Goal: Transaction & Acquisition: Book appointment/travel/reservation

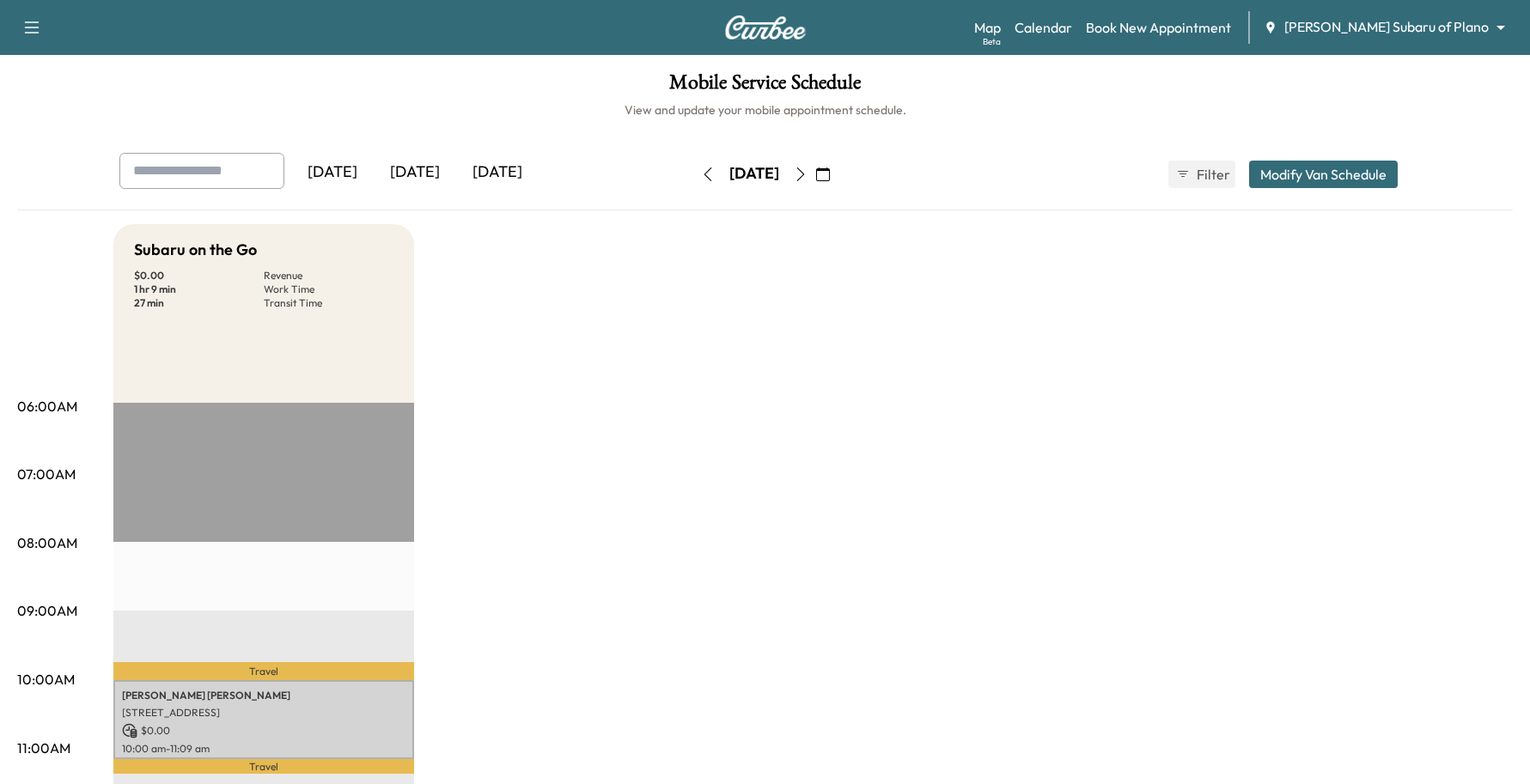
click at [1374, 44] on div "Support Log Out Map Beta Calendar Book New Appointment [PERSON_NAME] Subaru of …" at bounding box center [765, 28] width 1530 height 55
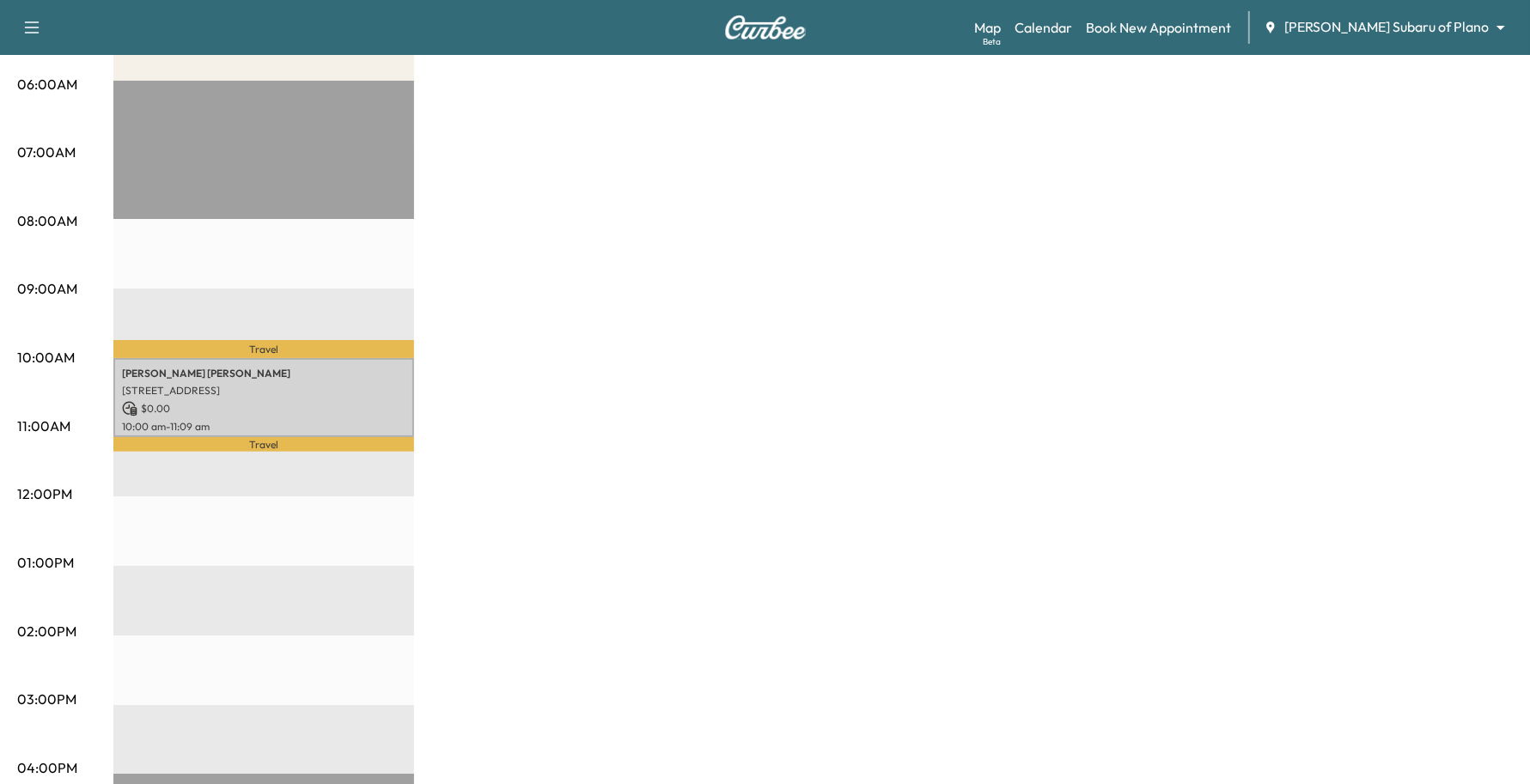
click at [1392, 19] on body "Support Log Out Map Beta Calendar Book New Appointment [PERSON_NAME] Subaru of …" at bounding box center [765, 69] width 1530 height 784
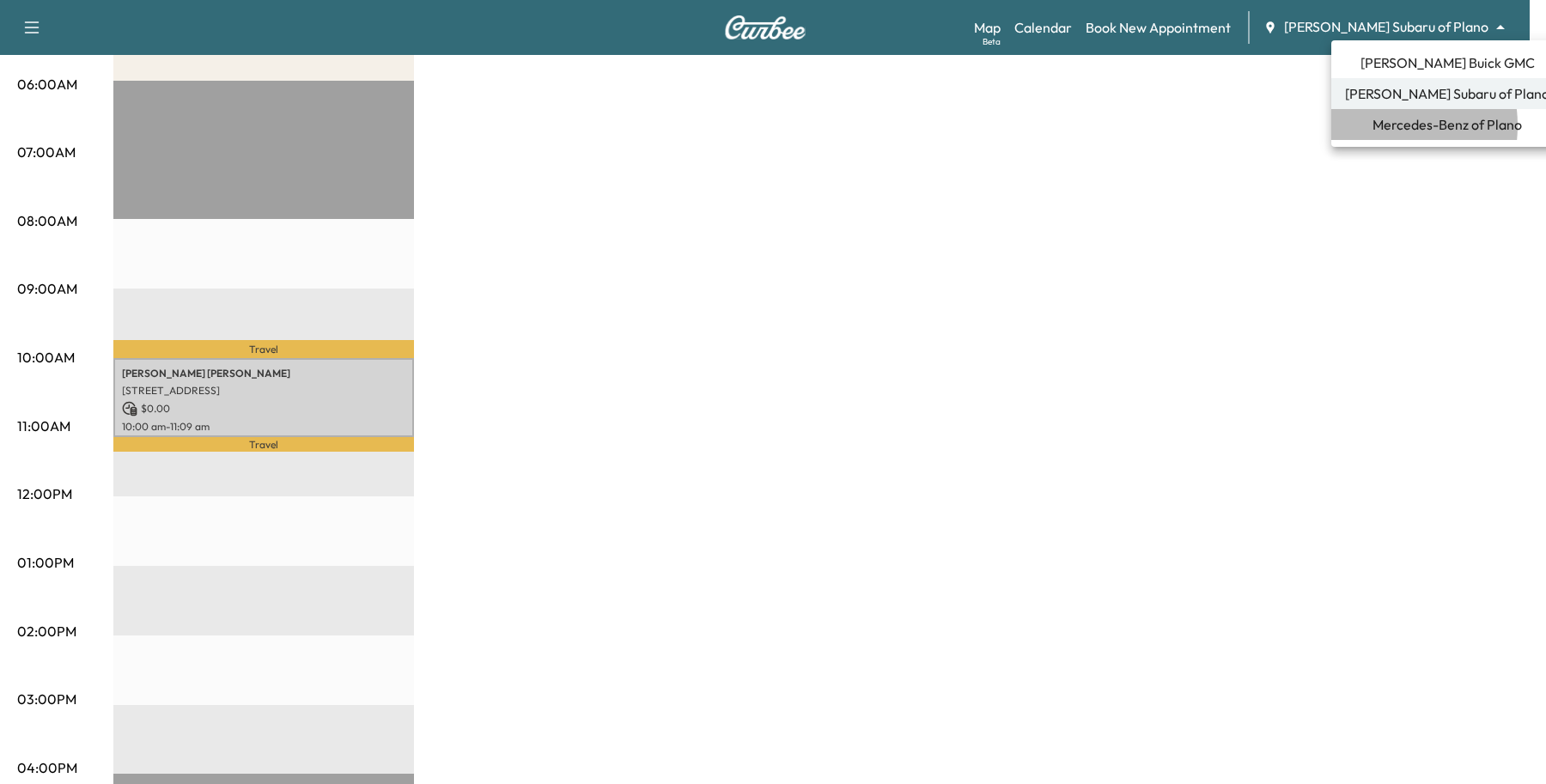
click at [1373, 125] on span "Mercedes-Benz of Plano" at bounding box center [1447, 124] width 149 height 20
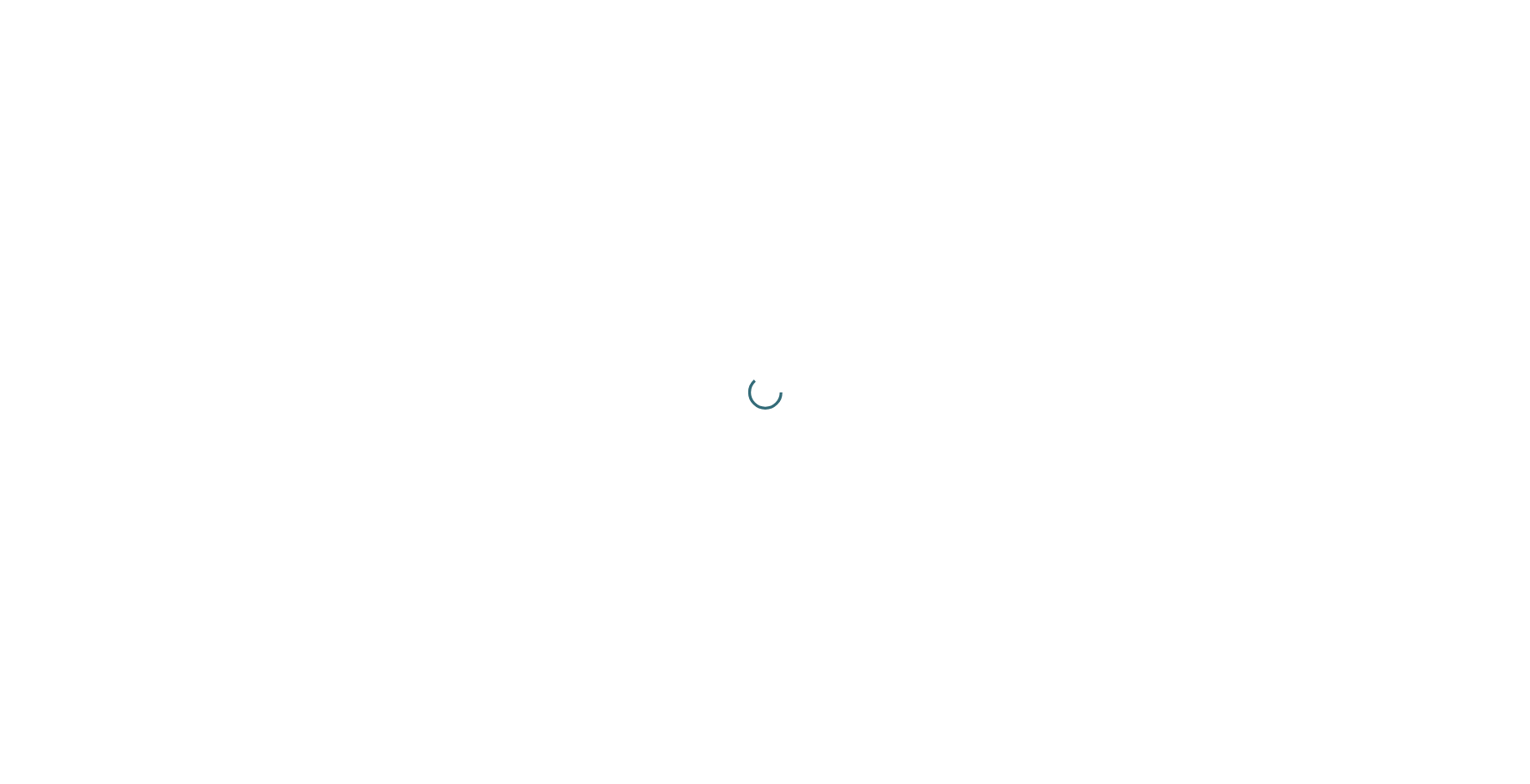
scroll to position [0, 0]
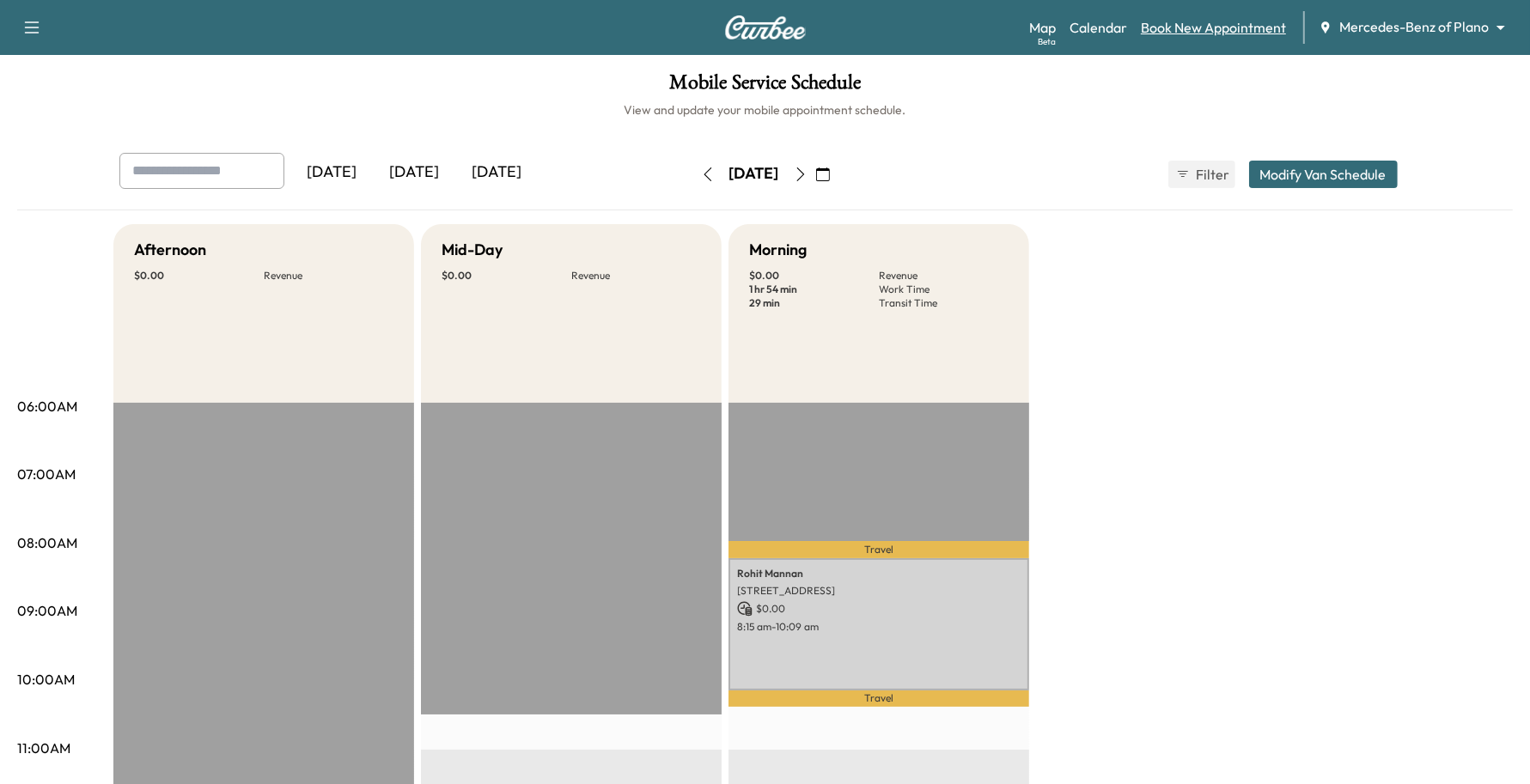
click at [1229, 23] on link "Book New Appointment" at bounding box center [1214, 28] width 146 height 20
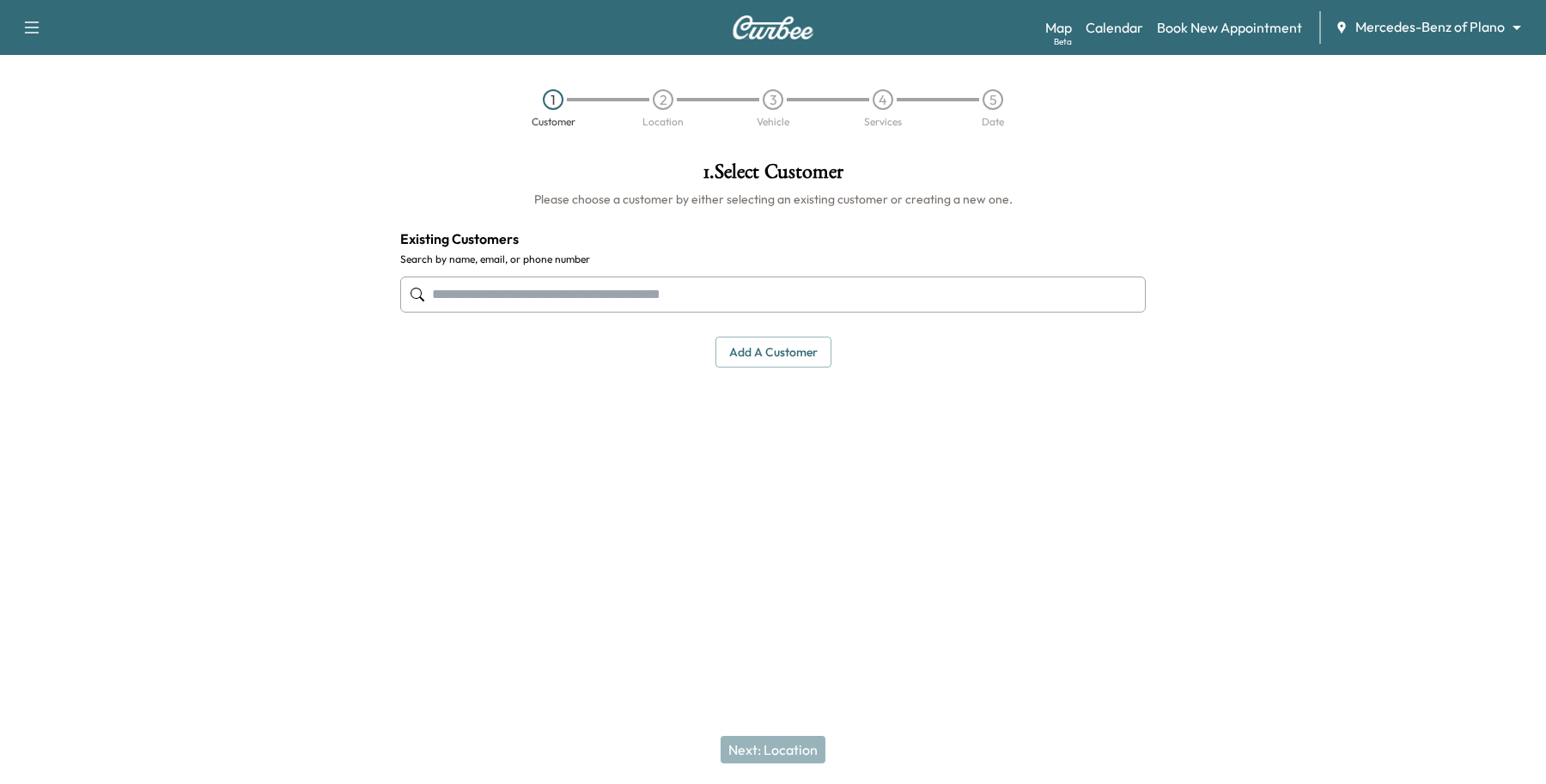
click at [619, 295] on input "text" at bounding box center [772, 294] width 745 height 36
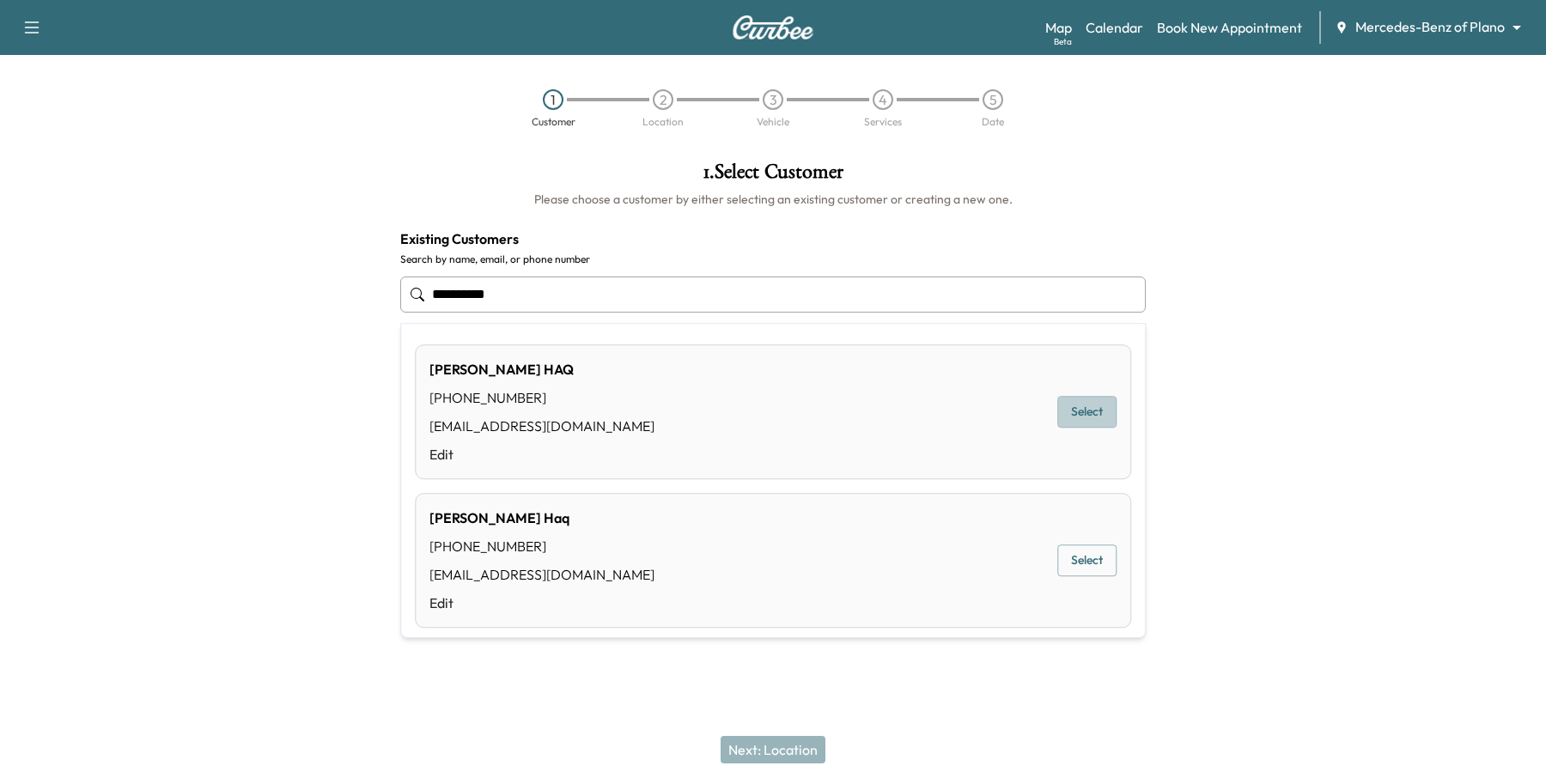
click at [1070, 416] on button "Select" at bounding box center [1086, 413] width 59 height 31
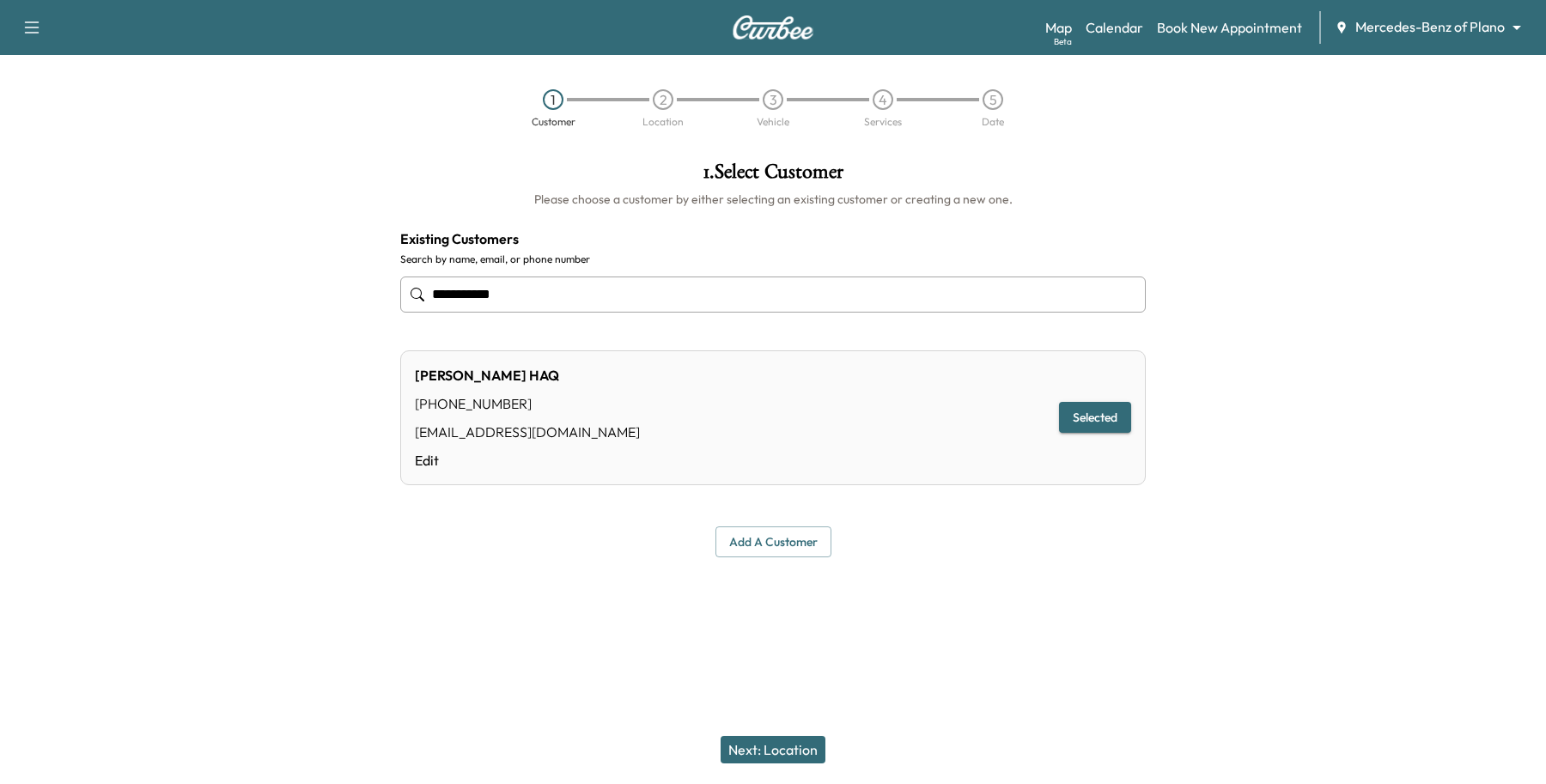
type input "**********"
click at [783, 744] on button "Next: Location" at bounding box center [773, 750] width 105 height 28
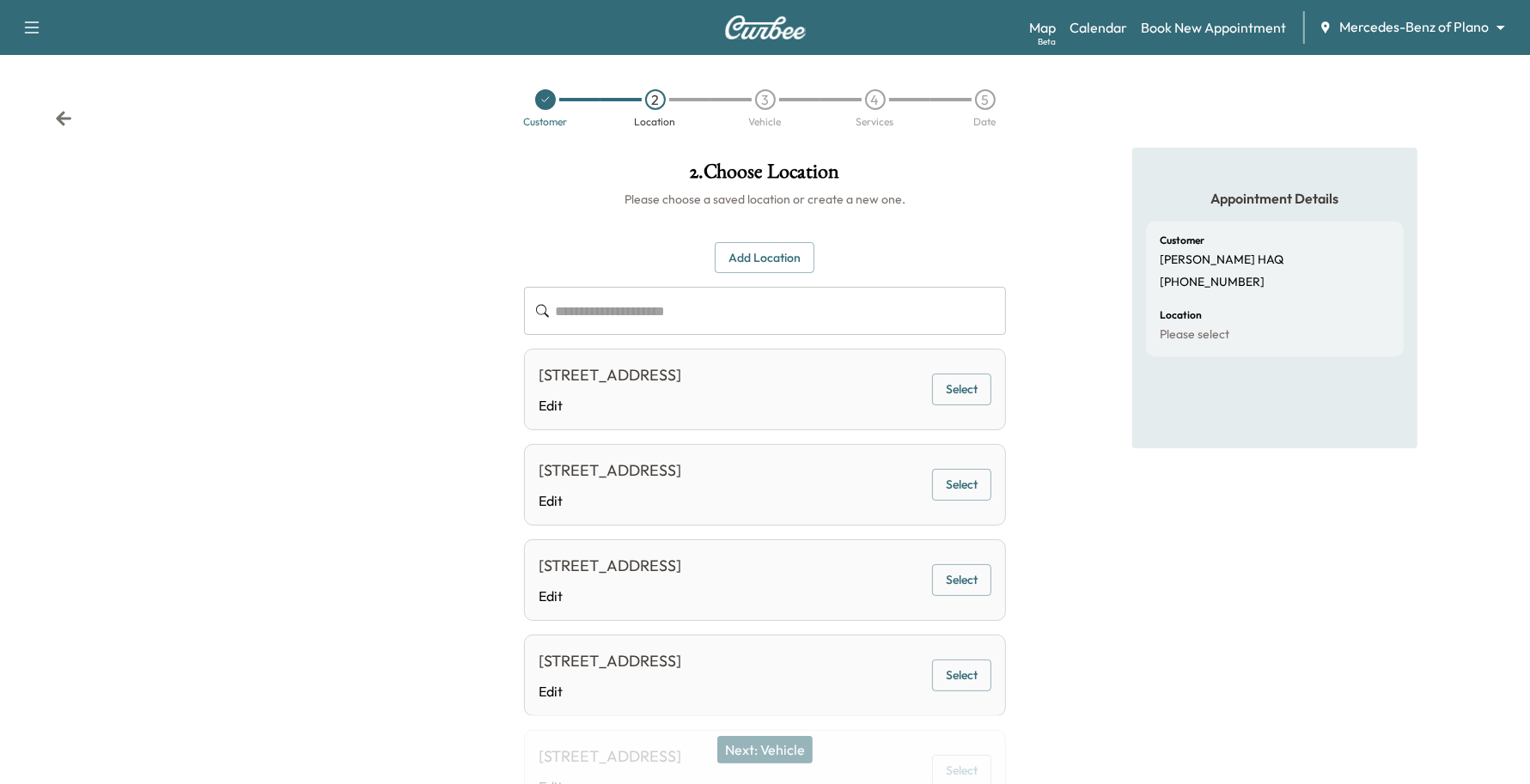
click at [756, 253] on button "Add Location" at bounding box center [765, 258] width 100 height 31
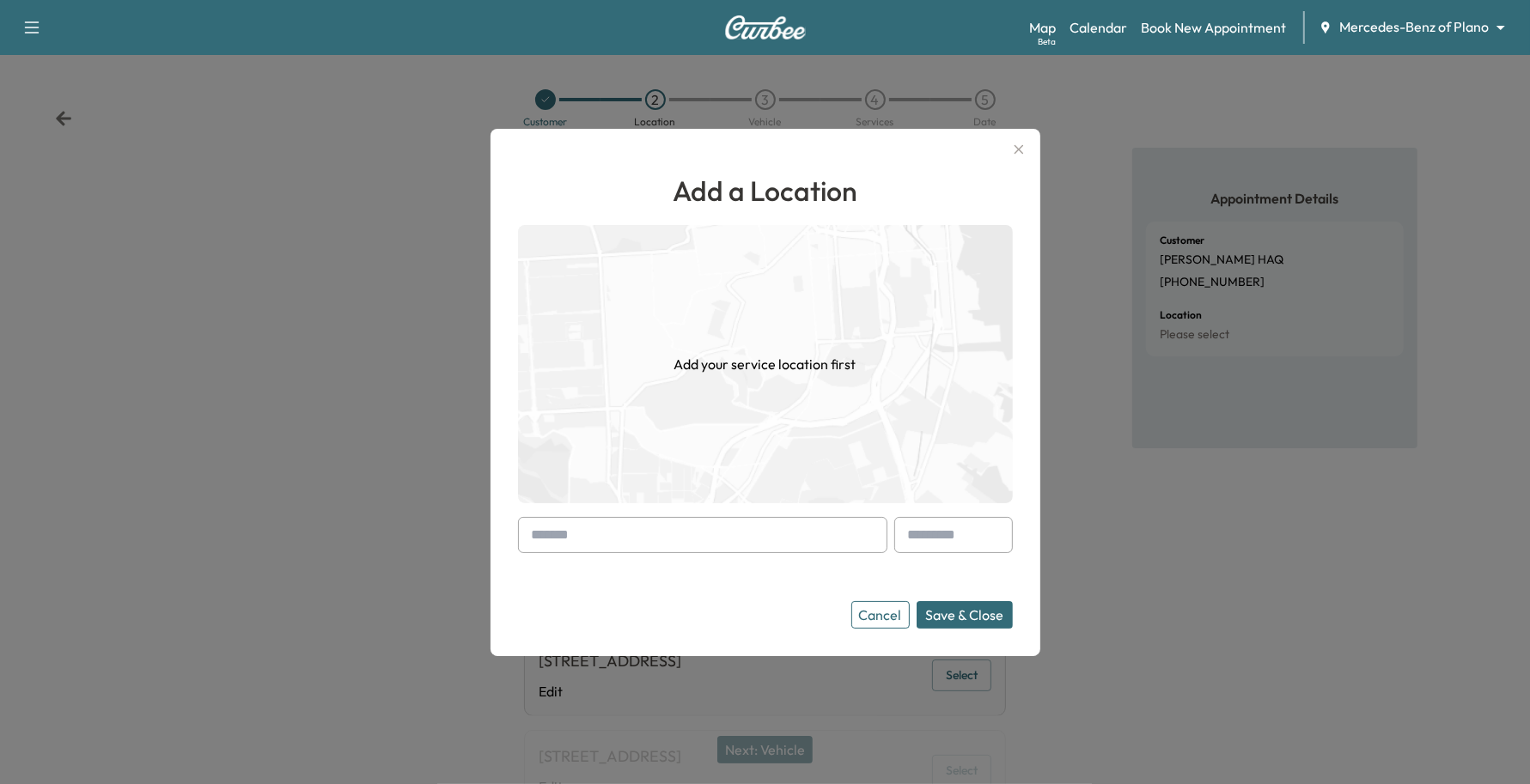
click at [672, 550] on input "text" at bounding box center [702, 534] width 370 height 36
click at [865, 621] on button "Cancel" at bounding box center [880, 614] width 58 height 28
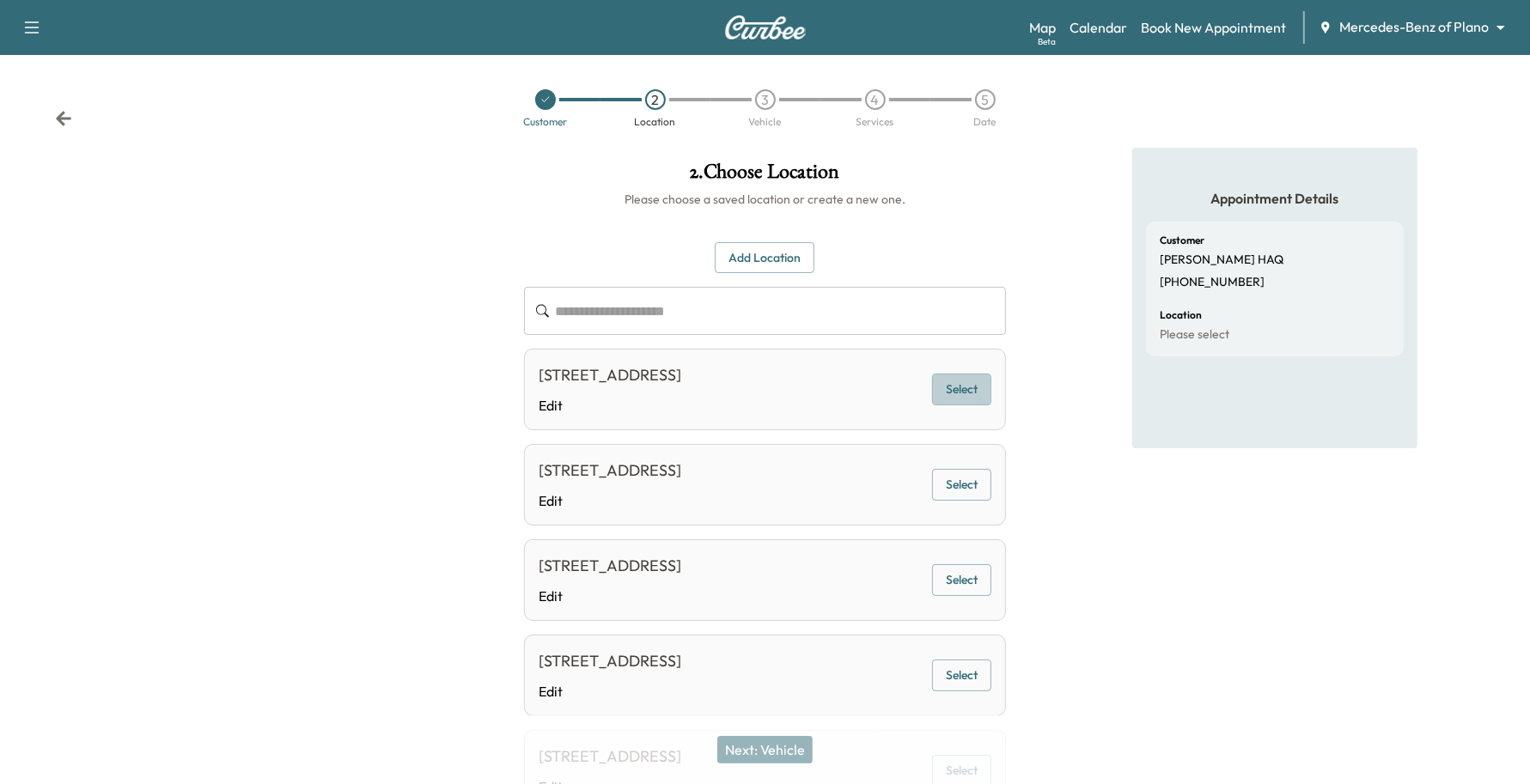
click at [973, 388] on button "Select" at bounding box center [961, 389] width 59 height 31
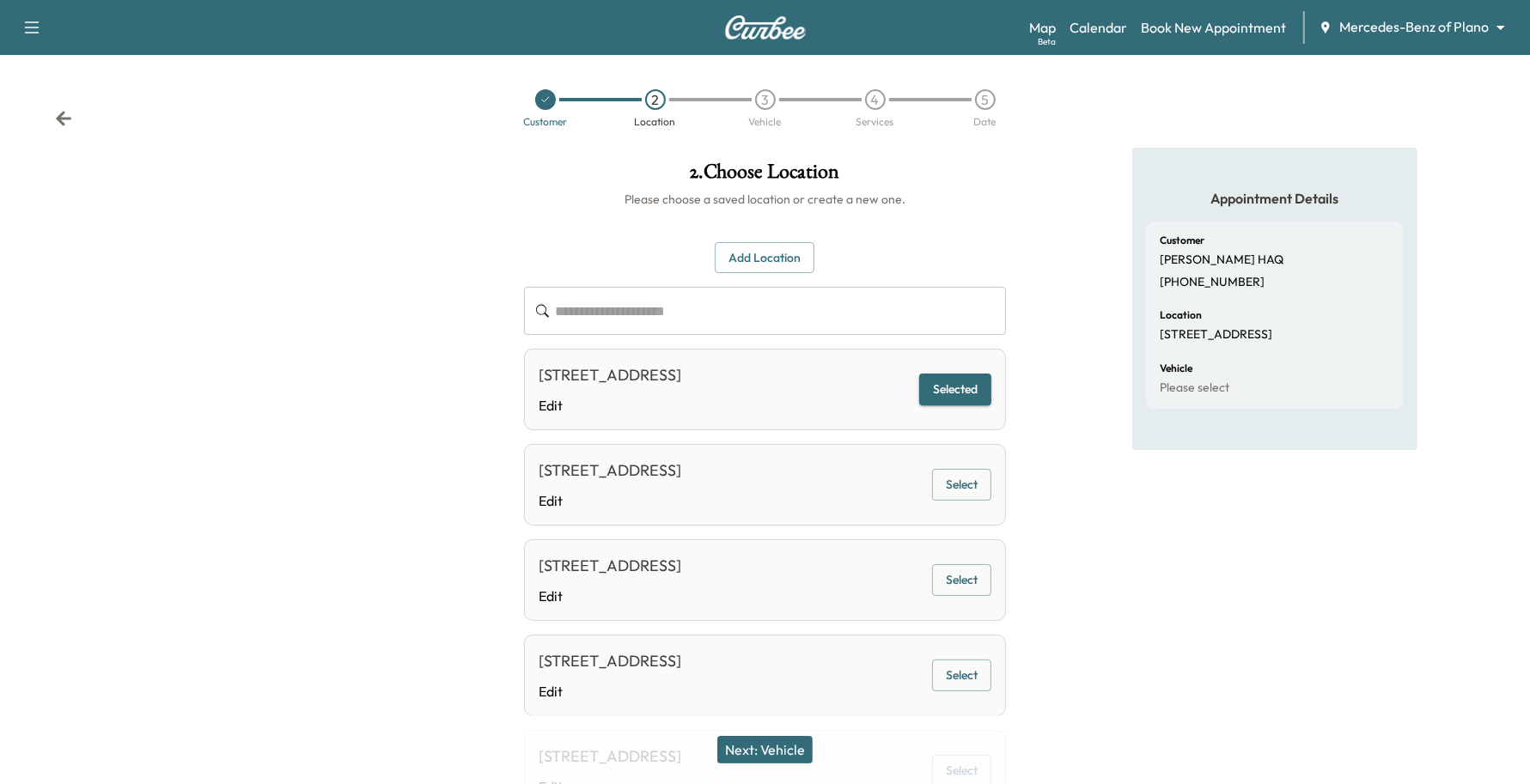
click at [807, 750] on button "Next: Vehicle" at bounding box center [764, 750] width 95 height 28
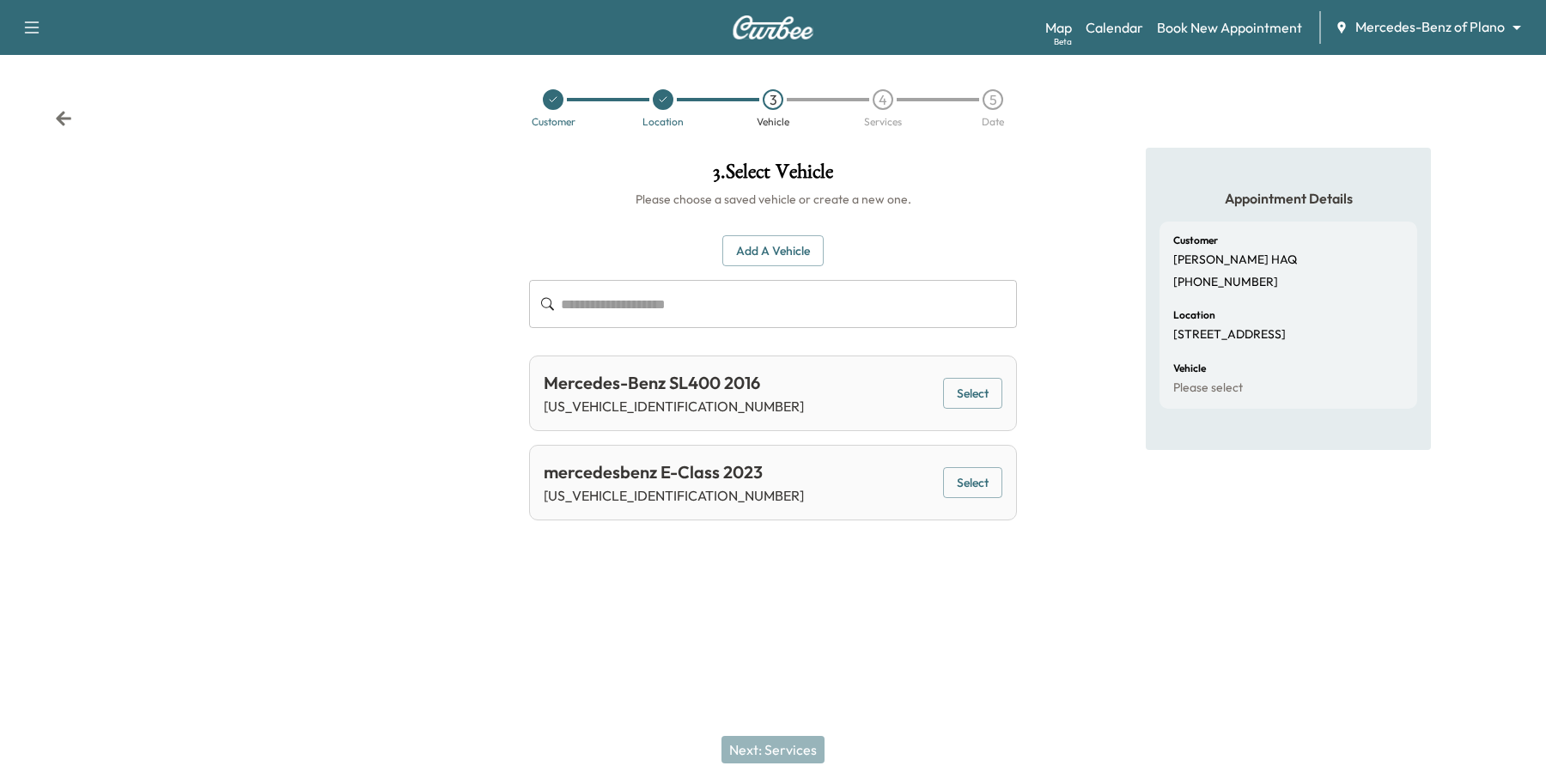
click at [779, 259] on button "Add a Vehicle" at bounding box center [773, 251] width 101 height 31
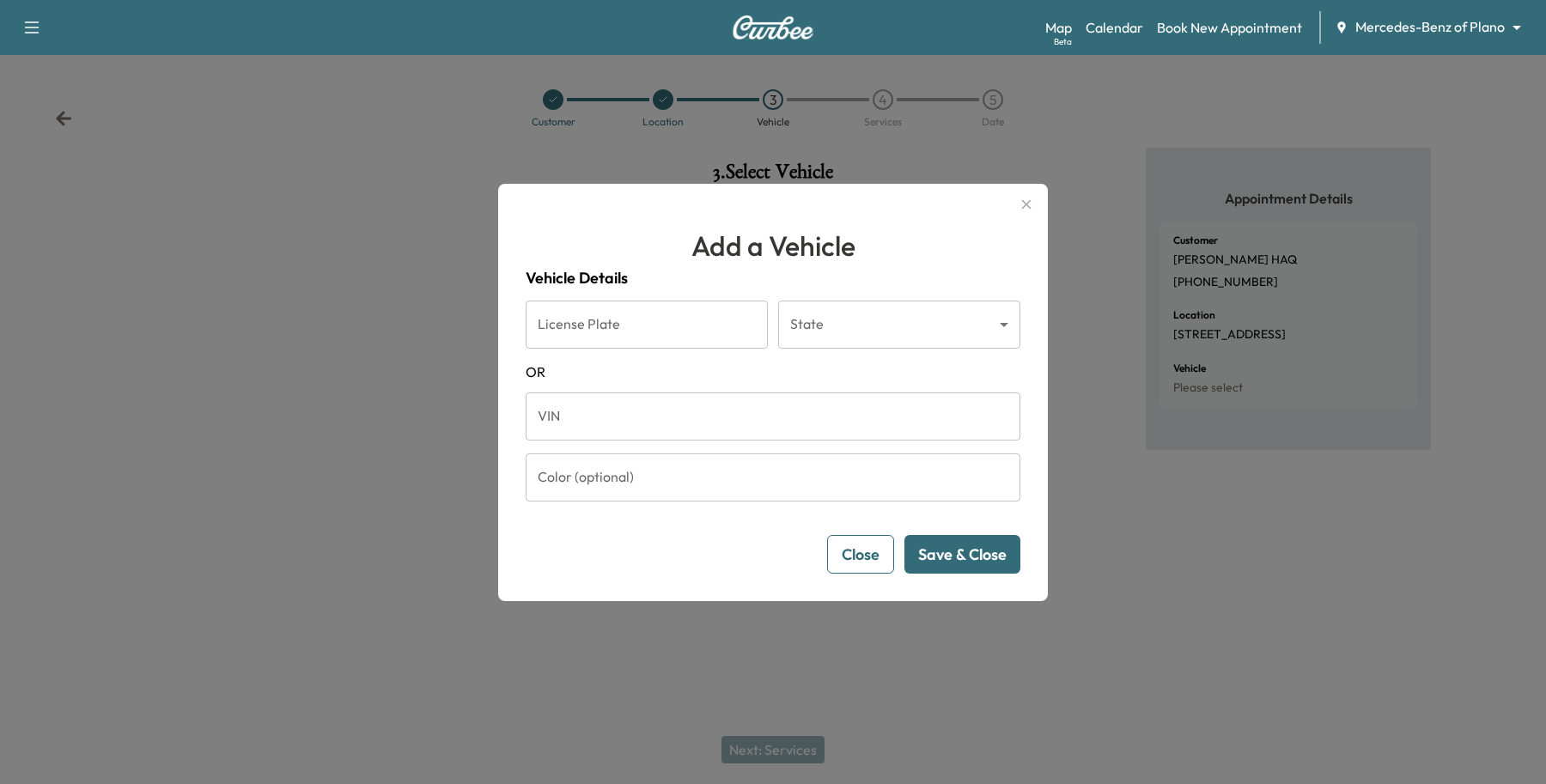
click at [650, 416] on input "VIN" at bounding box center [772, 416] width 495 height 48
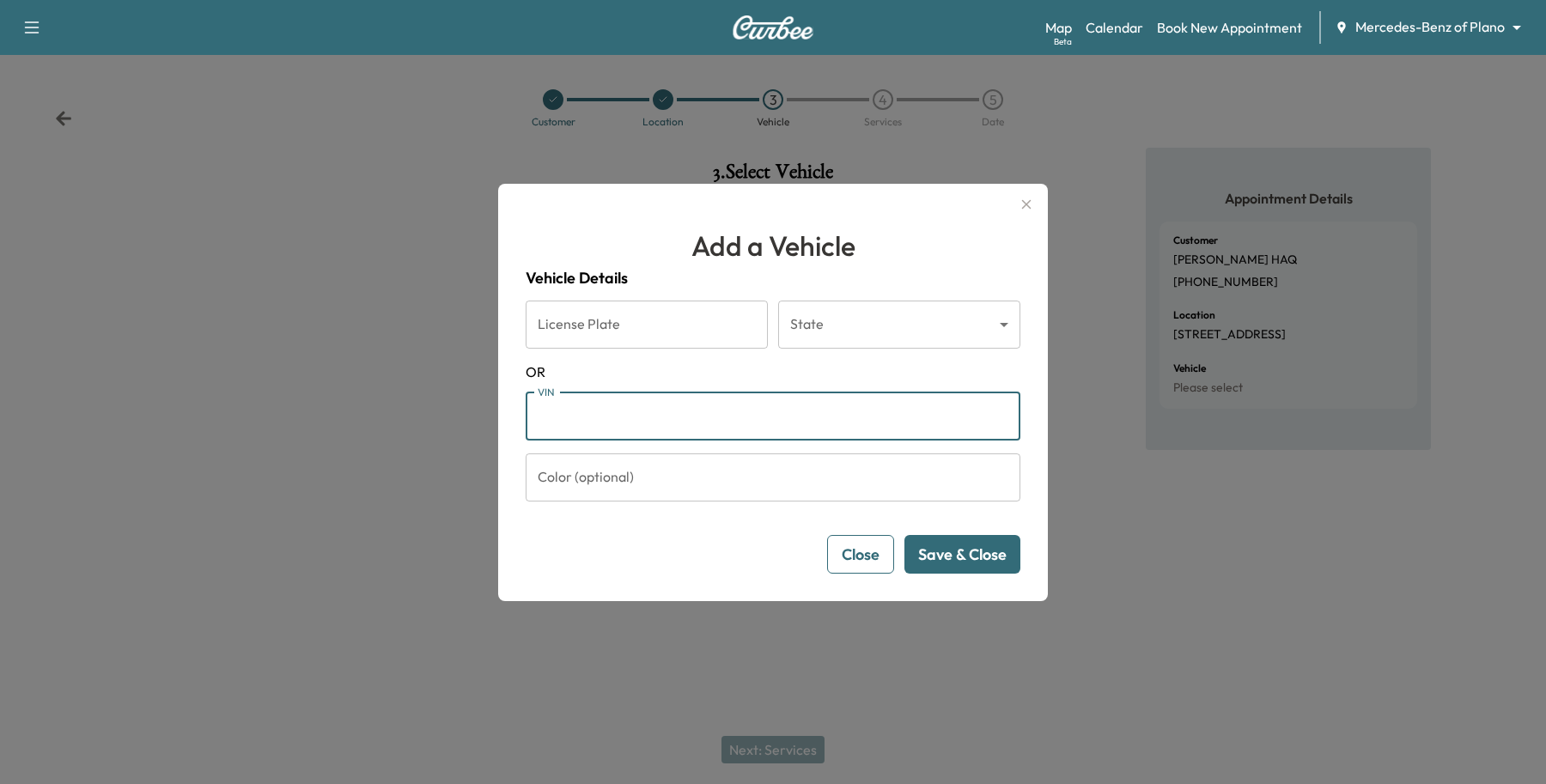
paste input "**********"
type input "**********"
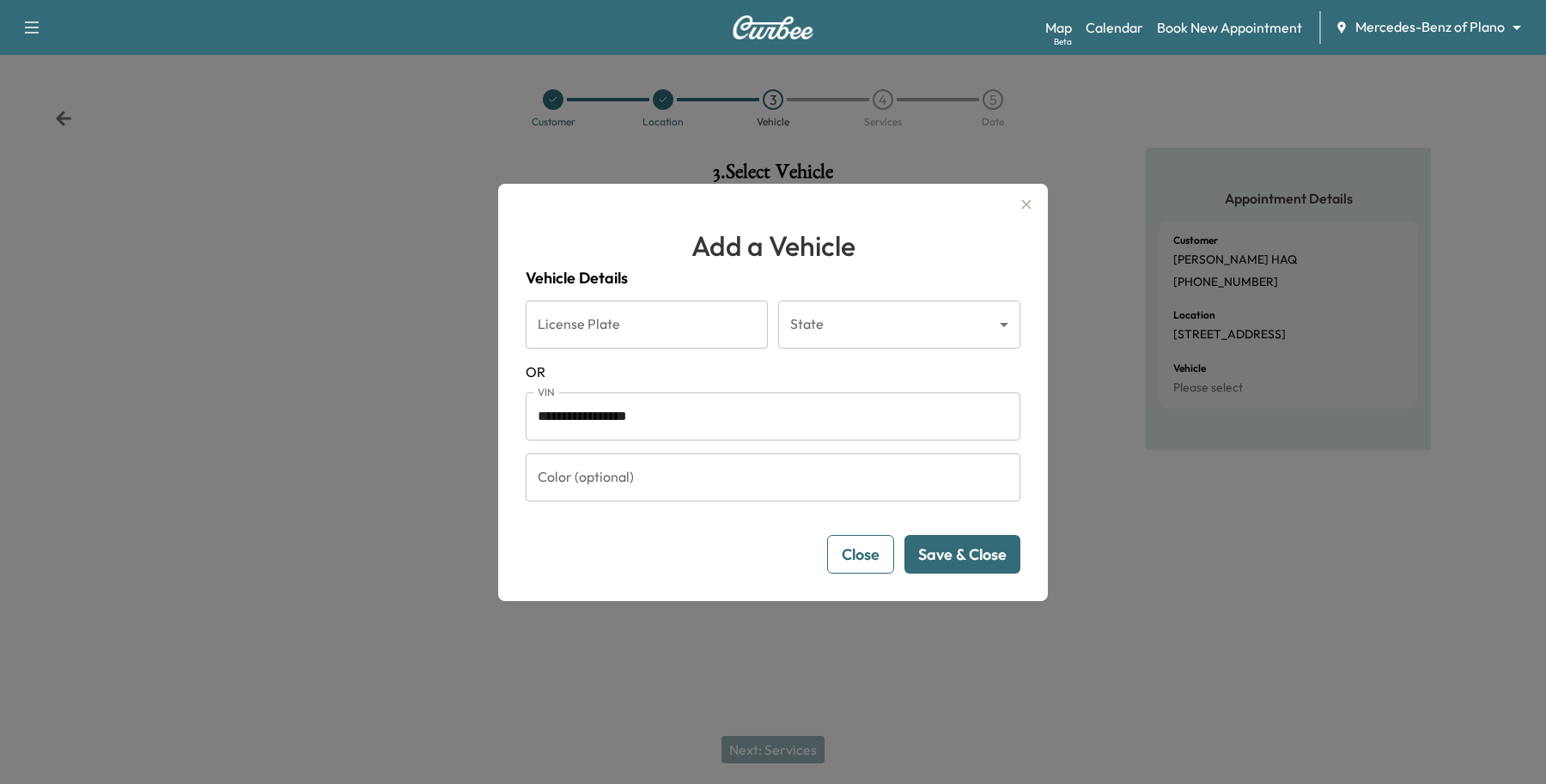
click at [1003, 552] on button "Save & Close" at bounding box center [963, 555] width 116 height 39
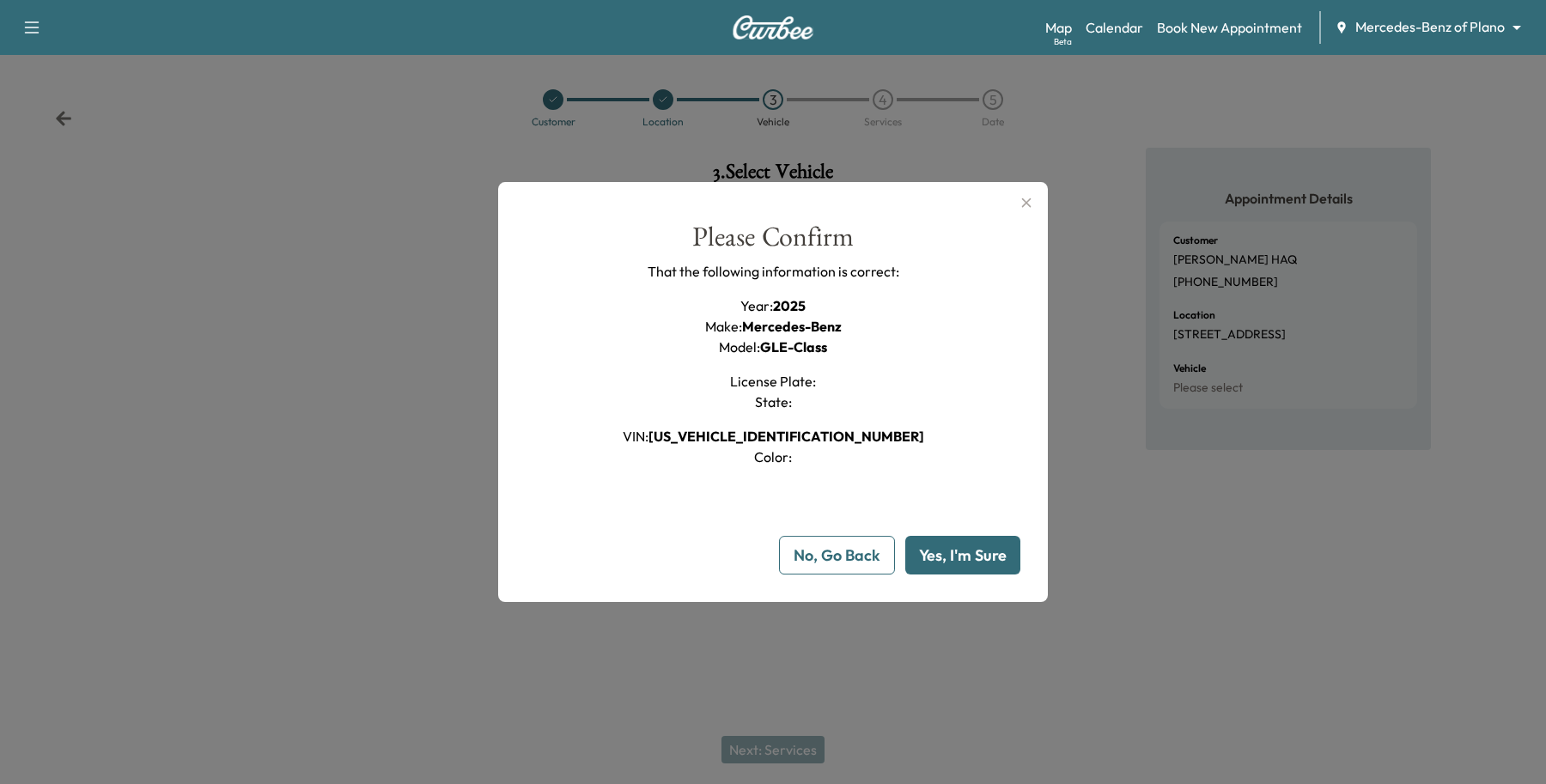
click at [1003, 552] on button "Yes, I'm Sure" at bounding box center [962, 556] width 115 height 39
click at [781, 550] on button "No, Go Back" at bounding box center [837, 556] width 116 height 39
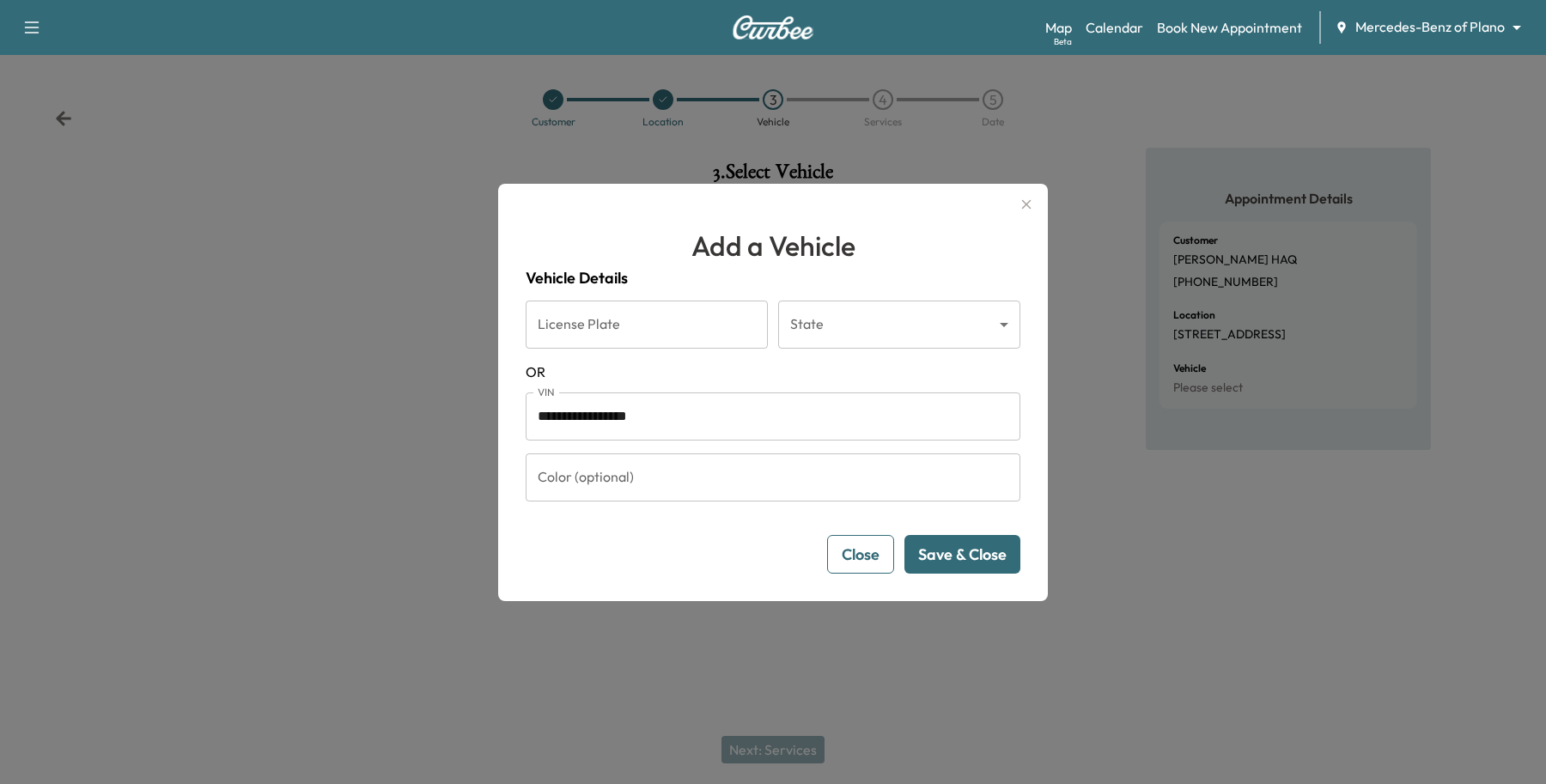
click at [724, 404] on input "**********" at bounding box center [772, 416] width 495 height 48
drag, startPoint x: 724, startPoint y: 404, endPoint x: 331, endPoint y: 380, distance: 393.7
click at [331, 380] on div "**********" at bounding box center [773, 392] width 1546 height 784
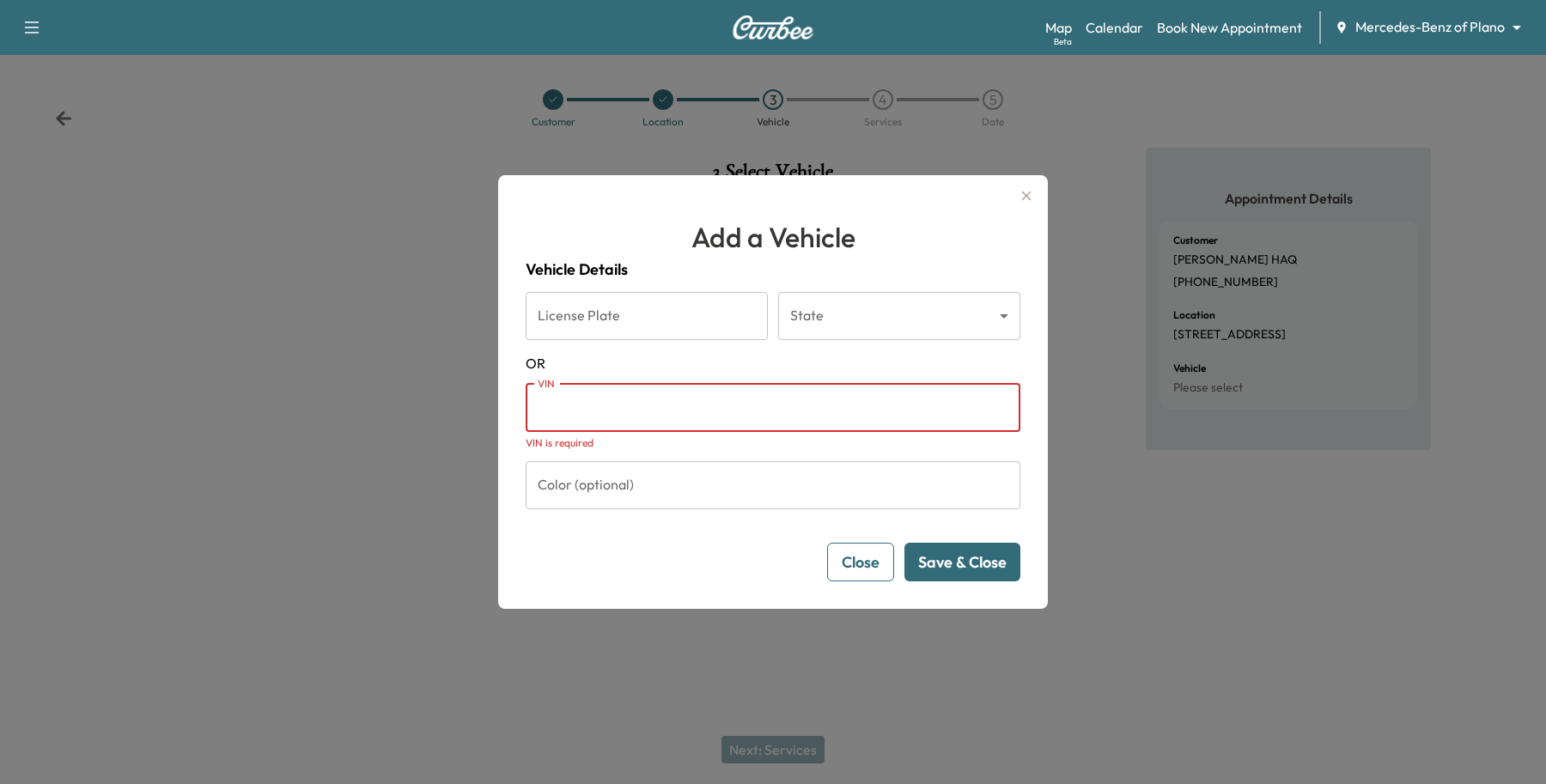
paste input "**********"
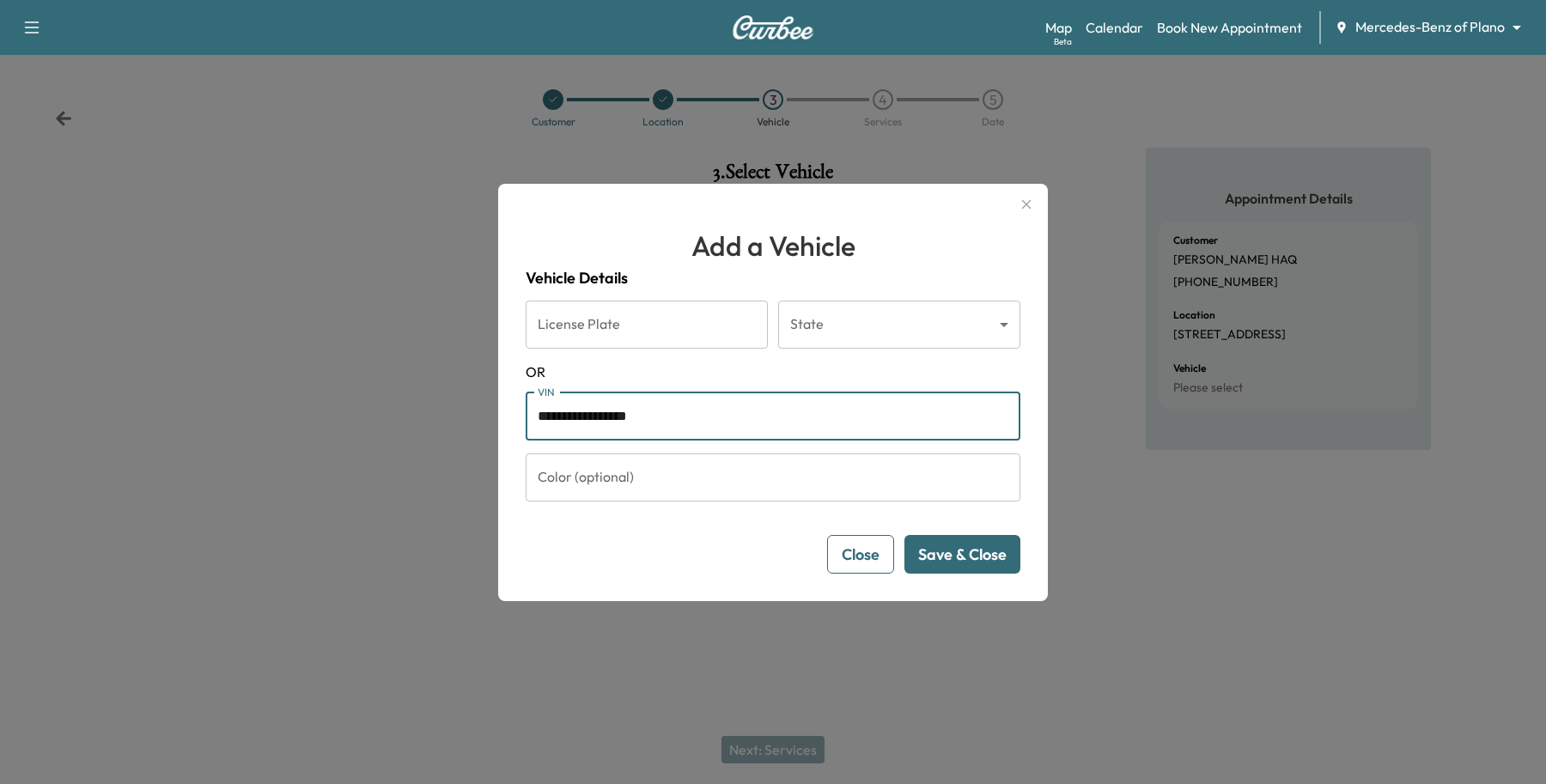
type input "**********"
click at [947, 556] on button "Save & Close" at bounding box center [963, 555] width 116 height 39
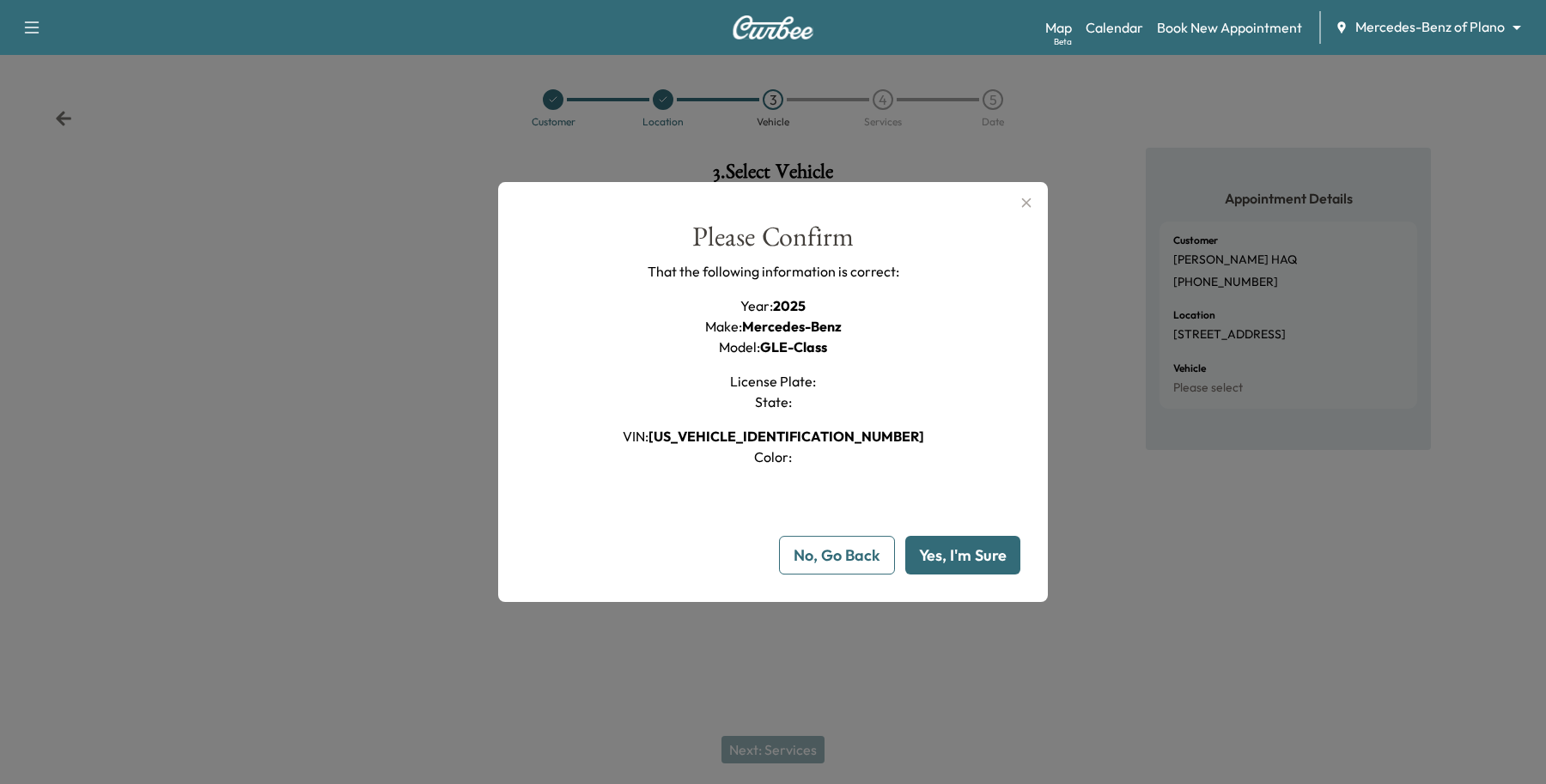
click at [955, 558] on button "Yes, I'm Sure" at bounding box center [962, 556] width 115 height 39
click at [955, 559] on button "Yes, I'm Sure" at bounding box center [962, 556] width 115 height 39
click at [931, 561] on button "Yes, I'm Sure" at bounding box center [962, 556] width 115 height 39
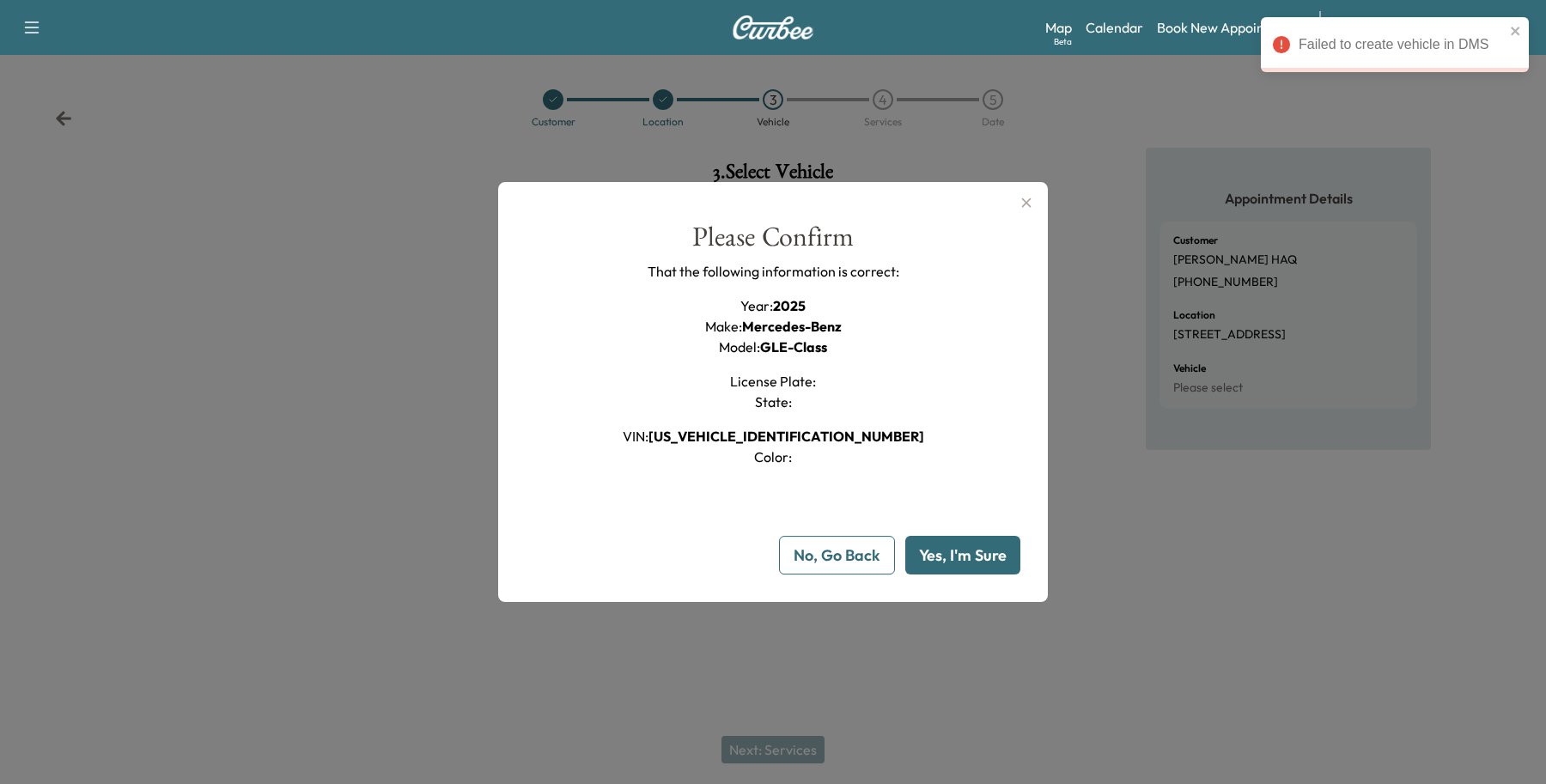
click at [840, 550] on button "No, Go Back" at bounding box center [837, 556] width 116 height 39
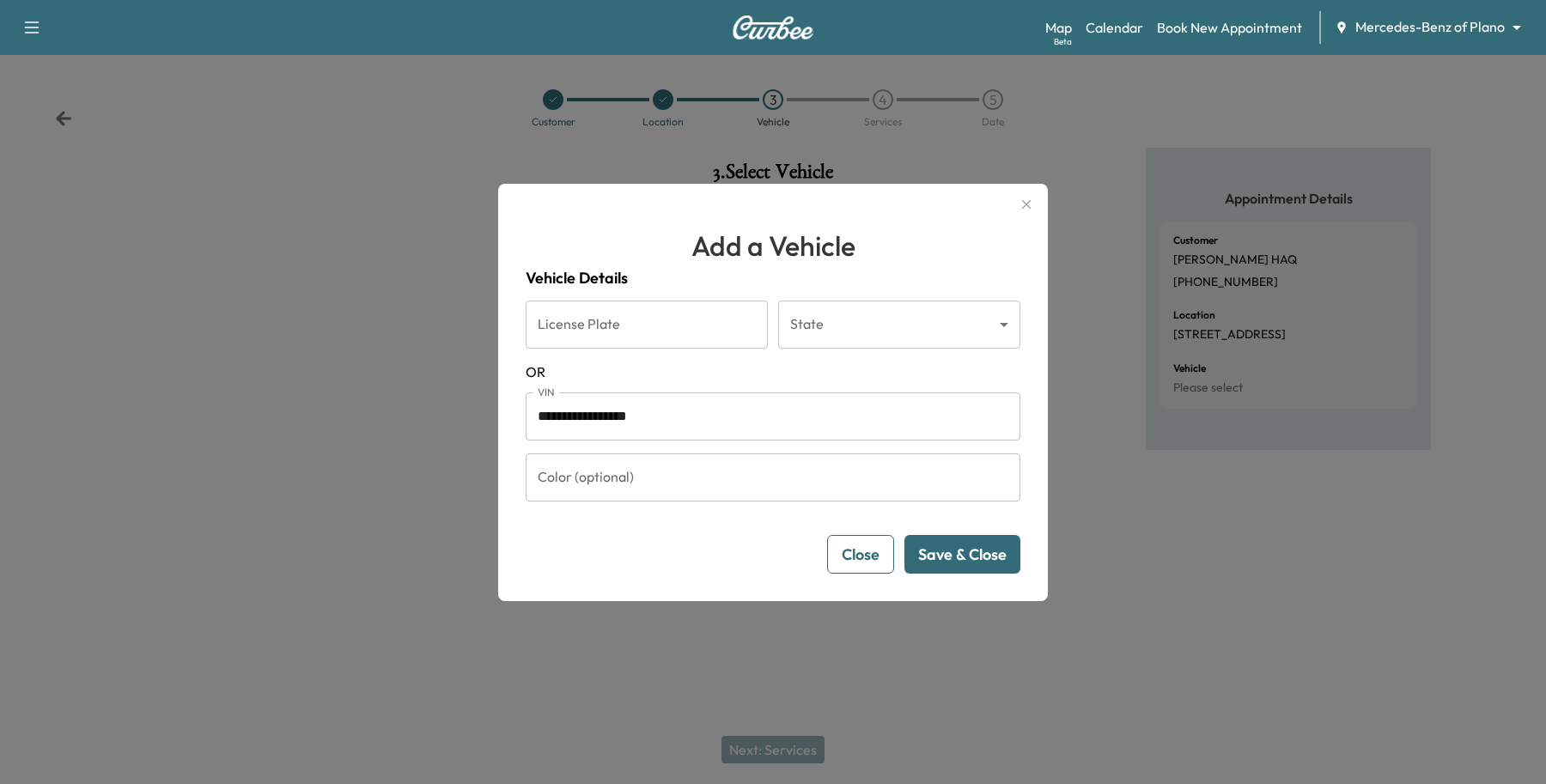
click at [865, 563] on button "Close" at bounding box center [861, 555] width 67 height 39
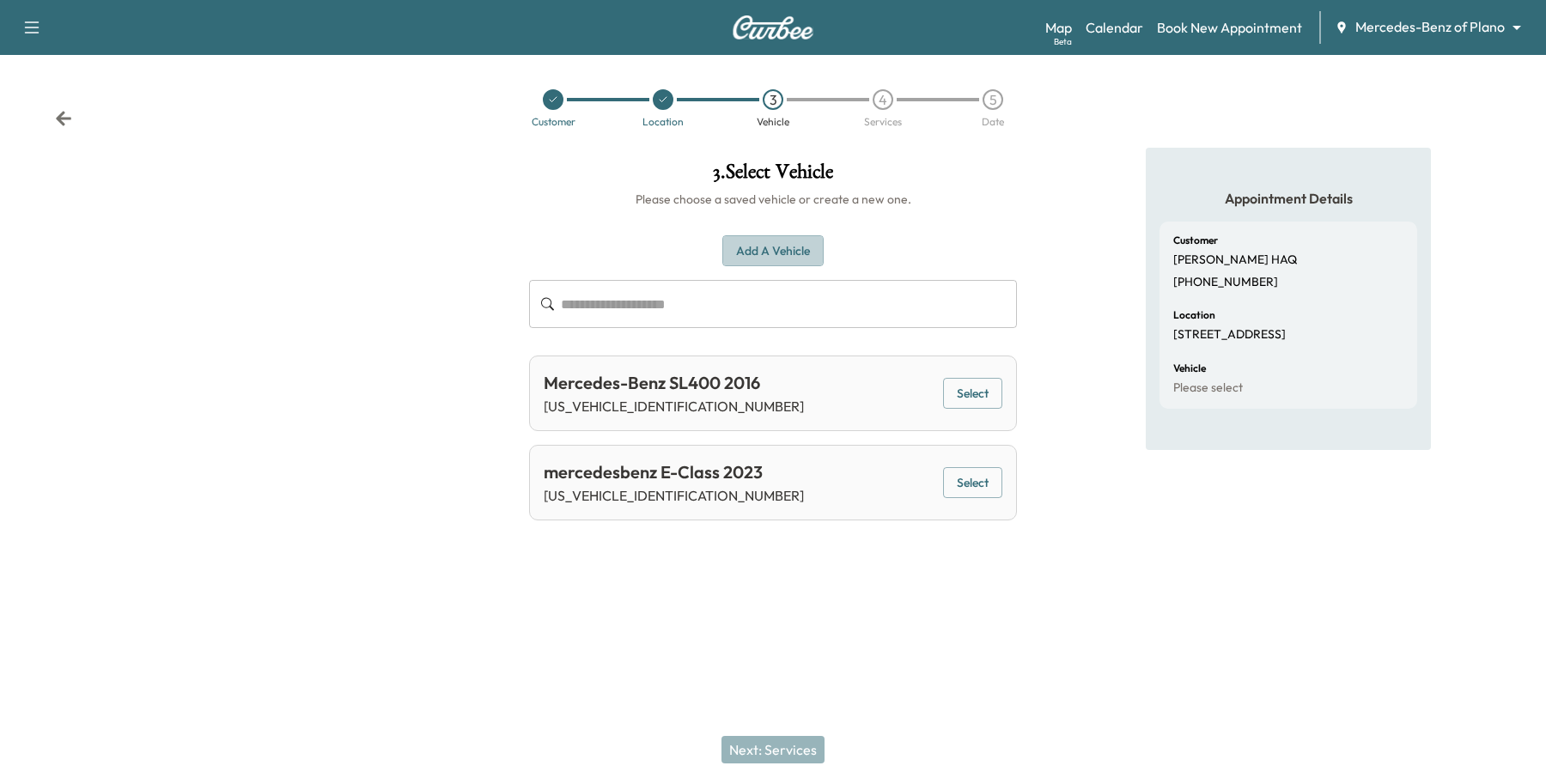
click at [779, 258] on button "Add a Vehicle" at bounding box center [773, 251] width 101 height 31
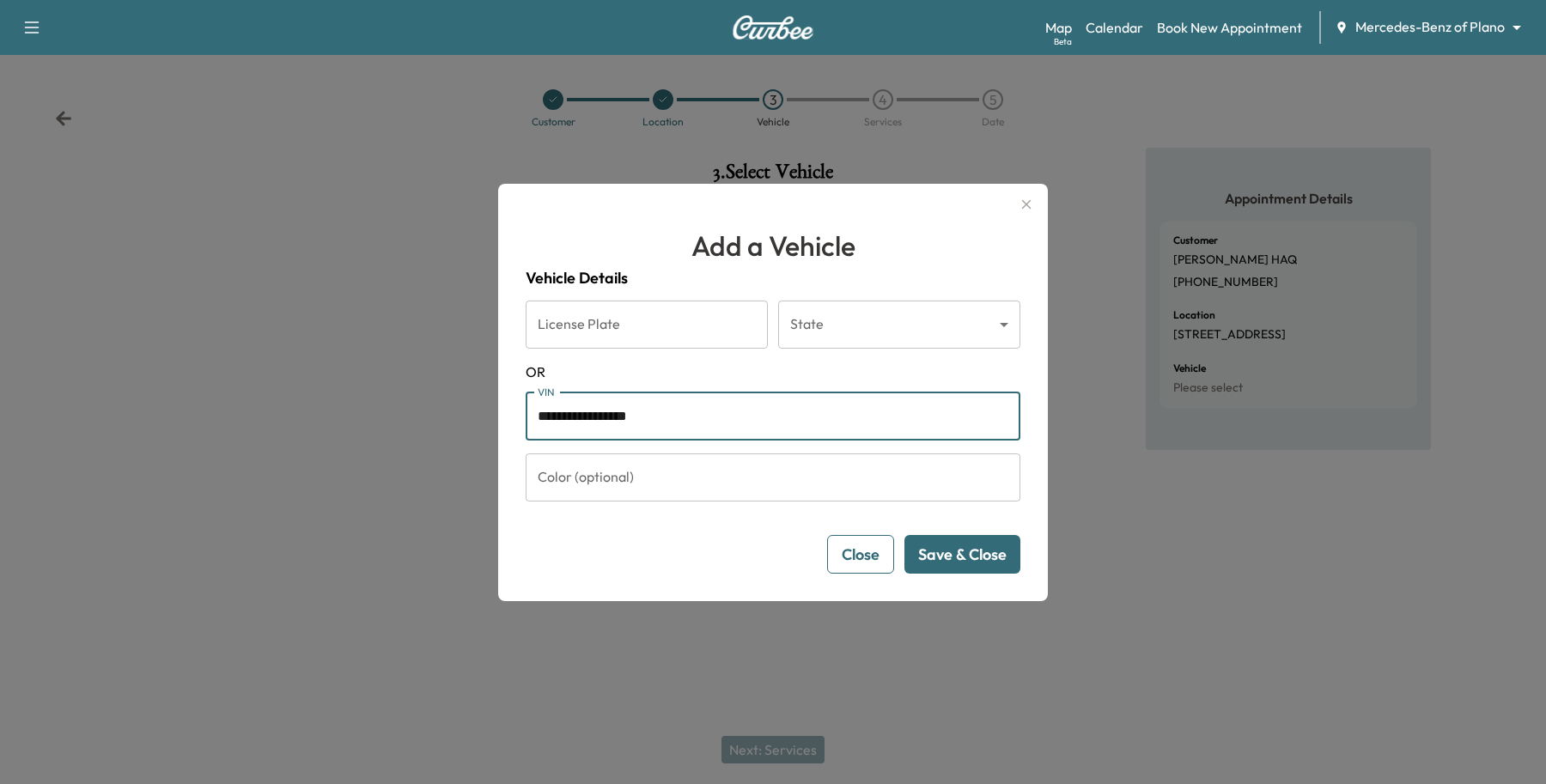
click at [718, 410] on input "**********" at bounding box center [772, 416] width 495 height 48
click at [924, 560] on button "Save & Close" at bounding box center [963, 555] width 116 height 39
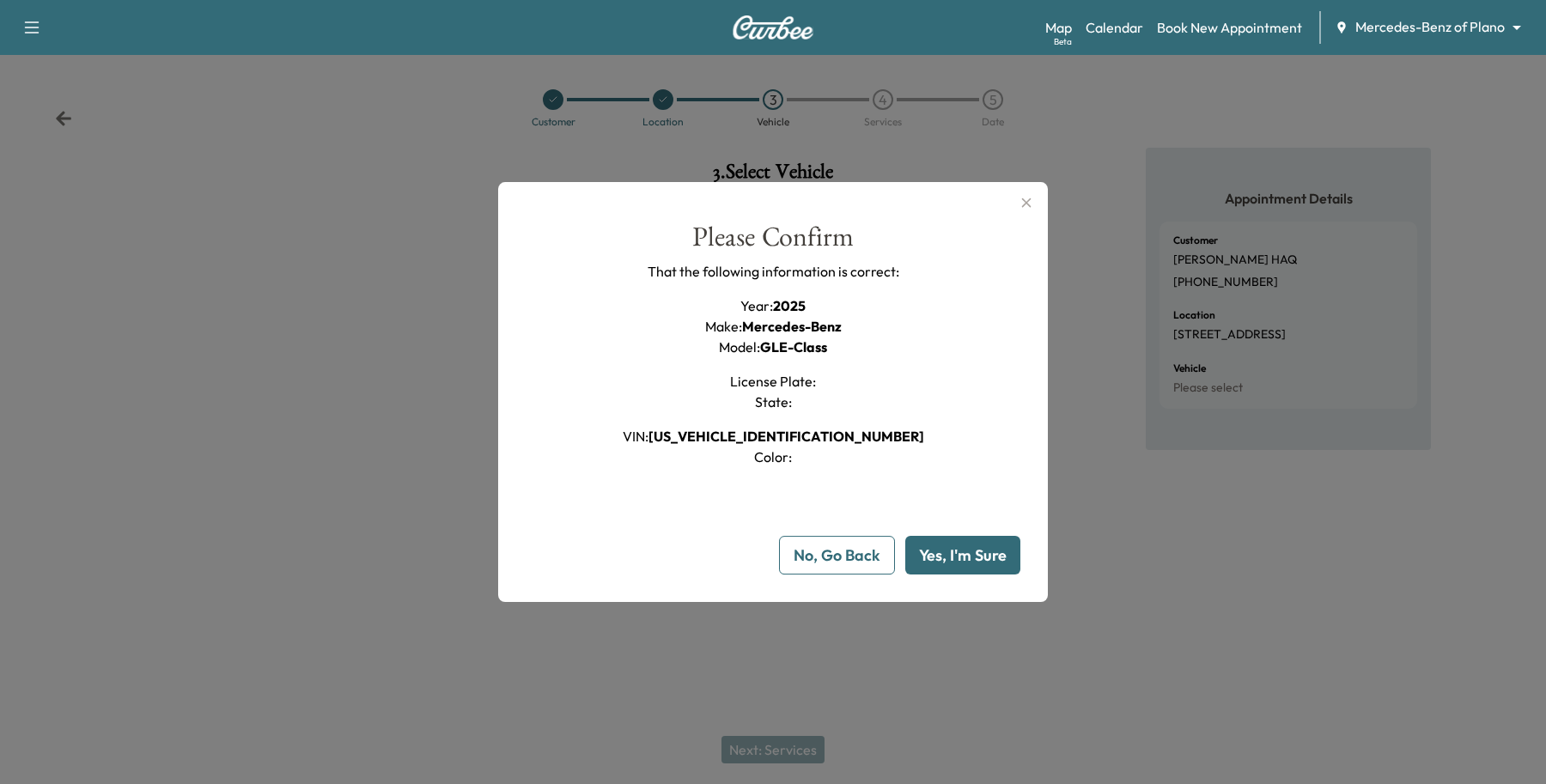
click at [925, 558] on button "Yes, I'm Sure" at bounding box center [962, 556] width 115 height 39
click at [957, 574] on button "Yes, I'm Sure" at bounding box center [962, 556] width 115 height 39
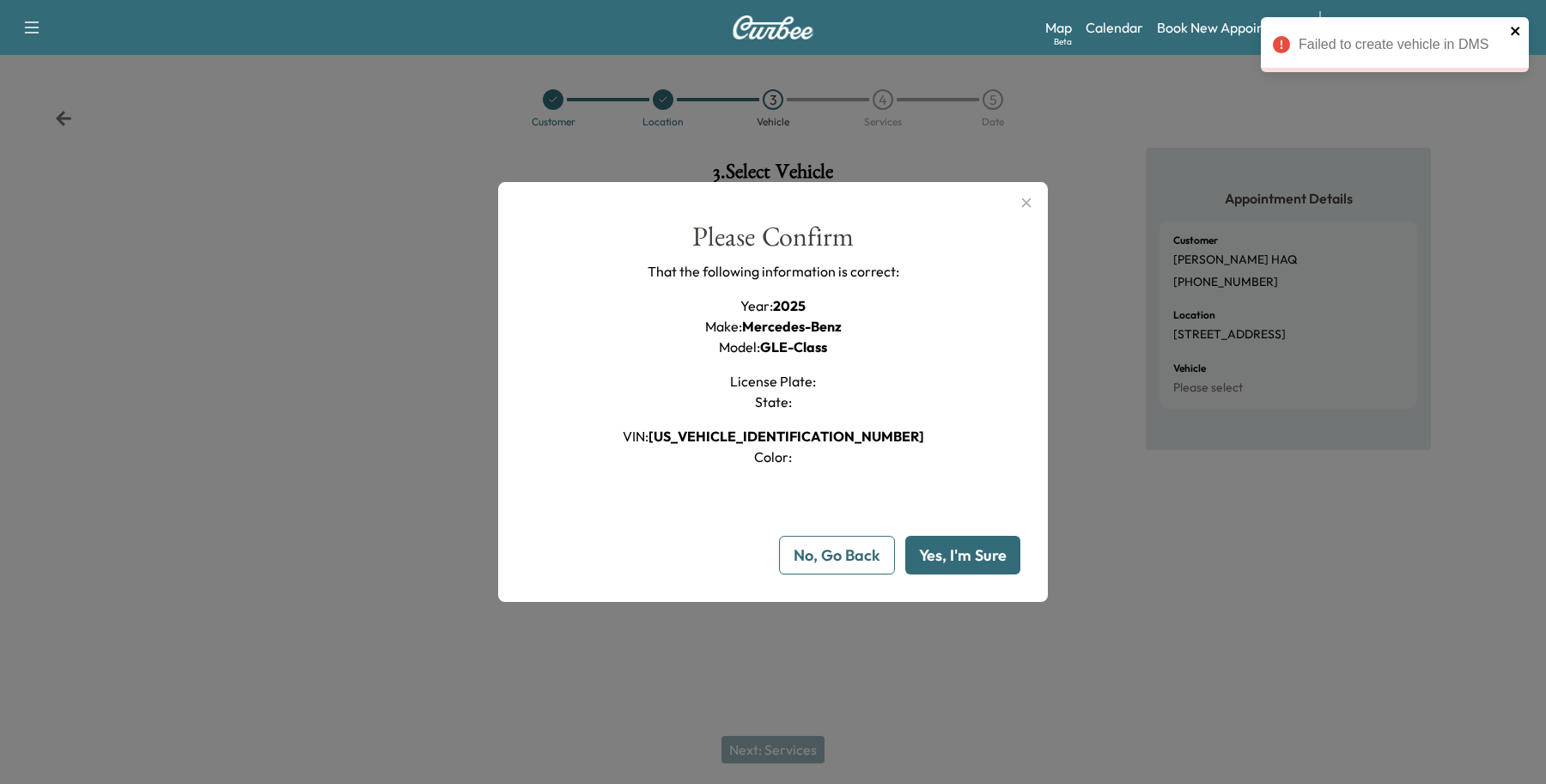
click at [1520, 28] on icon "close" at bounding box center [1516, 30] width 12 height 14
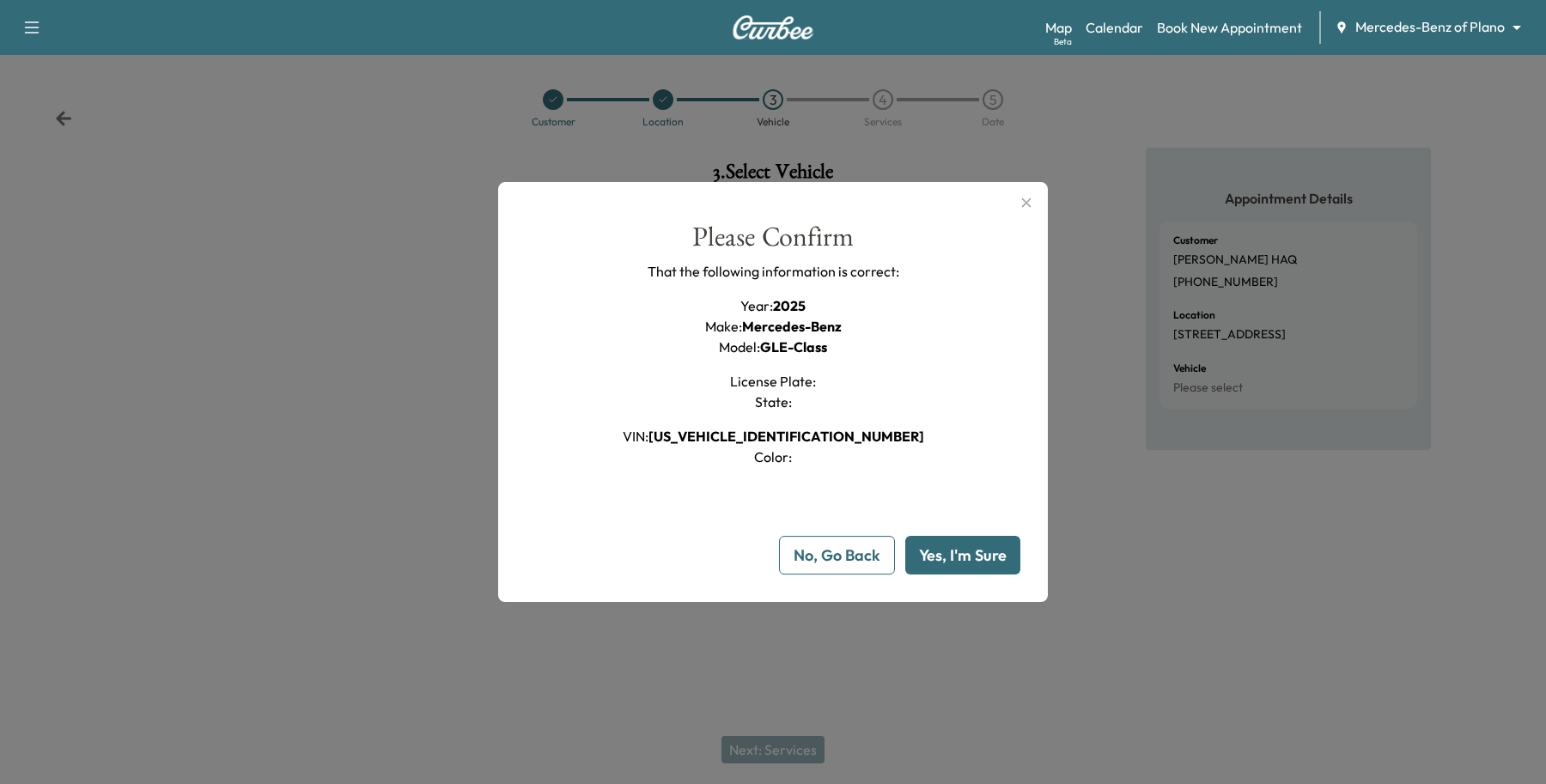
click at [1016, 193] on icon "button" at bounding box center [1026, 203] width 20 height 20
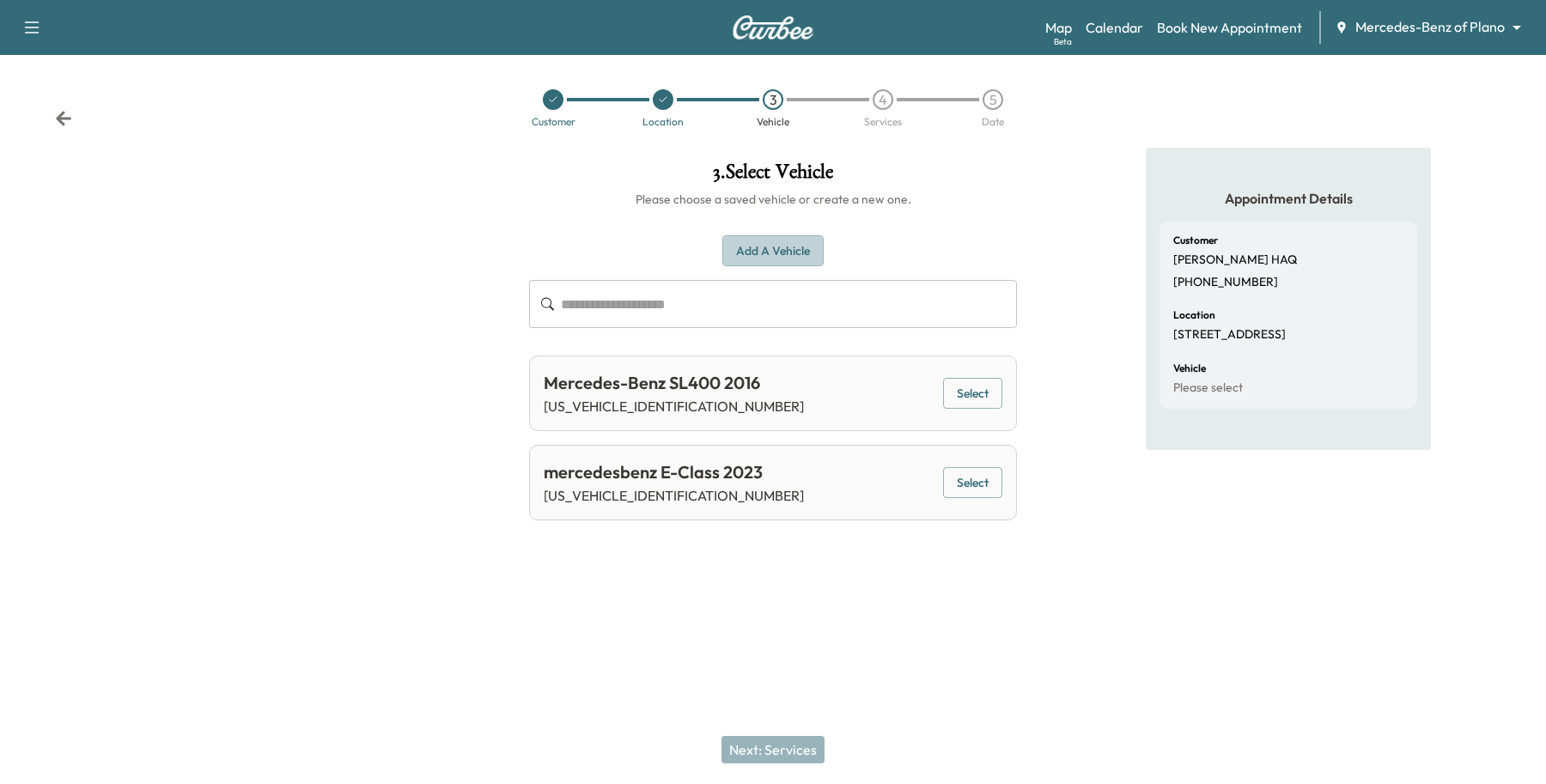
click at [783, 254] on button "Add a Vehicle" at bounding box center [773, 251] width 101 height 31
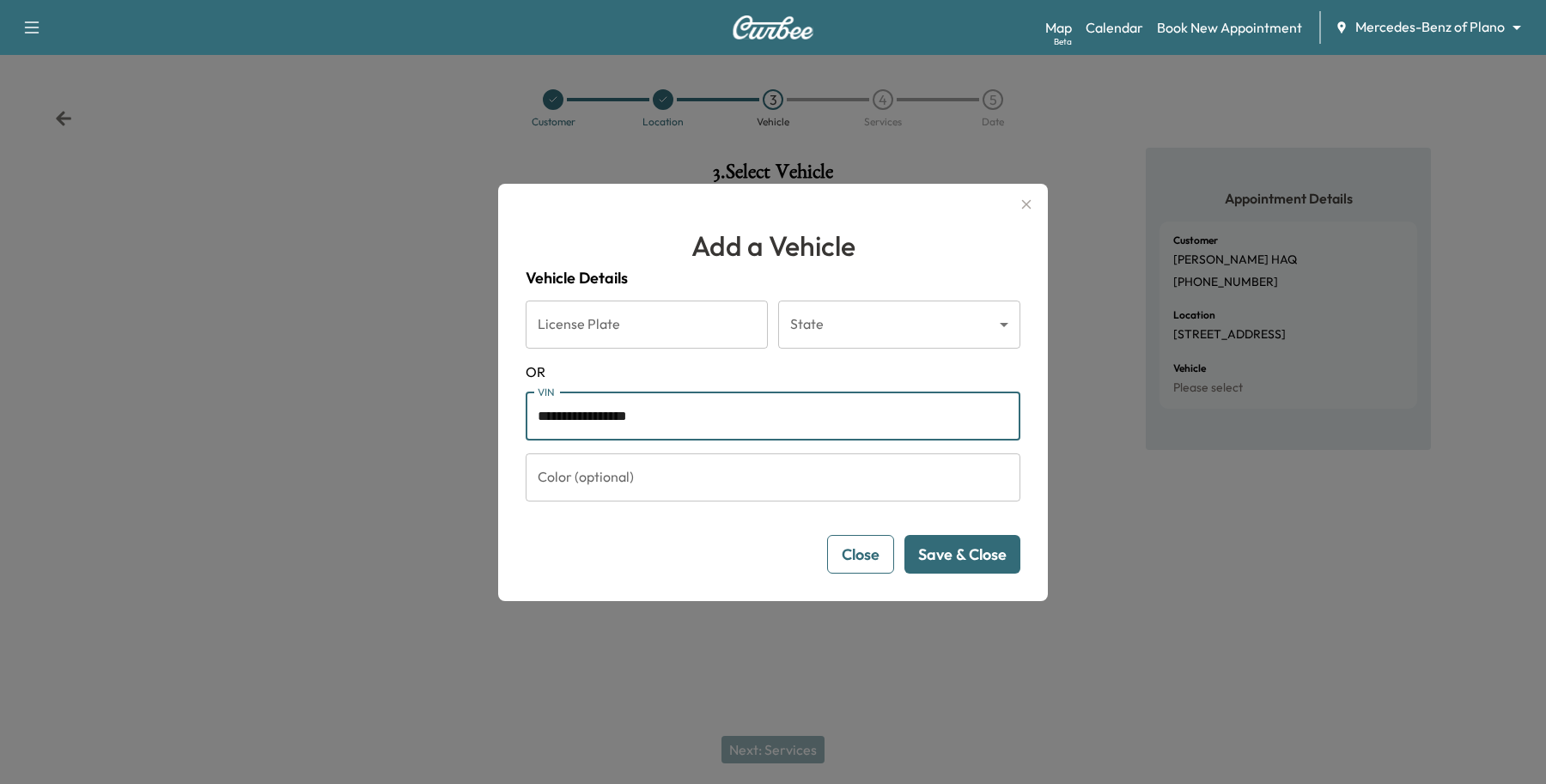
click at [689, 423] on input "**********" at bounding box center [772, 416] width 495 height 48
click at [960, 560] on button "Save & Close" at bounding box center [963, 555] width 116 height 39
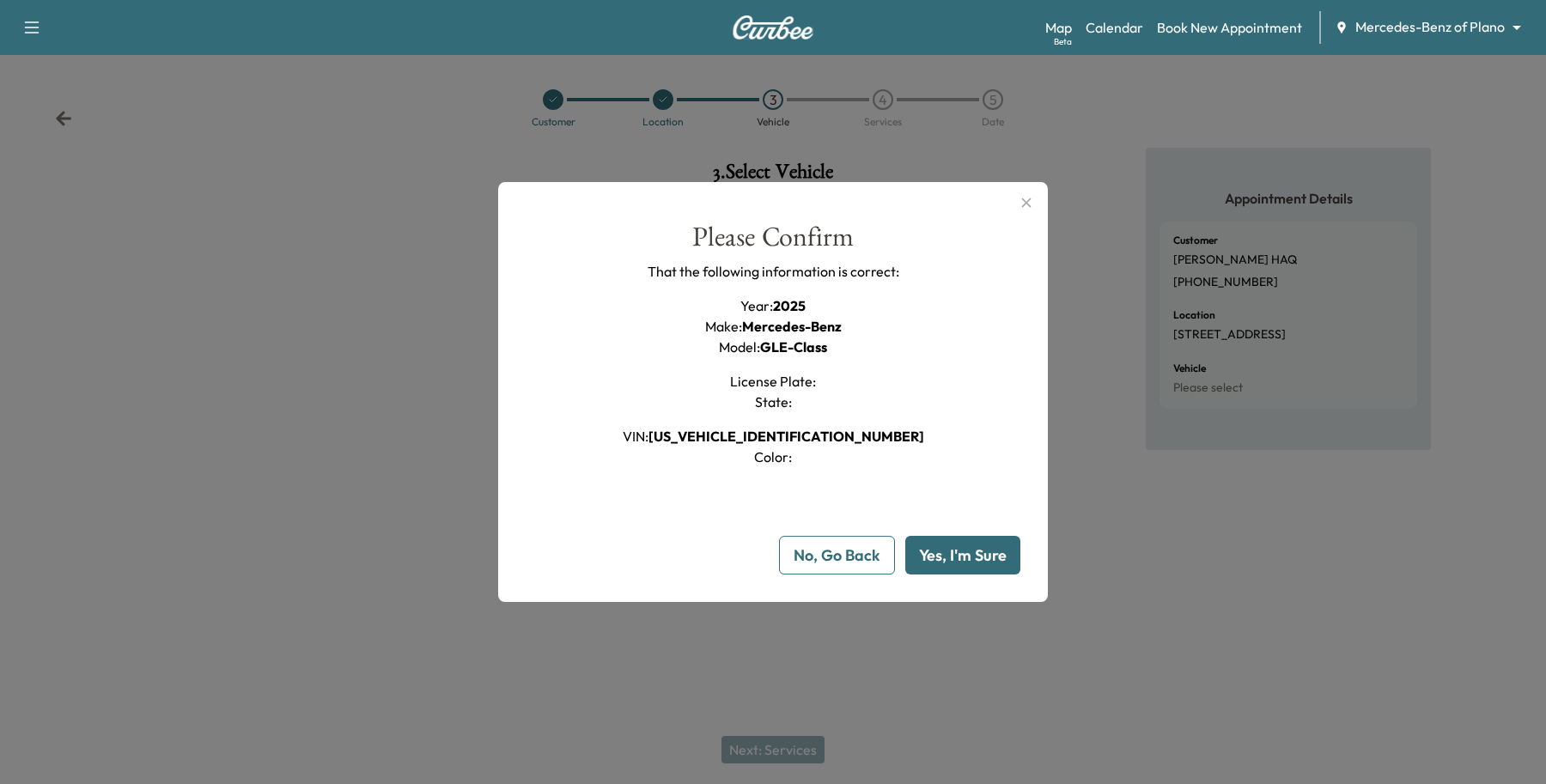
click at [964, 563] on button "Yes, I'm Sure" at bounding box center [962, 556] width 115 height 39
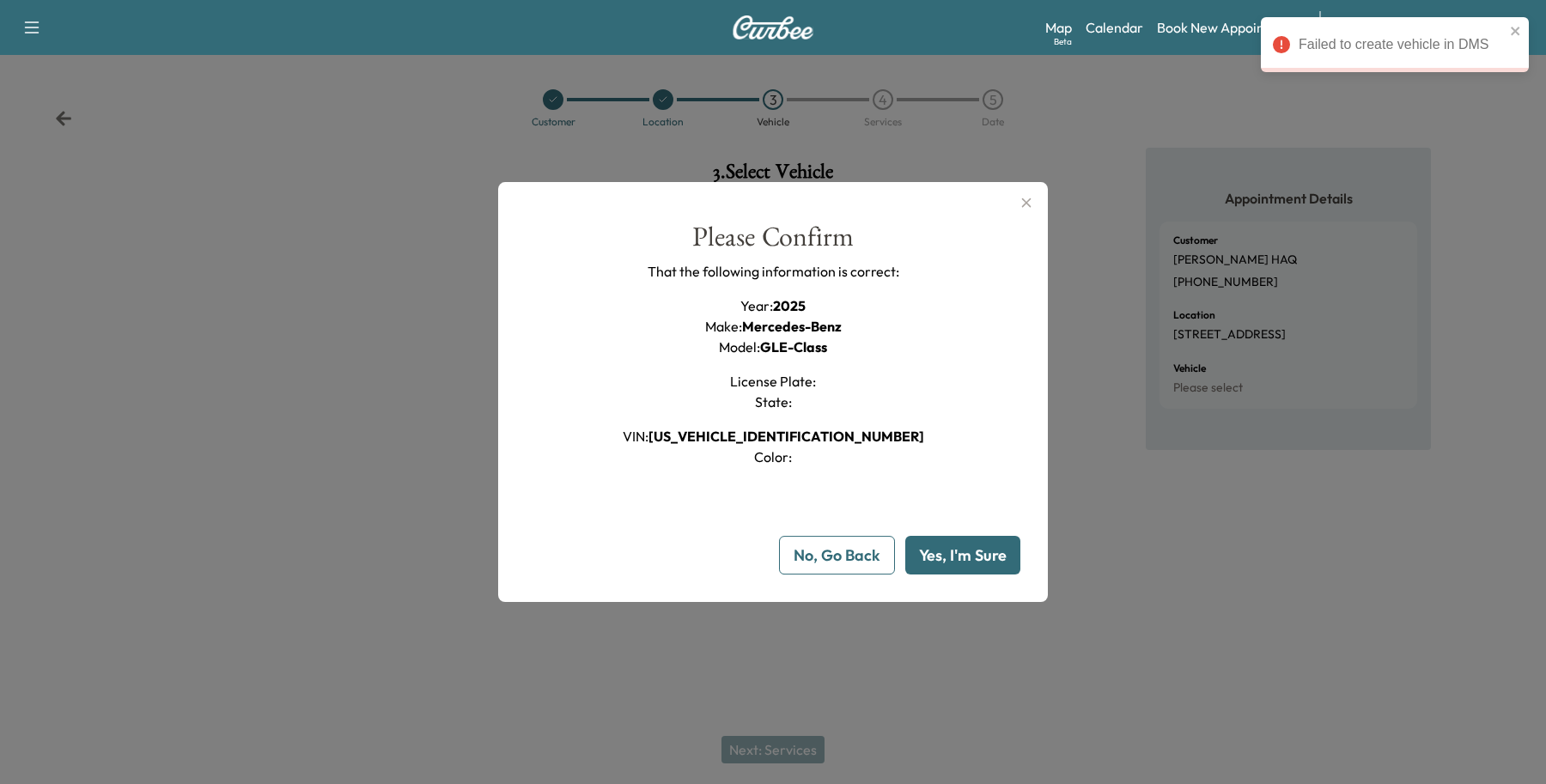
click at [809, 554] on button "No, Go Back" at bounding box center [837, 556] width 116 height 39
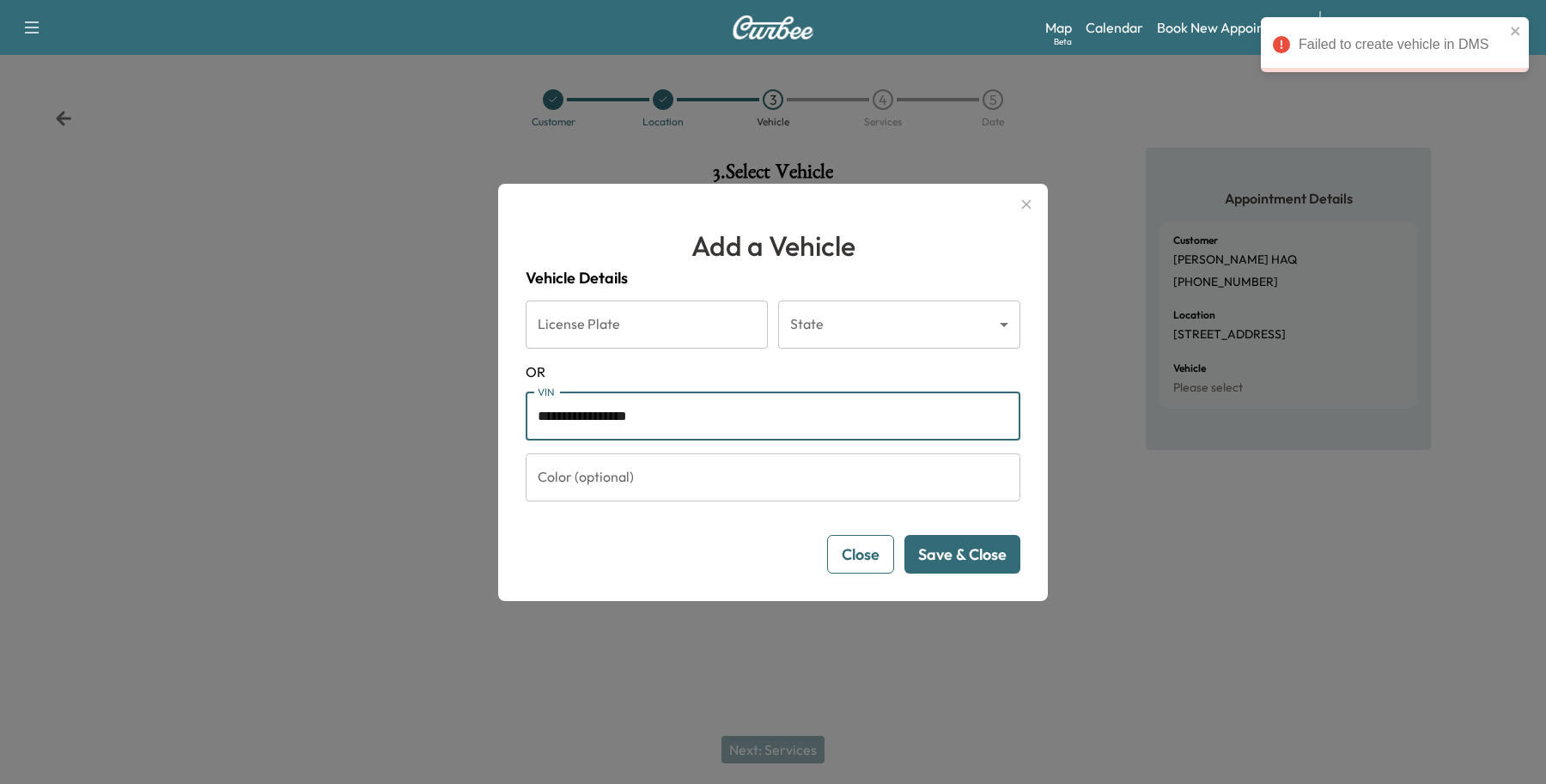
drag, startPoint x: 752, startPoint y: 418, endPoint x: 368, endPoint y: 373, distance: 386.6
click at [368, 373] on div "**********" at bounding box center [773, 392] width 1546 height 784
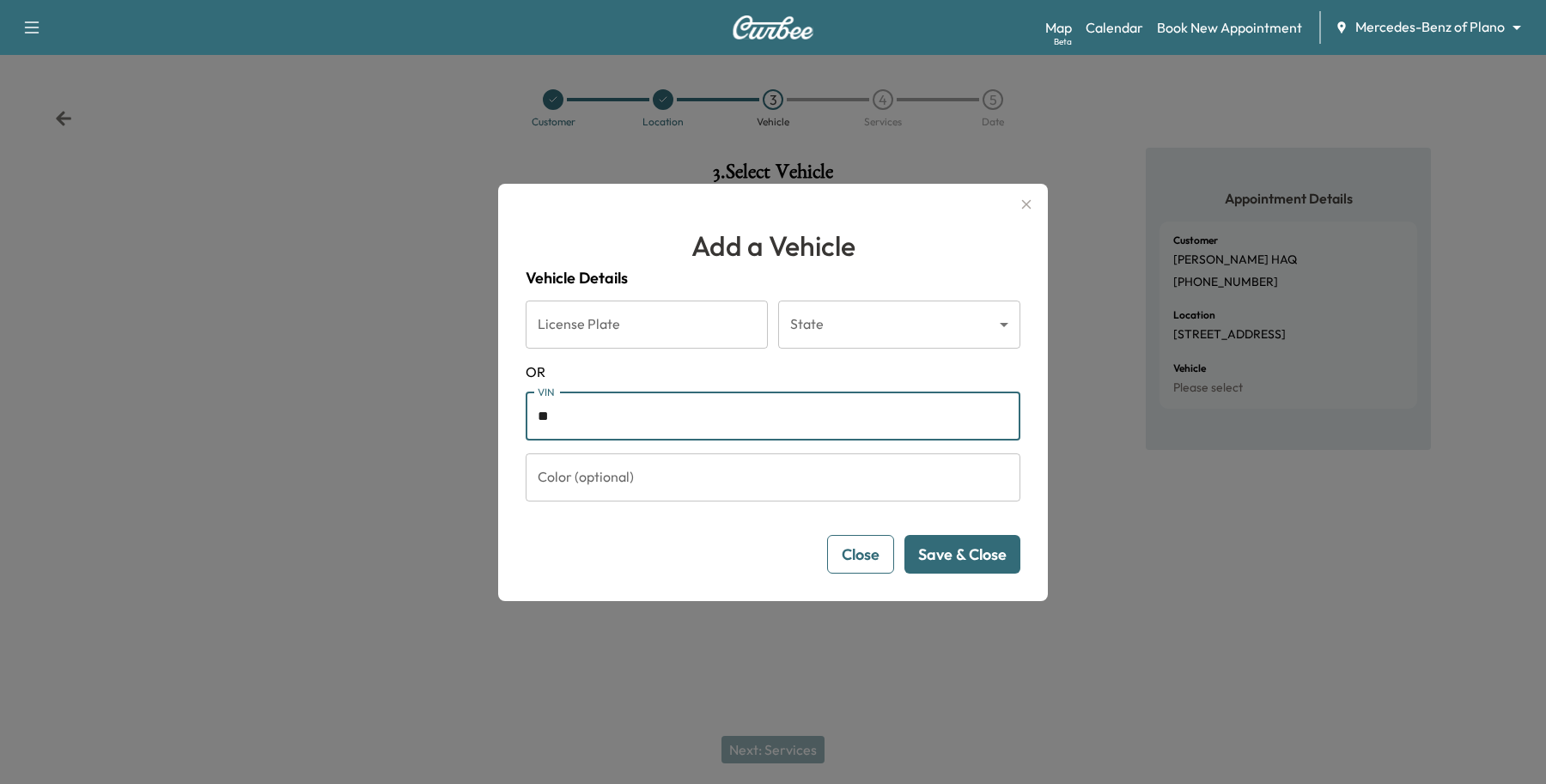
type input "*"
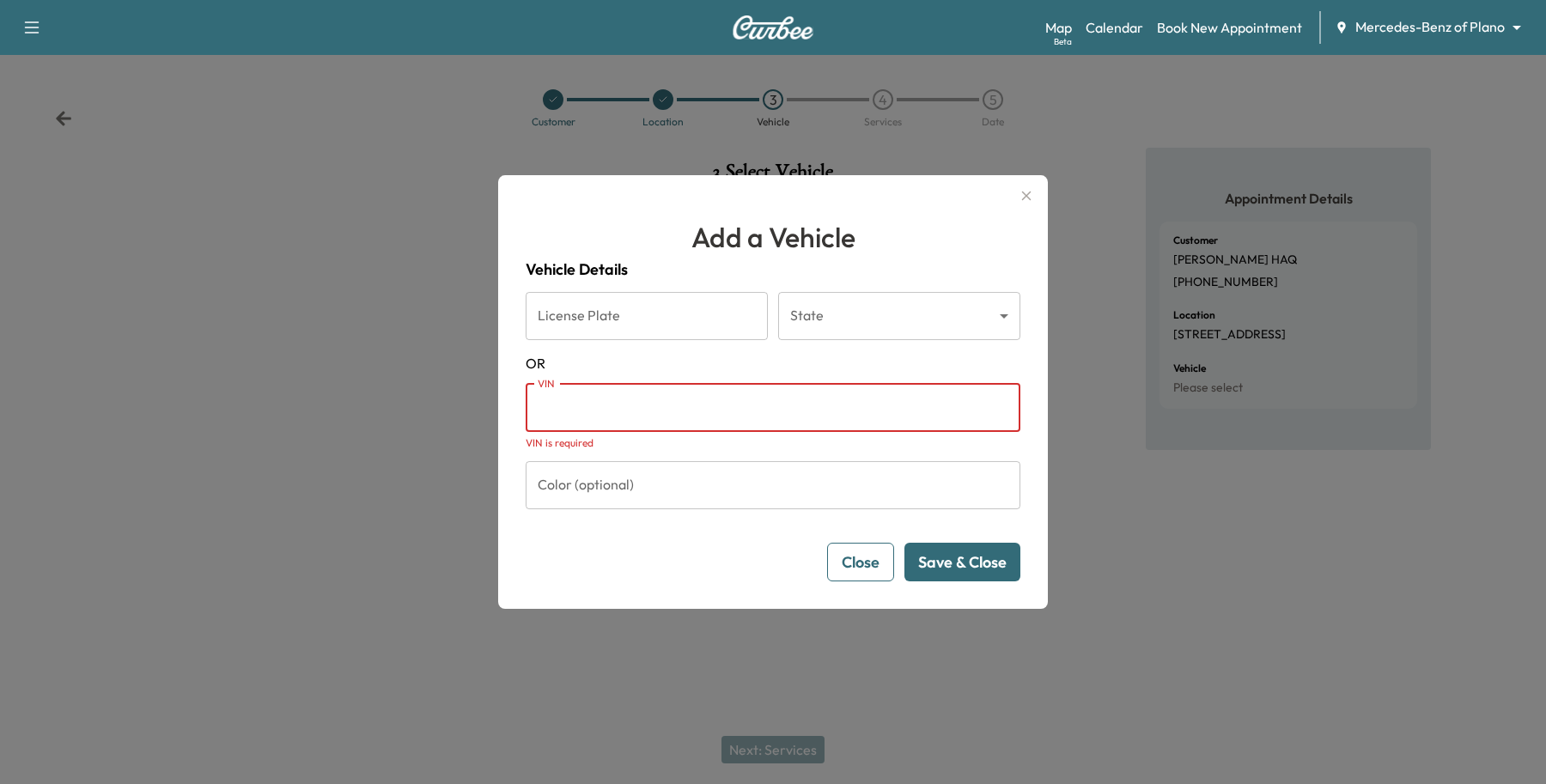
paste input "**********"
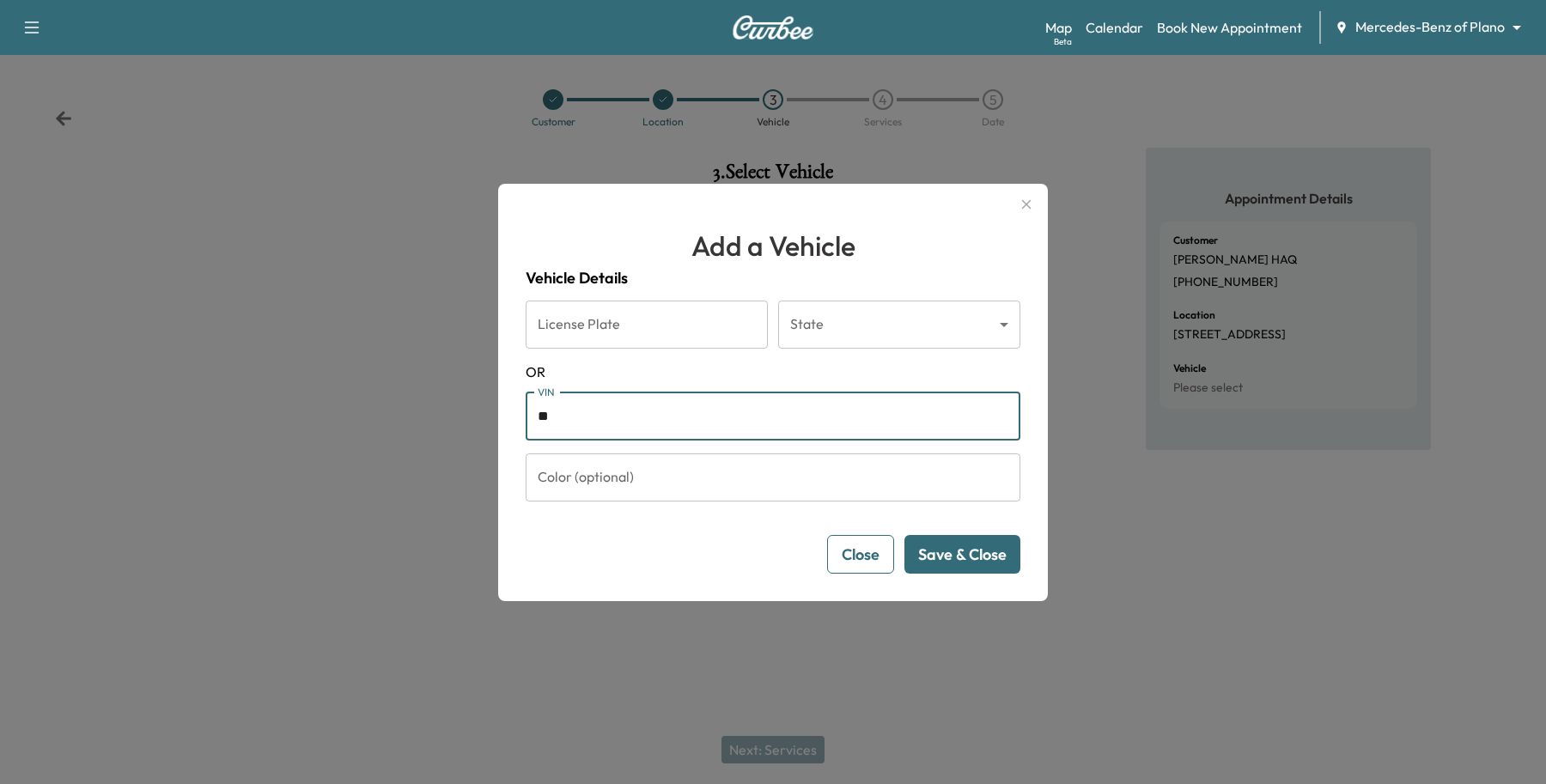
type input "*"
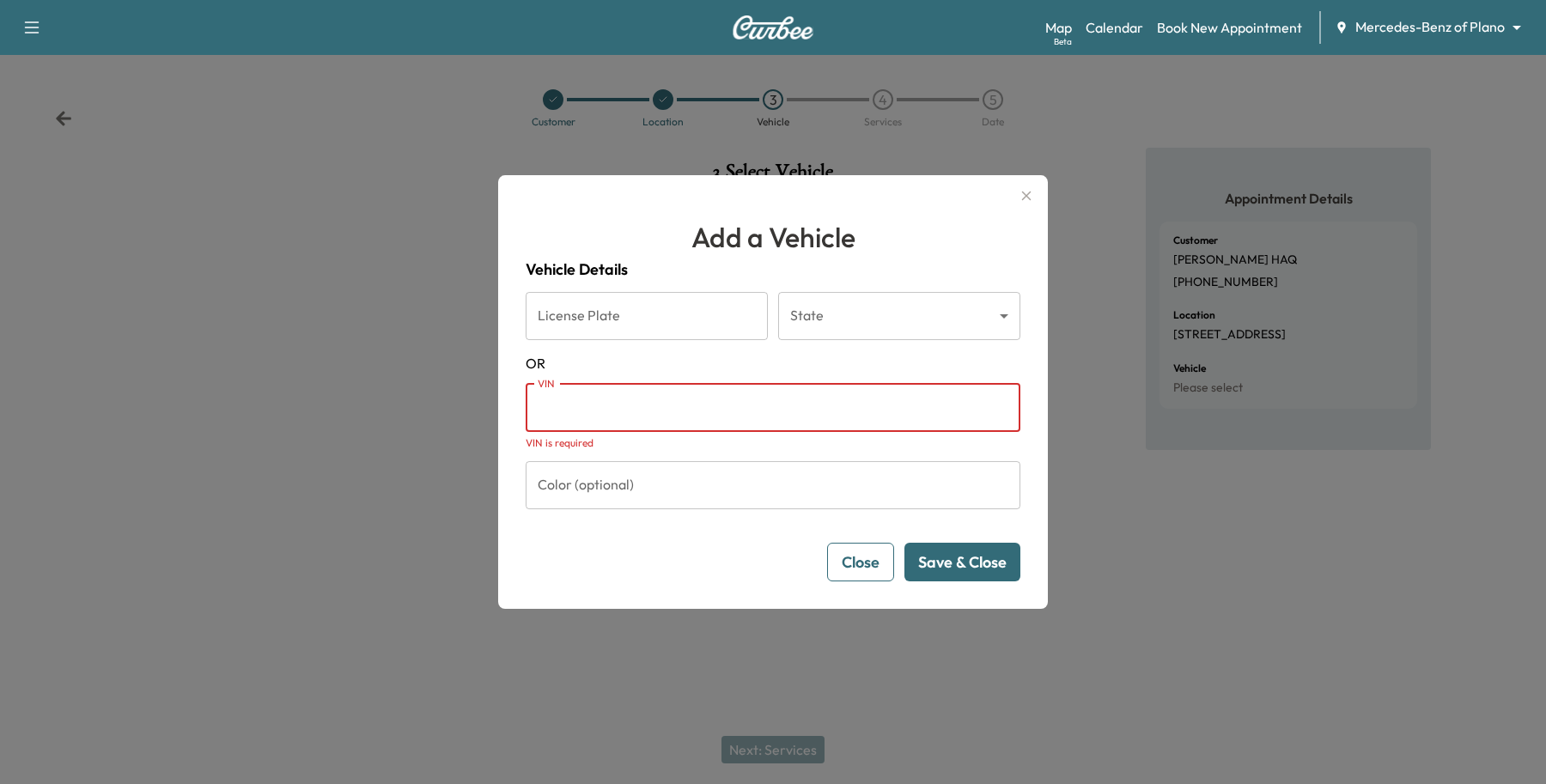
type input "*"
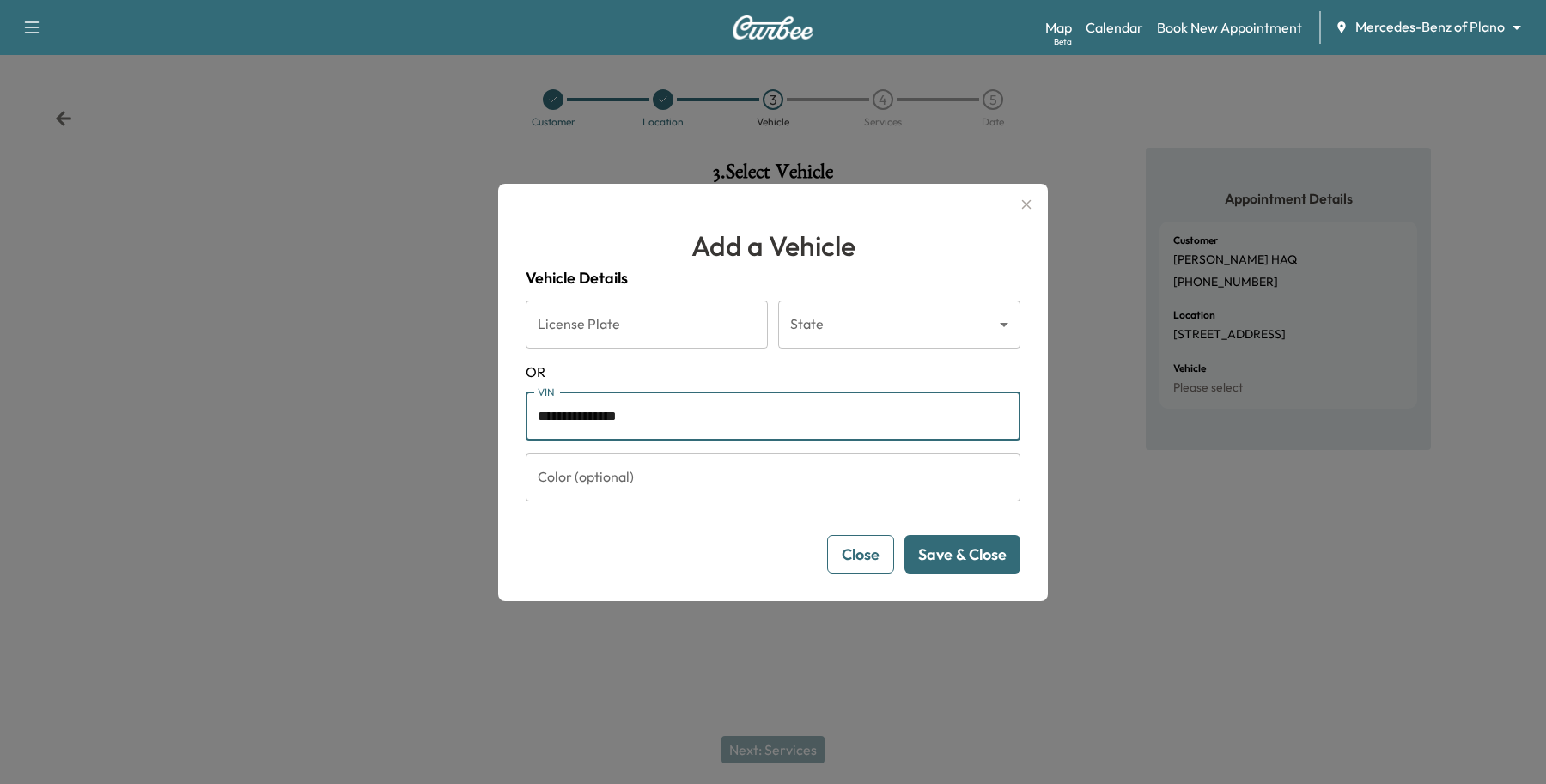
type input "**********"
drag, startPoint x: 1022, startPoint y: 560, endPoint x: 999, endPoint y: 558, distance: 23.1
click at [1019, 560] on div "**********" at bounding box center [773, 392] width 550 height 417
click at [999, 558] on button "Save & Close" at bounding box center [963, 555] width 116 height 39
click at [975, 556] on button "Save & Close" at bounding box center [963, 555] width 116 height 39
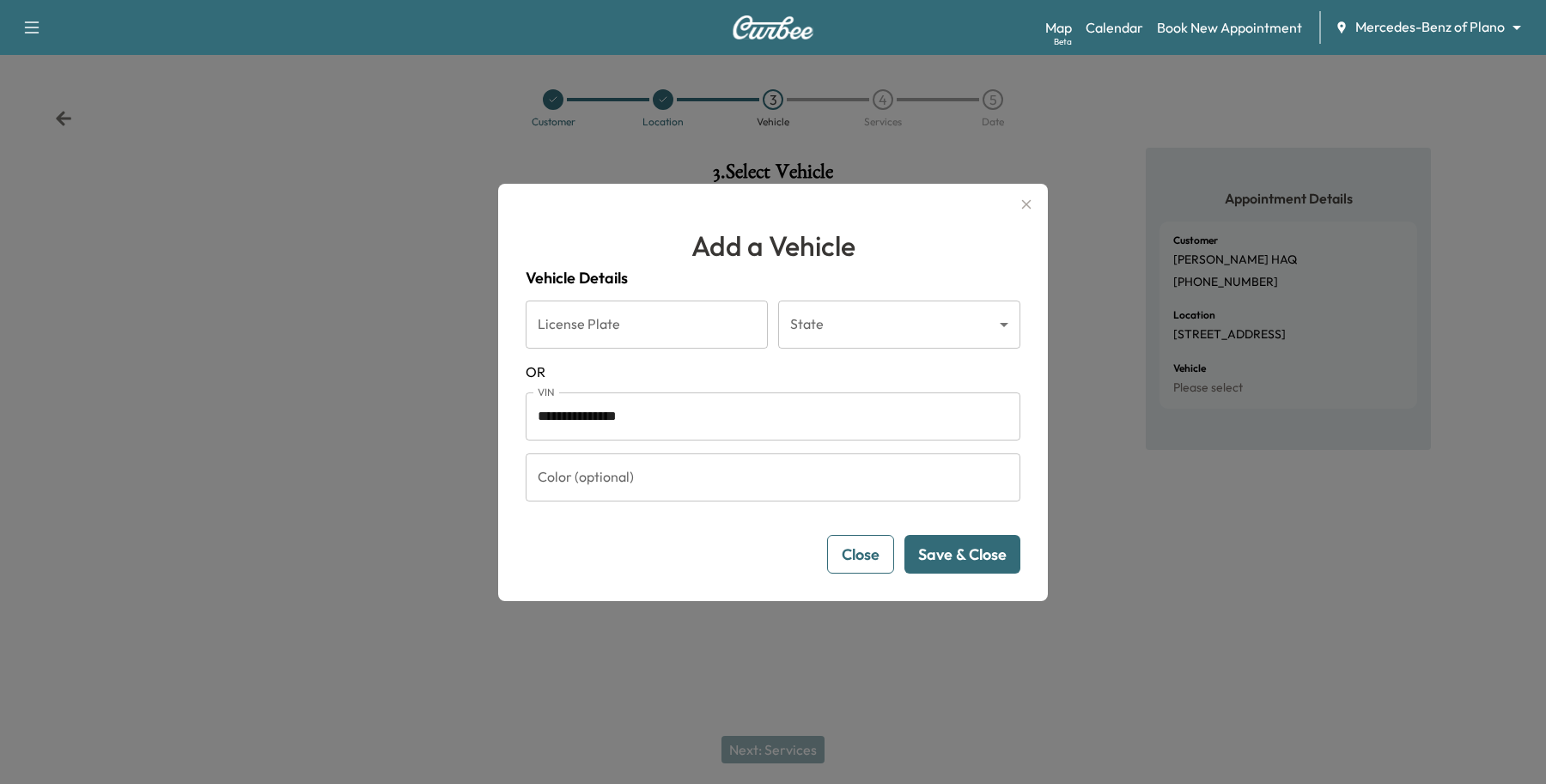
click at [641, 414] on input "**********" at bounding box center [772, 416] width 495 height 48
click at [983, 529] on form "**********" at bounding box center [772, 437] width 495 height 273
click at [985, 543] on button "Save & Close" at bounding box center [963, 555] width 116 height 39
drag, startPoint x: 882, startPoint y: 410, endPoint x: -242, endPoint y: 434, distance: 1124.3
click at [0, 434] on html "**********" at bounding box center [773, 392] width 1546 height 784
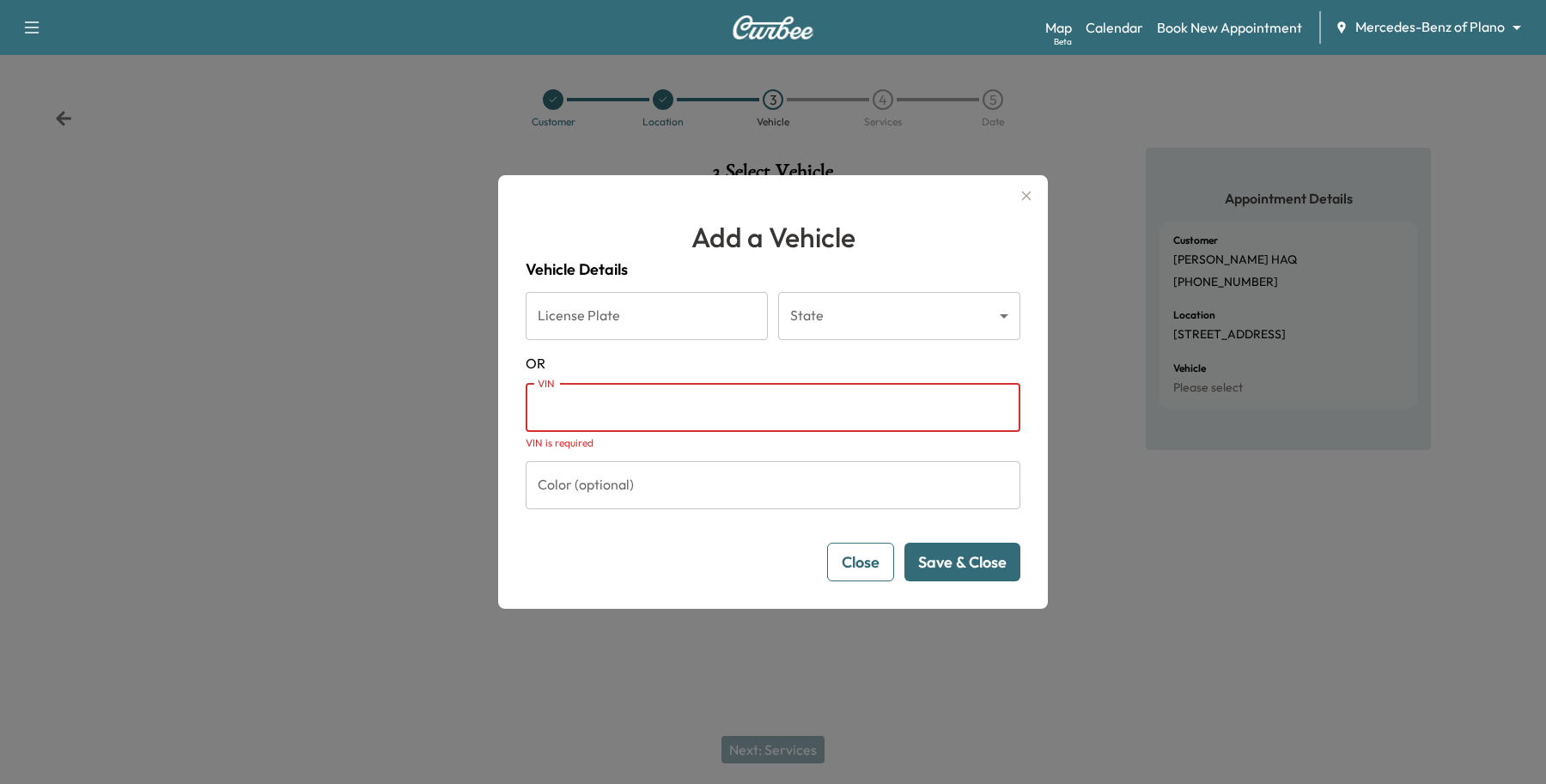
paste input "**********"
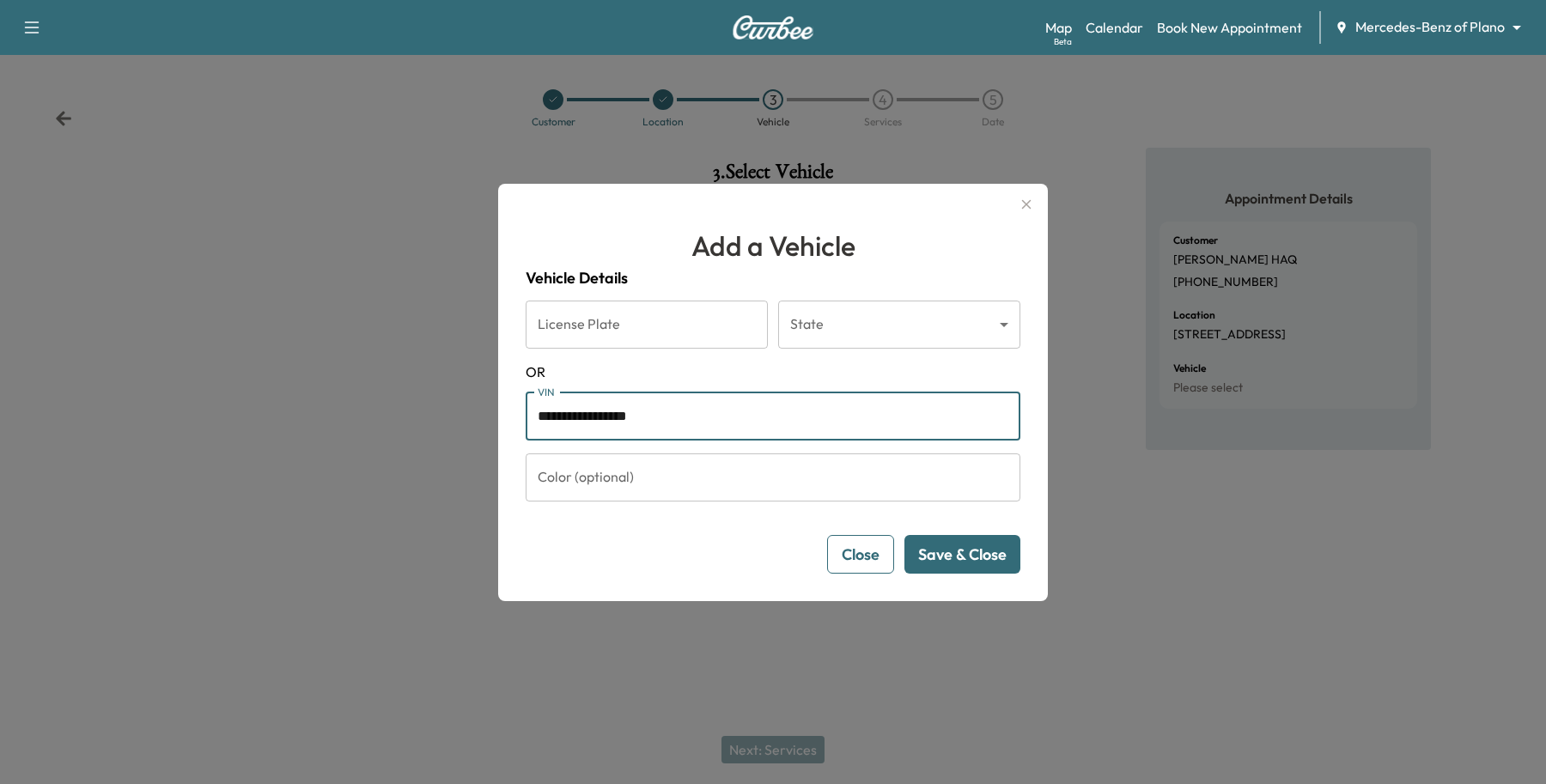
type input "**********"
click at [979, 567] on button "Save & Close" at bounding box center [963, 555] width 116 height 39
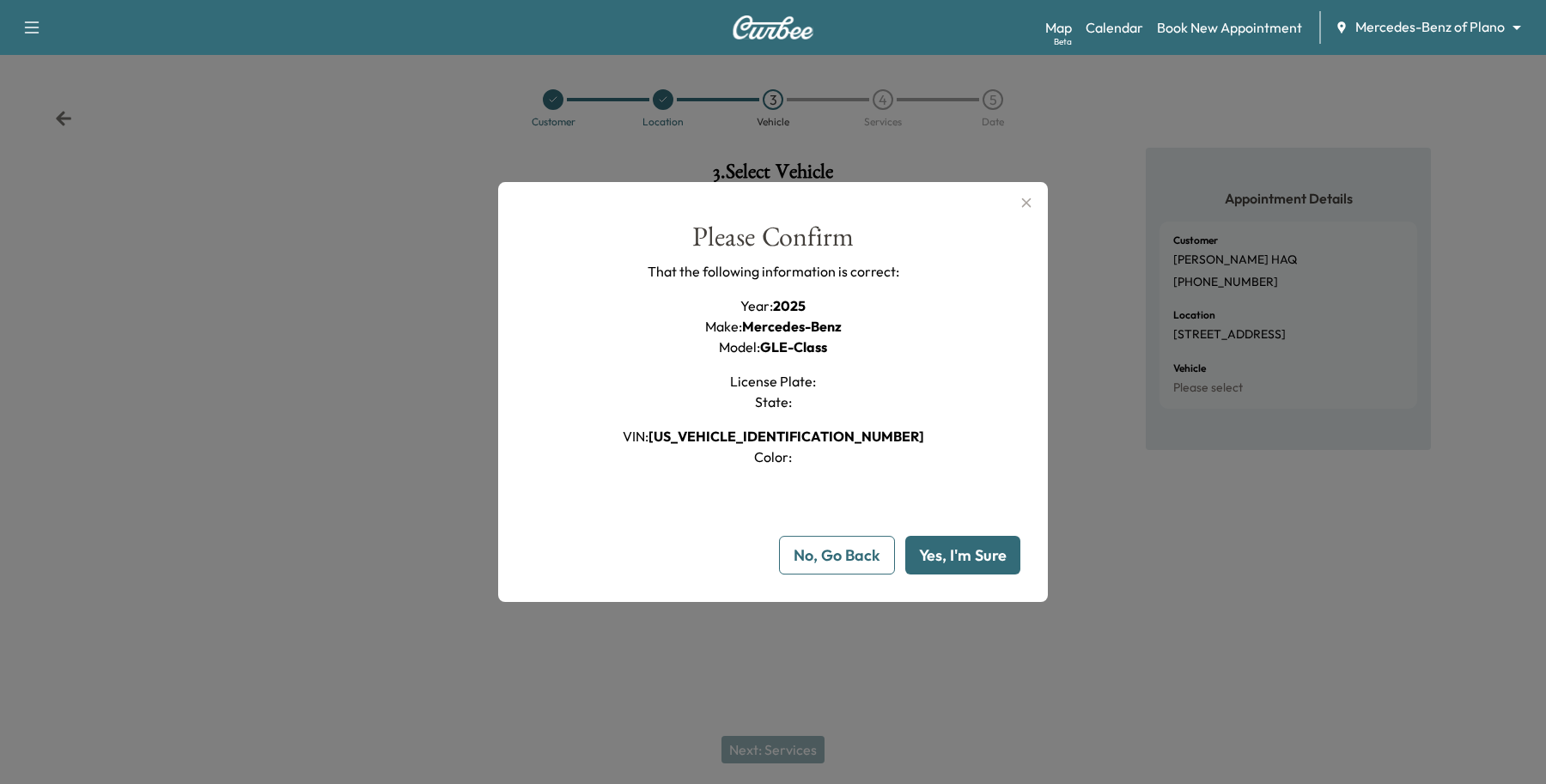
click at [980, 568] on button "Yes, I'm Sure" at bounding box center [962, 556] width 115 height 39
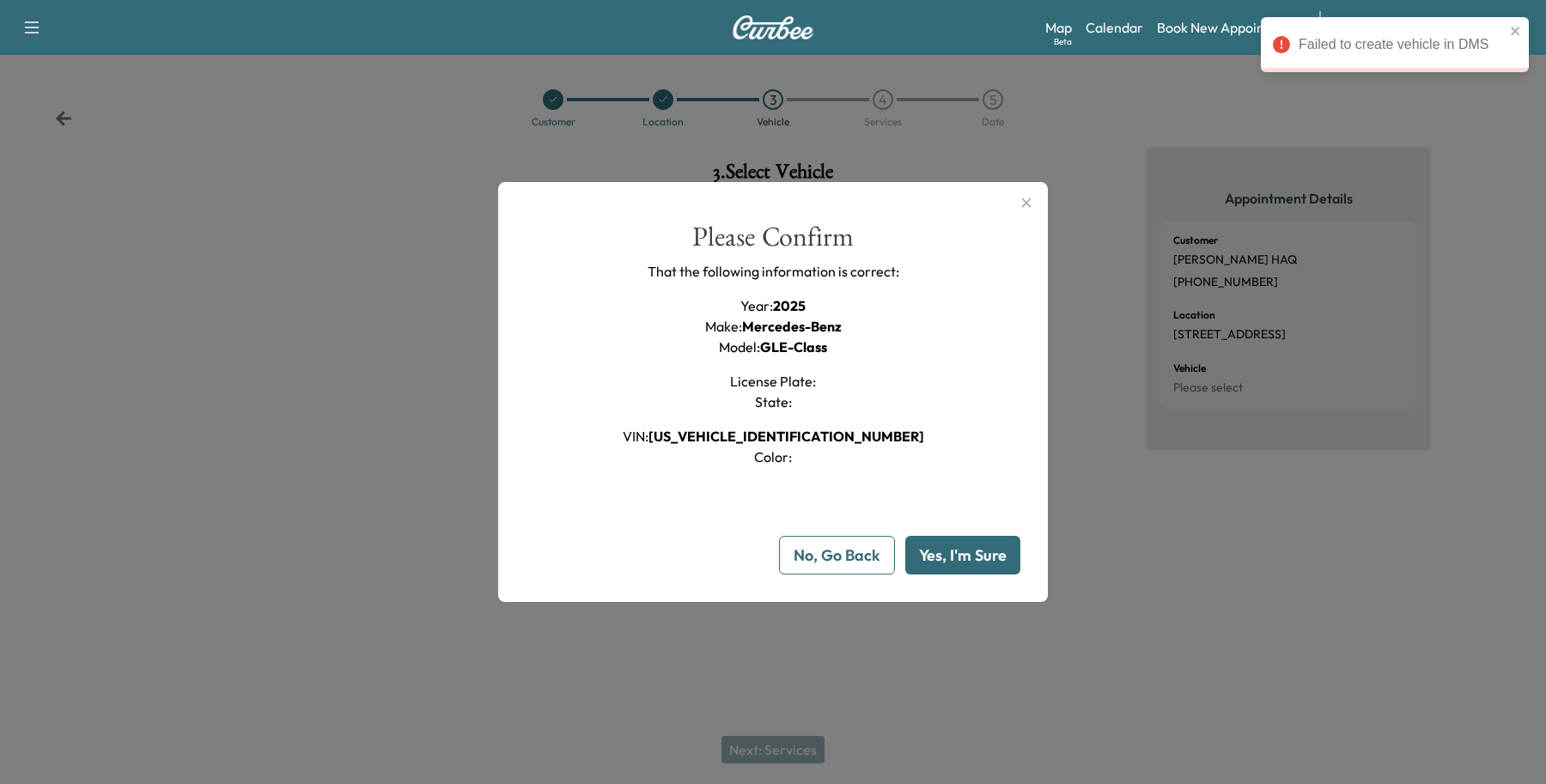
click at [821, 545] on button "No, Go Back" at bounding box center [837, 556] width 116 height 39
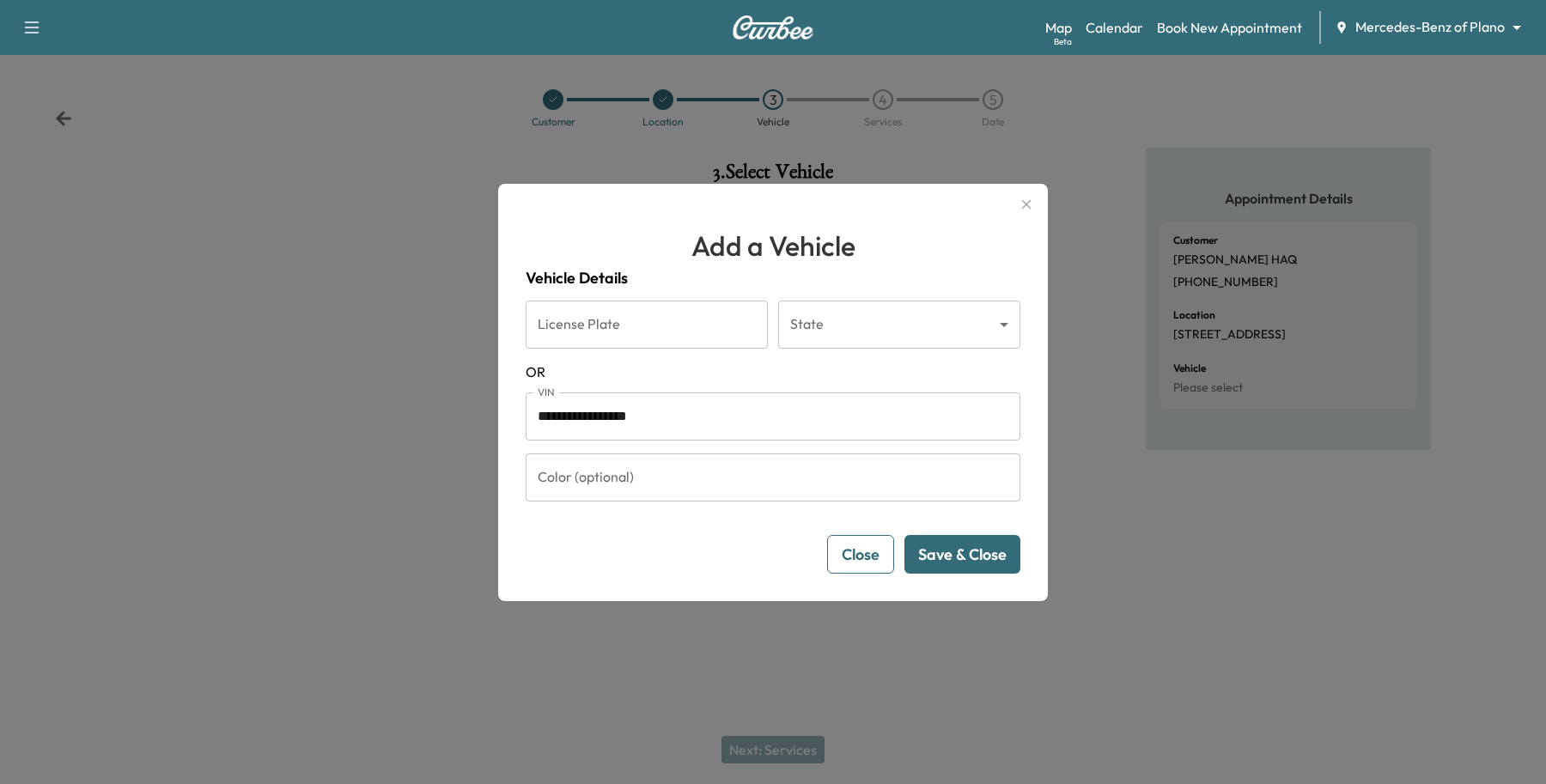
click at [838, 550] on button "Close" at bounding box center [861, 555] width 67 height 39
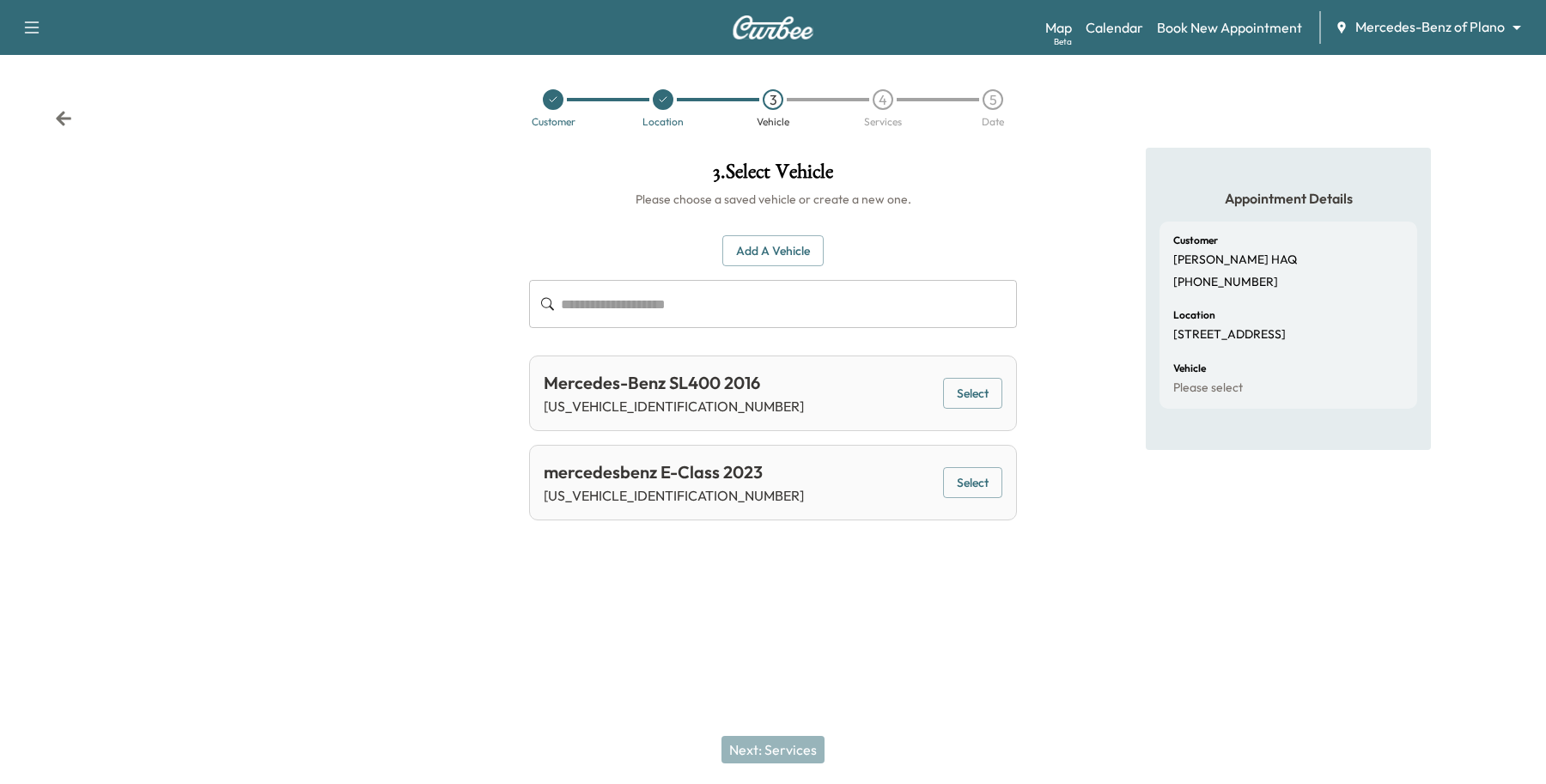
drag, startPoint x: 668, startPoint y: 104, endPoint x: 675, endPoint y: 111, distance: 9.9
click at [672, 110] on div "Location" at bounding box center [662, 108] width 110 height 38
click at [666, 99] on icon at bounding box center [662, 99] width 10 height 10
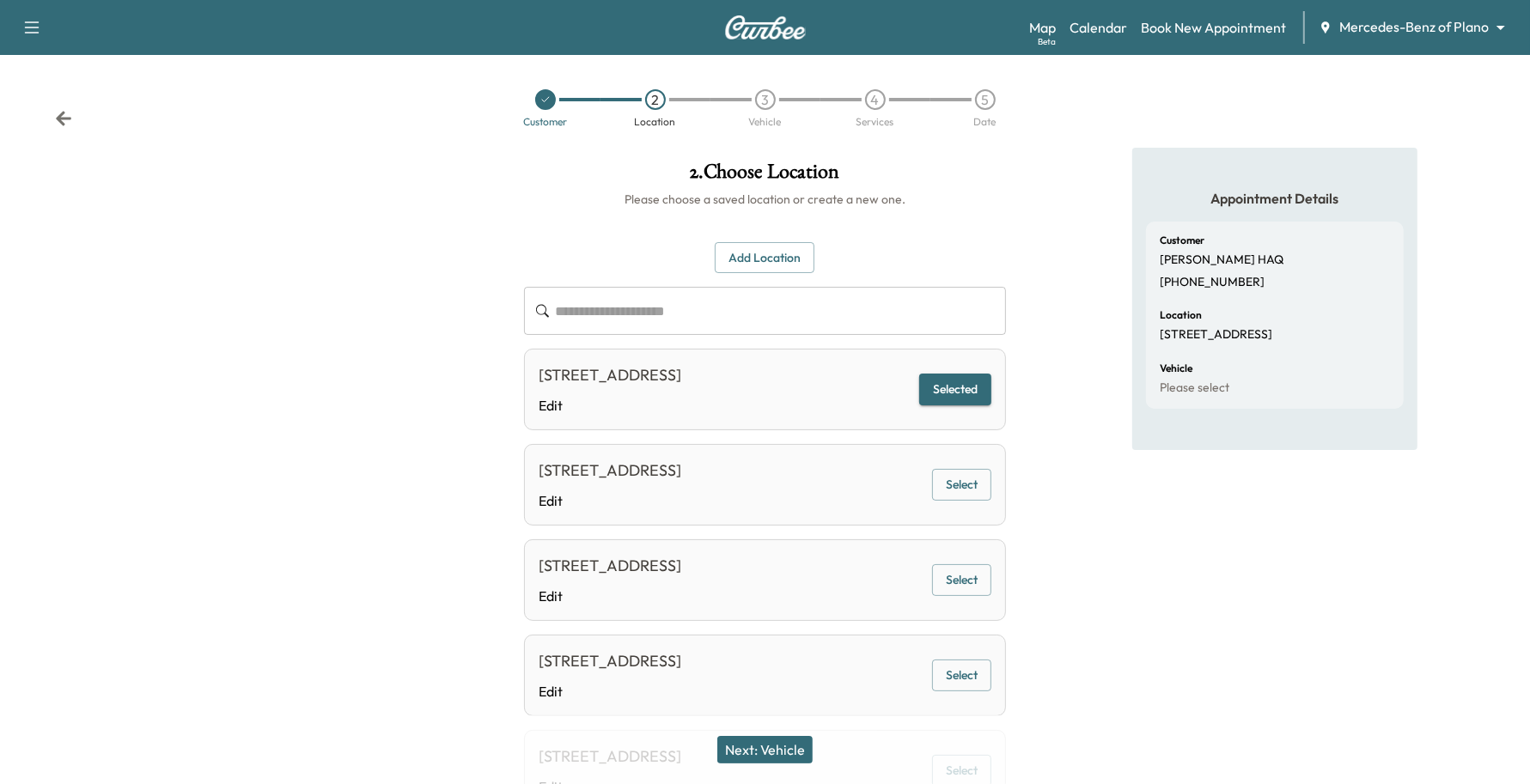
click at [793, 748] on button "Next: Vehicle" at bounding box center [764, 750] width 95 height 28
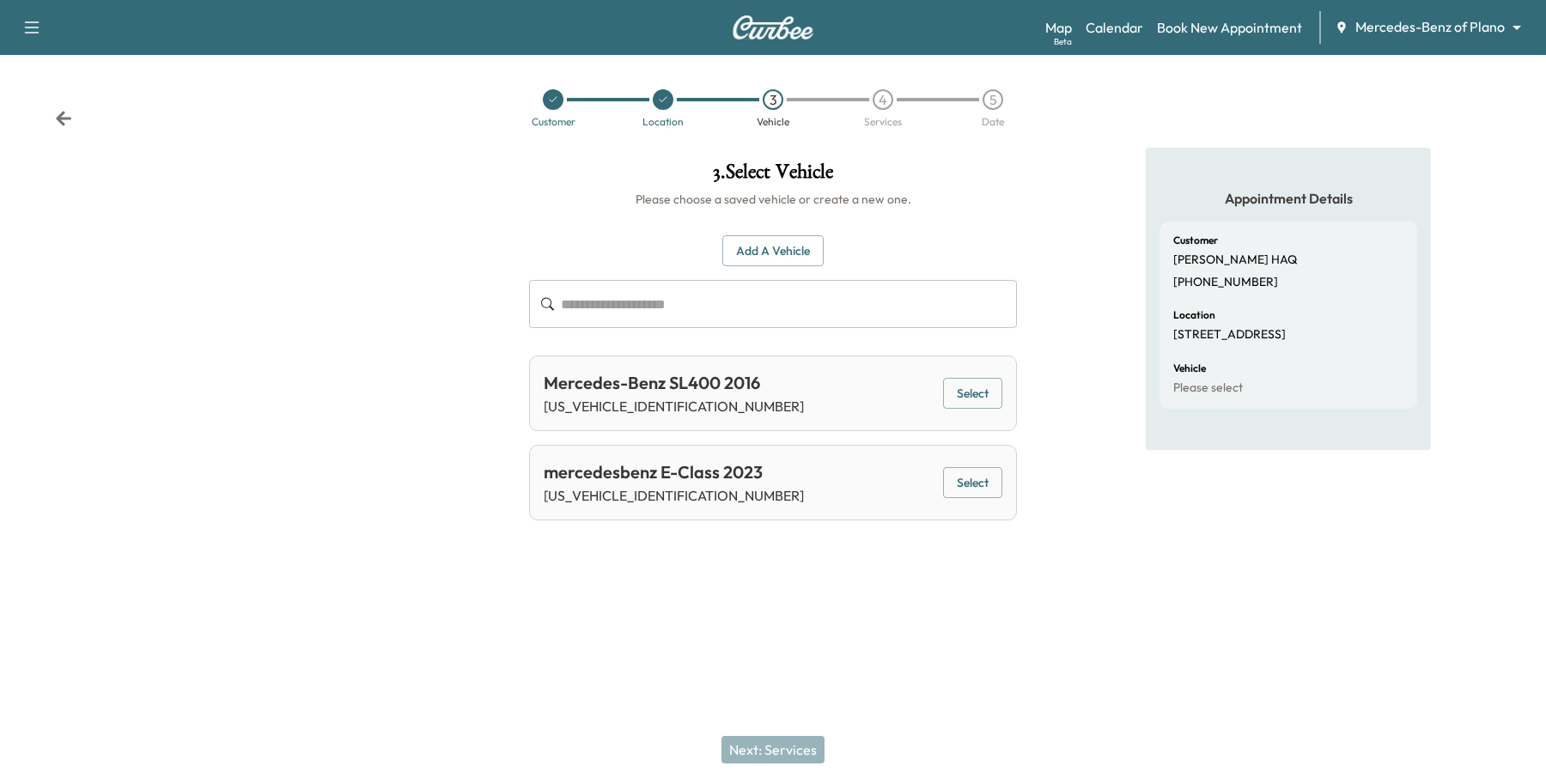
click at [801, 247] on button "Add a Vehicle" at bounding box center [773, 251] width 101 height 31
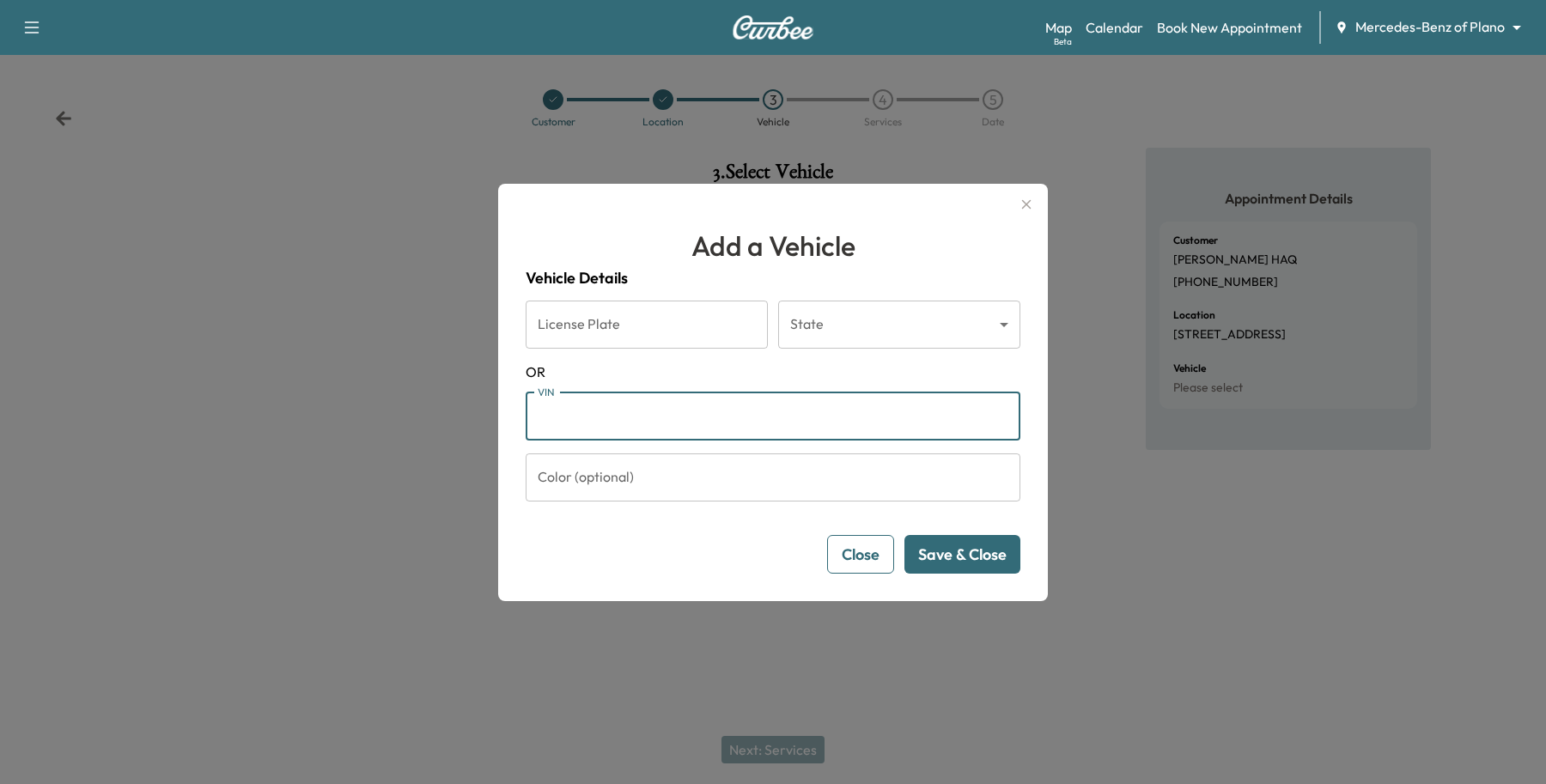
paste input "**********"
click at [1006, 556] on button "Save & Close" at bounding box center [963, 555] width 116 height 39
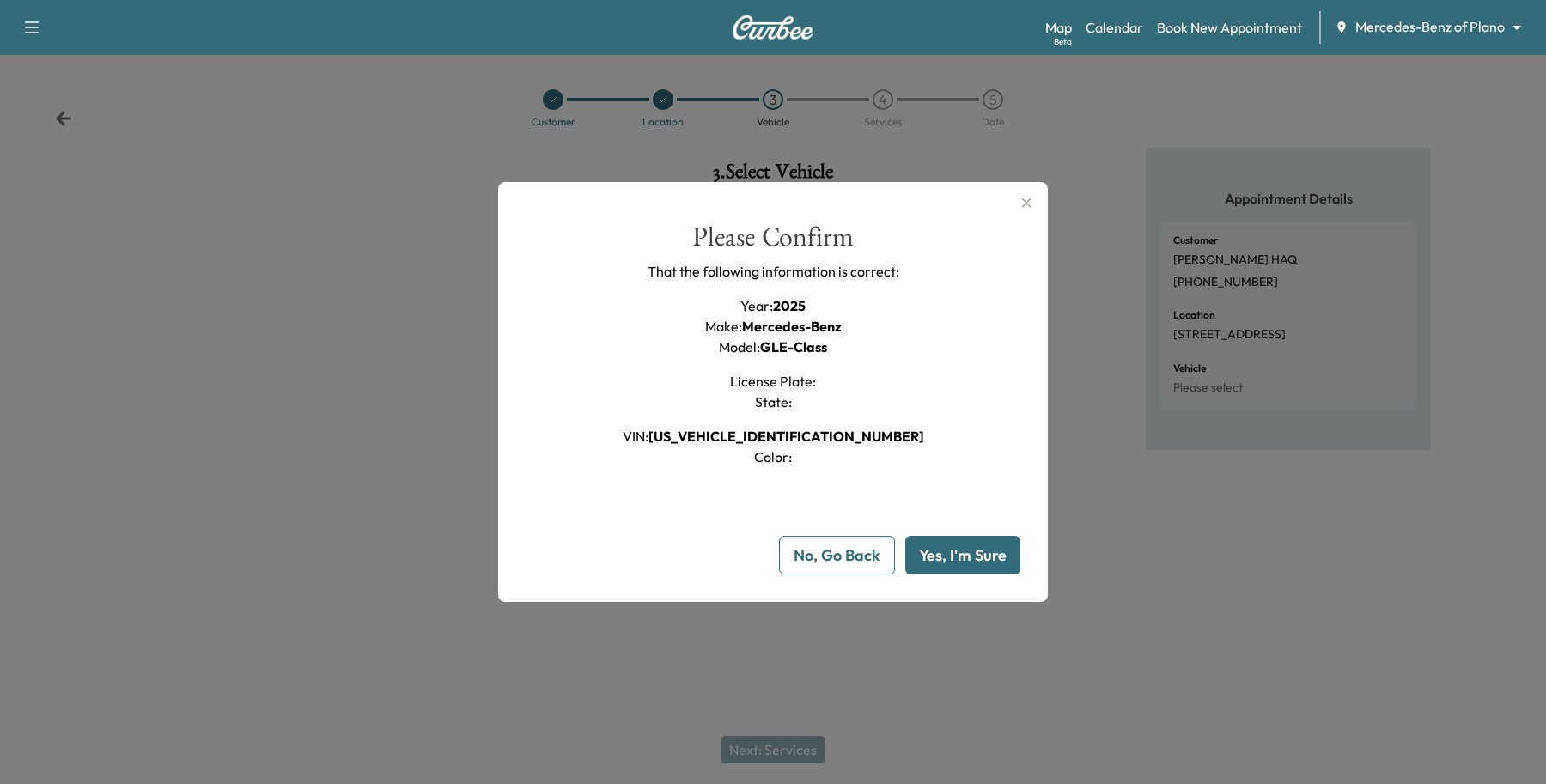
click at [979, 545] on button "Yes, I'm Sure" at bounding box center [962, 556] width 115 height 39
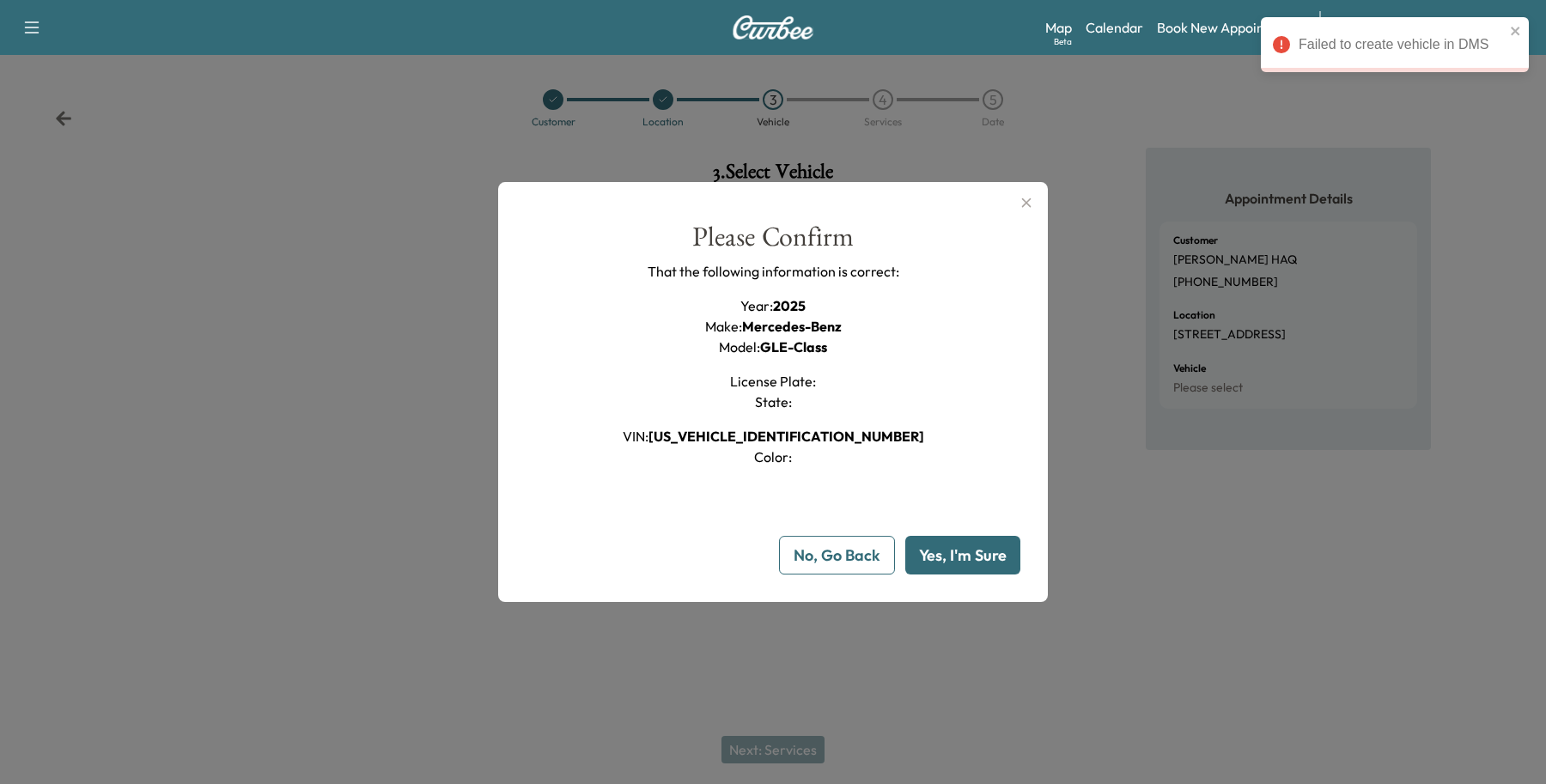
click at [826, 563] on button "No, Go Back" at bounding box center [837, 556] width 116 height 39
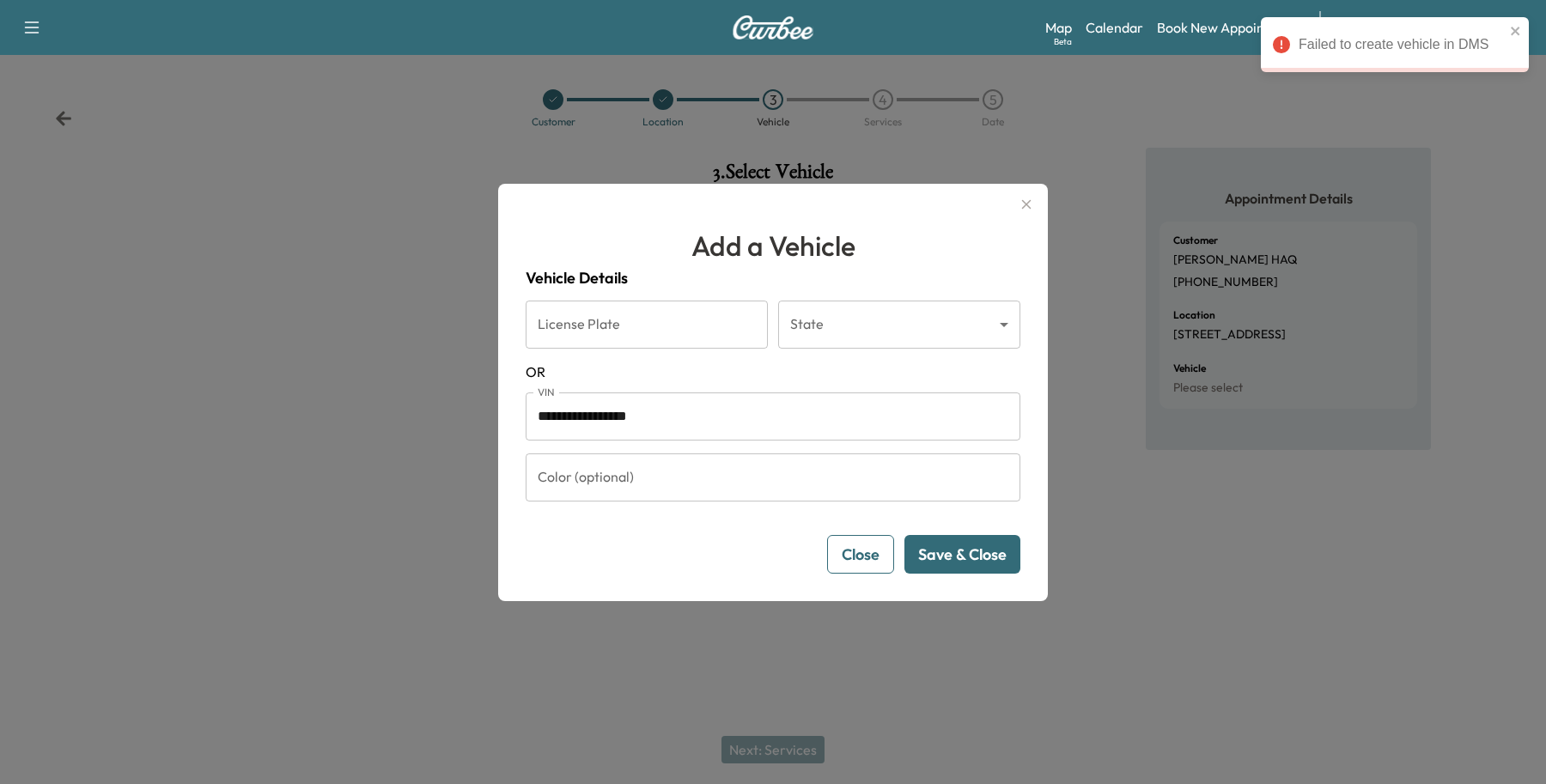
click at [854, 653] on div at bounding box center [773, 392] width 1546 height 784
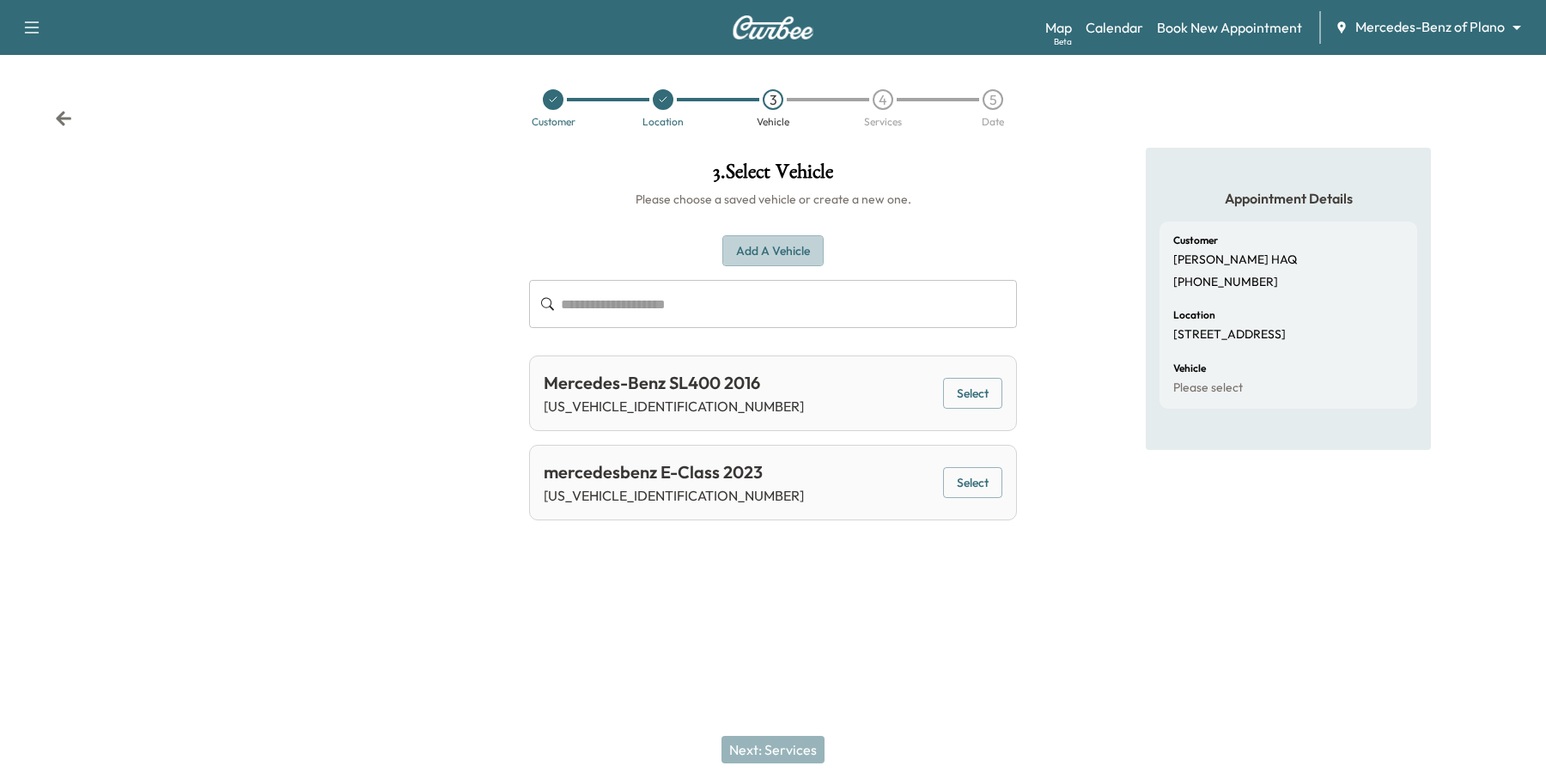
click at [797, 239] on button "Add a Vehicle" at bounding box center [773, 251] width 101 height 31
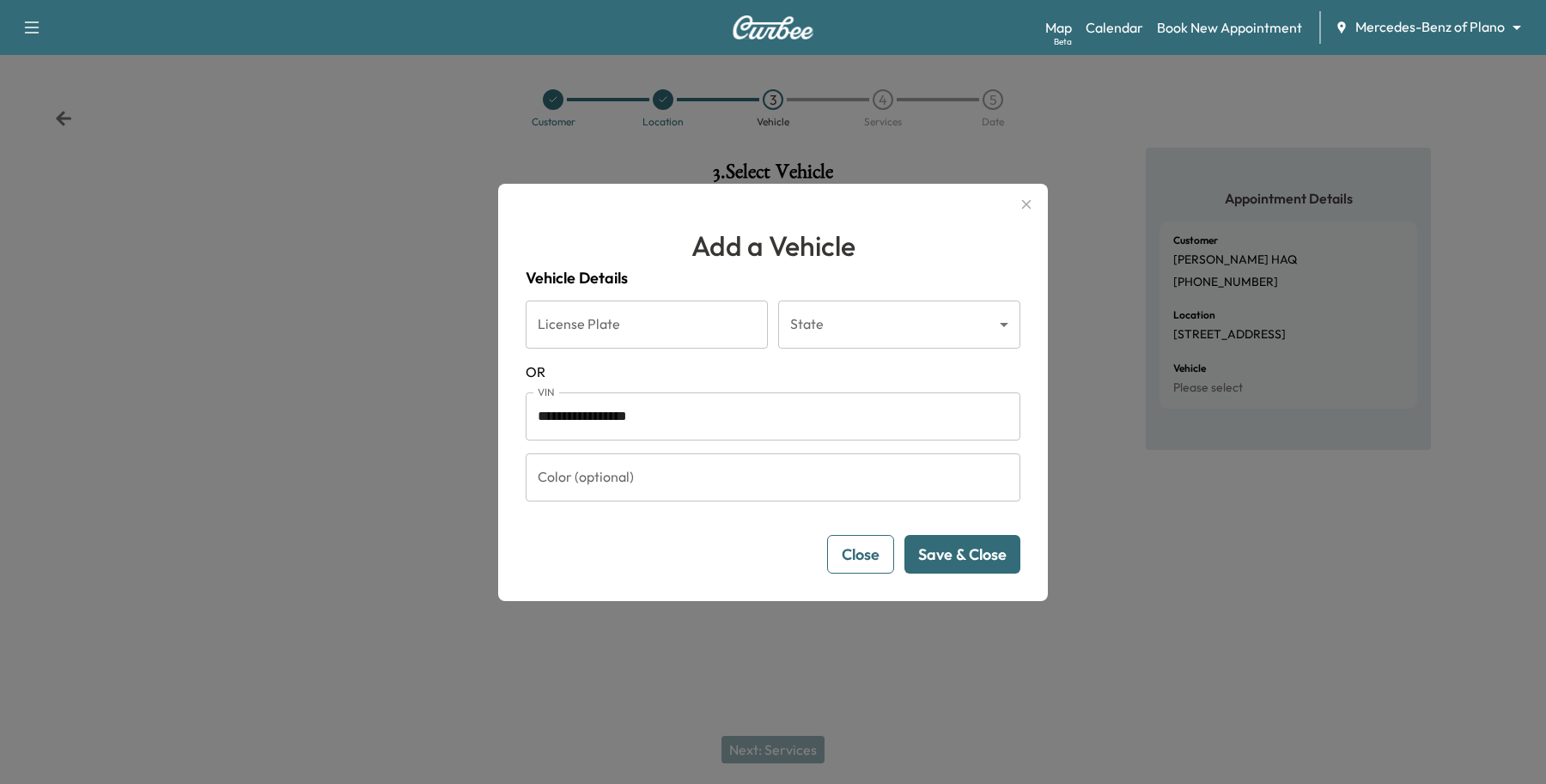
click at [930, 538] on button "Save & Close" at bounding box center [963, 555] width 116 height 39
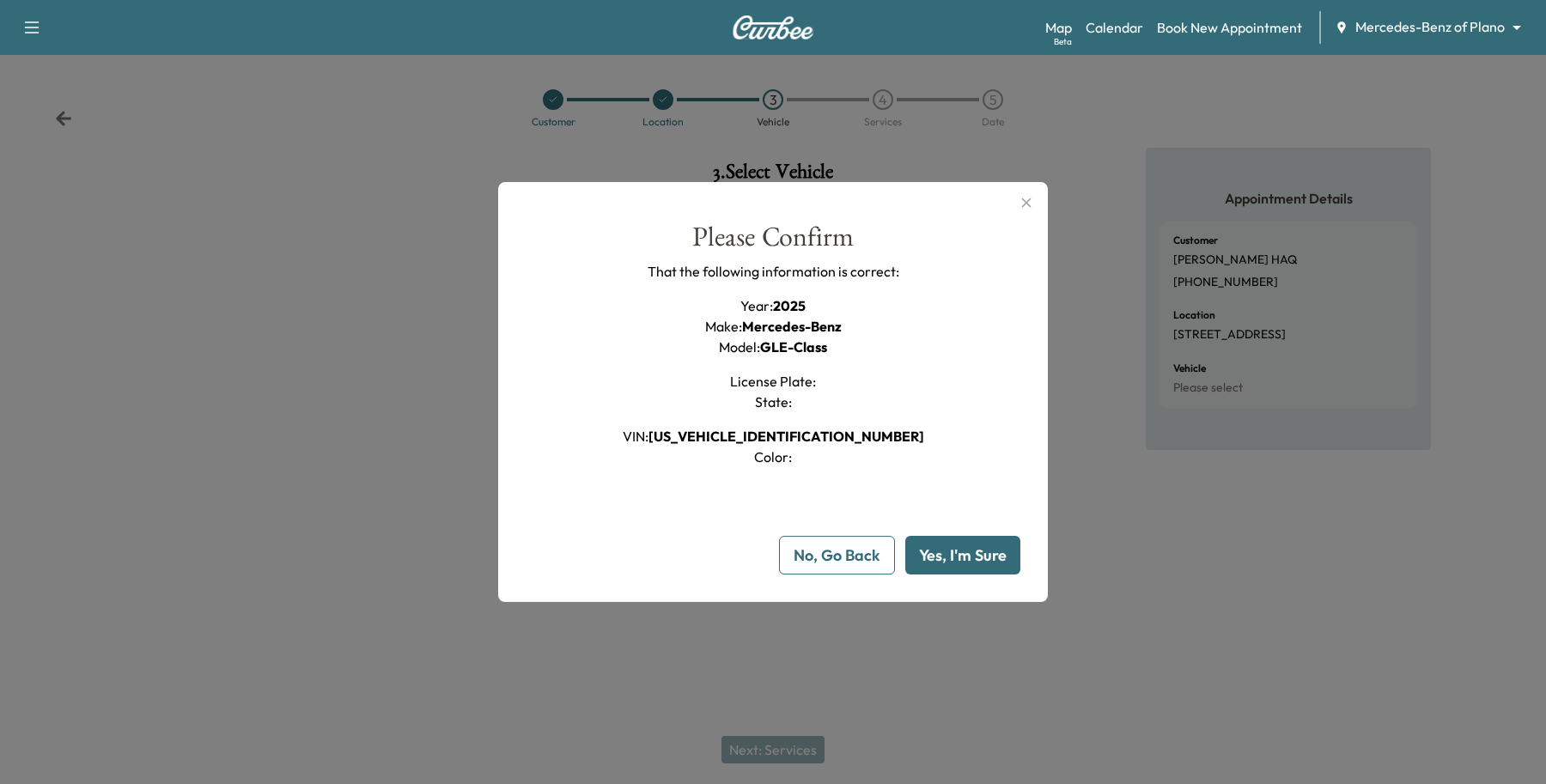
click at [1007, 551] on button "Yes, I'm Sure" at bounding box center [962, 556] width 115 height 39
click at [942, 538] on button "Yes, I'm Sure" at bounding box center [962, 556] width 115 height 39
click at [984, 550] on button "Yes, I'm Sure" at bounding box center [962, 556] width 115 height 39
click at [947, 544] on button "Yes, I'm Sure" at bounding box center [962, 556] width 115 height 39
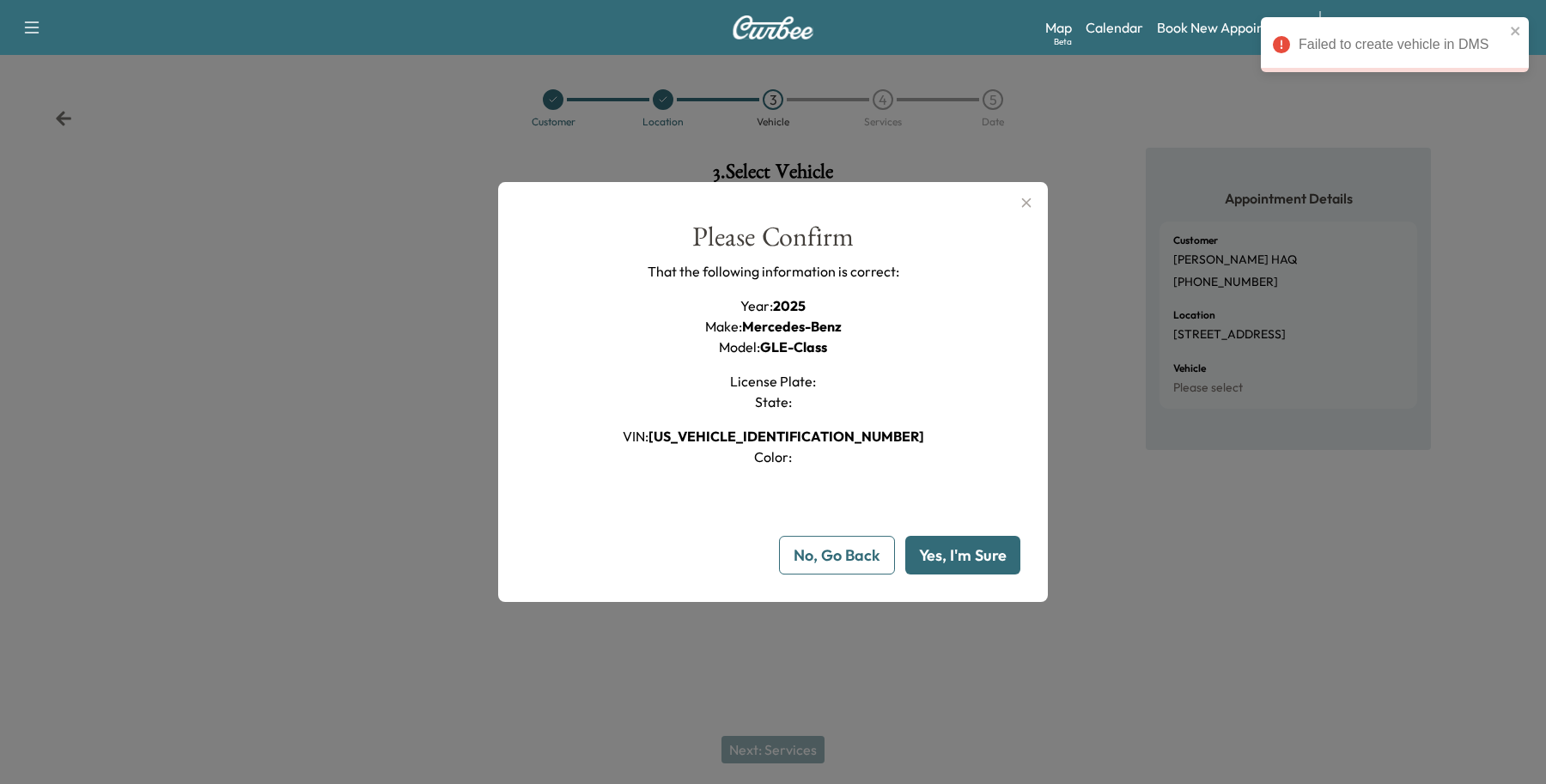
click at [970, 576] on div "**********" at bounding box center [773, 392] width 550 height 421
click at [972, 565] on button "Yes, I'm Sure" at bounding box center [962, 556] width 115 height 39
click at [1019, 193] on icon "button" at bounding box center [1026, 203] width 20 height 20
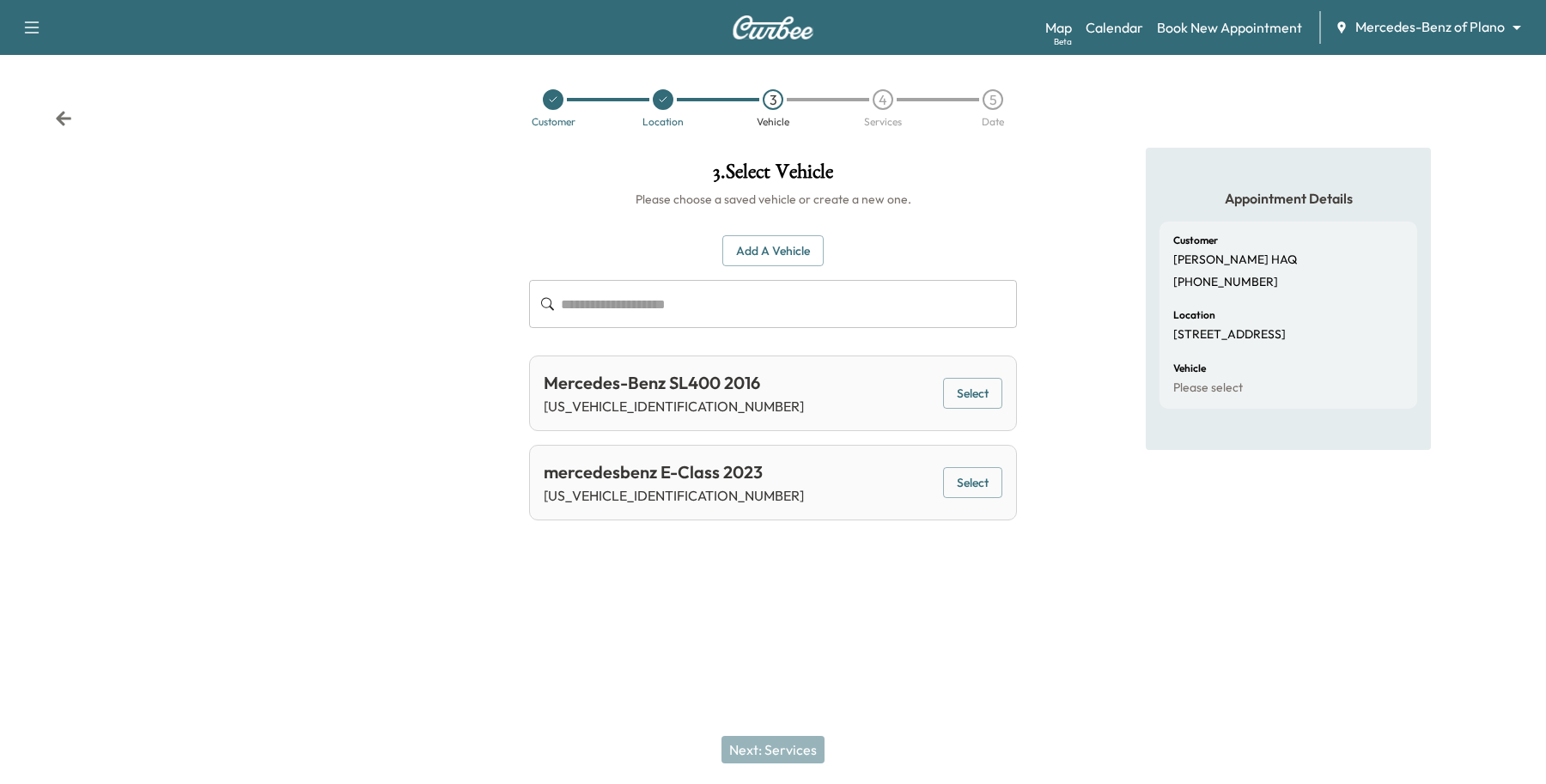
click at [734, 251] on button "Add a Vehicle" at bounding box center [773, 251] width 101 height 31
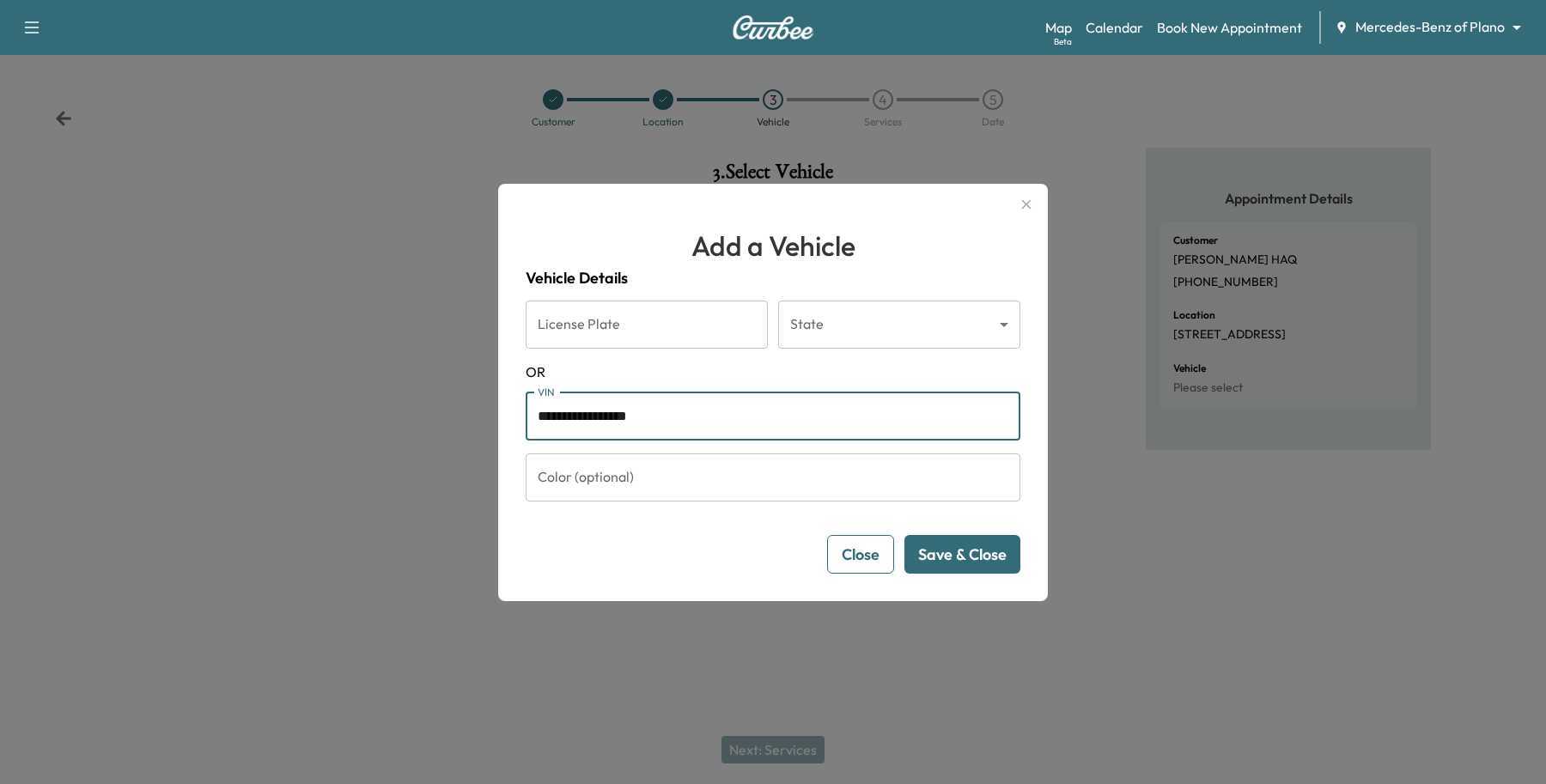
drag, startPoint x: 787, startPoint y: 402, endPoint x: -133, endPoint y: 335, distance: 922.4
click at [0, 335] on html "**********" at bounding box center [773, 392] width 1546 height 784
click at [937, 550] on button "Save & Close" at bounding box center [963, 555] width 116 height 39
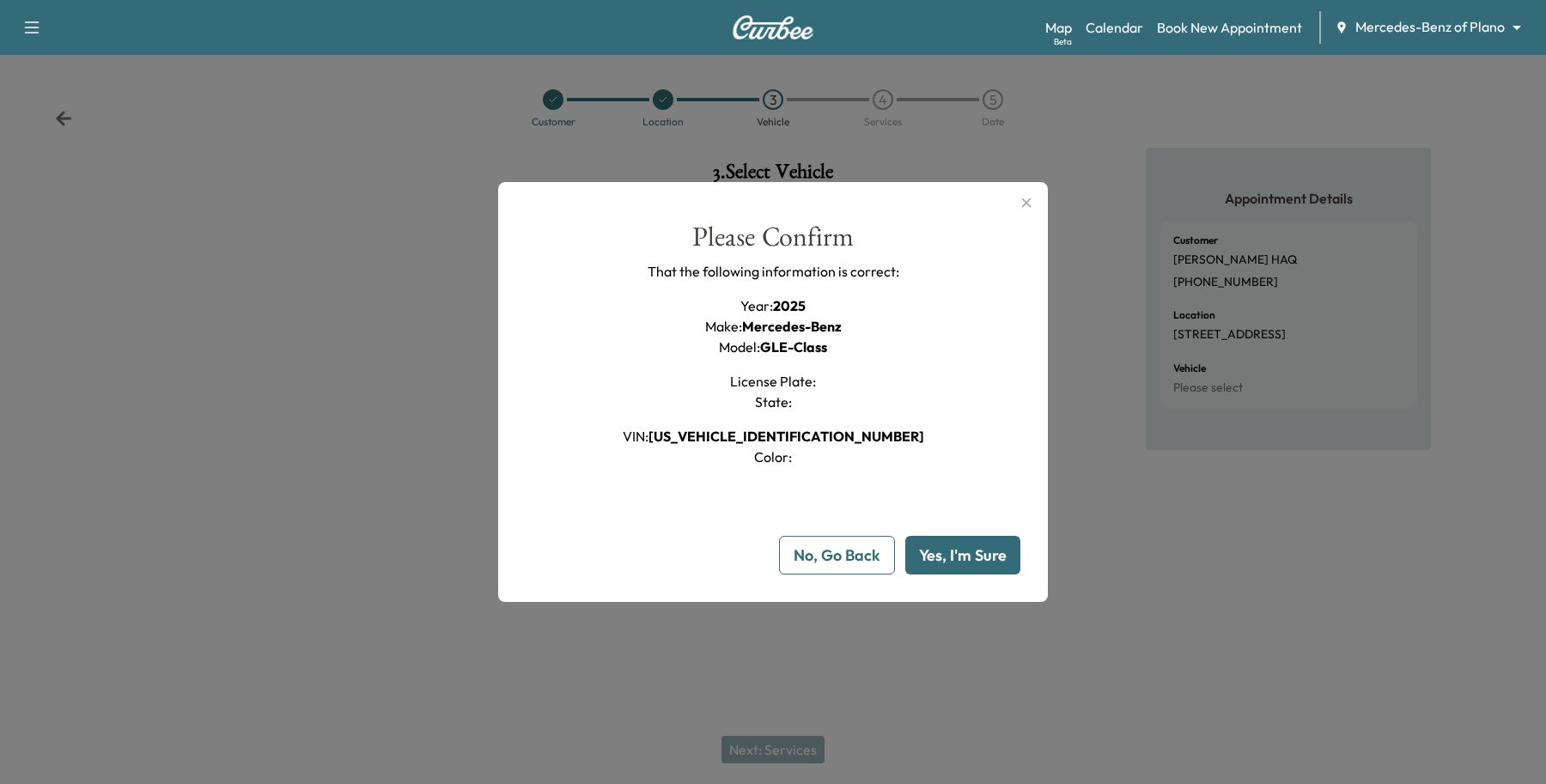
click at [964, 543] on button "Yes, I'm Sure" at bounding box center [962, 556] width 115 height 39
click at [1024, 194] on icon "button" at bounding box center [1026, 203] width 20 height 20
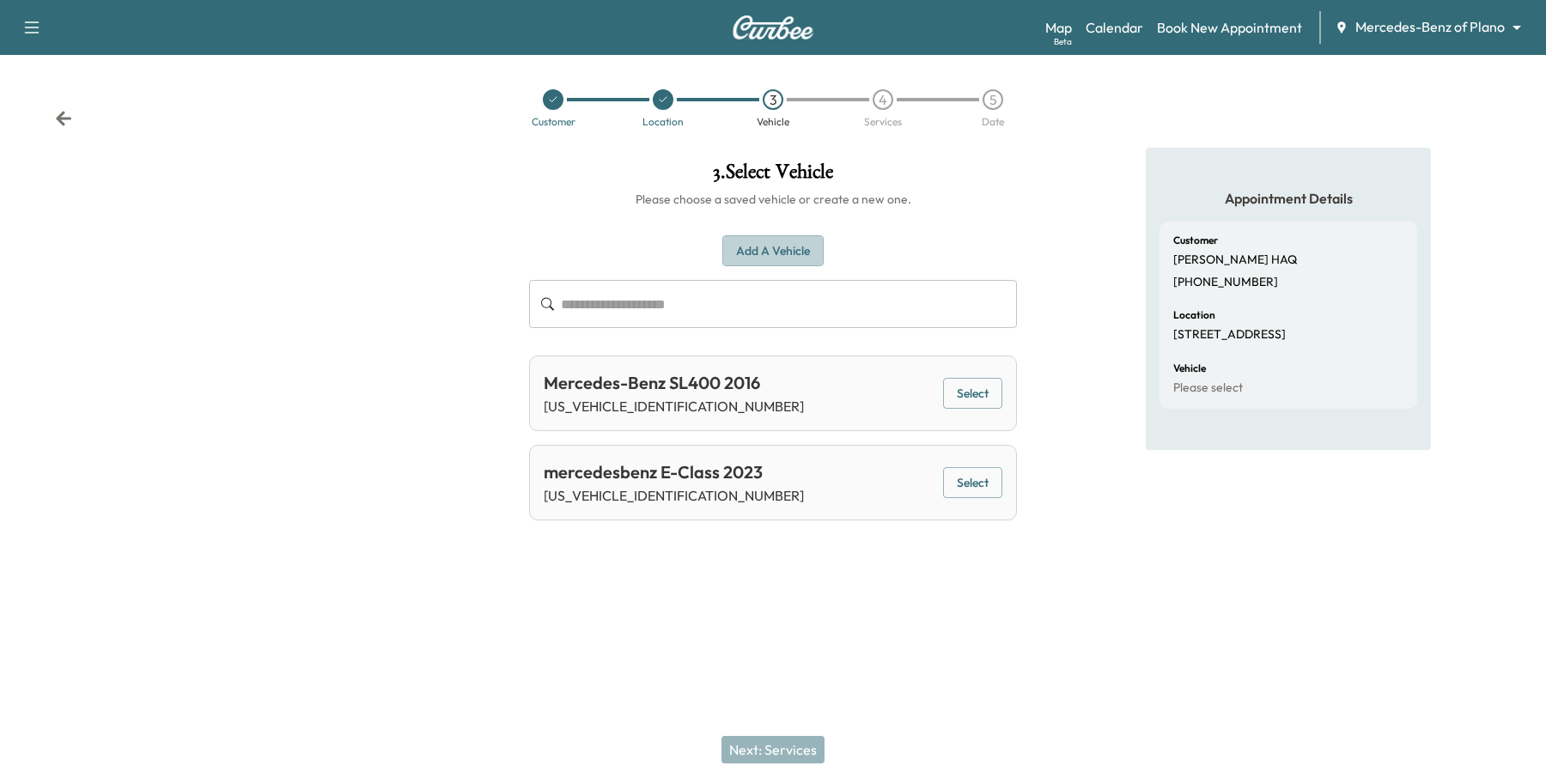
click at [797, 252] on button "Add a Vehicle" at bounding box center [773, 251] width 101 height 31
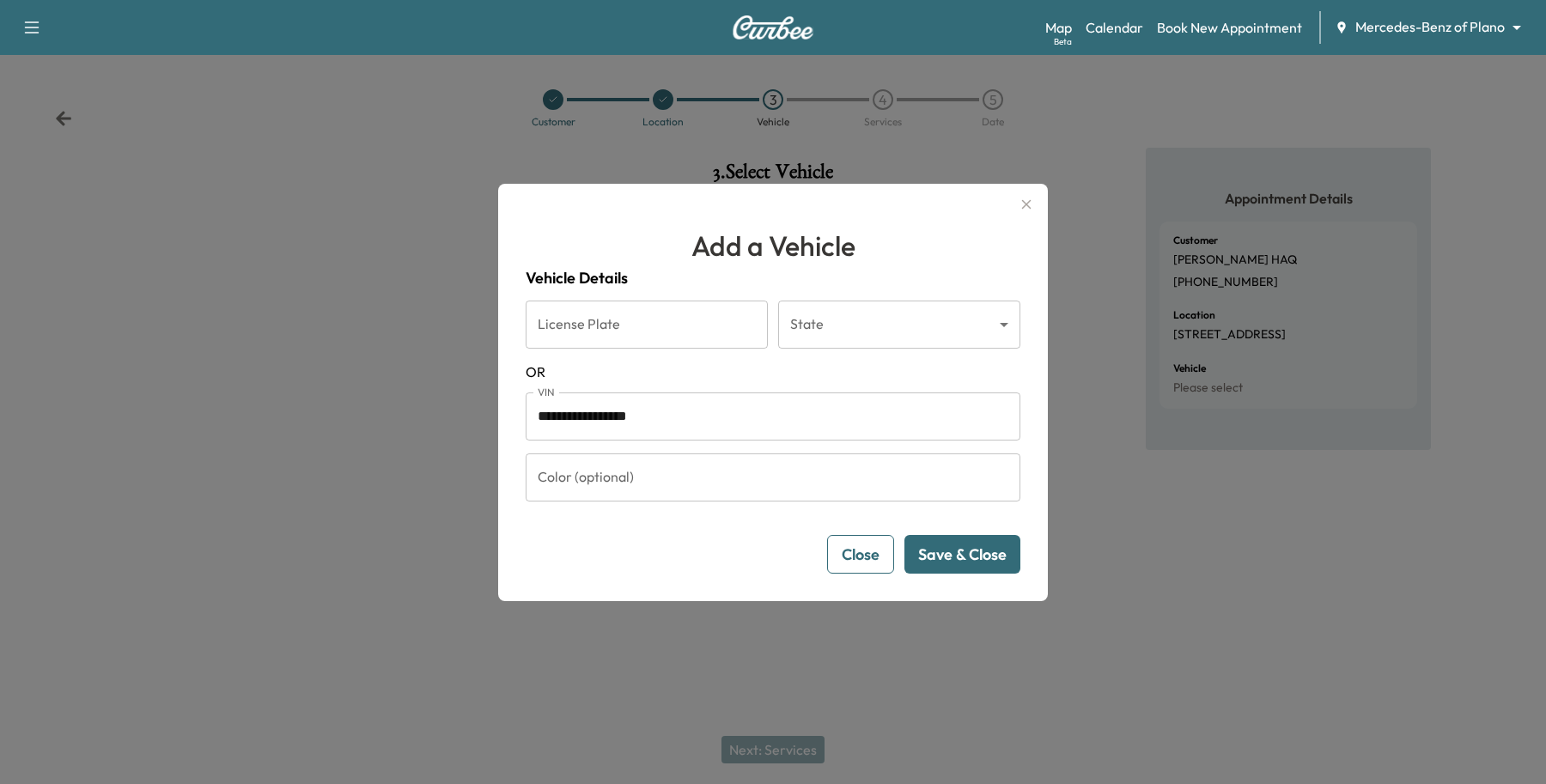
click at [996, 548] on button "Save & Close" at bounding box center [963, 555] width 116 height 39
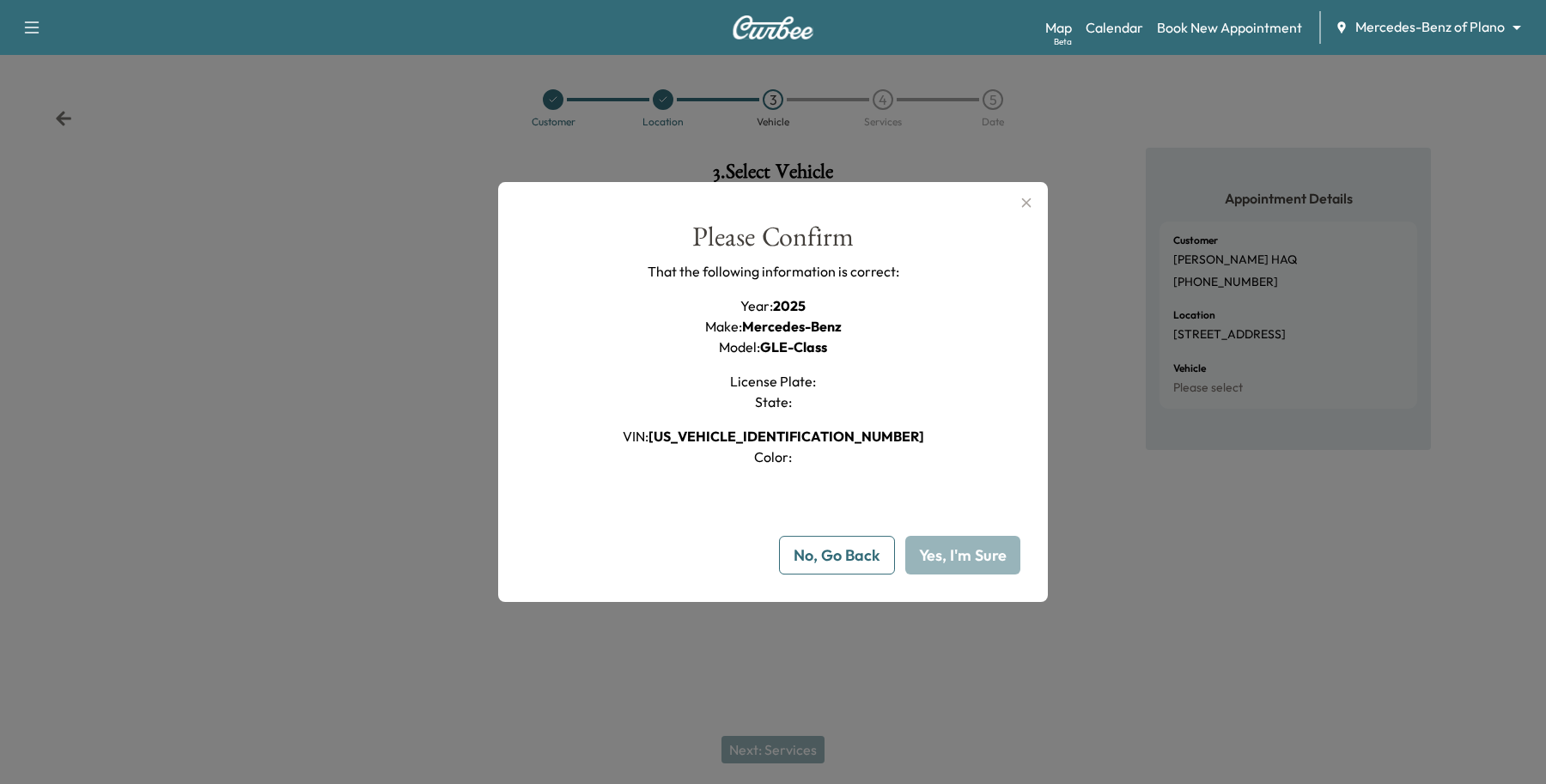
click at [996, 548] on button "Yes, I'm Sure" at bounding box center [962, 556] width 115 height 39
click at [859, 568] on button "No, Go Back" at bounding box center [837, 556] width 116 height 39
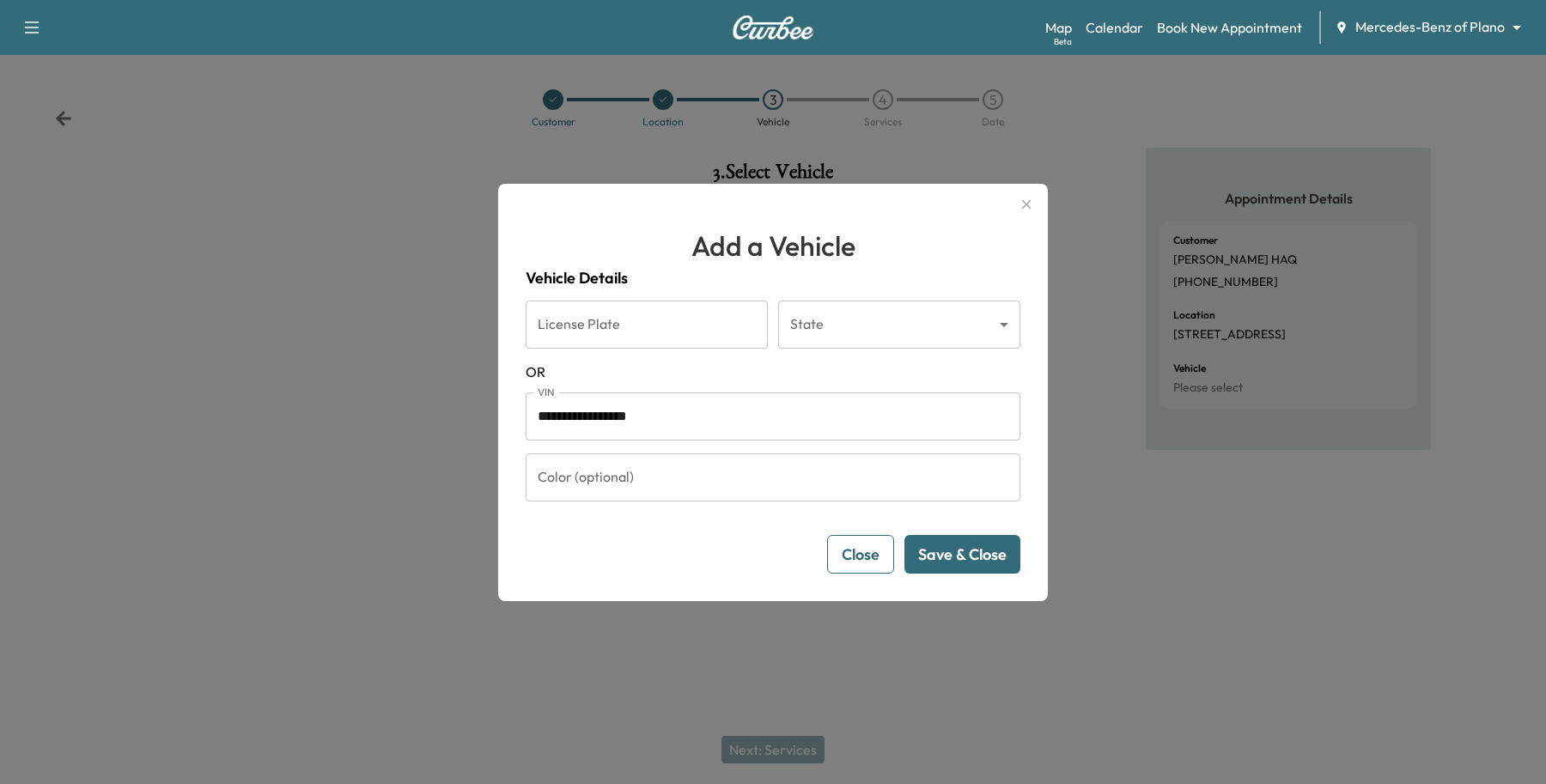
click at [980, 554] on button "Save & Close" at bounding box center [963, 555] width 116 height 39
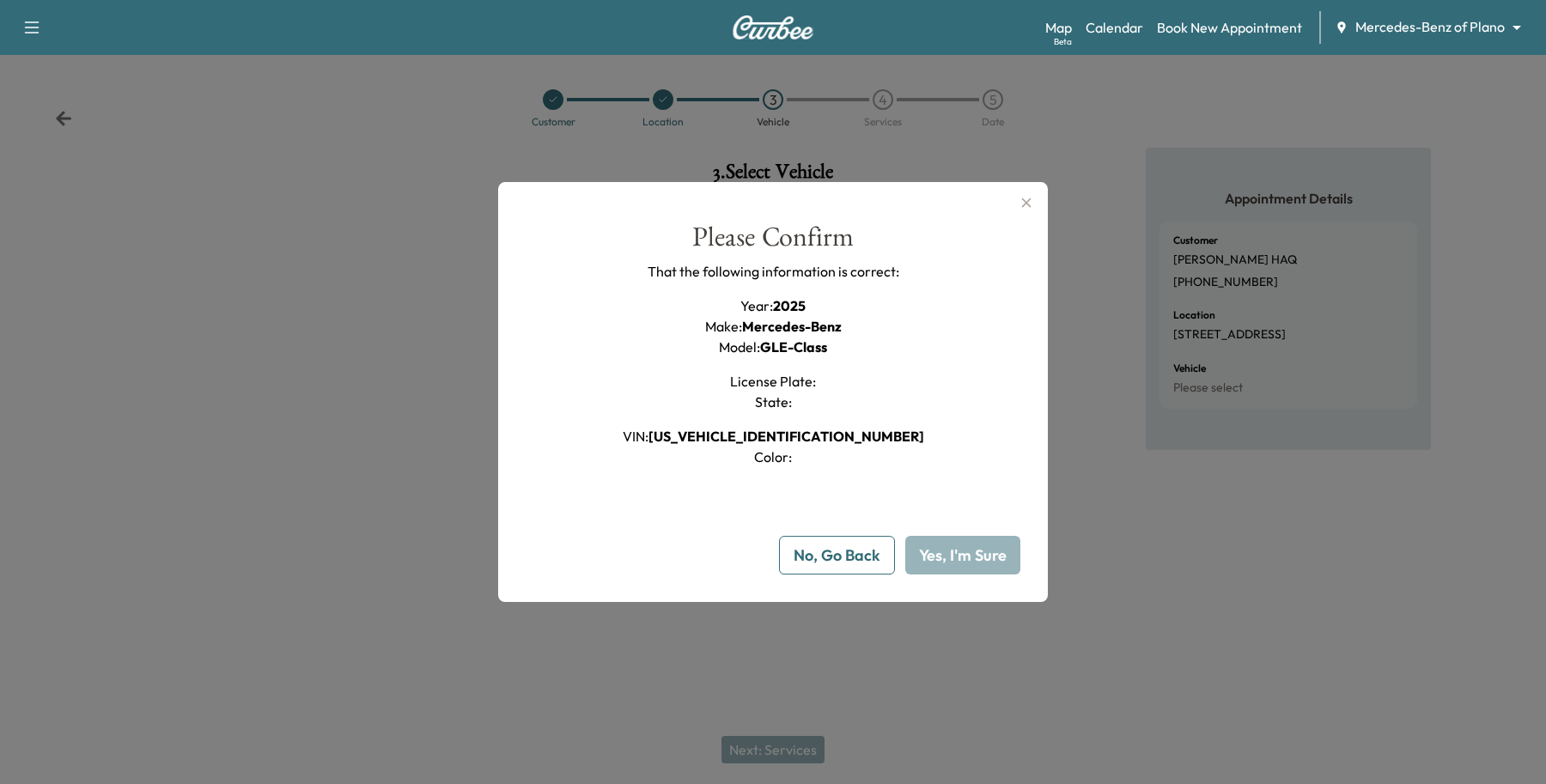
click at [973, 565] on button "Yes, I'm Sure" at bounding box center [962, 556] width 115 height 39
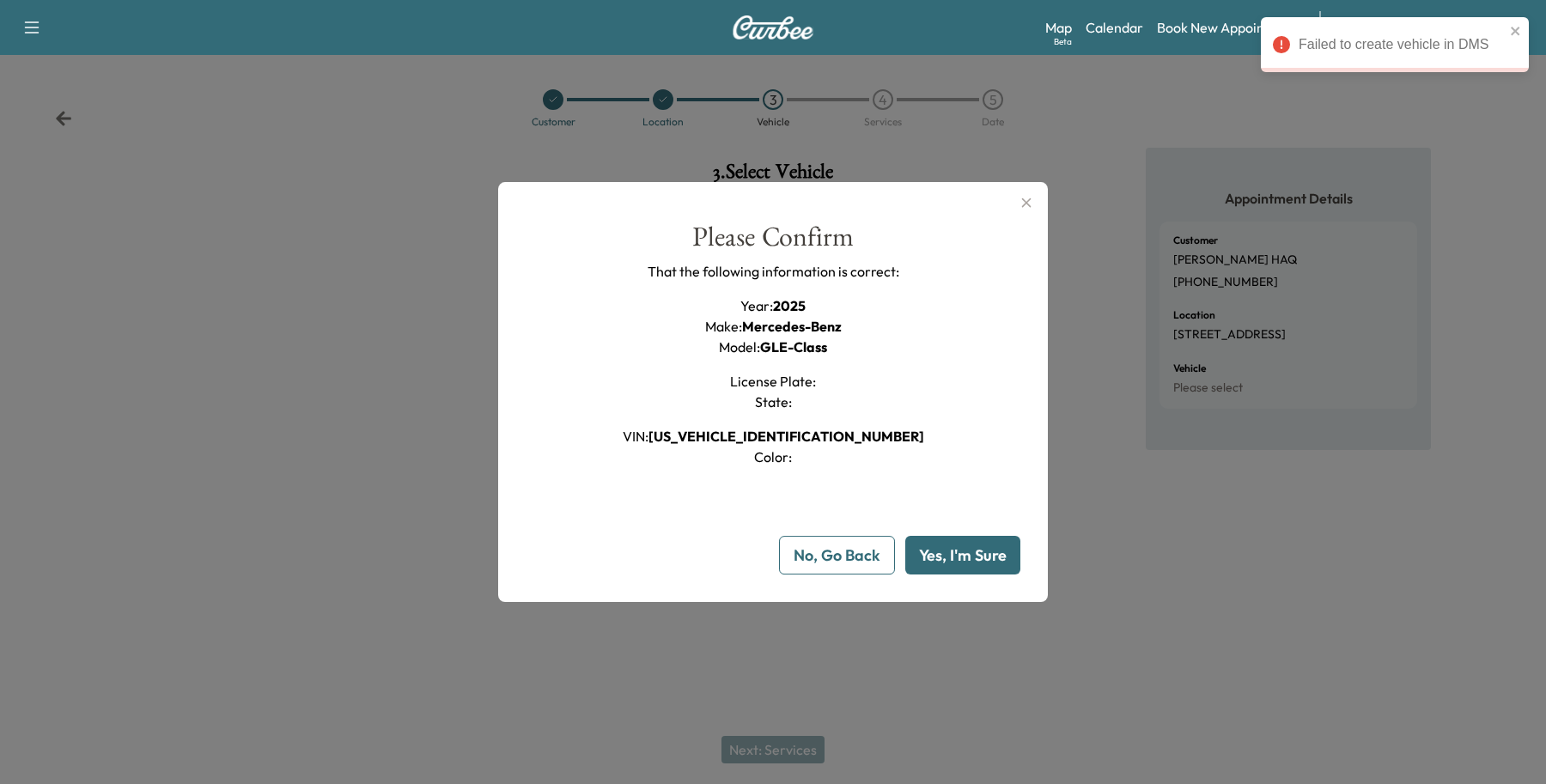
click at [1014, 551] on button "Yes, I'm Sure" at bounding box center [962, 556] width 115 height 39
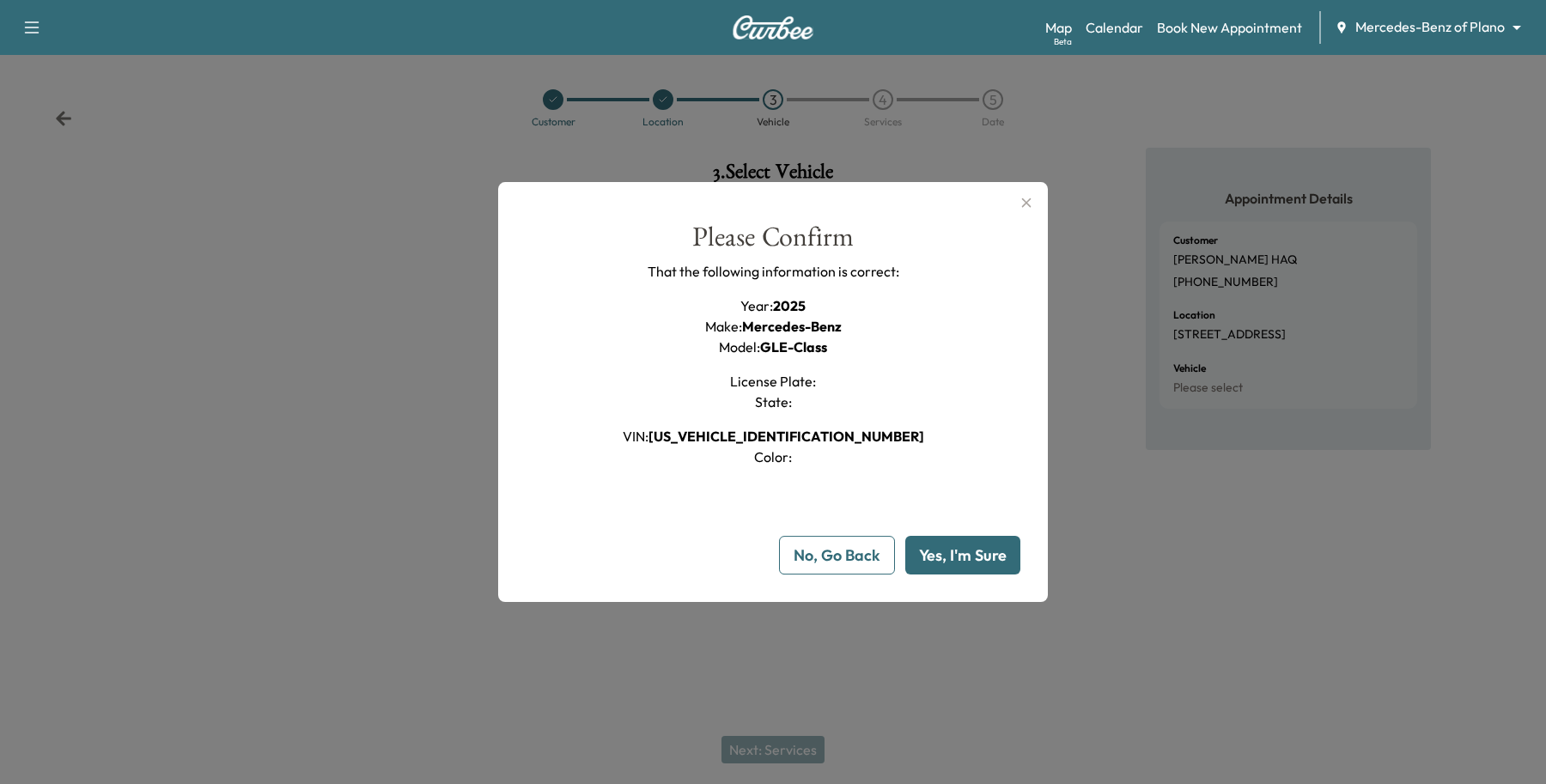
click at [820, 565] on button "No, Go Back" at bounding box center [837, 556] width 116 height 39
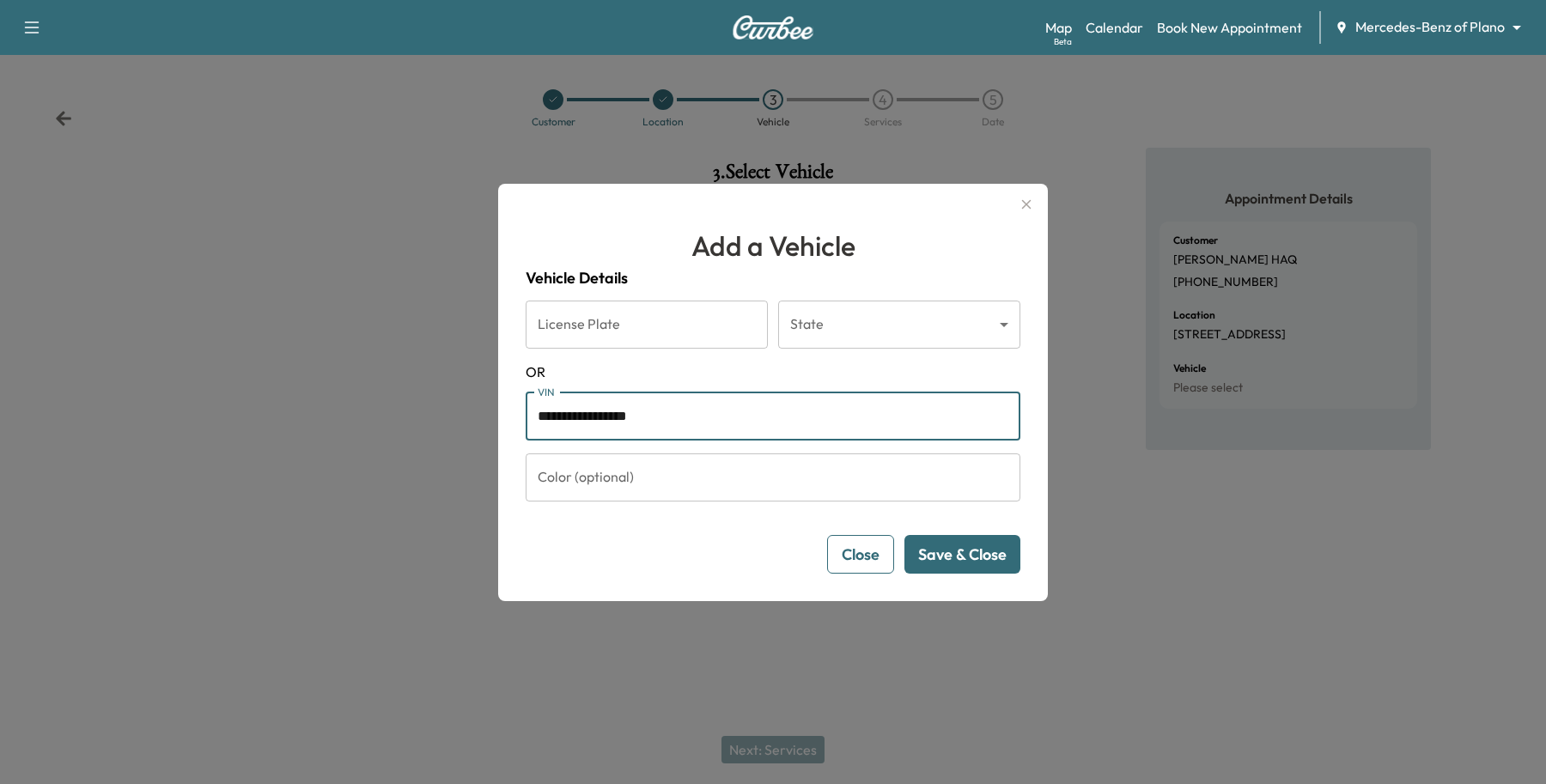
drag, startPoint x: 816, startPoint y: 399, endPoint x: 121, endPoint y: 298, distance: 702.3
click at [111, 337] on div "**********" at bounding box center [773, 392] width 1546 height 784
type input "**********"
click at [943, 558] on button "Save & Close" at bounding box center [963, 555] width 116 height 39
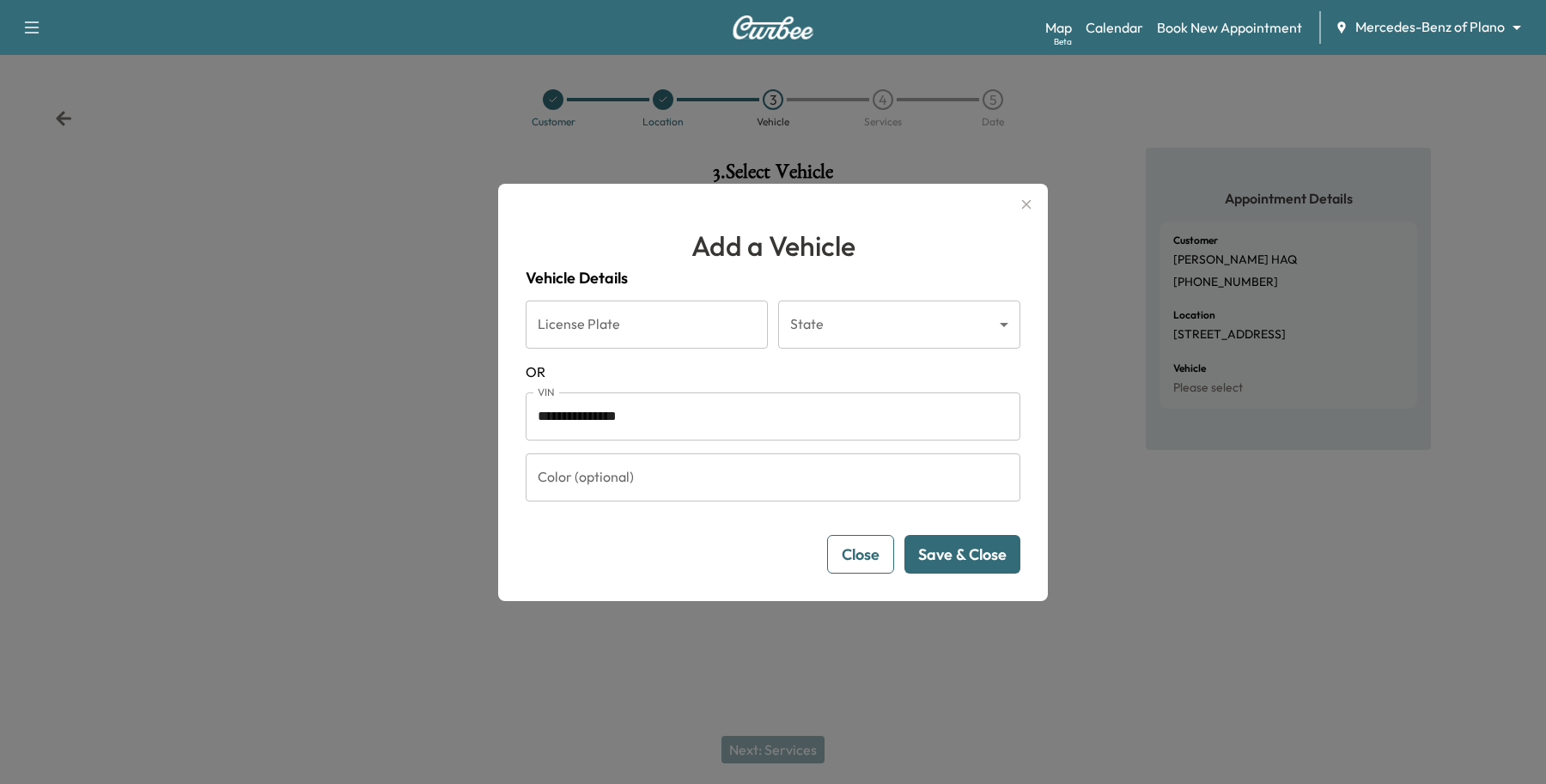
click at [949, 554] on button "Save & Close" at bounding box center [963, 555] width 116 height 39
click at [975, 544] on button "Save & Close" at bounding box center [963, 555] width 116 height 39
click at [855, 548] on button "Close" at bounding box center [861, 555] width 67 height 39
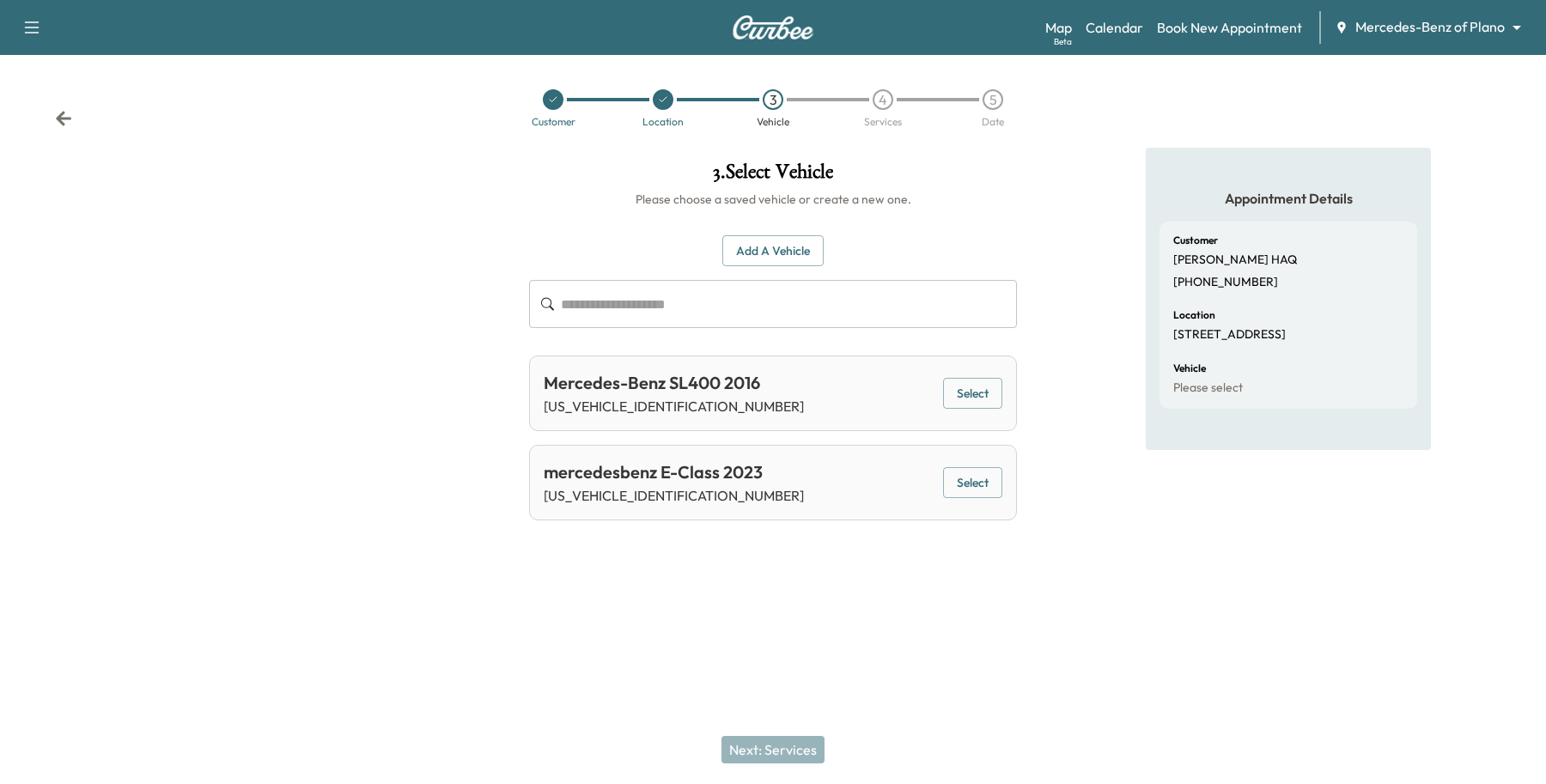
click at [807, 235] on button "Add a Vehicle" at bounding box center [773, 251] width 101 height 31
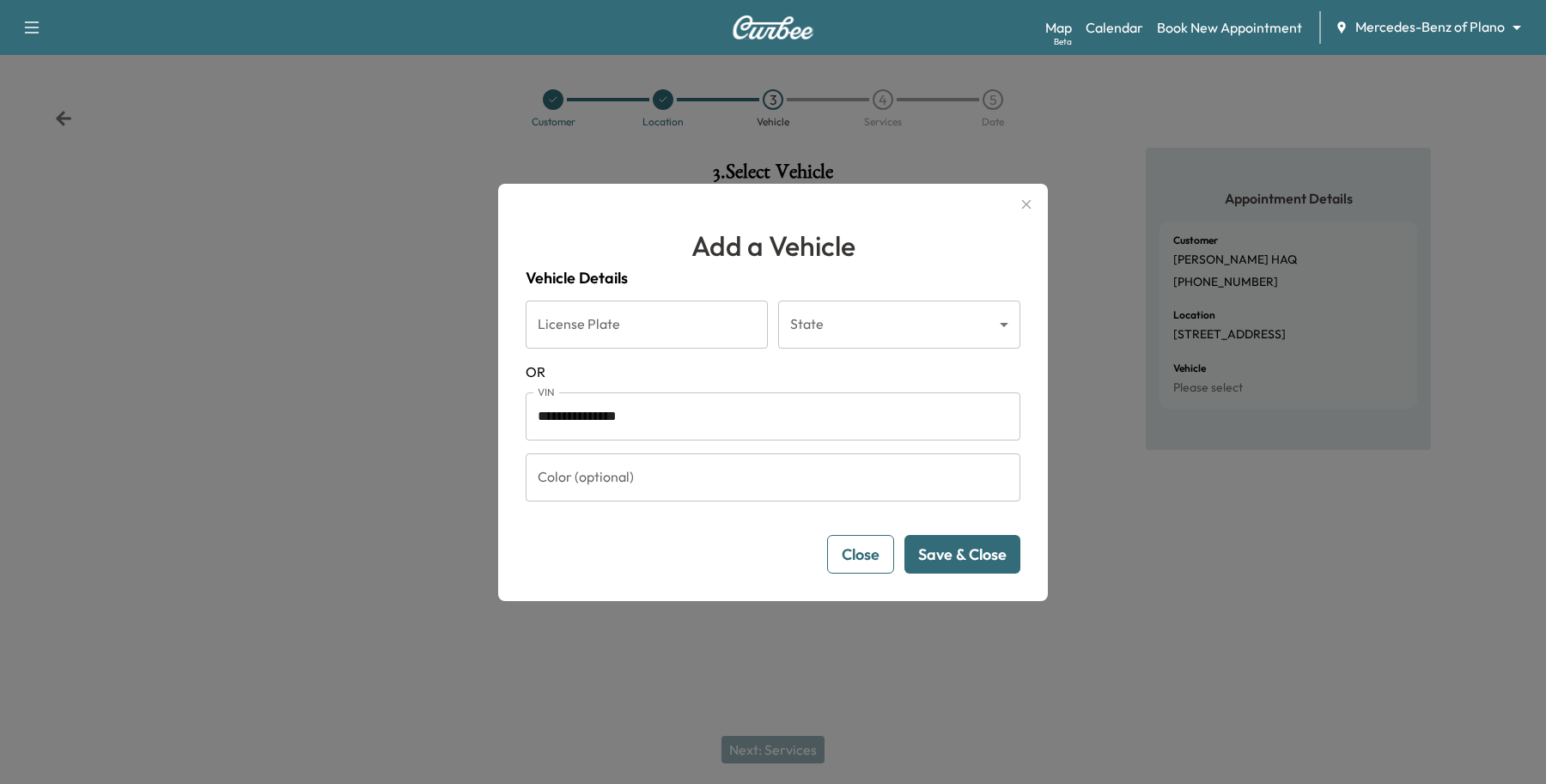
click at [963, 565] on button "Save & Close" at bounding box center [963, 555] width 116 height 39
click at [964, 560] on button "Save & Close" at bounding box center [963, 555] width 116 height 39
click at [921, 558] on button "Save & Close" at bounding box center [963, 555] width 116 height 39
click at [867, 552] on button "Close" at bounding box center [861, 555] width 67 height 39
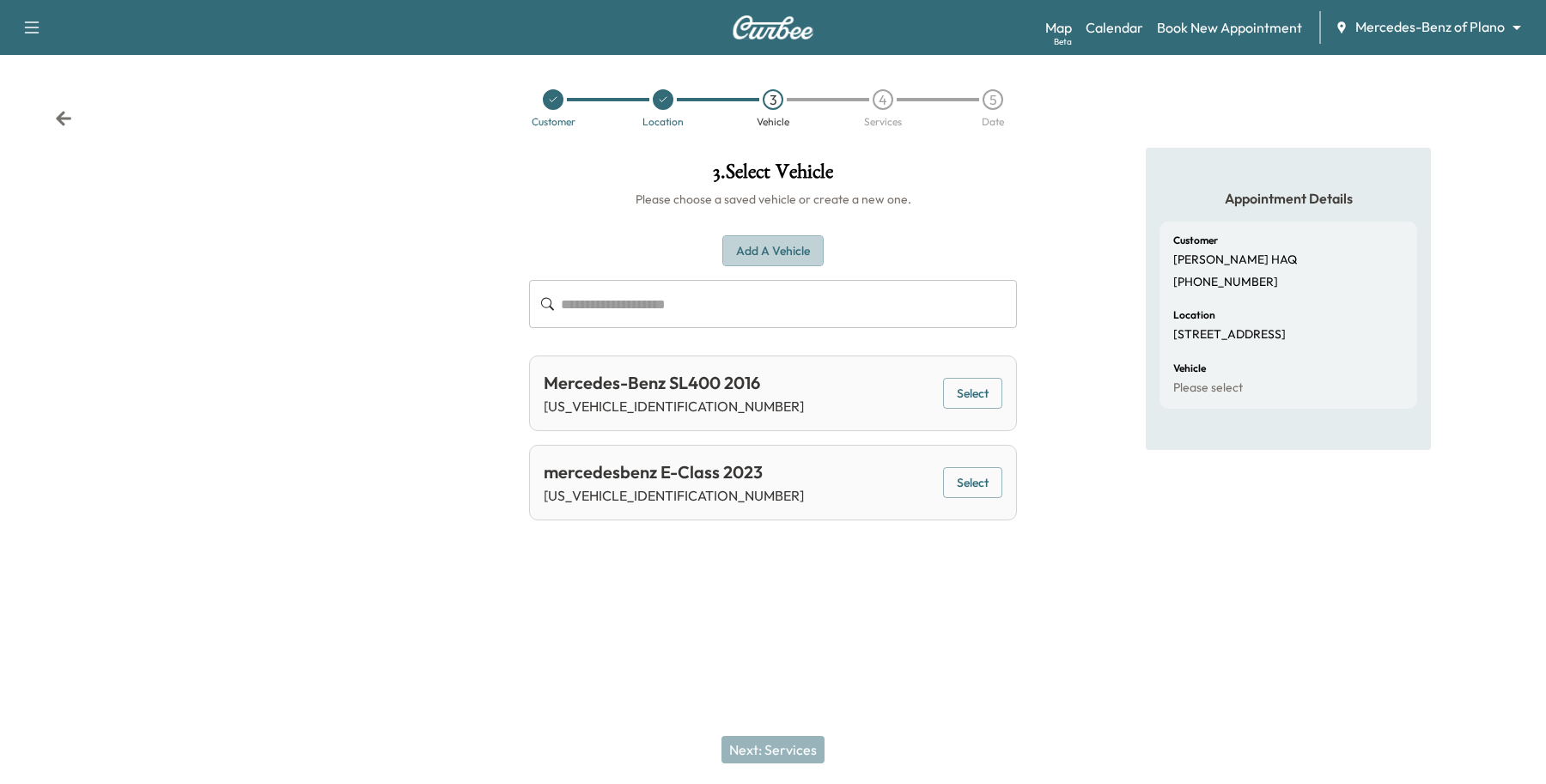
click at [782, 264] on button "Add a Vehicle" at bounding box center [773, 251] width 101 height 31
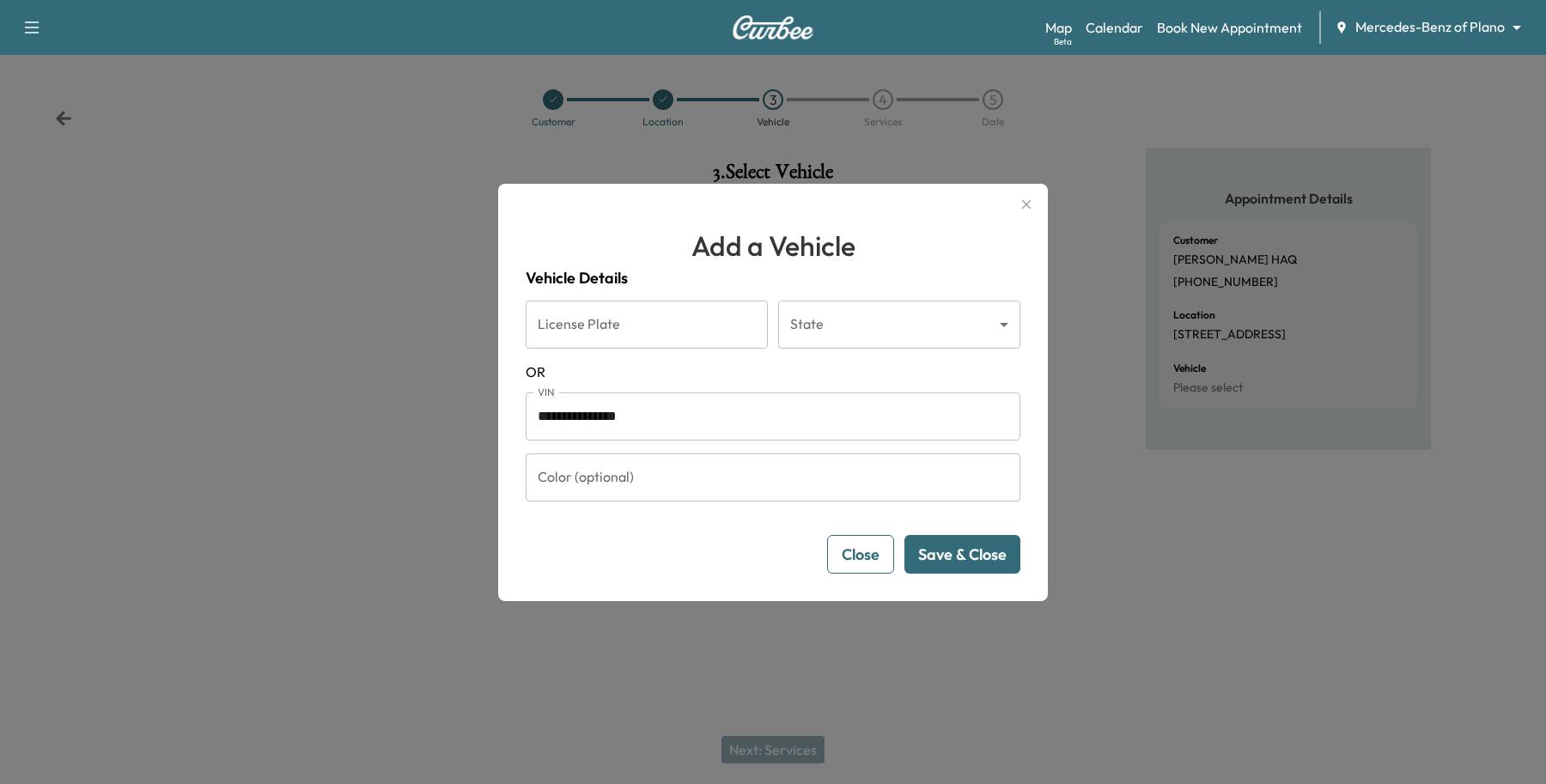
click at [930, 548] on button "Save & Close" at bounding box center [963, 555] width 116 height 39
click at [868, 556] on button "Close" at bounding box center [861, 555] width 67 height 39
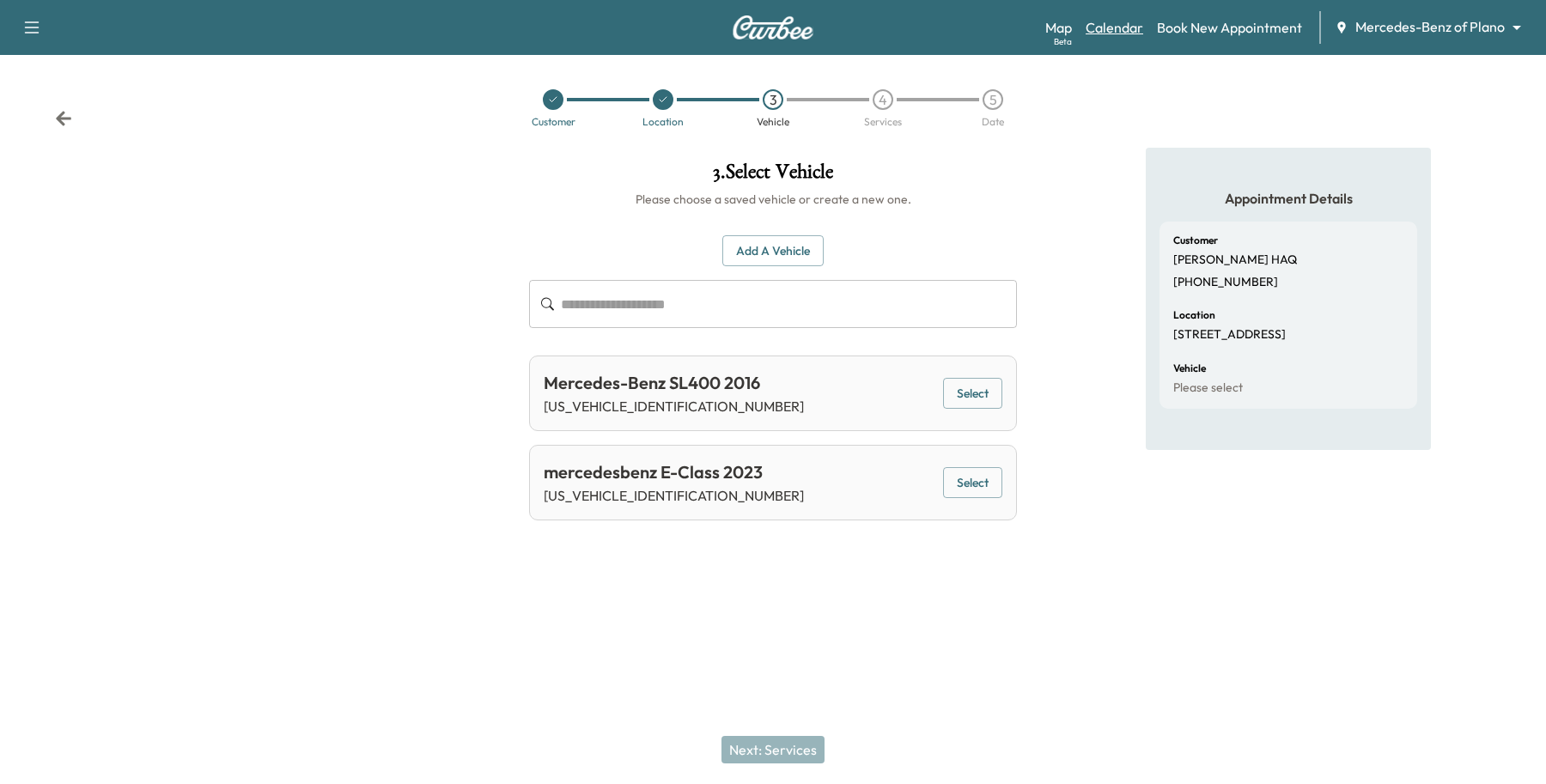
click at [1142, 31] on link "Calendar" at bounding box center [1114, 28] width 57 height 20
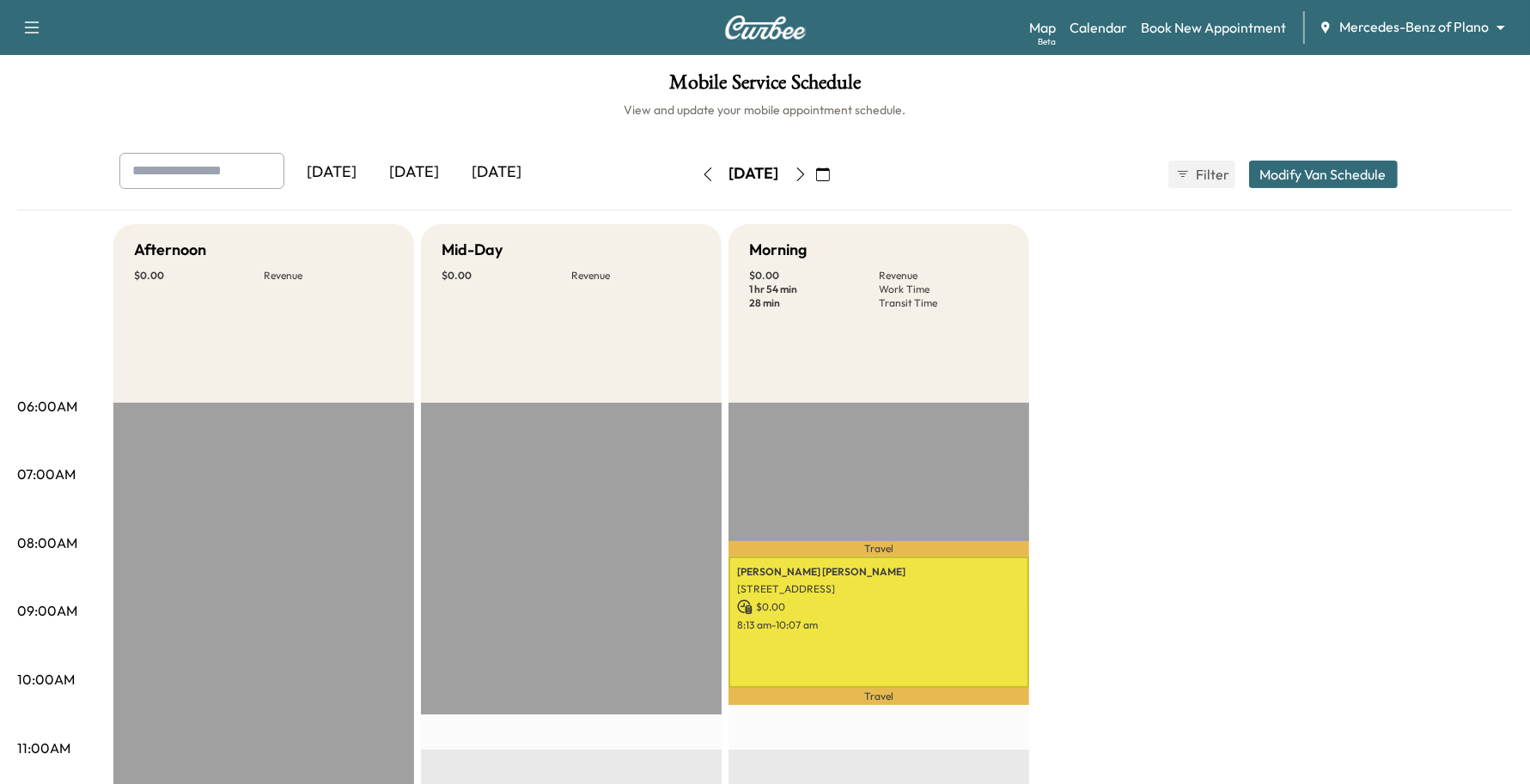
click at [830, 168] on icon "button" at bounding box center [823, 174] width 14 height 14
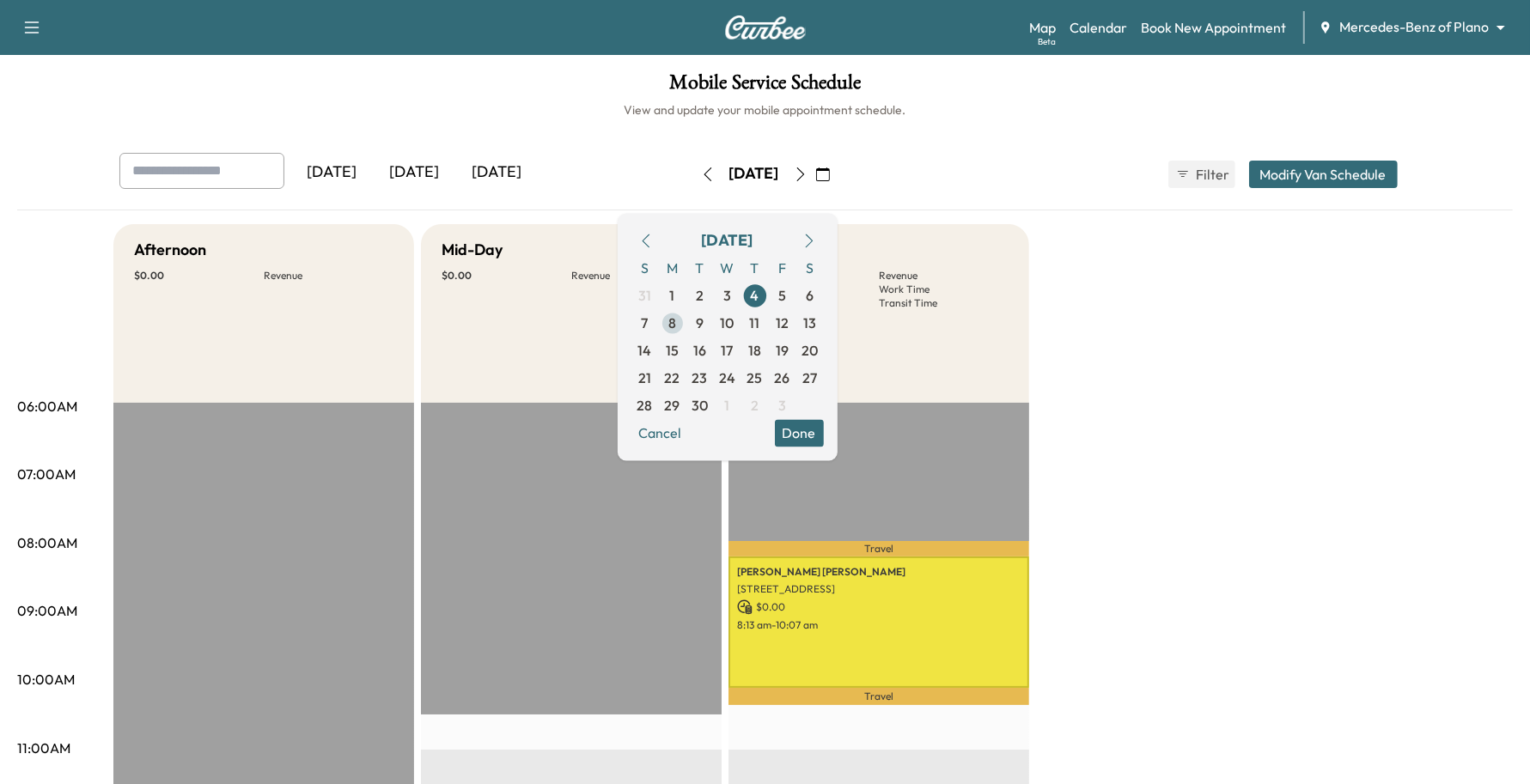
click at [687, 322] on span "8" at bounding box center [673, 323] width 28 height 28
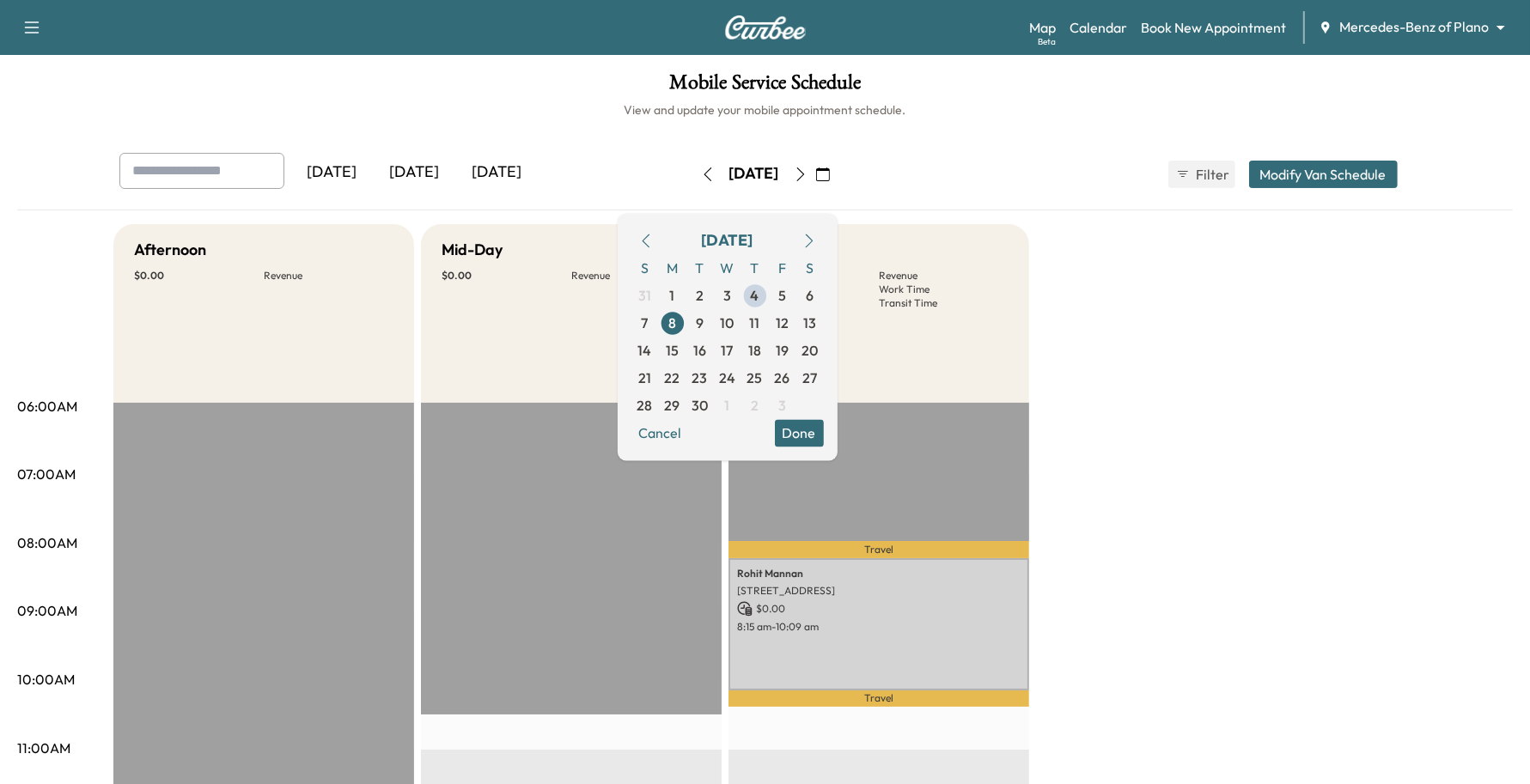
click at [824, 430] on button "Done" at bounding box center [799, 433] width 49 height 28
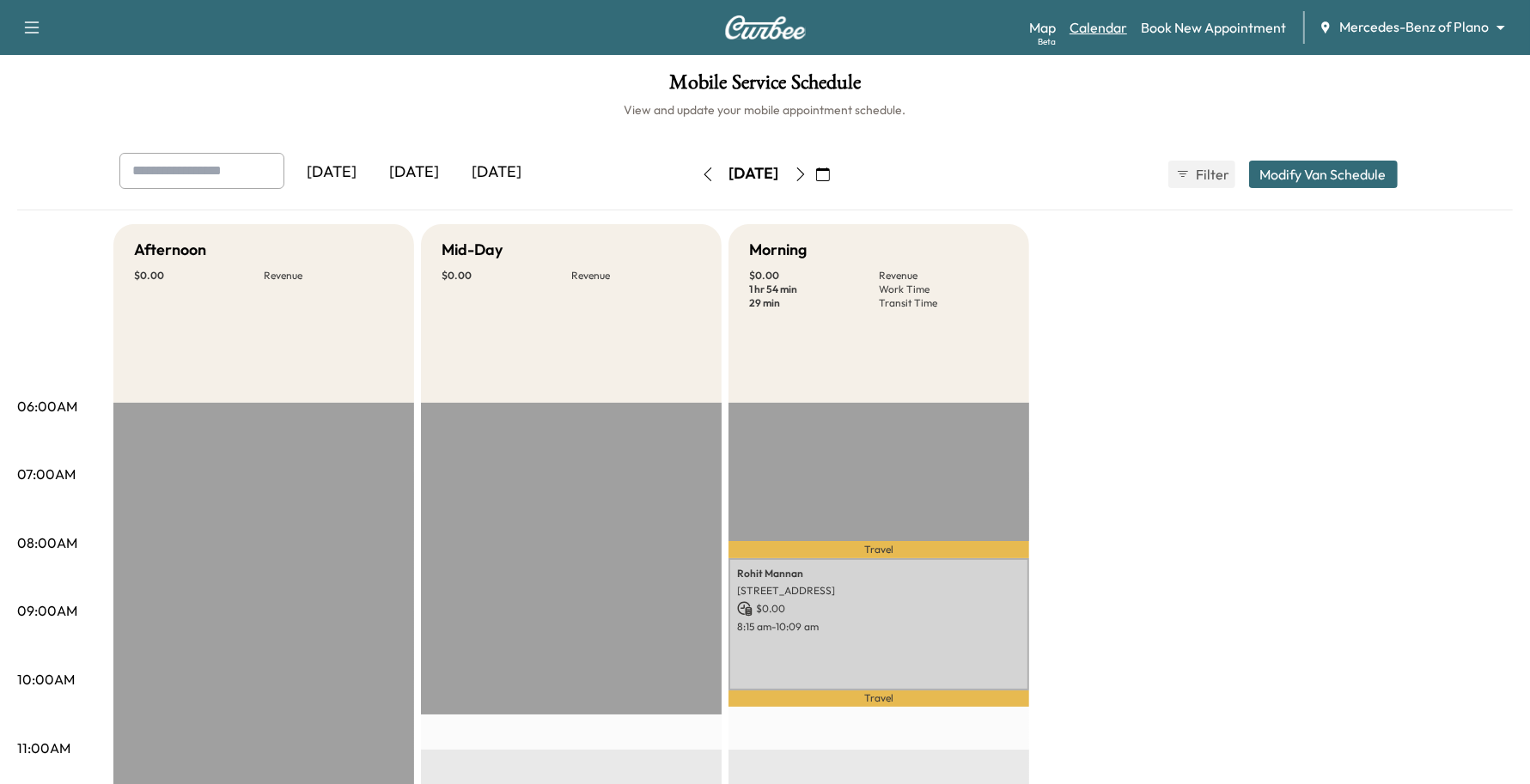
click at [1092, 28] on link "Calendar" at bounding box center [1098, 28] width 57 height 20
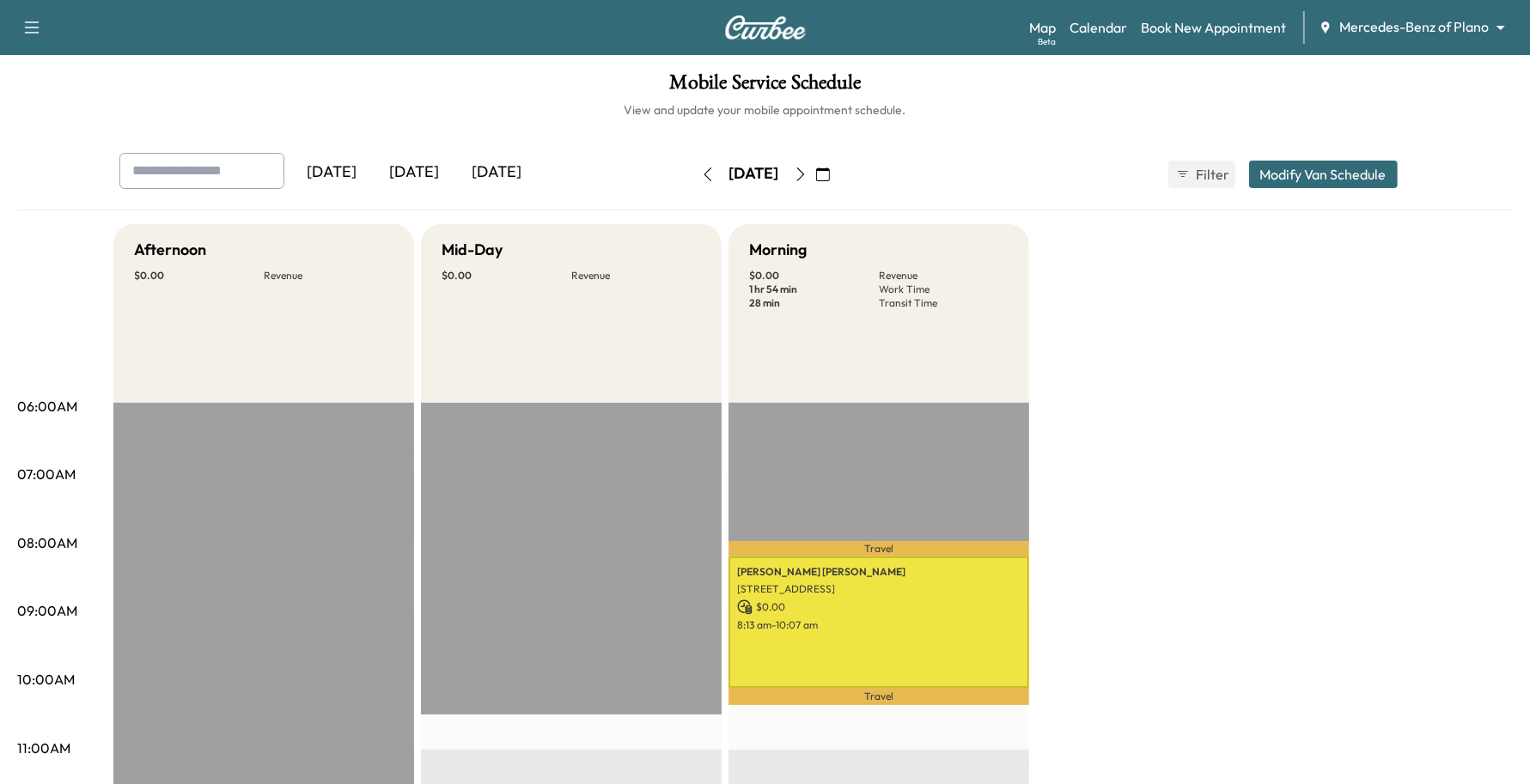
click at [838, 182] on button "button" at bounding box center [823, 174] width 29 height 28
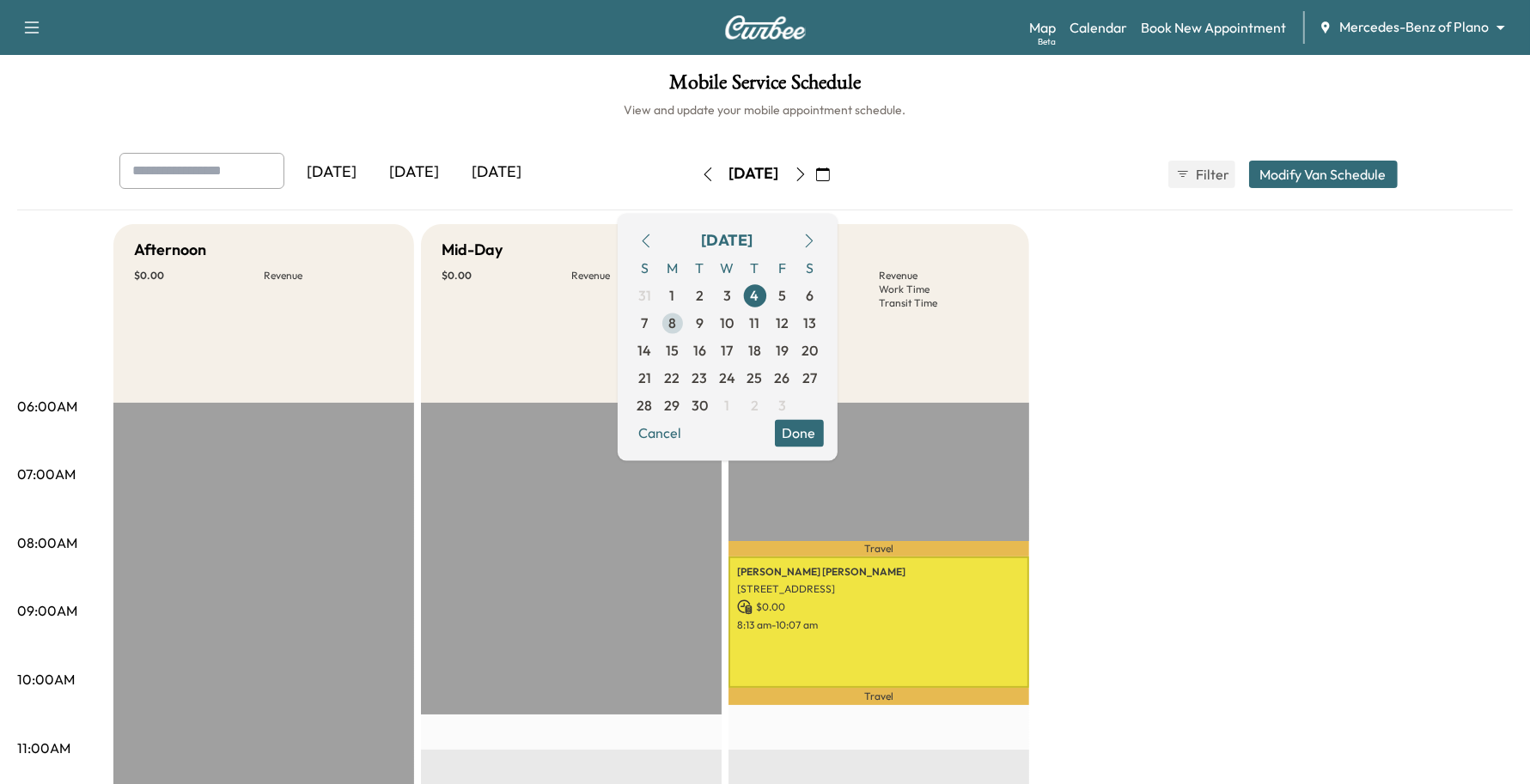
click at [677, 329] on span "8" at bounding box center [672, 322] width 7 height 20
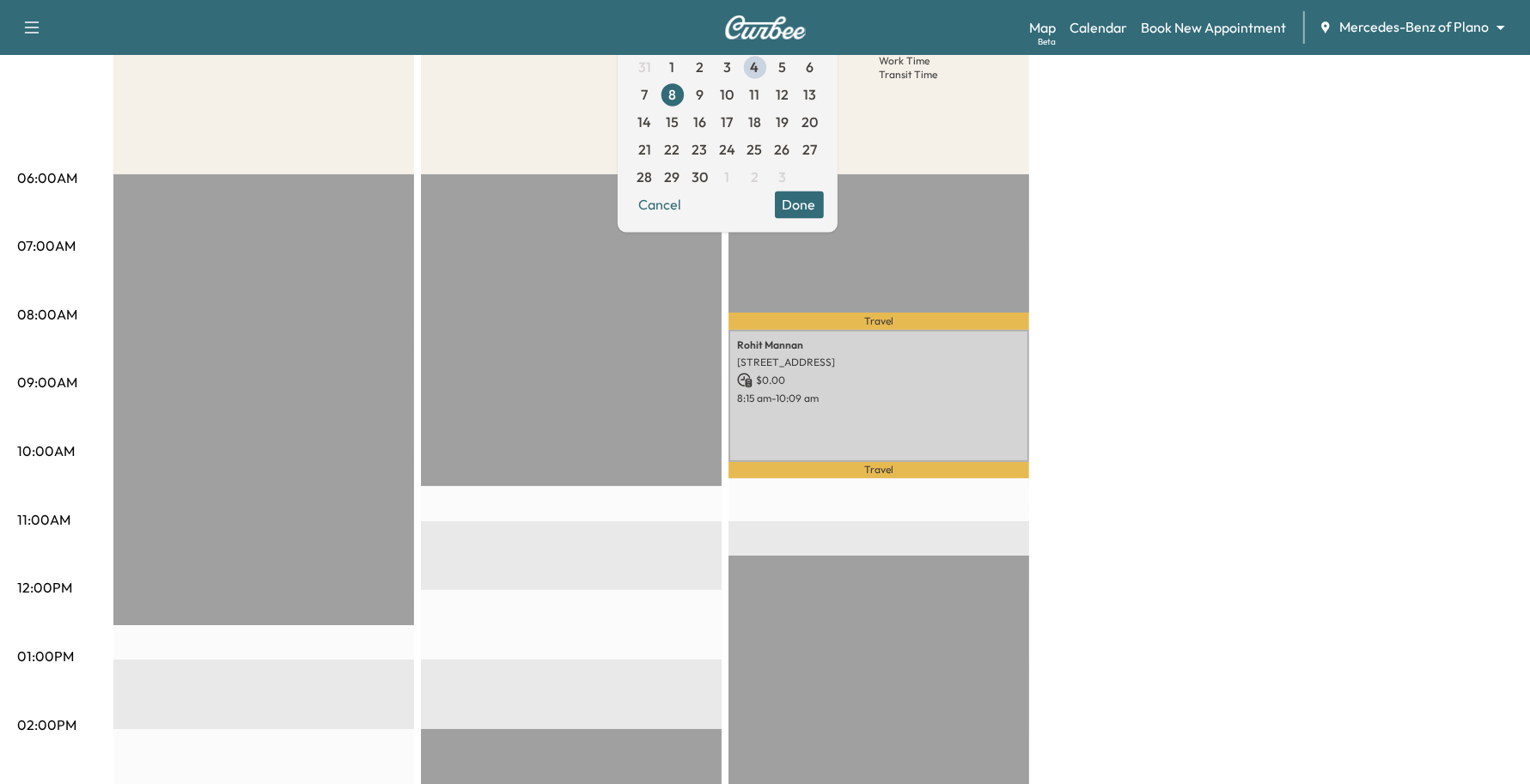
scroll to position [100, 0]
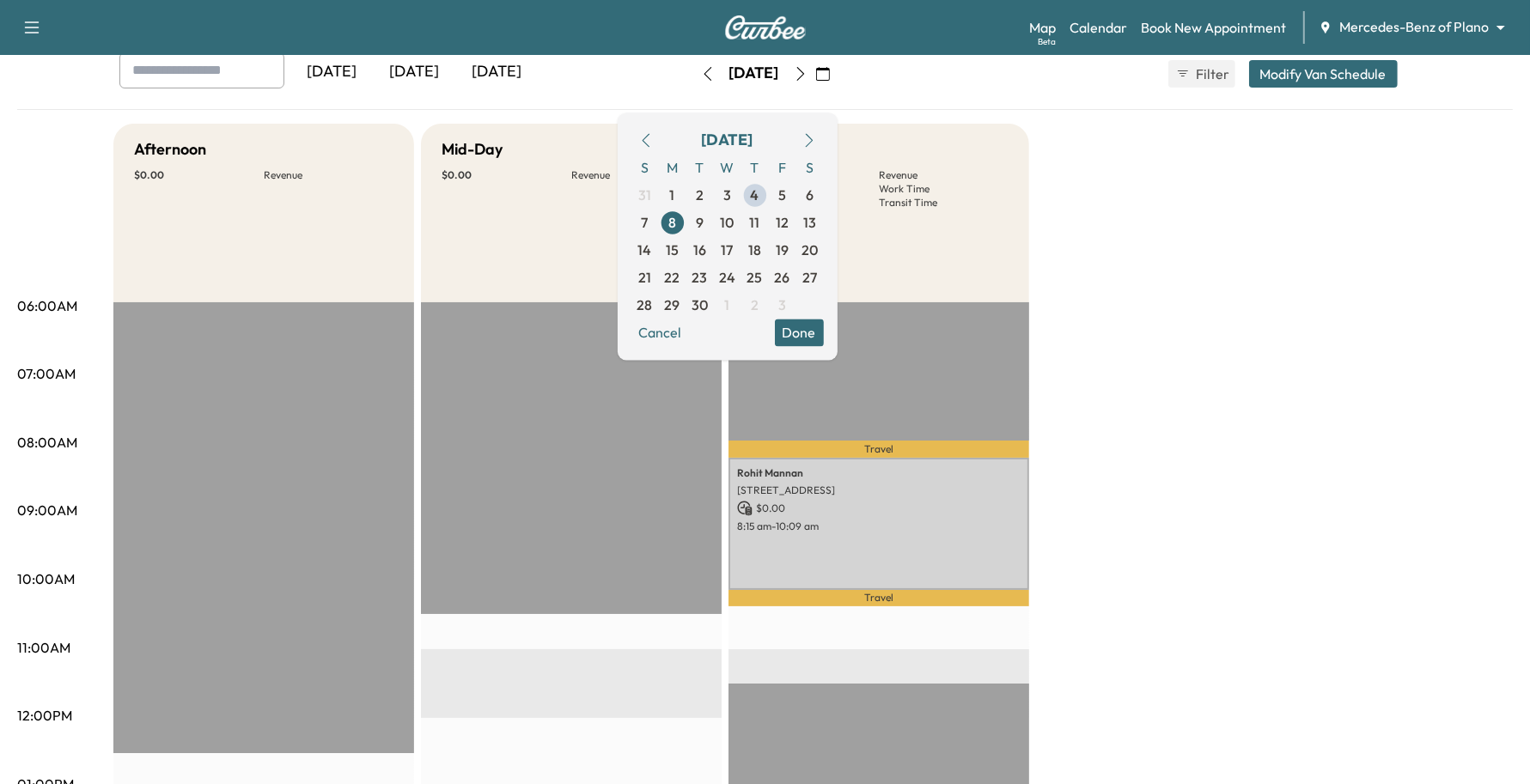
click at [1091, 384] on div "Afternoon $ 0.00 Revenue EST Start Mid-Day $ 0.00 Revenue EST Start Morning $ 0…" at bounding box center [813, 767] width 1399 height 1288
click at [714, 221] on span "9" at bounding box center [700, 223] width 28 height 28
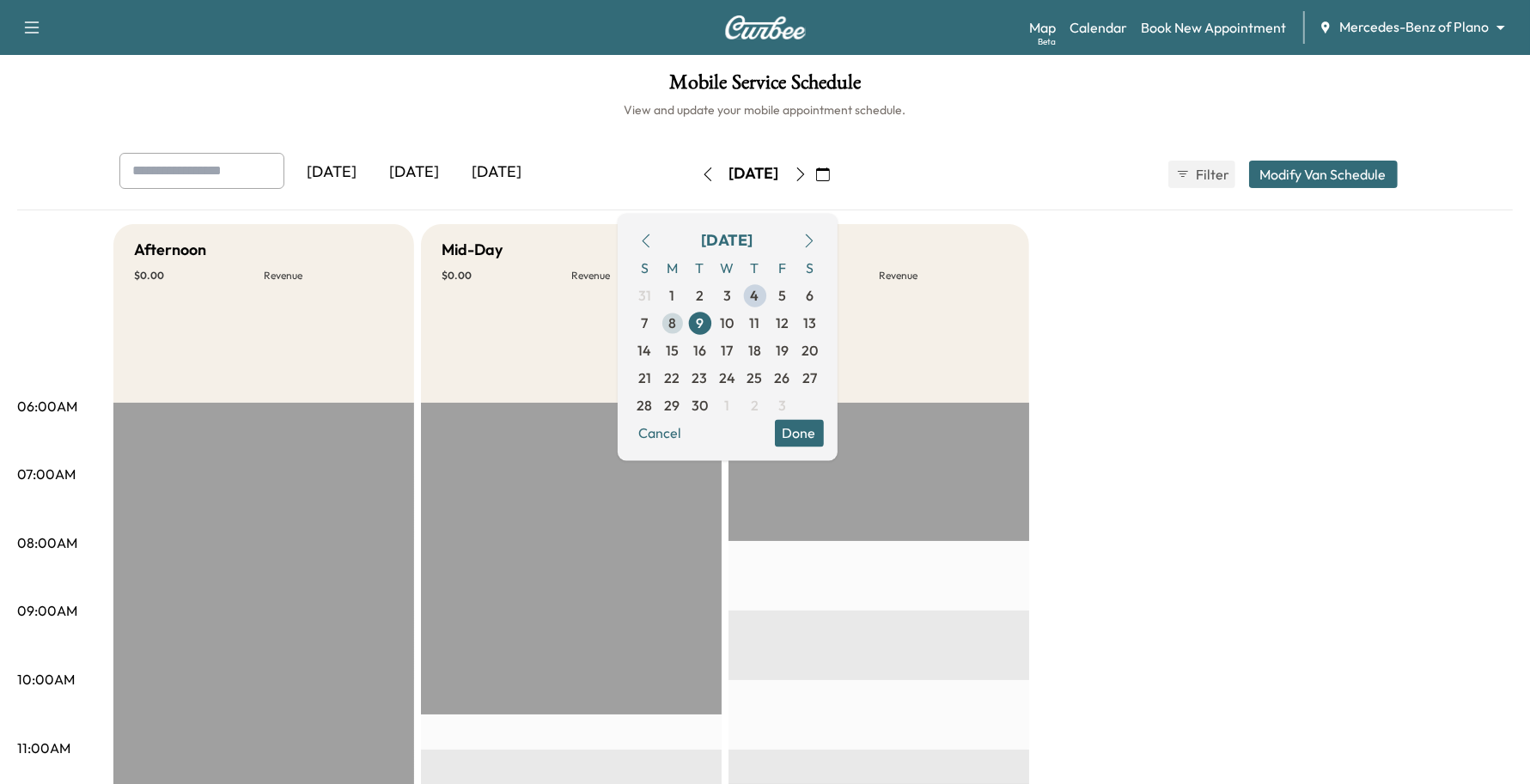
click at [687, 324] on span "8" at bounding box center [673, 323] width 28 height 28
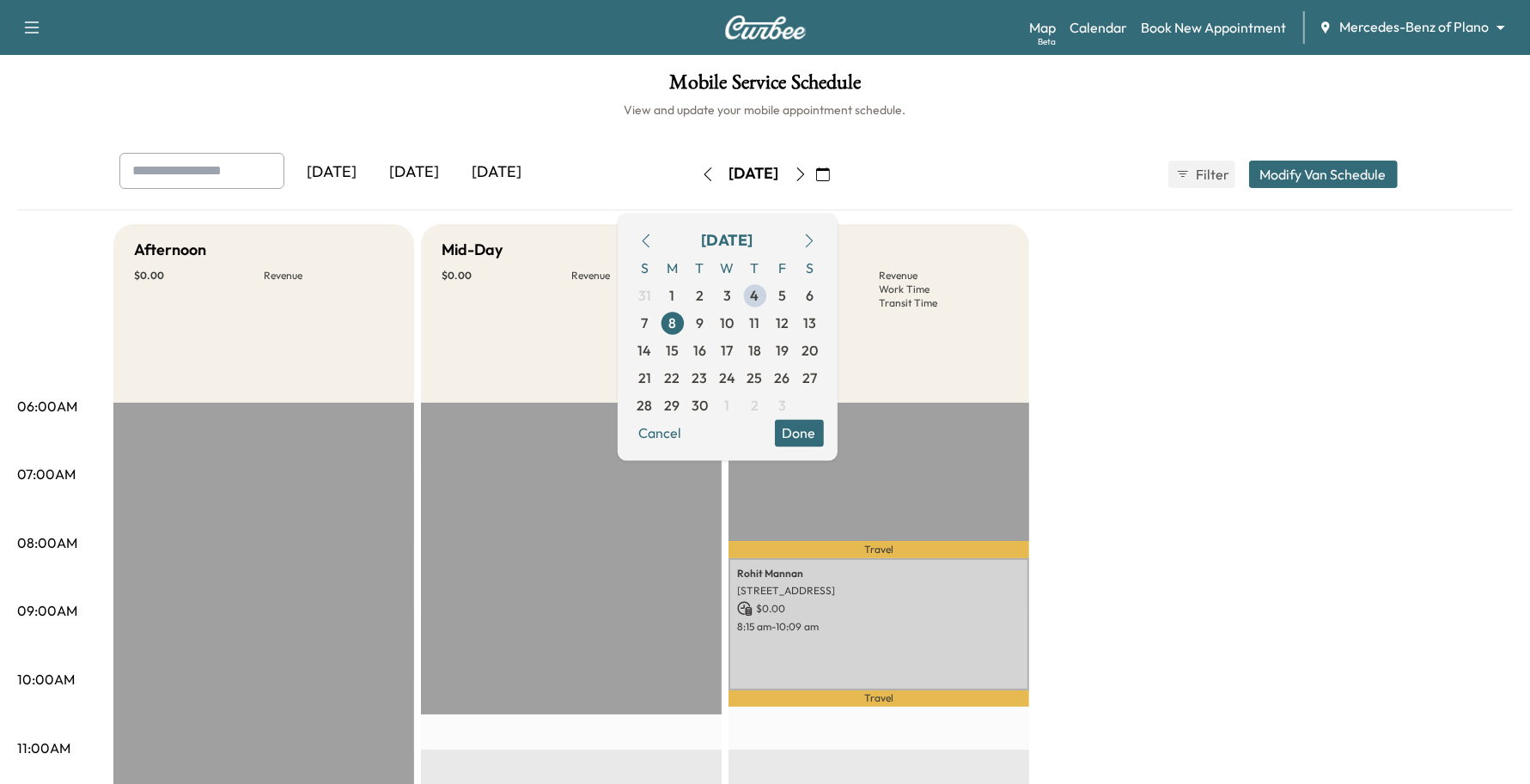
click at [1199, 19] on link "Book New Appointment" at bounding box center [1214, 28] width 146 height 20
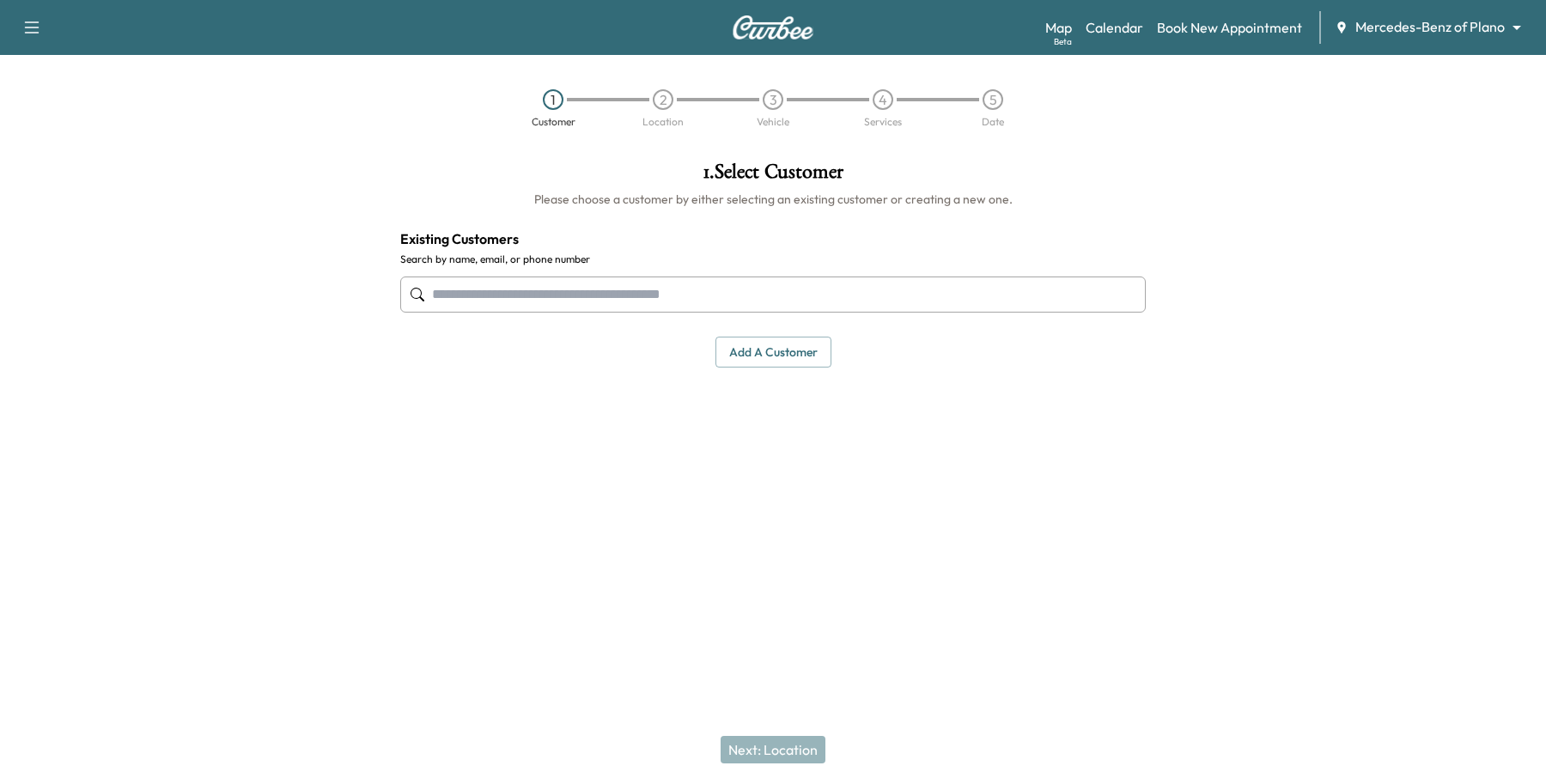
click at [533, 298] on input "text" at bounding box center [772, 294] width 745 height 36
paste input "**********"
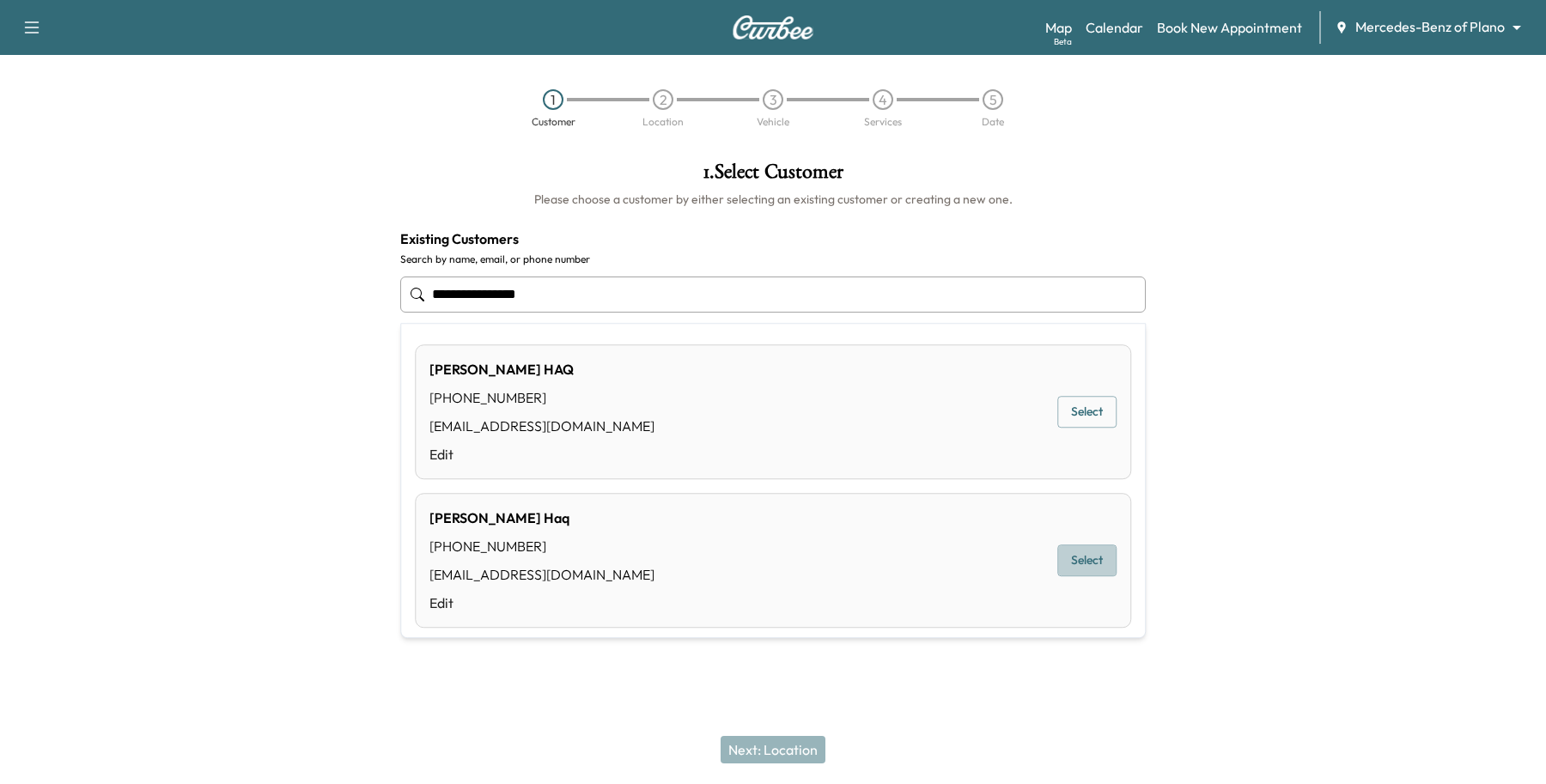
click at [1086, 558] on button "Select" at bounding box center [1086, 561] width 59 height 31
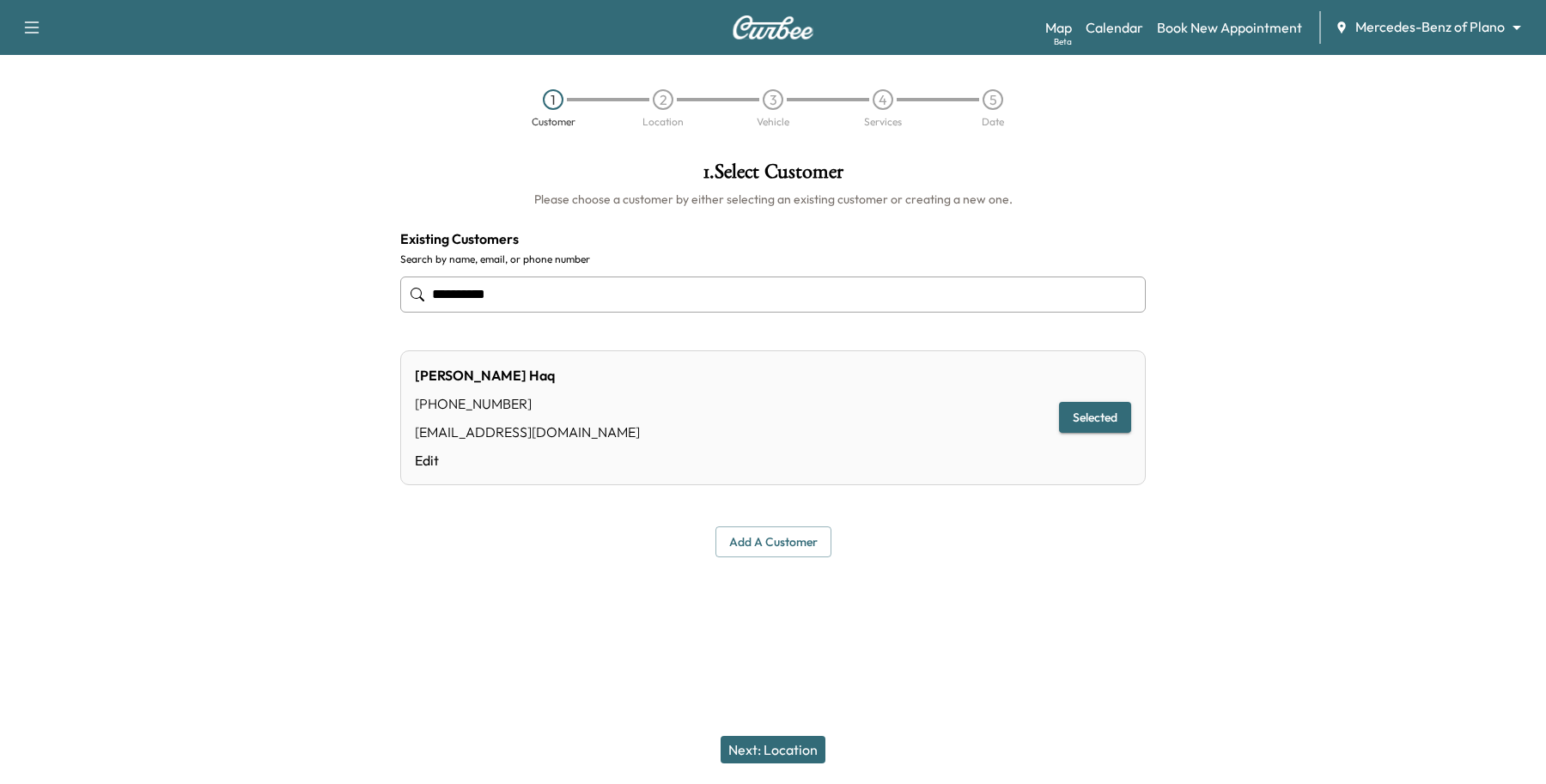
type input "**********"
click at [797, 747] on button "Next: Location" at bounding box center [773, 750] width 105 height 28
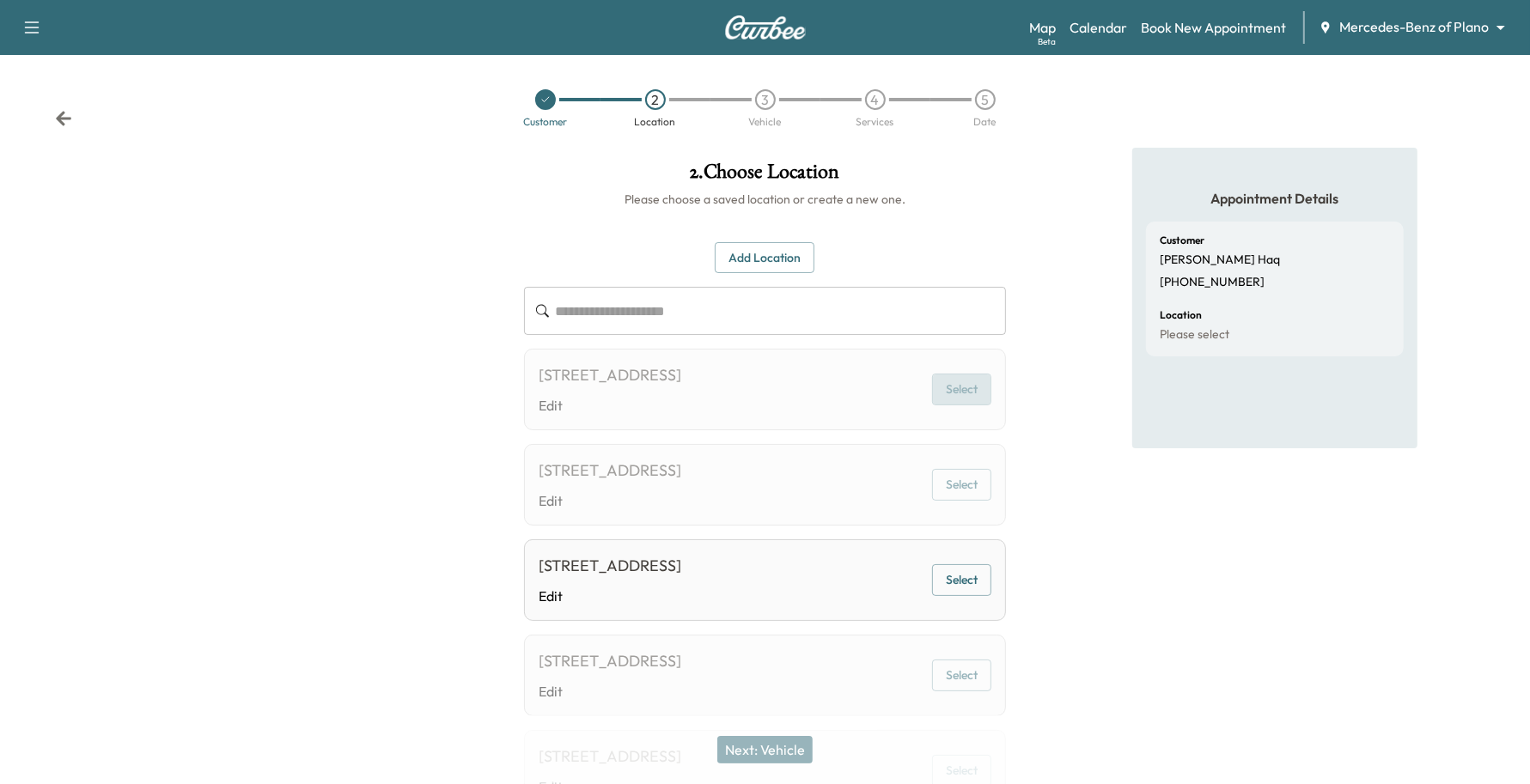
click at [951, 392] on button "Select" at bounding box center [961, 389] width 59 height 31
click at [958, 395] on button "Select" at bounding box center [961, 389] width 59 height 31
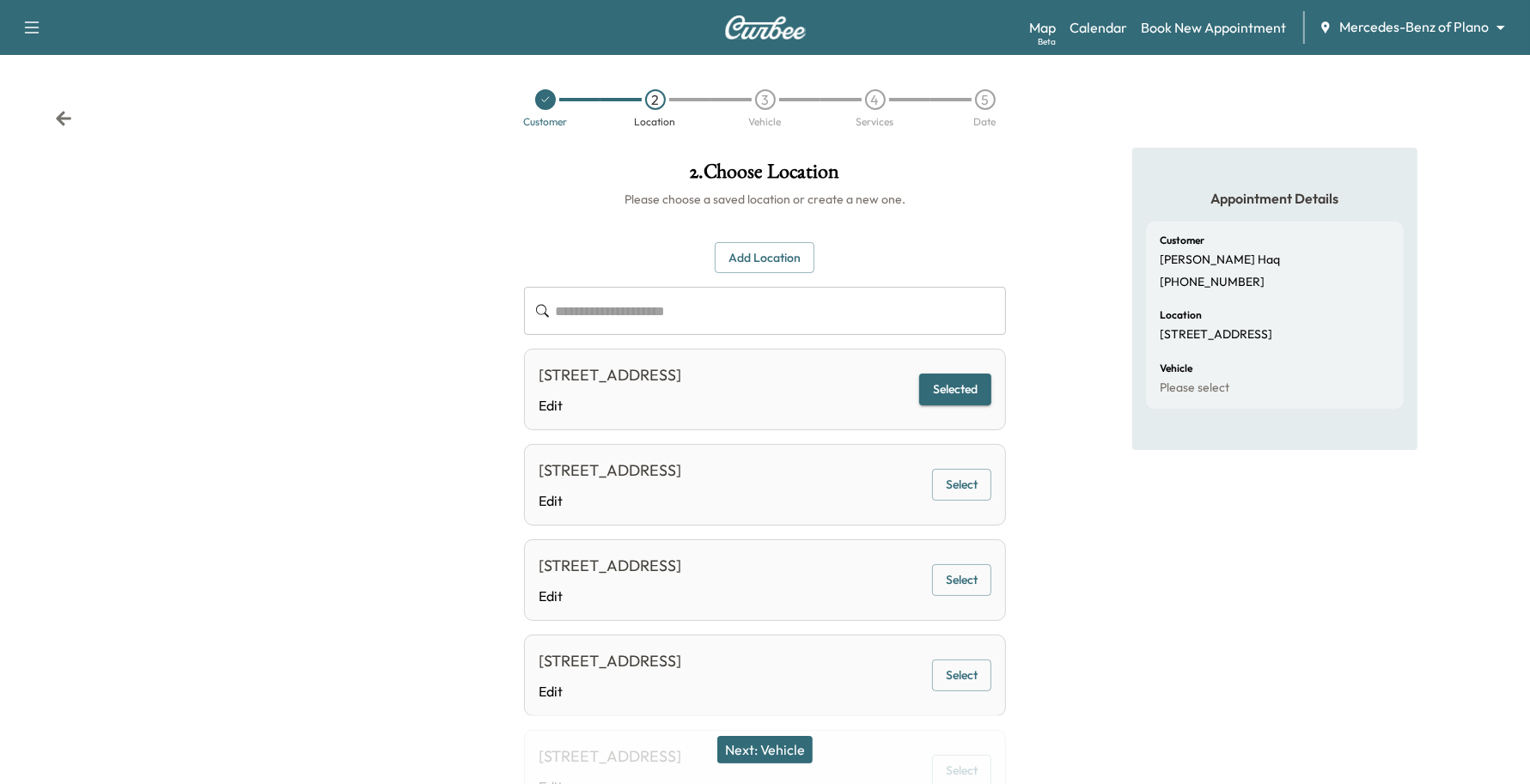
click at [796, 731] on div "Next: Vehicle" at bounding box center [765, 749] width 1530 height 69
click at [794, 750] on button "Next: Vehicle" at bounding box center [764, 750] width 95 height 28
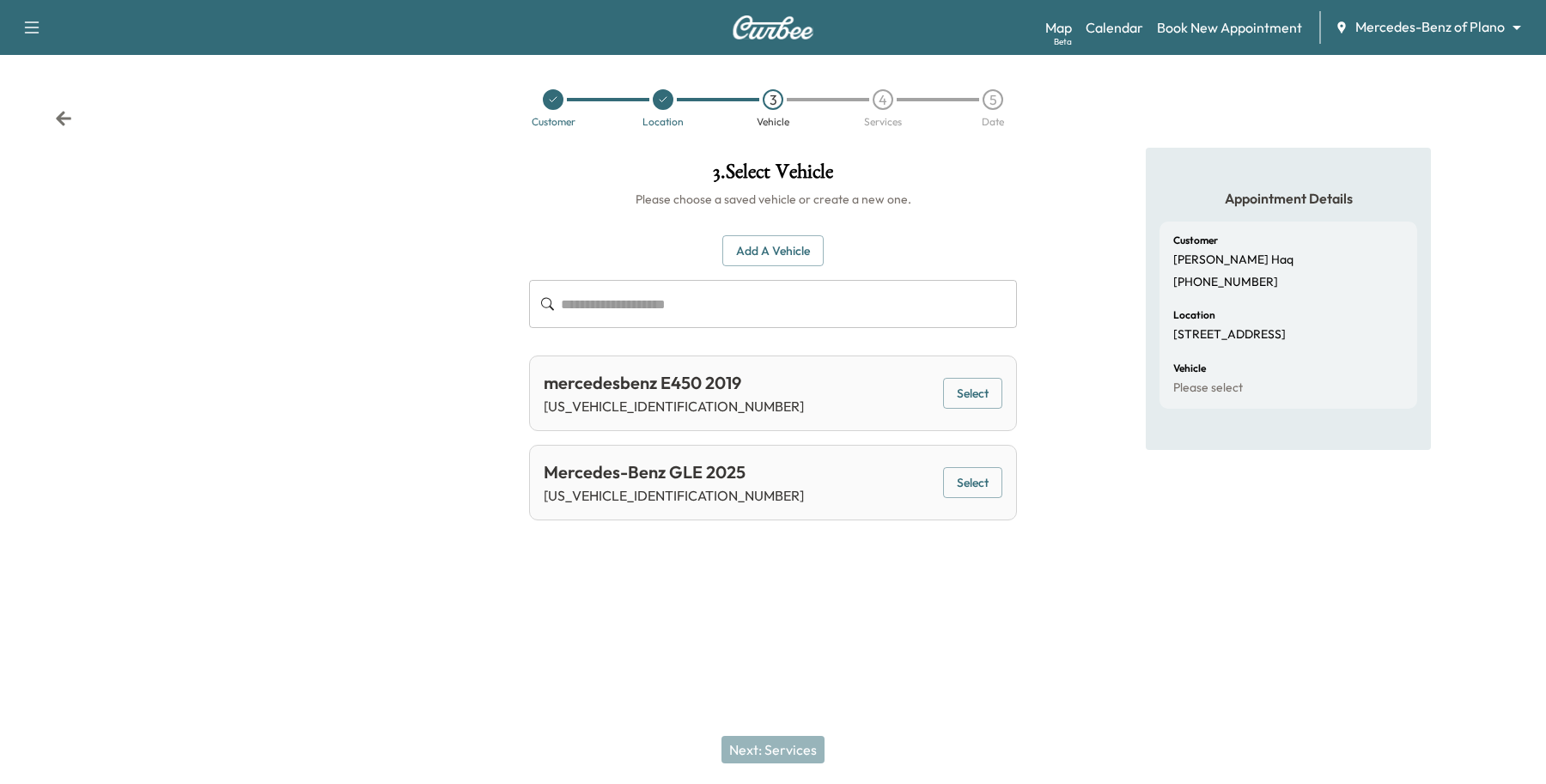
click at [943, 487] on button "Select" at bounding box center [972, 483] width 59 height 31
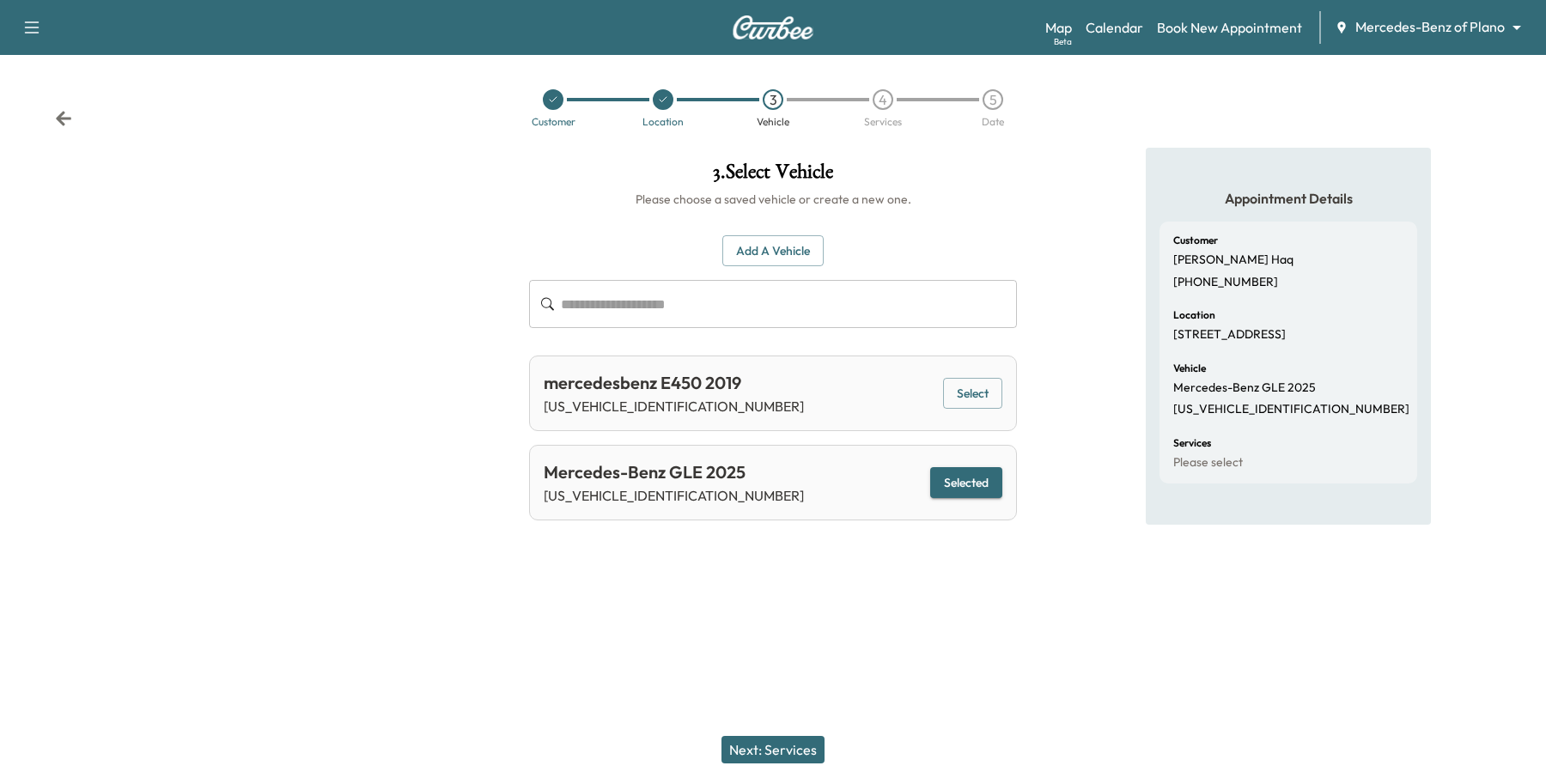
click at [756, 749] on button "Next: Services" at bounding box center [773, 750] width 103 height 28
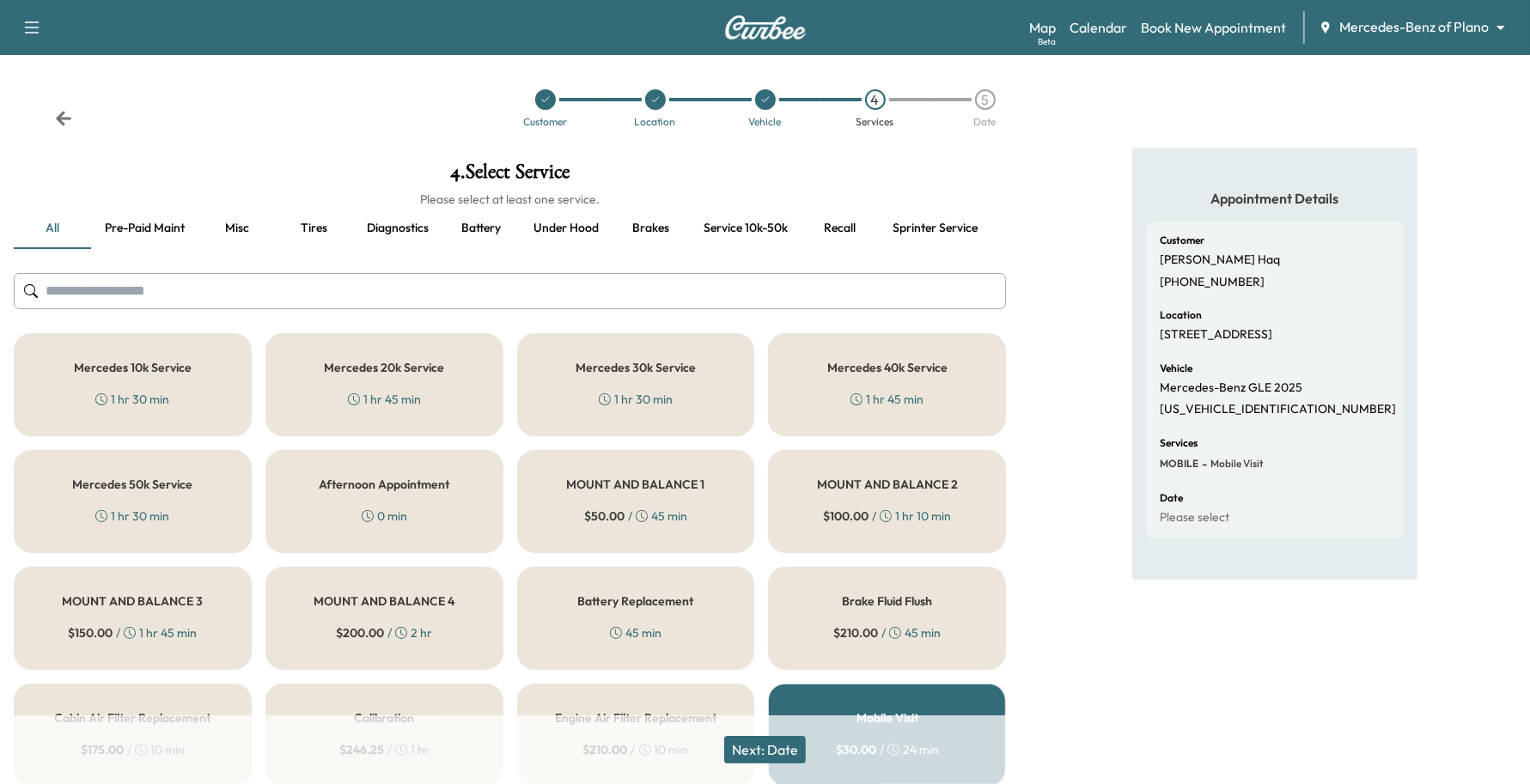
click at [15, 369] on div "Mercedes 10k Service 1 hr 30 min" at bounding box center [133, 385] width 238 height 103
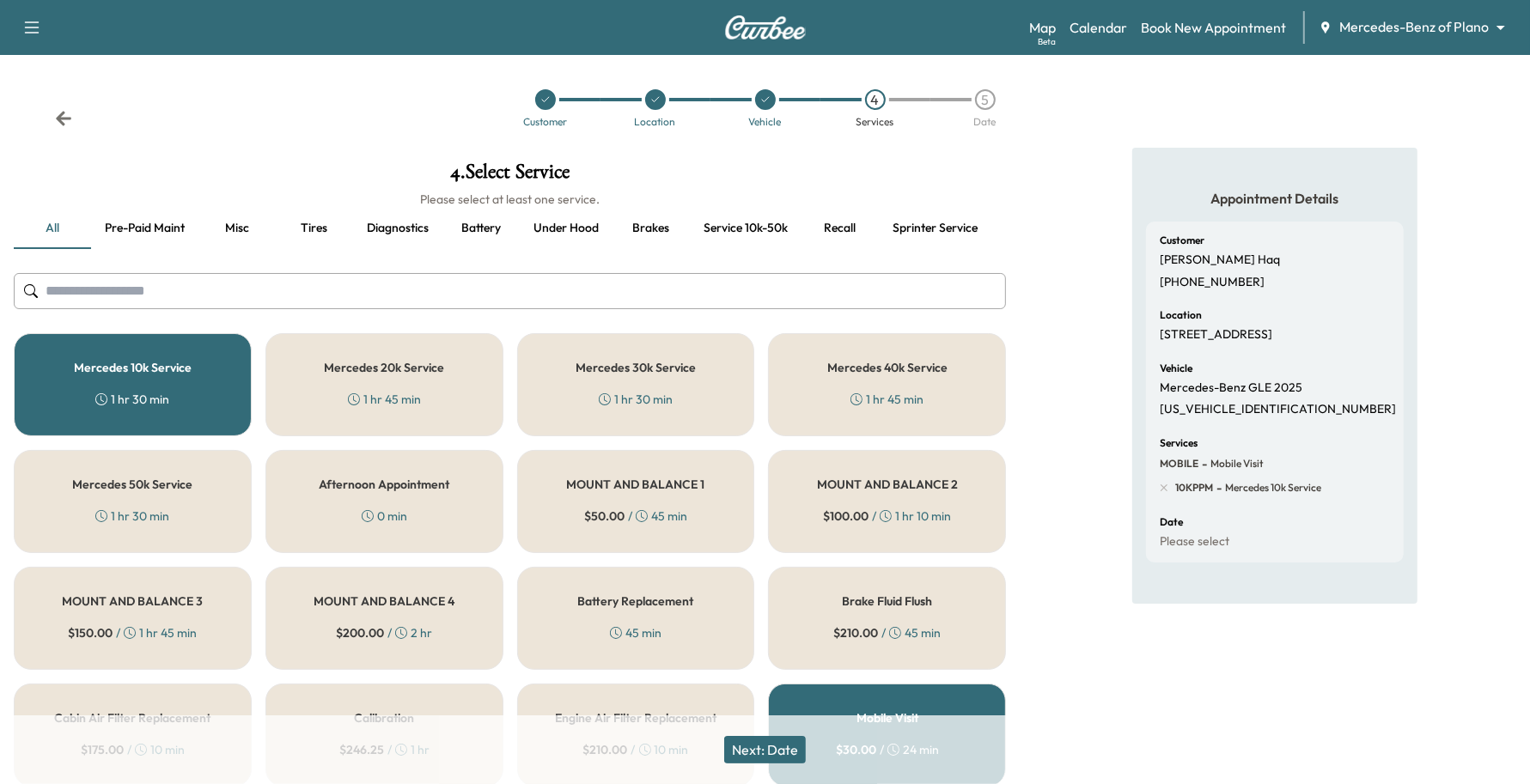
click at [794, 755] on button "Next: Date" at bounding box center [765, 750] width 82 height 28
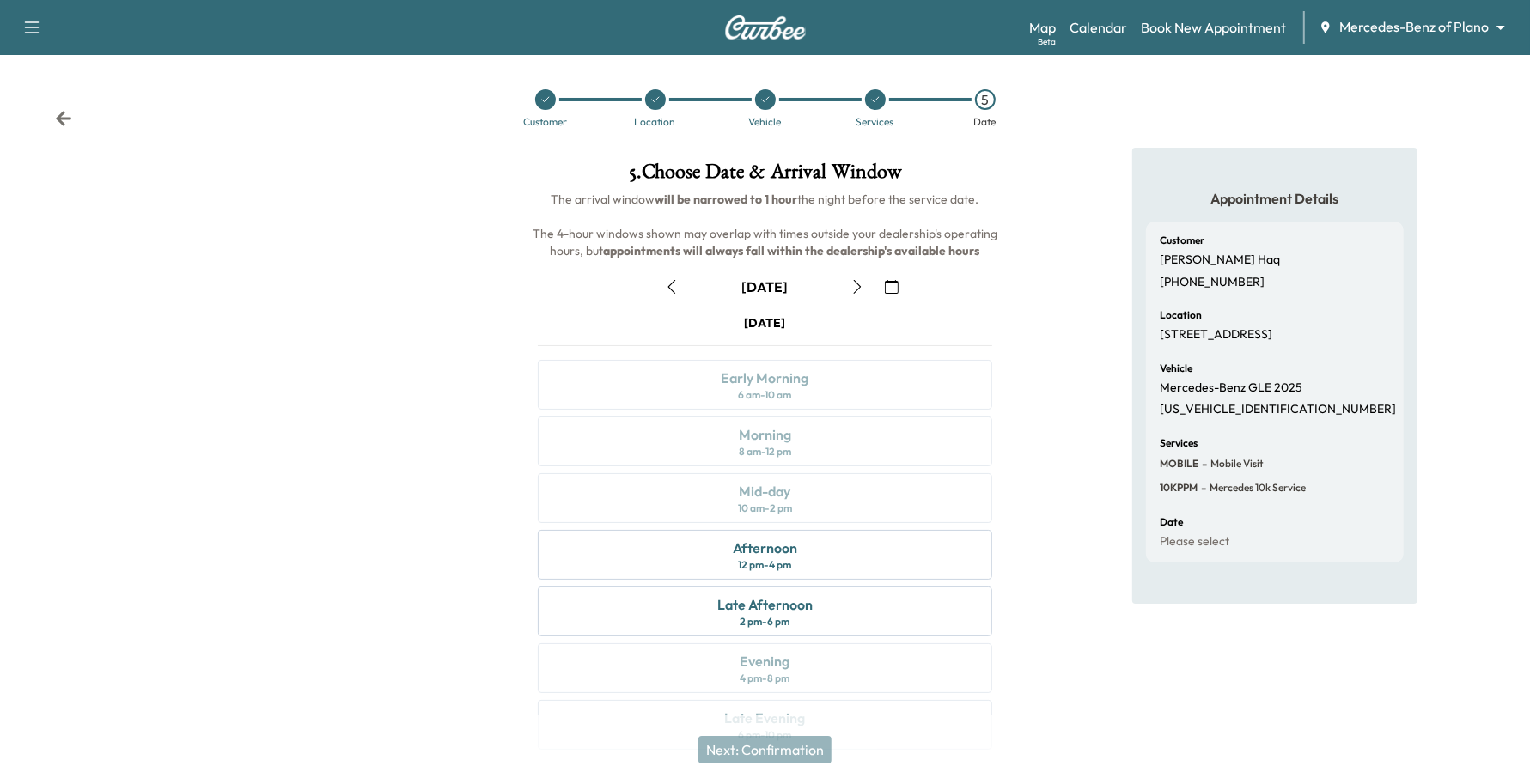
click at [902, 285] on button "button" at bounding box center [892, 287] width 29 height 28
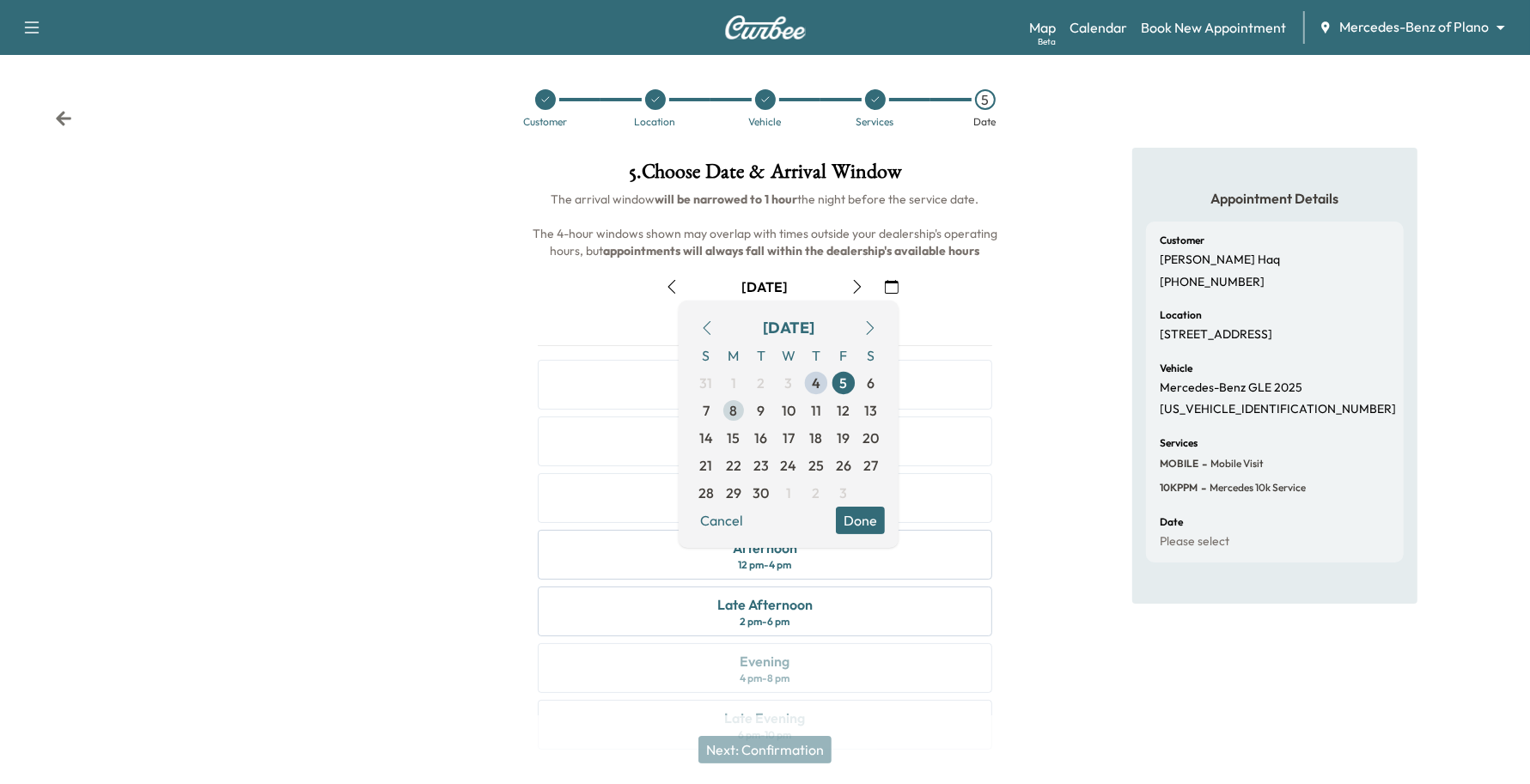
click at [740, 408] on span "8" at bounding box center [734, 411] width 28 height 28
click at [862, 512] on button "Done" at bounding box center [860, 521] width 49 height 28
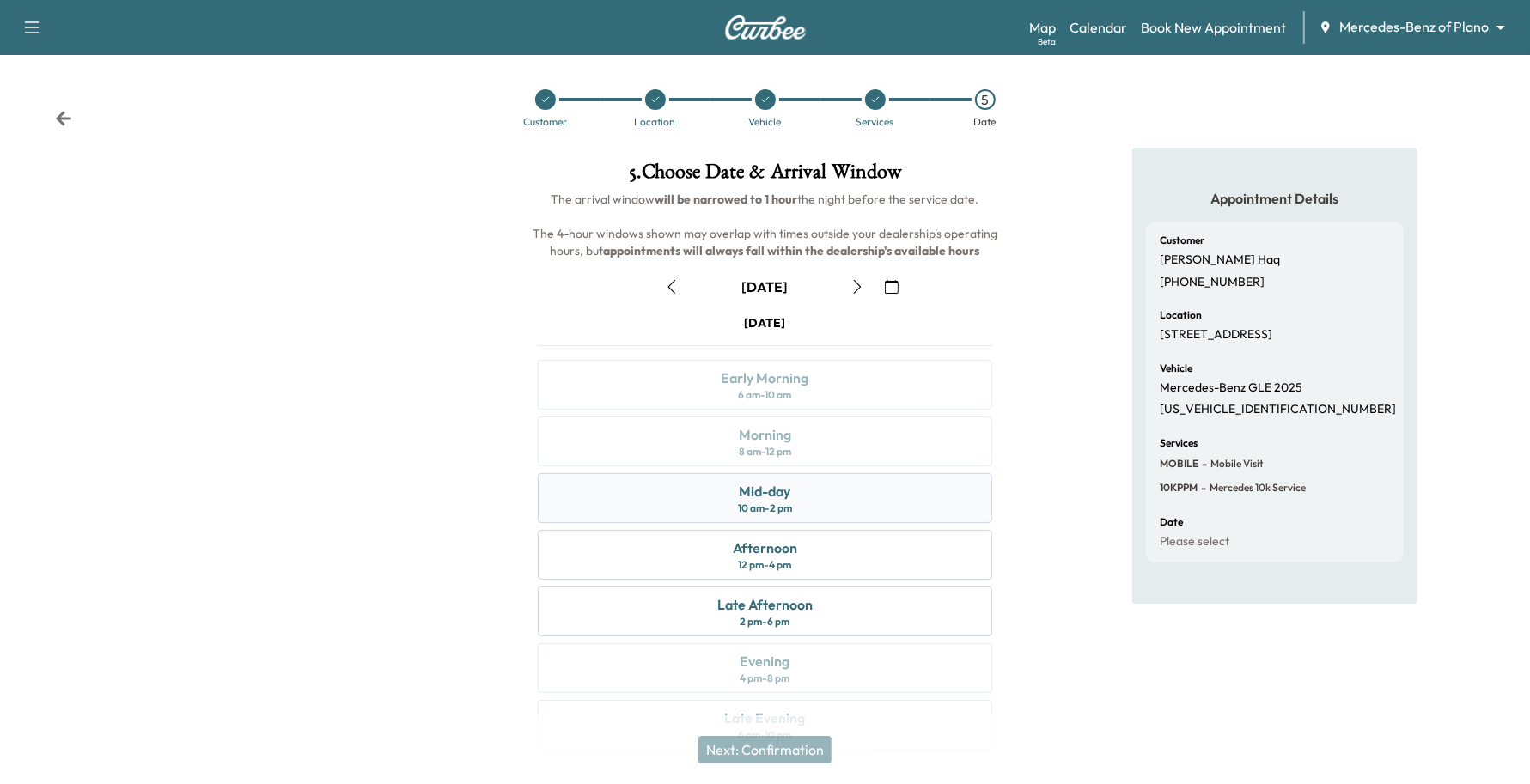
click at [861, 492] on div "Mid-day 10 am - 2 pm" at bounding box center [766, 498] width 455 height 50
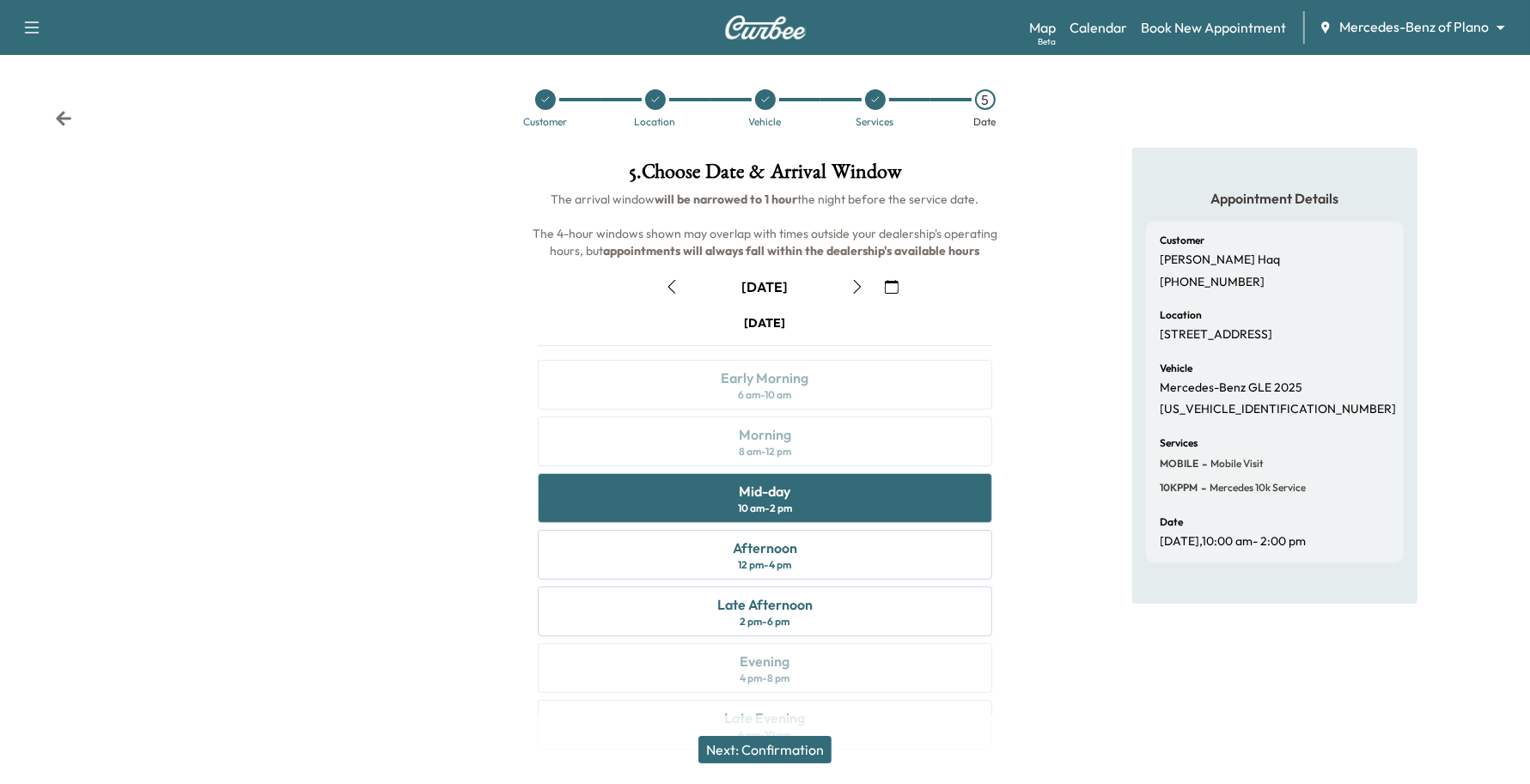
click at [779, 752] on button "Next: Confirmation" at bounding box center [765, 750] width 133 height 28
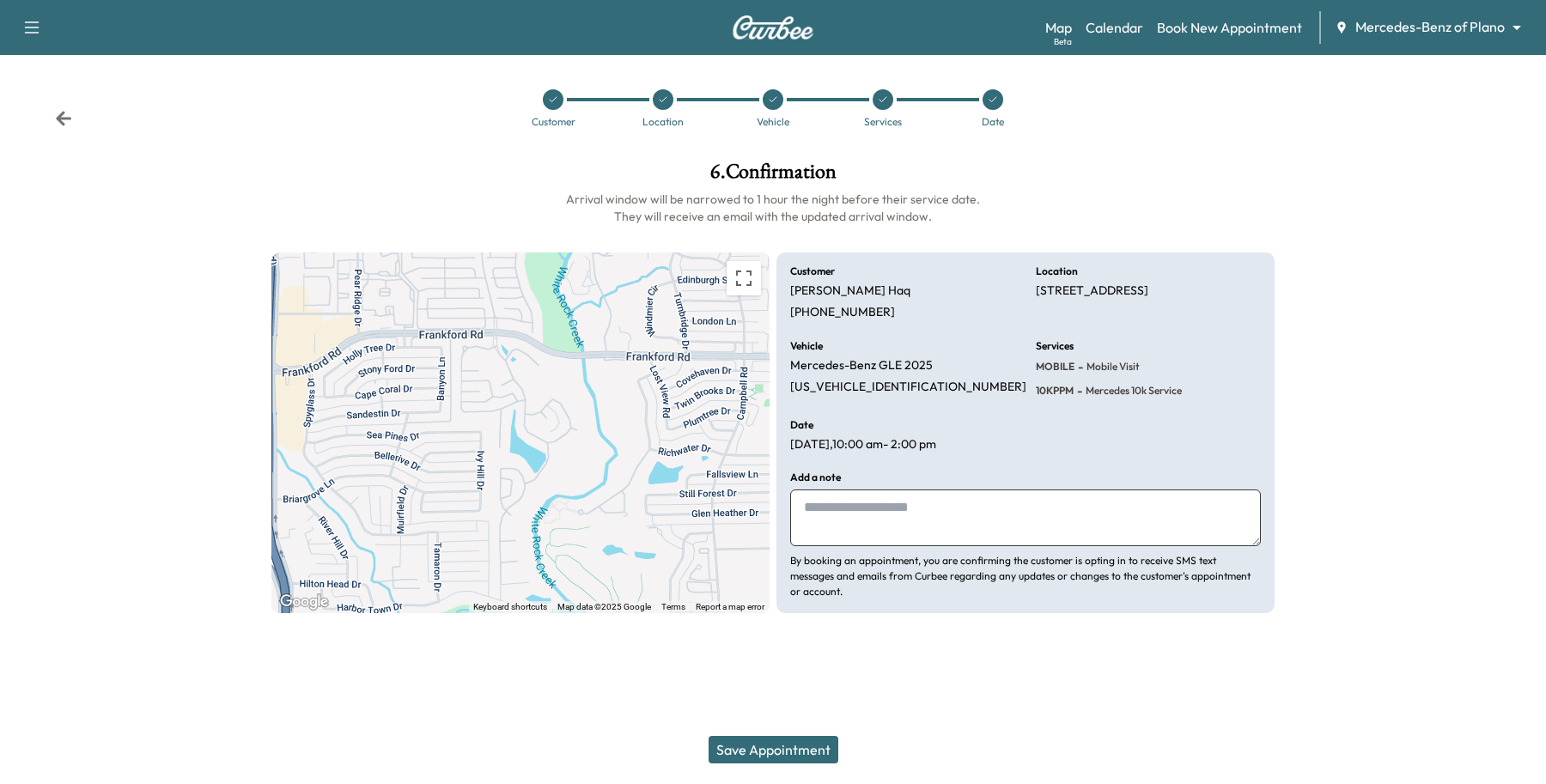
click at [779, 747] on button "Save Appointment" at bounding box center [773, 750] width 130 height 28
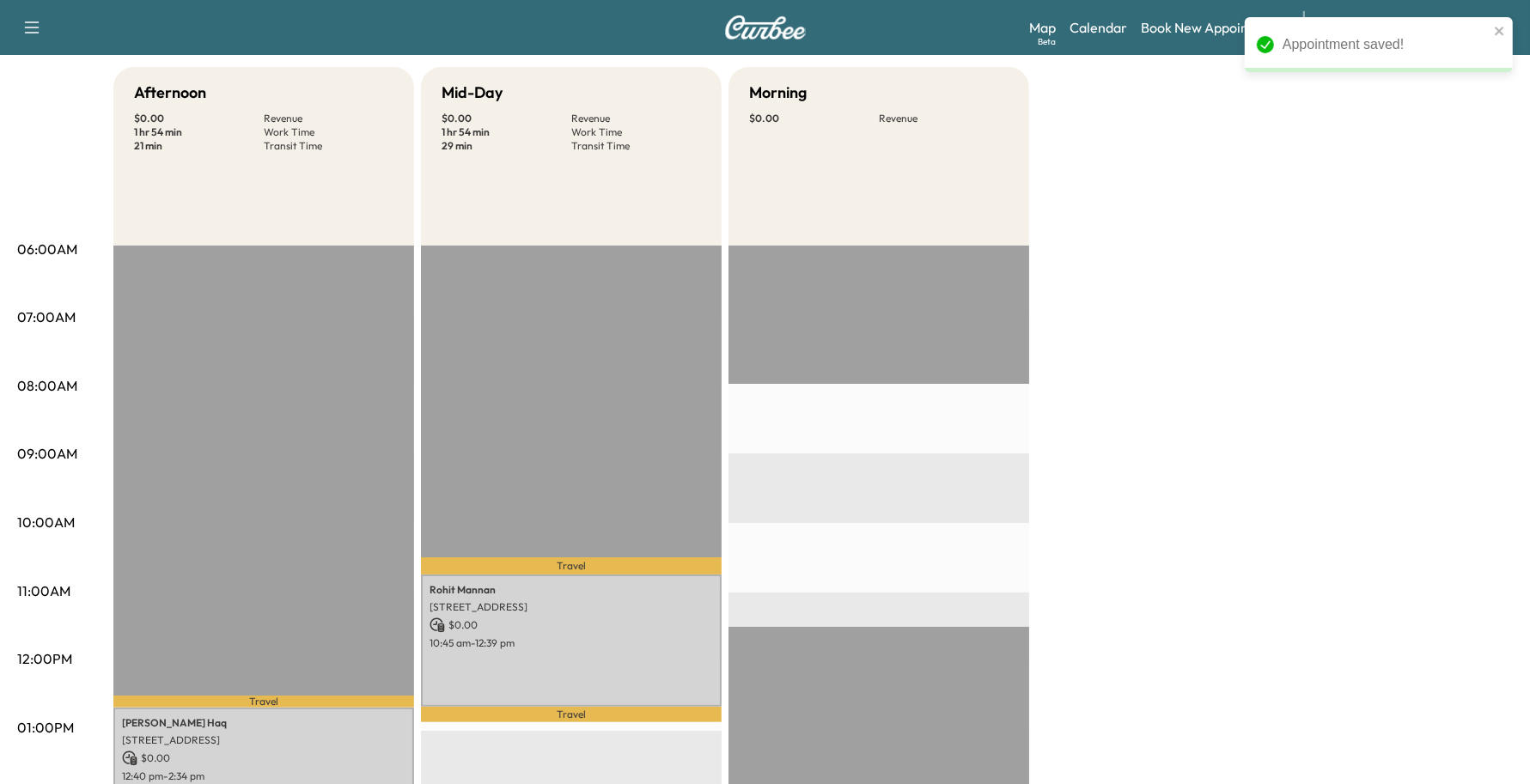
scroll to position [429, 0]
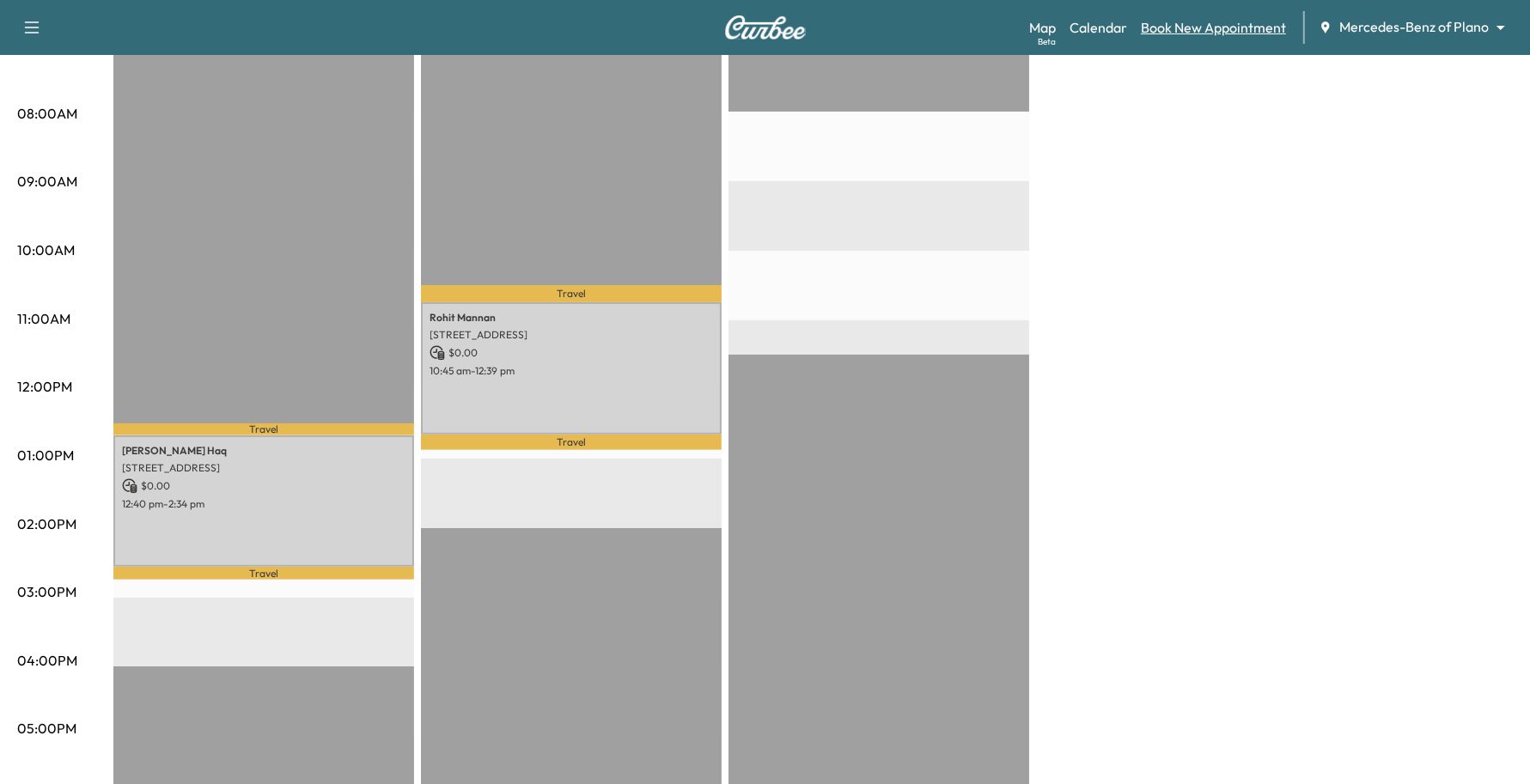
click at [1183, 31] on link "Book New Appointment" at bounding box center [1214, 28] width 146 height 20
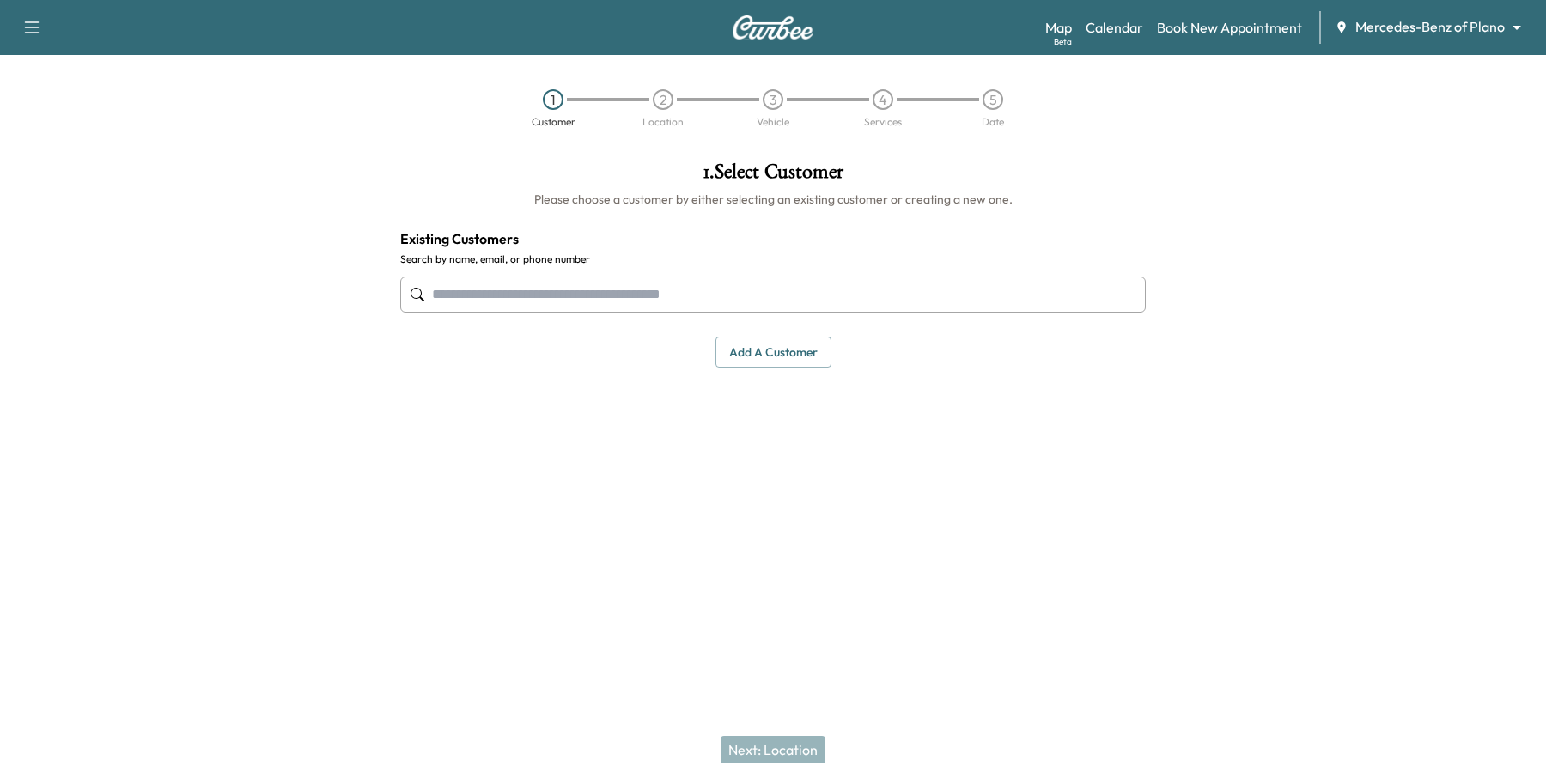
click at [556, 294] on input "text" at bounding box center [772, 294] width 745 height 36
type input "*"
type input "**********"
click at [497, 452] on div "1 . Select Customer Please choose a customer by either selecting an existing cu…" at bounding box center [772, 344] width 773 height 392
click at [763, 357] on button "Add a customer" at bounding box center [773, 352] width 116 height 31
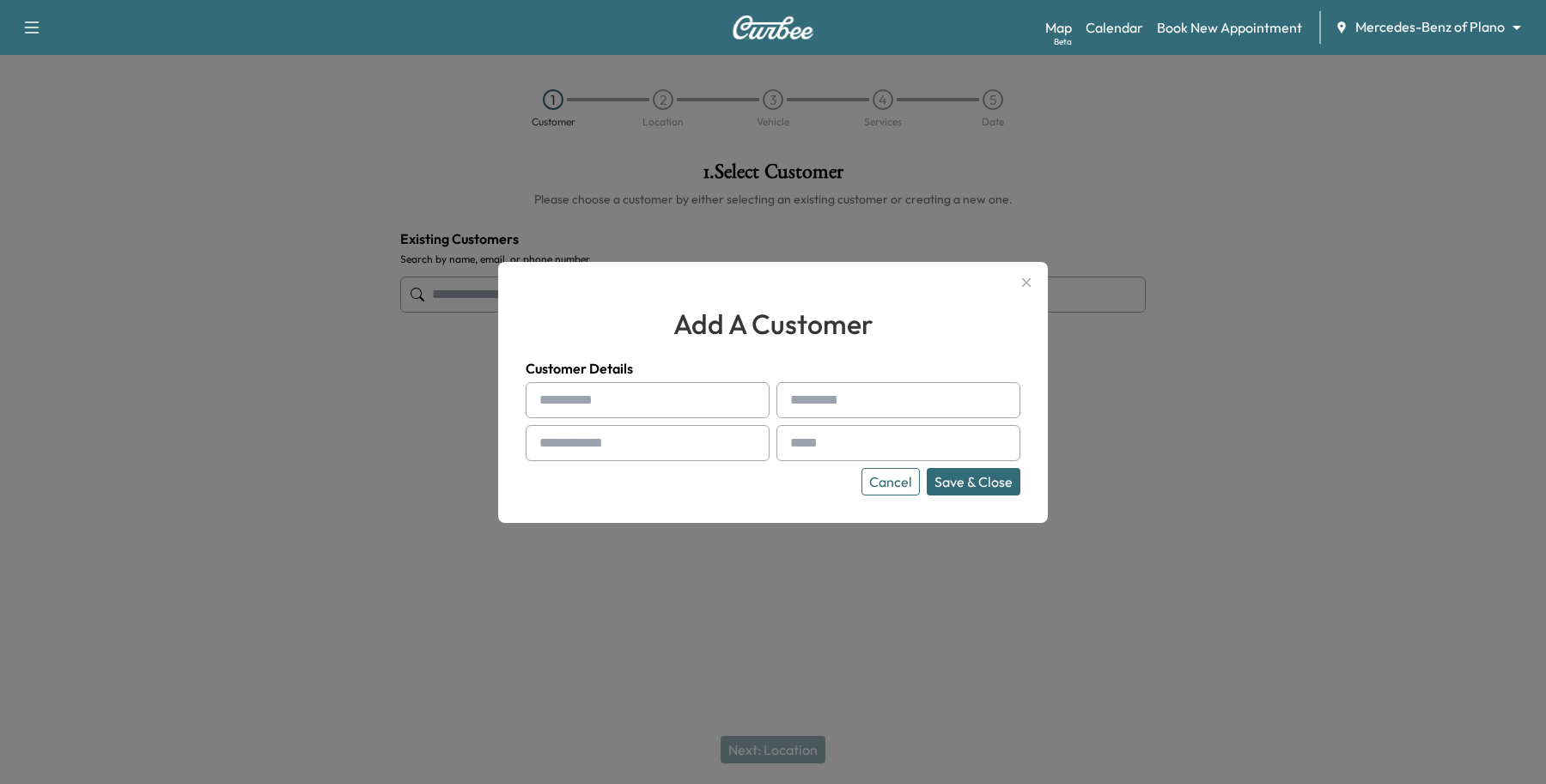
click at [563, 388] on input "text" at bounding box center [647, 400] width 244 height 36
type input "********"
type input "*****"
type input "**********"
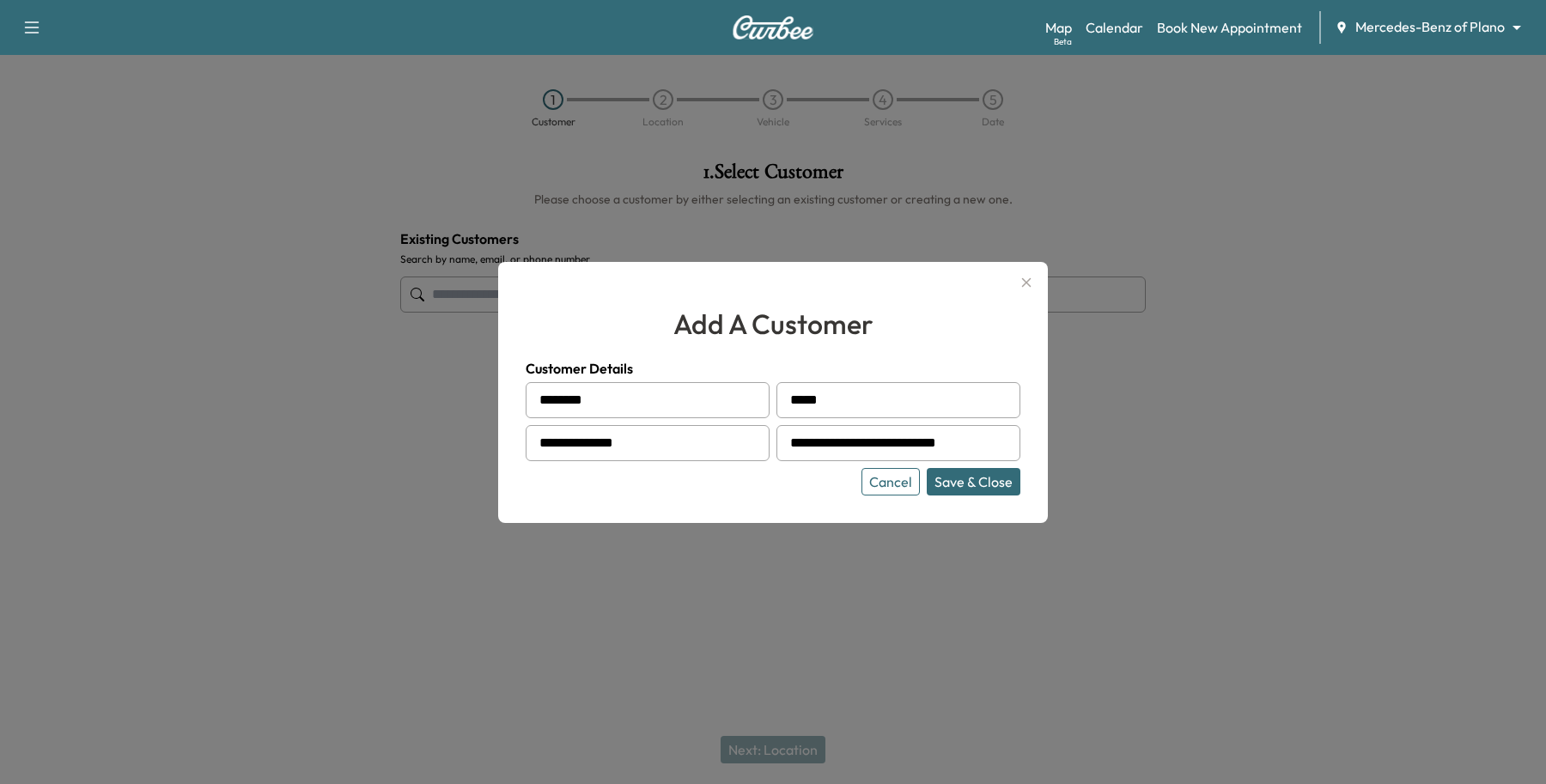
click at [1003, 486] on button "Save & Close" at bounding box center [974, 482] width 94 height 28
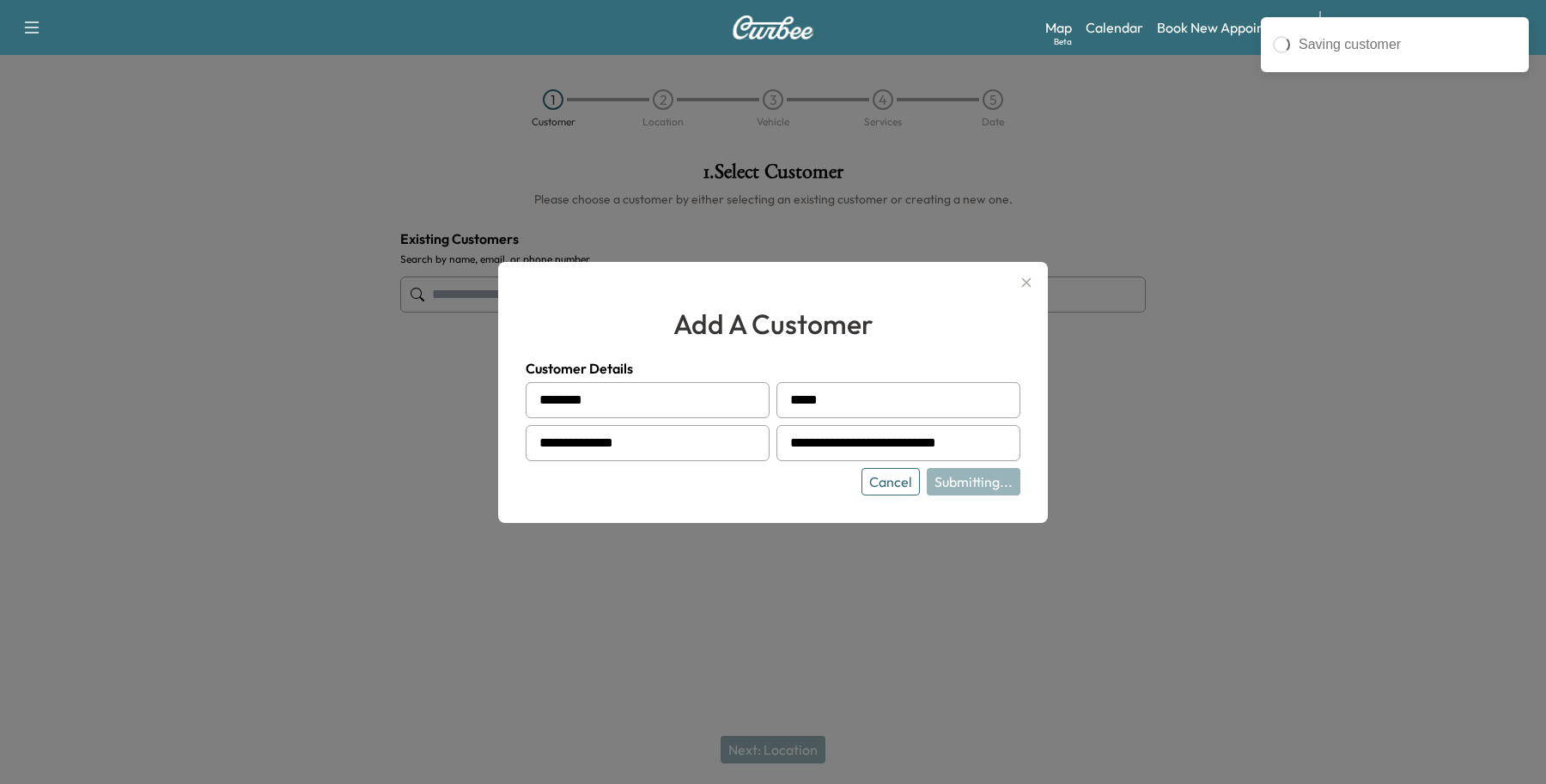
type input "**********"
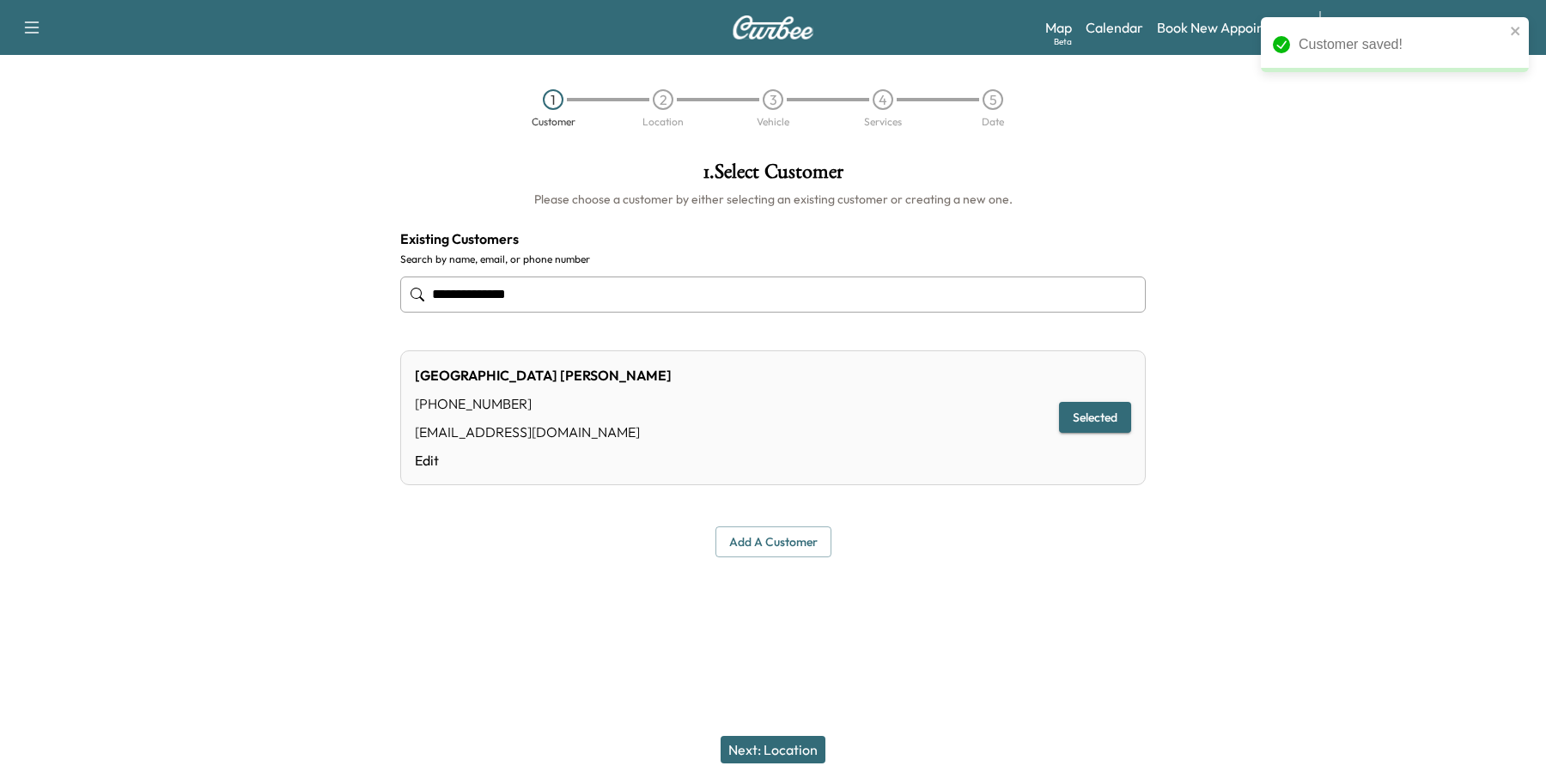
click at [822, 743] on button "Next: Location" at bounding box center [773, 750] width 105 height 28
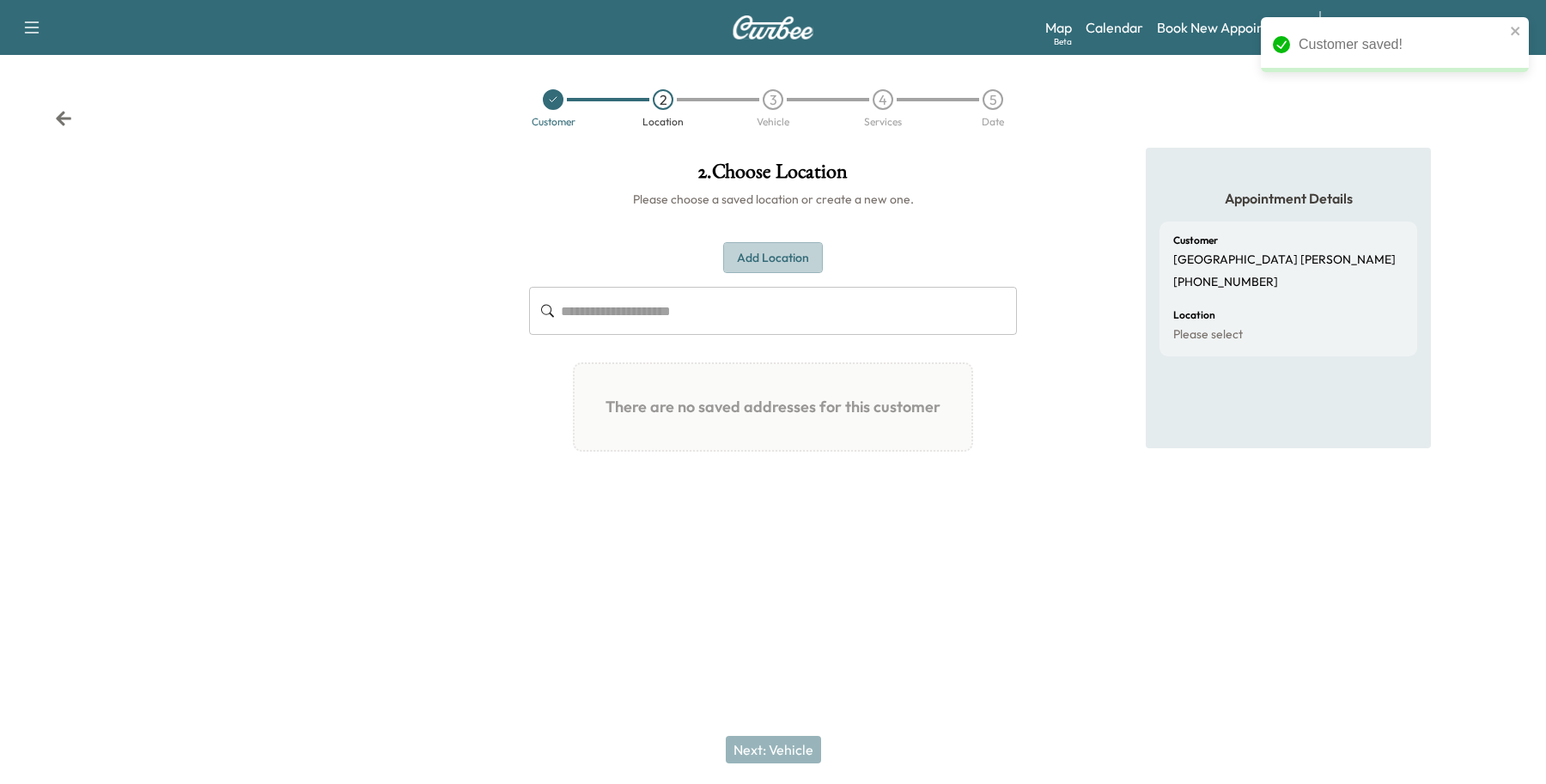
click at [765, 258] on button "Add Location" at bounding box center [773, 258] width 100 height 31
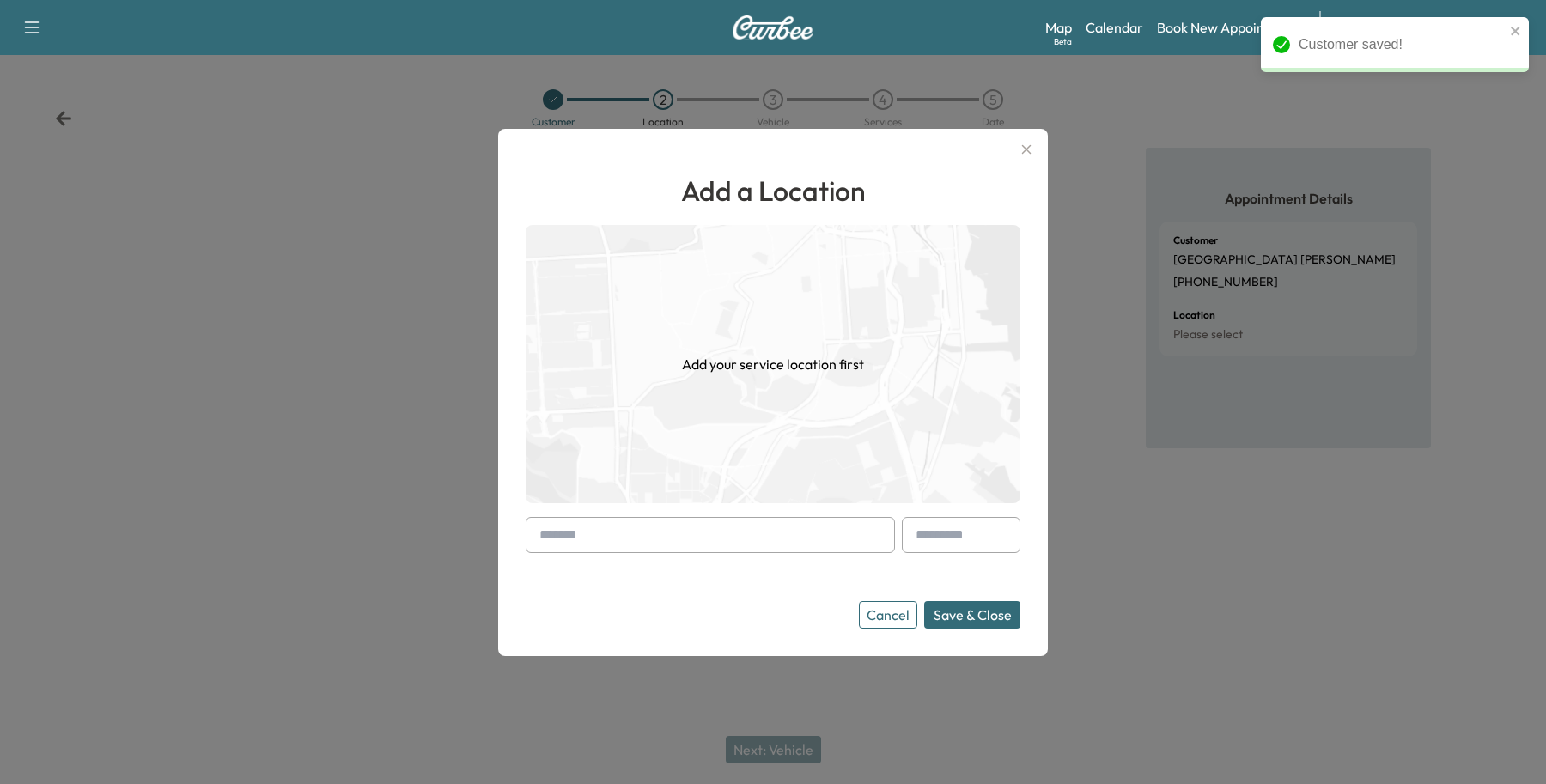
click at [577, 528] on input "text" at bounding box center [709, 534] width 369 height 36
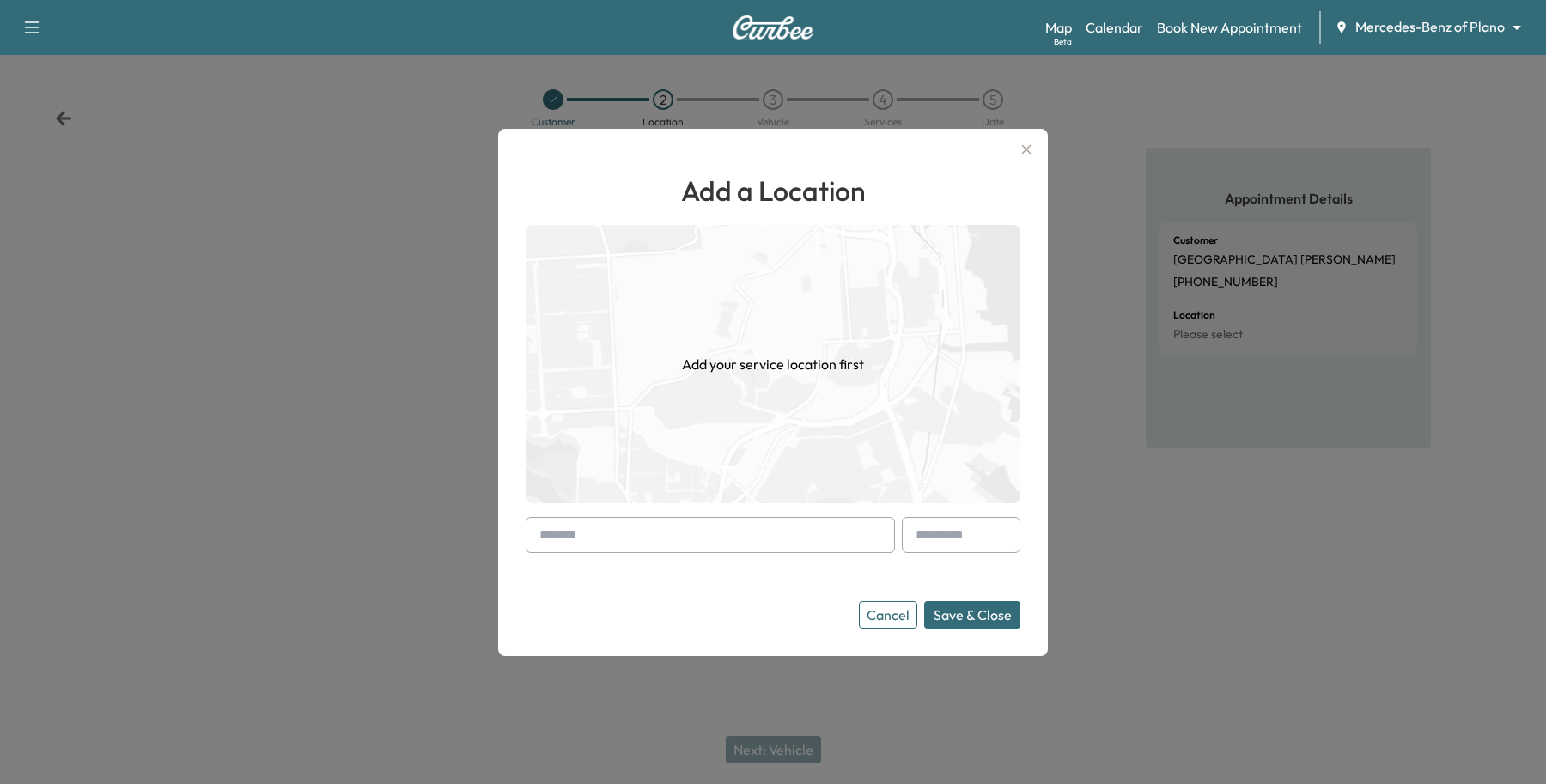
click at [636, 525] on input "text" at bounding box center [709, 534] width 369 height 36
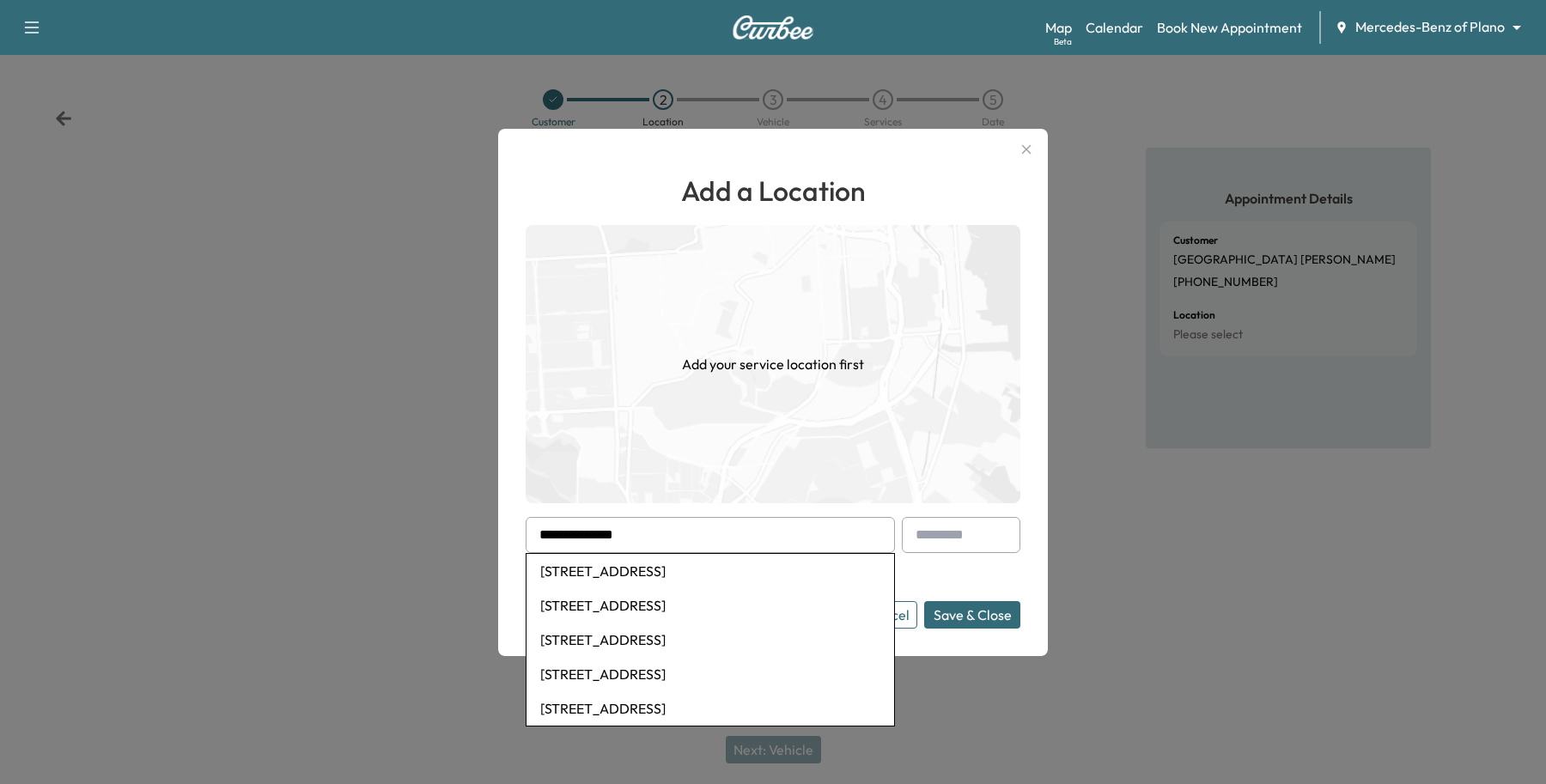
click at [632, 578] on li "[STREET_ADDRESS]" at bounding box center [709, 570] width 368 height 34
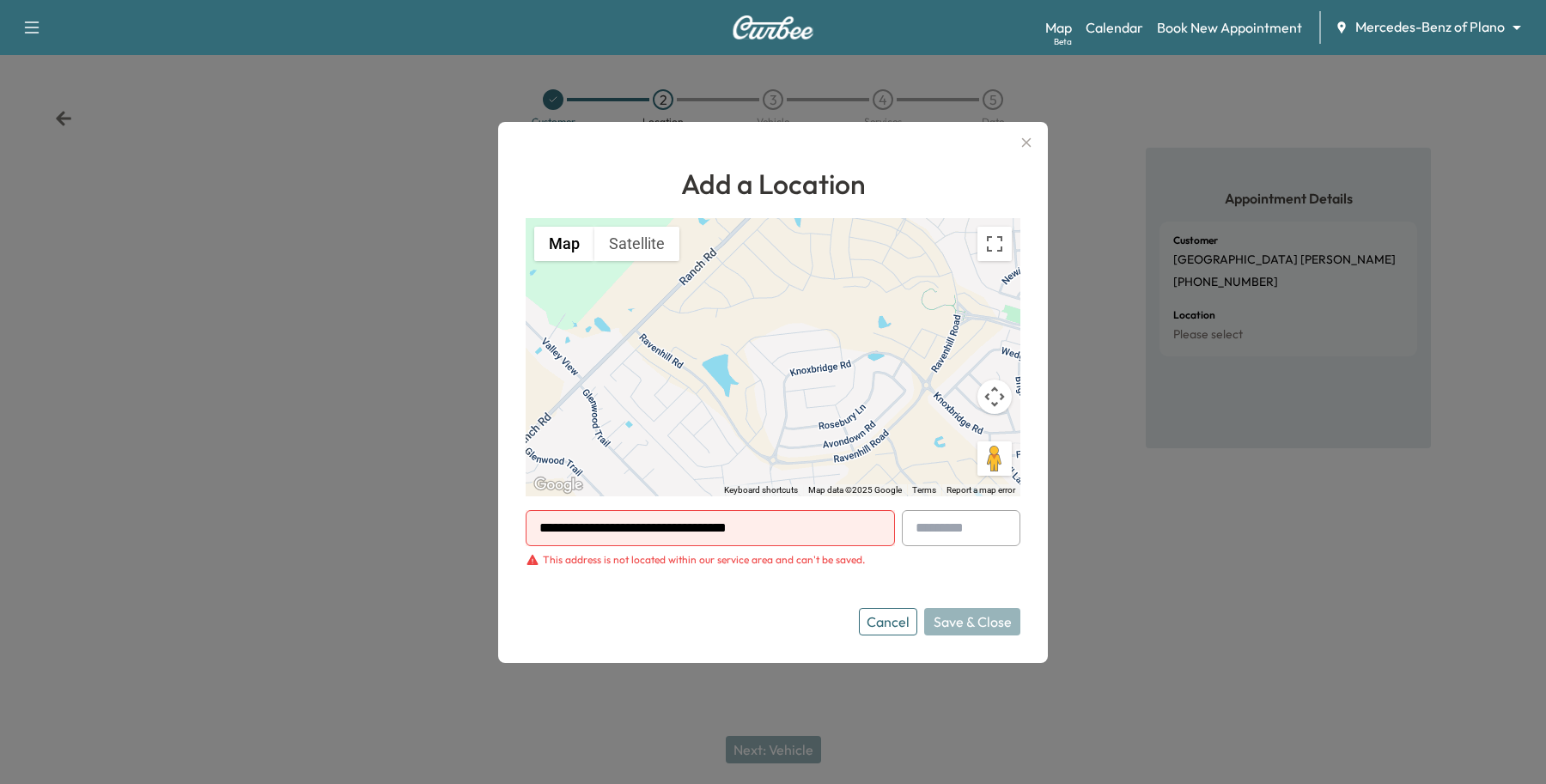
click at [791, 531] on input "**********" at bounding box center [709, 528] width 369 height 36
drag, startPoint x: 791, startPoint y: 531, endPoint x: 551, endPoint y: 533, distance: 240.0
click at [551, 533] on div "**********" at bounding box center [709, 528] width 369 height 36
click at [880, 619] on button "Cancel" at bounding box center [887, 622] width 58 height 28
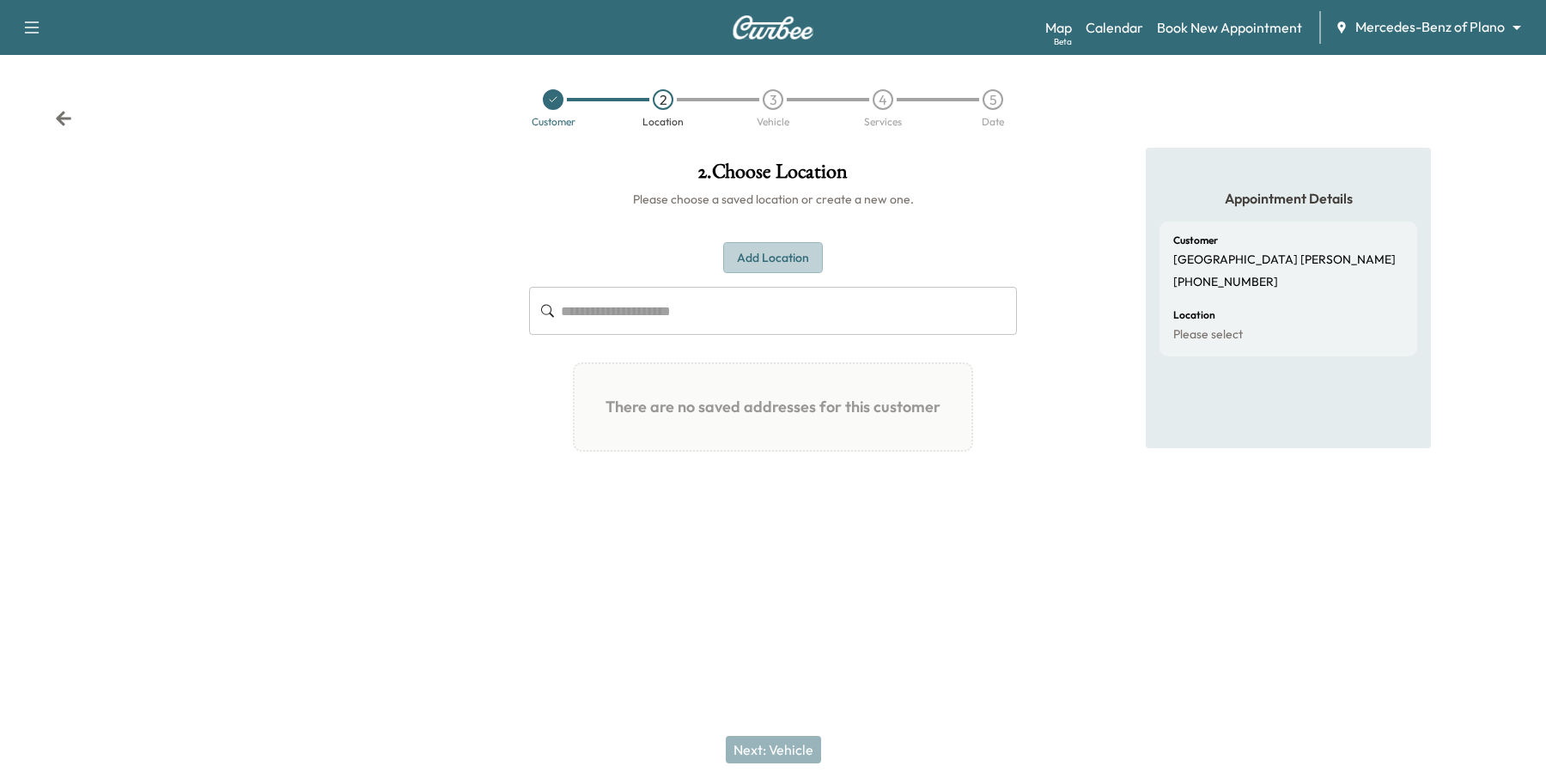
click at [737, 260] on button "Add Location" at bounding box center [773, 258] width 100 height 31
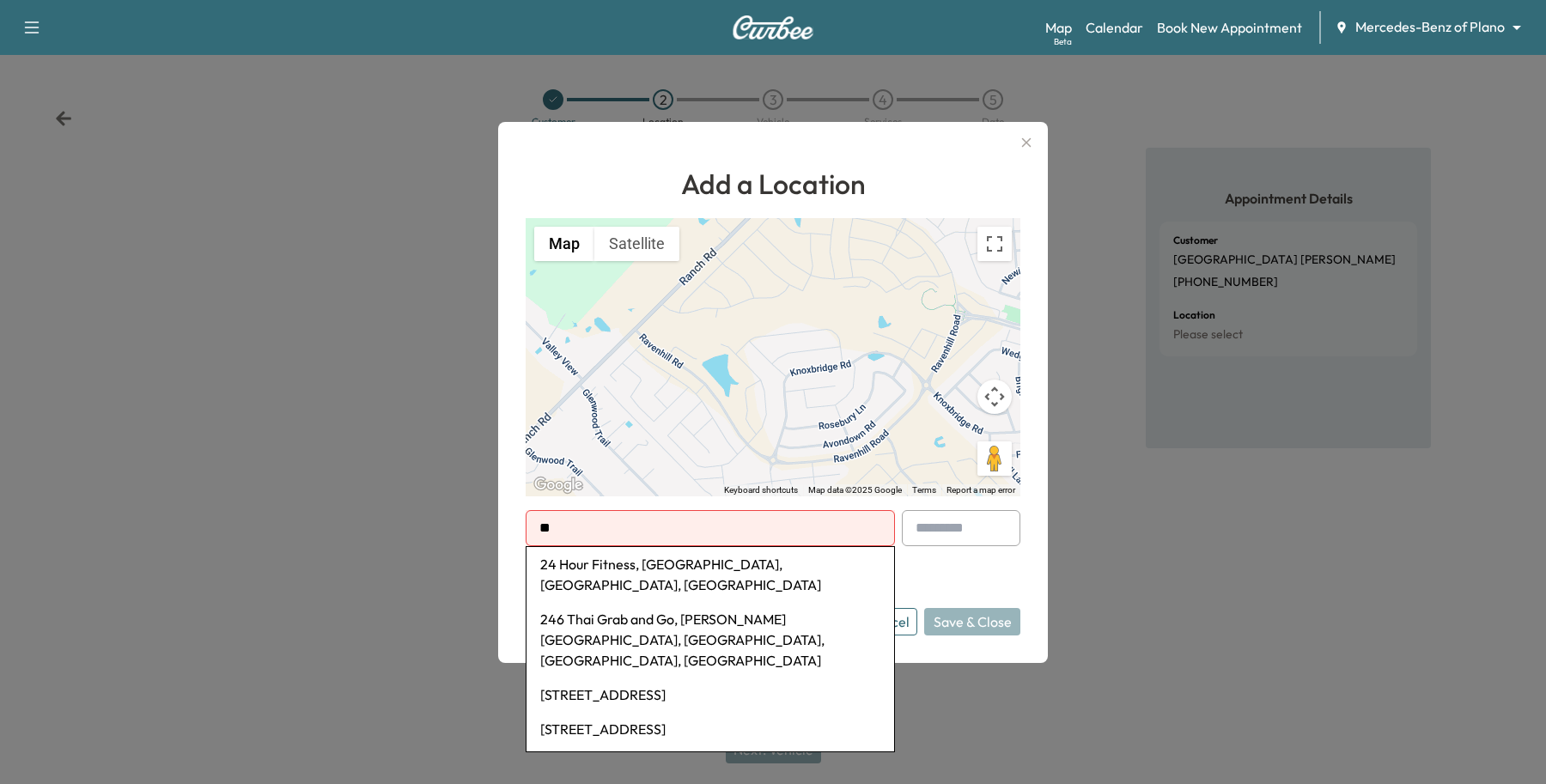
type input "*"
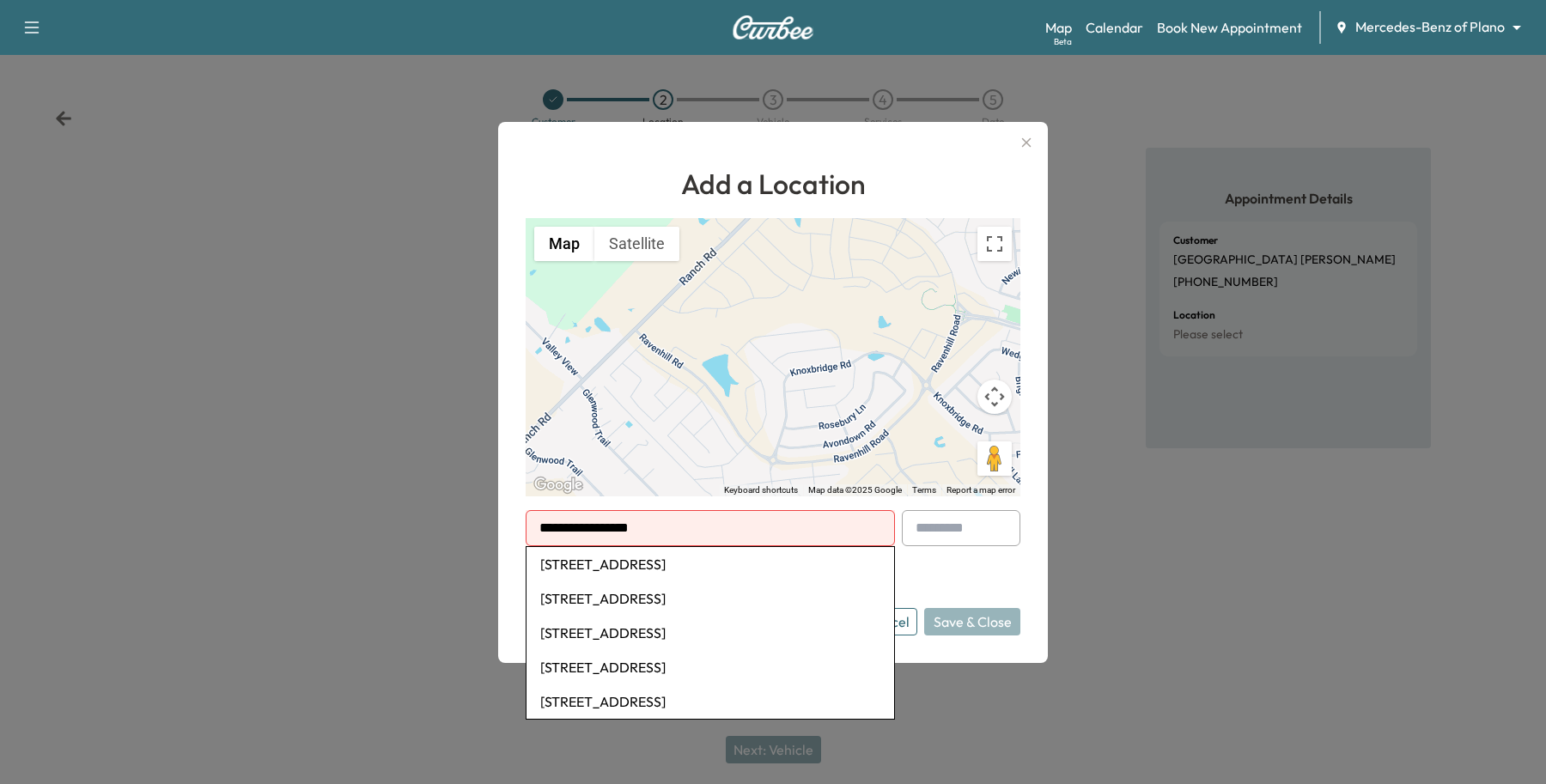
click at [662, 533] on input "**********" at bounding box center [709, 528] width 369 height 36
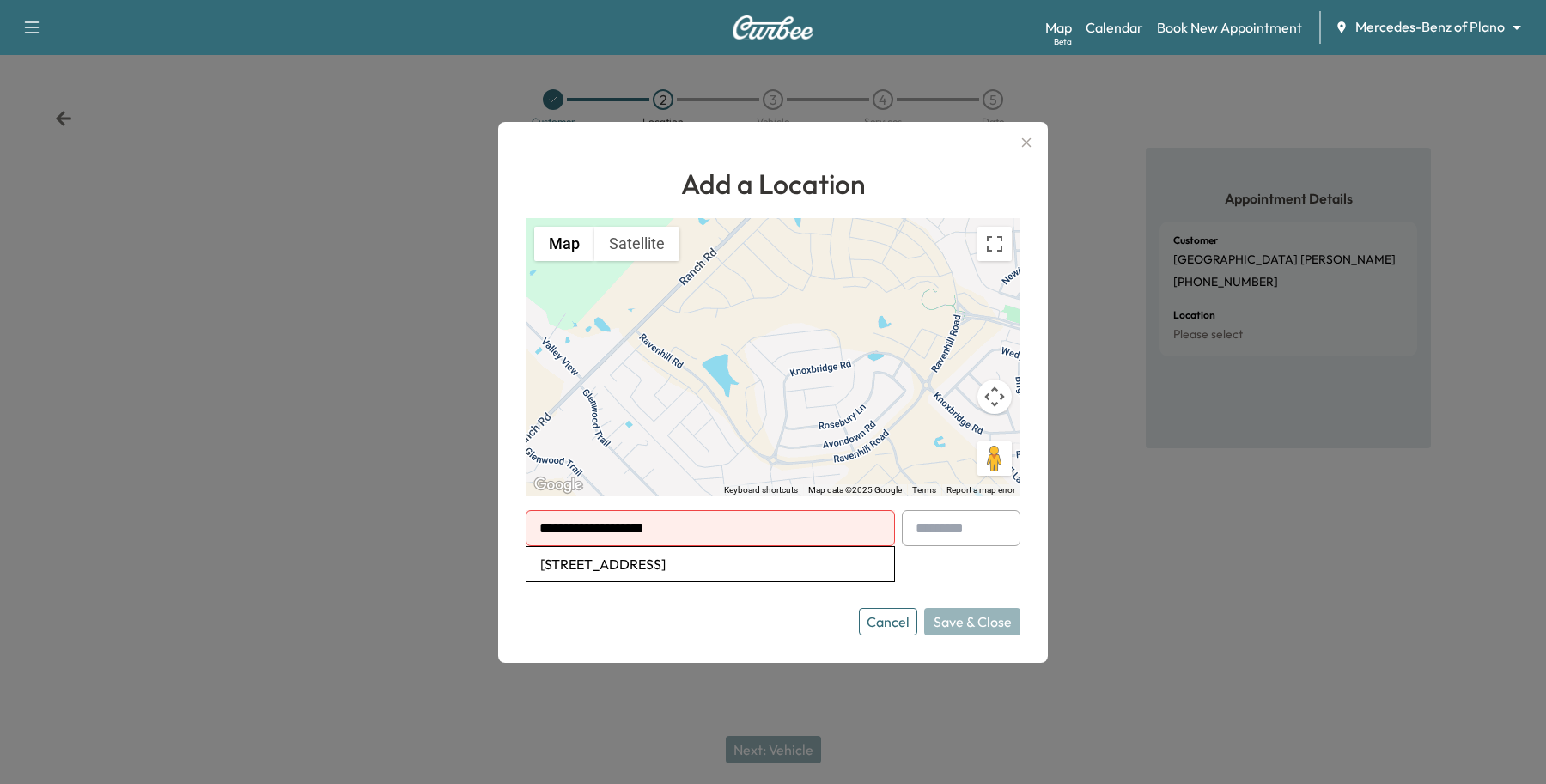
click at [684, 574] on li "[STREET_ADDRESS]" at bounding box center [709, 564] width 368 height 34
type input "**********"
drag, startPoint x: 775, startPoint y: 370, endPoint x: 921, endPoint y: 345, distance: 148.1
click at [921, 345] on div "To activate drag with keyboard, press Alt + Enter. Once in keyboard drag state,…" at bounding box center [772, 357] width 495 height 278
drag, startPoint x: 645, startPoint y: 397, endPoint x: 739, endPoint y: 335, distance: 112.6
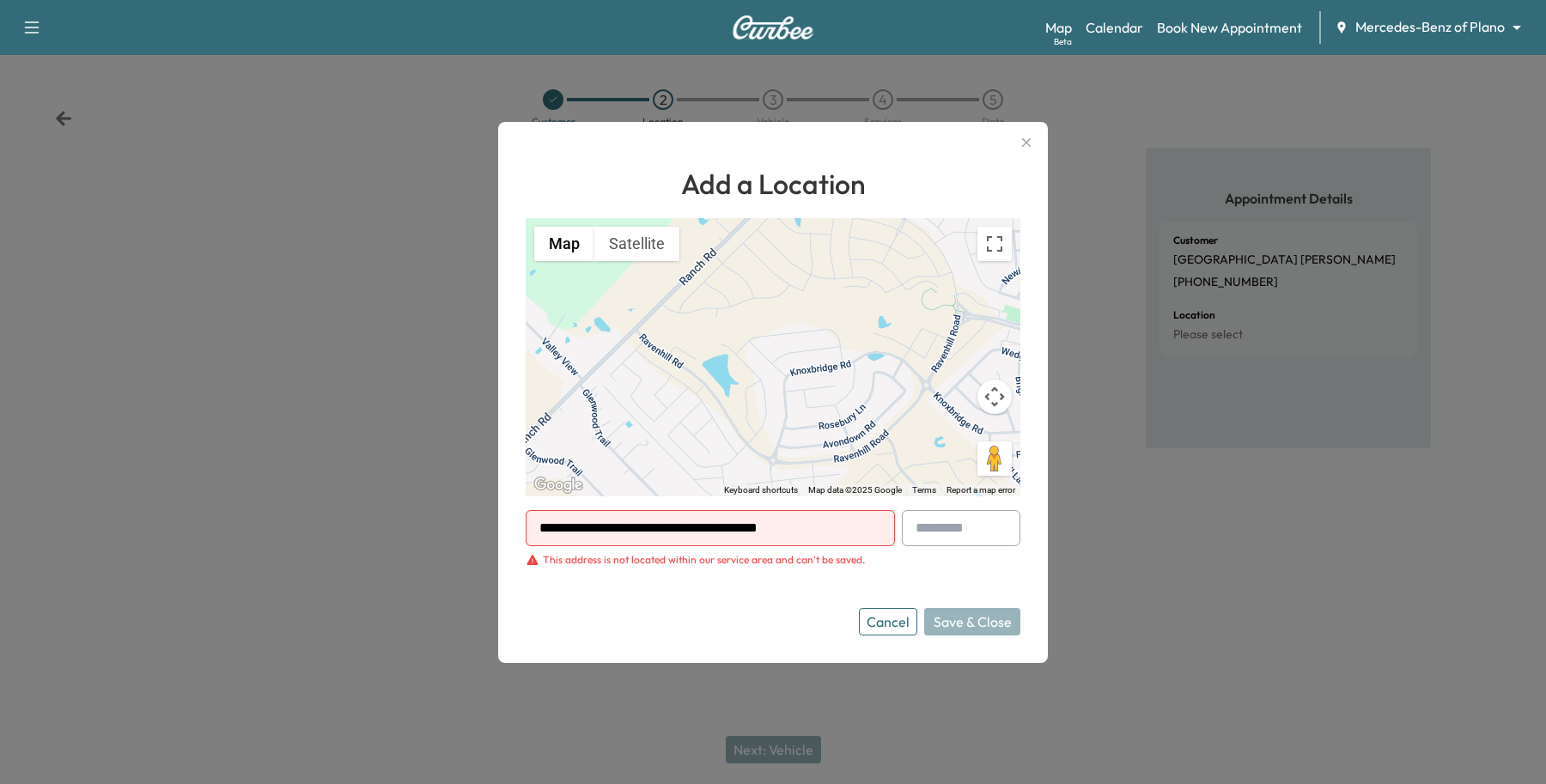
click at [740, 332] on div "To activate drag with keyboard, press Alt + Enter. Once in keyboard drag state,…" at bounding box center [772, 357] width 495 height 278
drag, startPoint x: 701, startPoint y: 465, endPoint x: 724, endPoint y: 379, distance: 89.0
click at [724, 379] on div "To activate drag with keyboard, press Alt + Enter. Once in keyboard drag state,…" at bounding box center [772, 357] width 495 height 278
drag, startPoint x: 724, startPoint y: 379, endPoint x: 713, endPoint y: 439, distance: 61.0
click at [713, 439] on div "To activate drag with keyboard, press Alt + Enter. Once in keyboard drag state,…" at bounding box center [772, 357] width 495 height 278
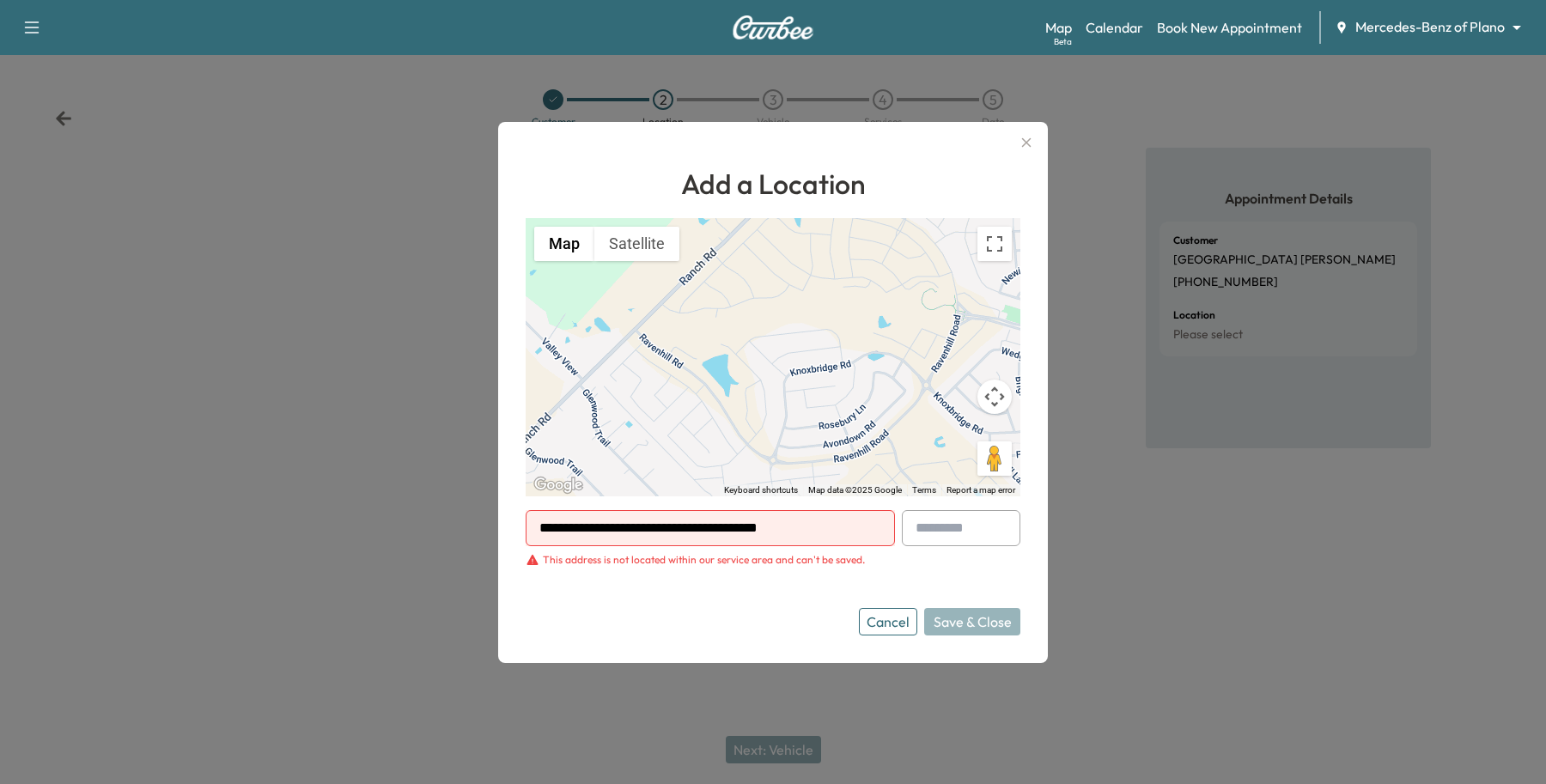
drag, startPoint x: 713, startPoint y: 439, endPoint x: 724, endPoint y: 362, distance: 77.8
click at [724, 365] on div "To activate drag with keyboard, press Alt + Enter. Once in keyboard drag state,…" at bounding box center [772, 357] width 495 height 278
click at [884, 627] on button "Cancel" at bounding box center [887, 622] width 58 height 28
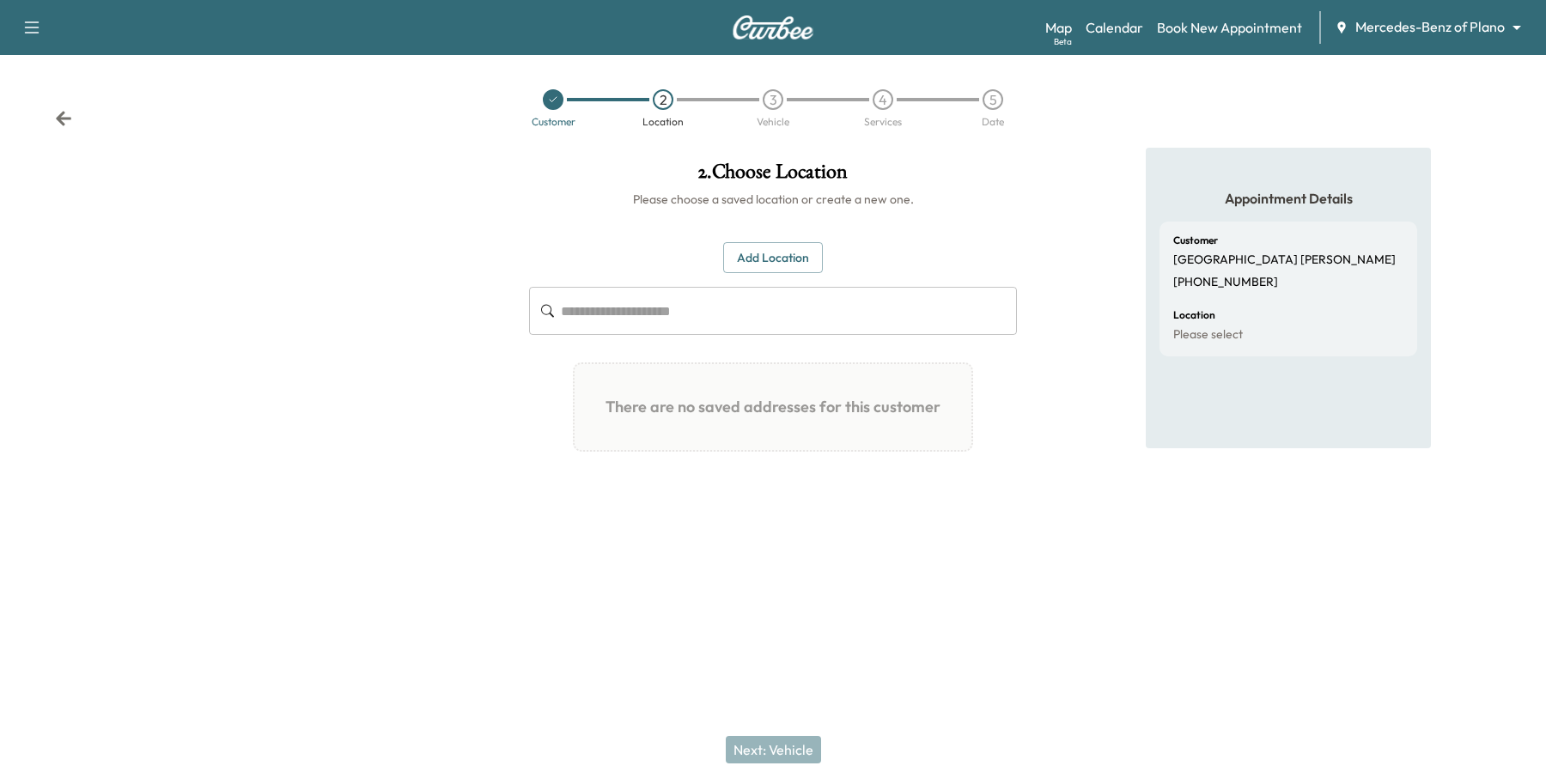
click at [554, 106] on div at bounding box center [553, 99] width 20 height 20
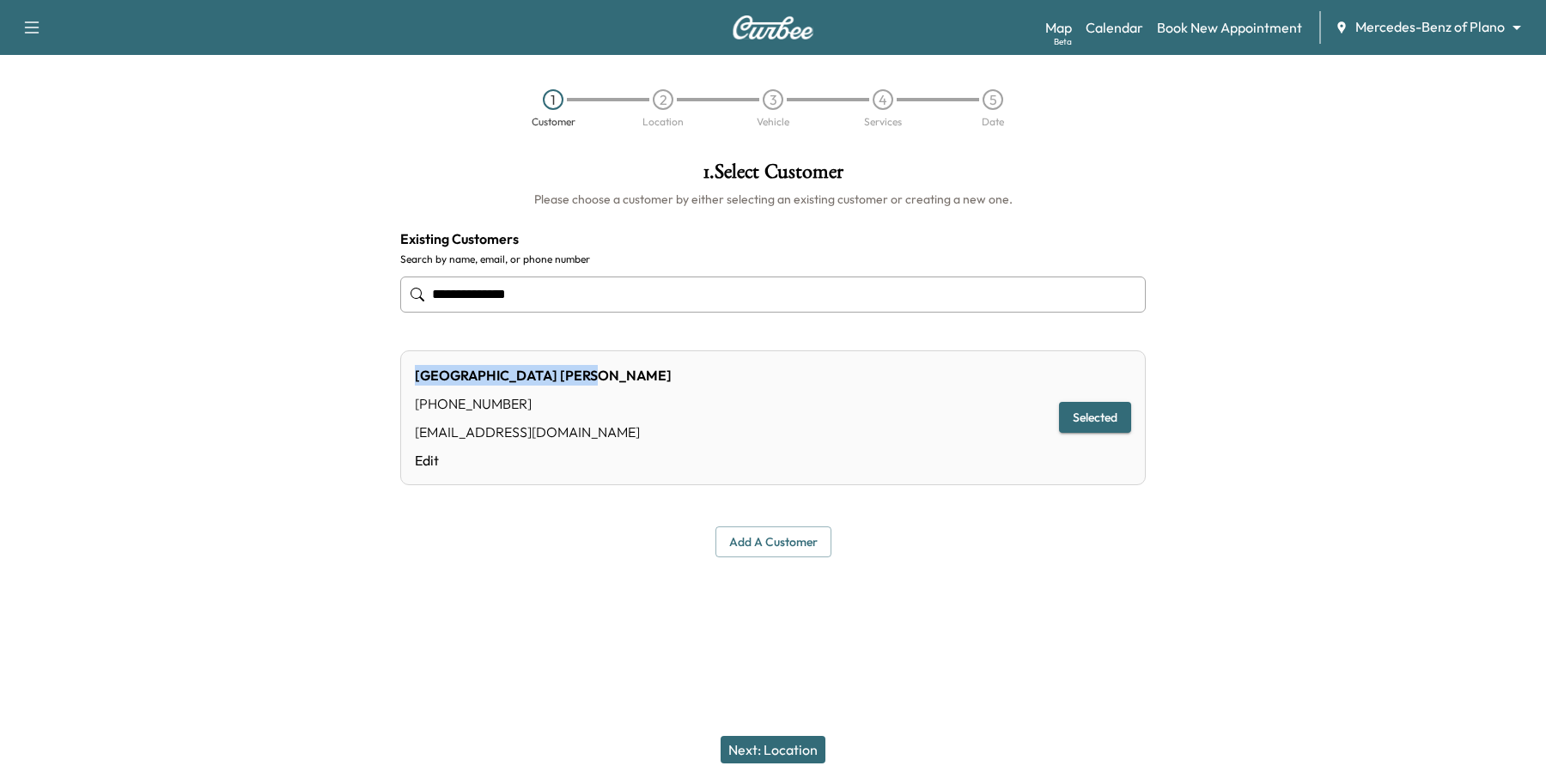
drag, startPoint x: 414, startPoint y: 372, endPoint x: 516, endPoint y: 371, distance: 102.0
click at [516, 371] on div "Brooklyn [PERSON_NAME]" at bounding box center [543, 375] width 257 height 20
copy div "Brooklyn [PERSON_NAME]"
drag, startPoint x: 813, startPoint y: 745, endPoint x: 805, endPoint y: 769, distance: 25.3
click at [807, 765] on div "Next: Location" at bounding box center [773, 749] width 1546 height 69
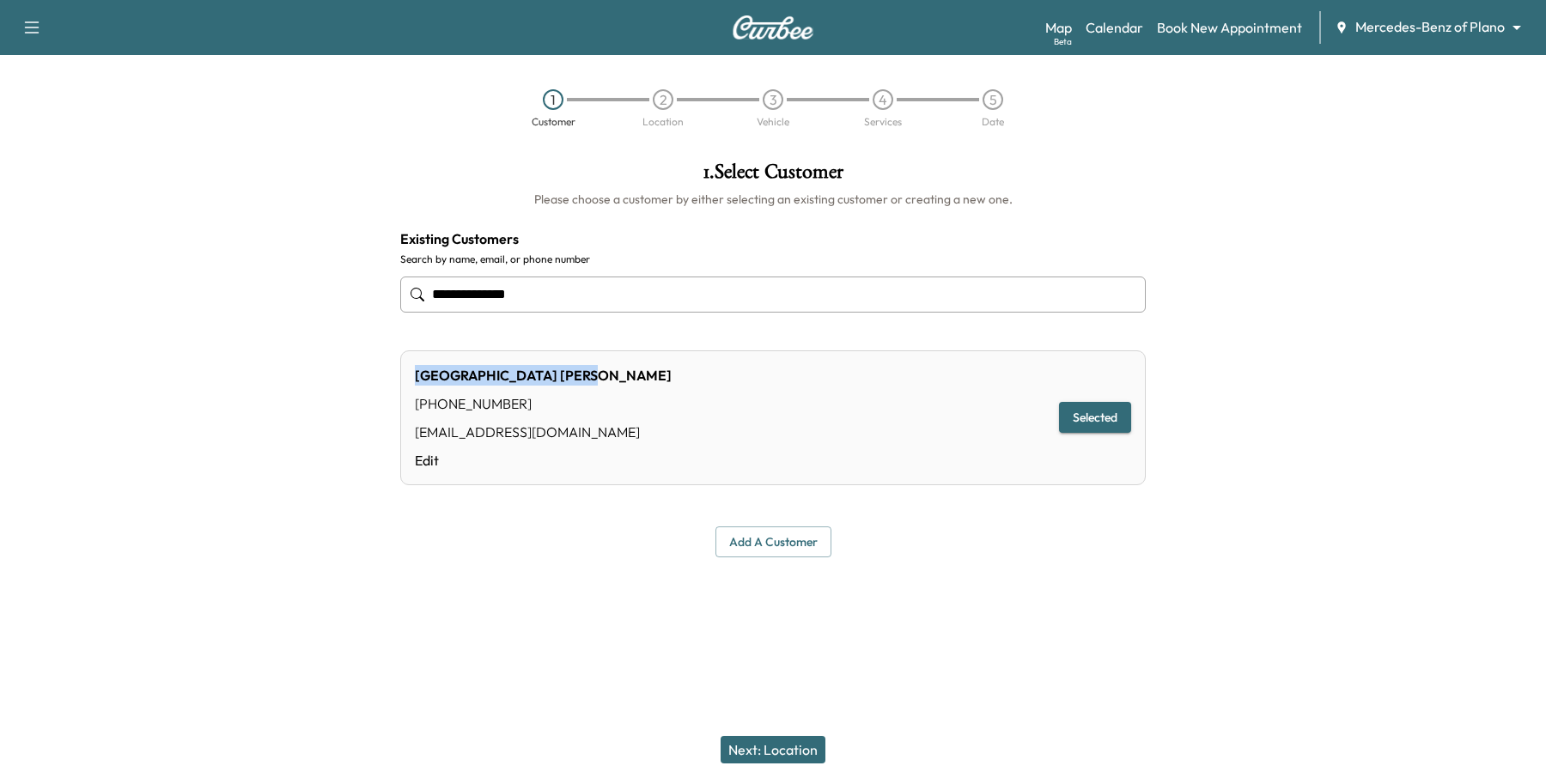
click at [756, 753] on button "Next: Location" at bounding box center [773, 750] width 105 height 28
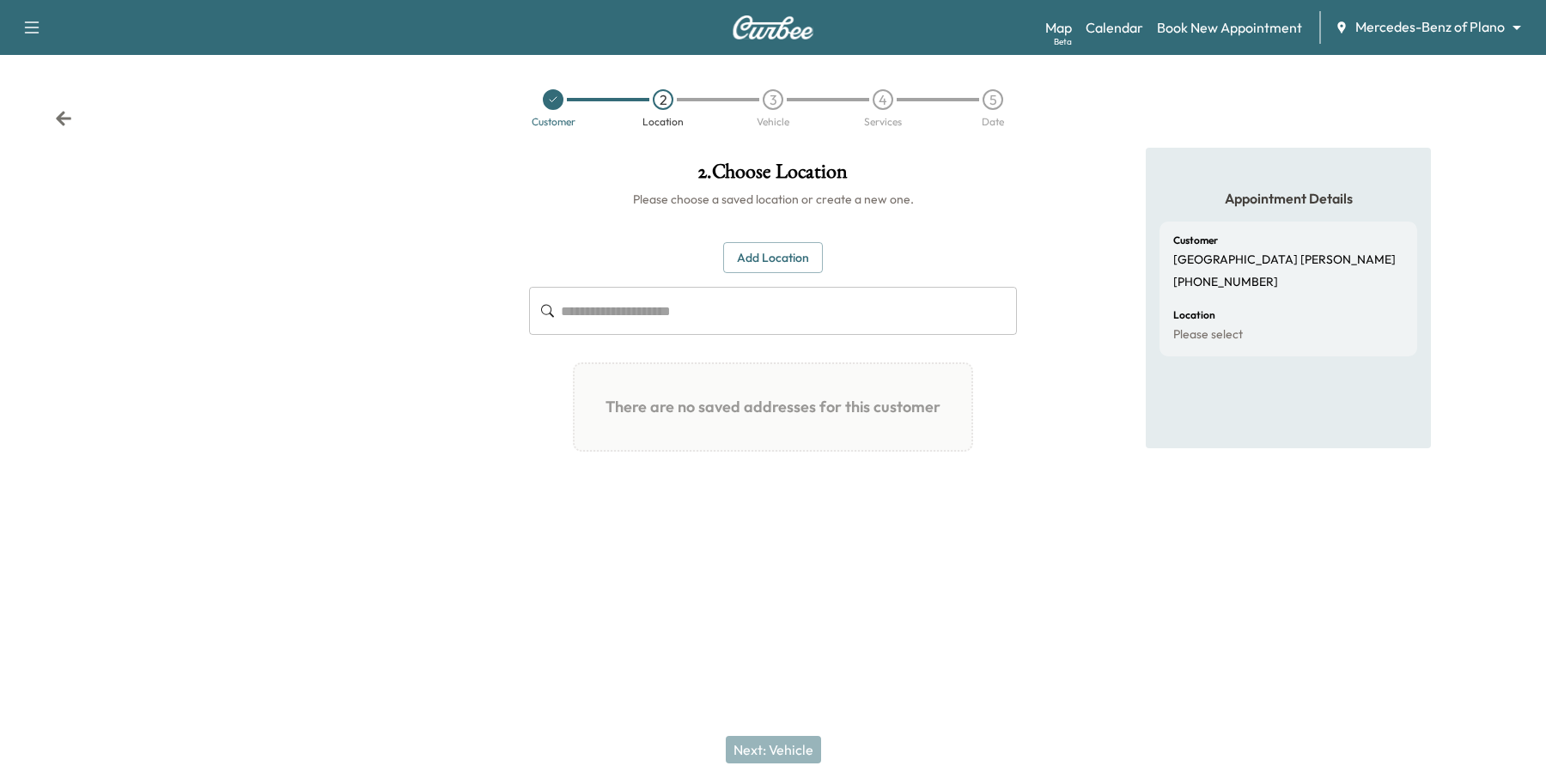
click at [758, 264] on button "Add Location" at bounding box center [773, 258] width 100 height 31
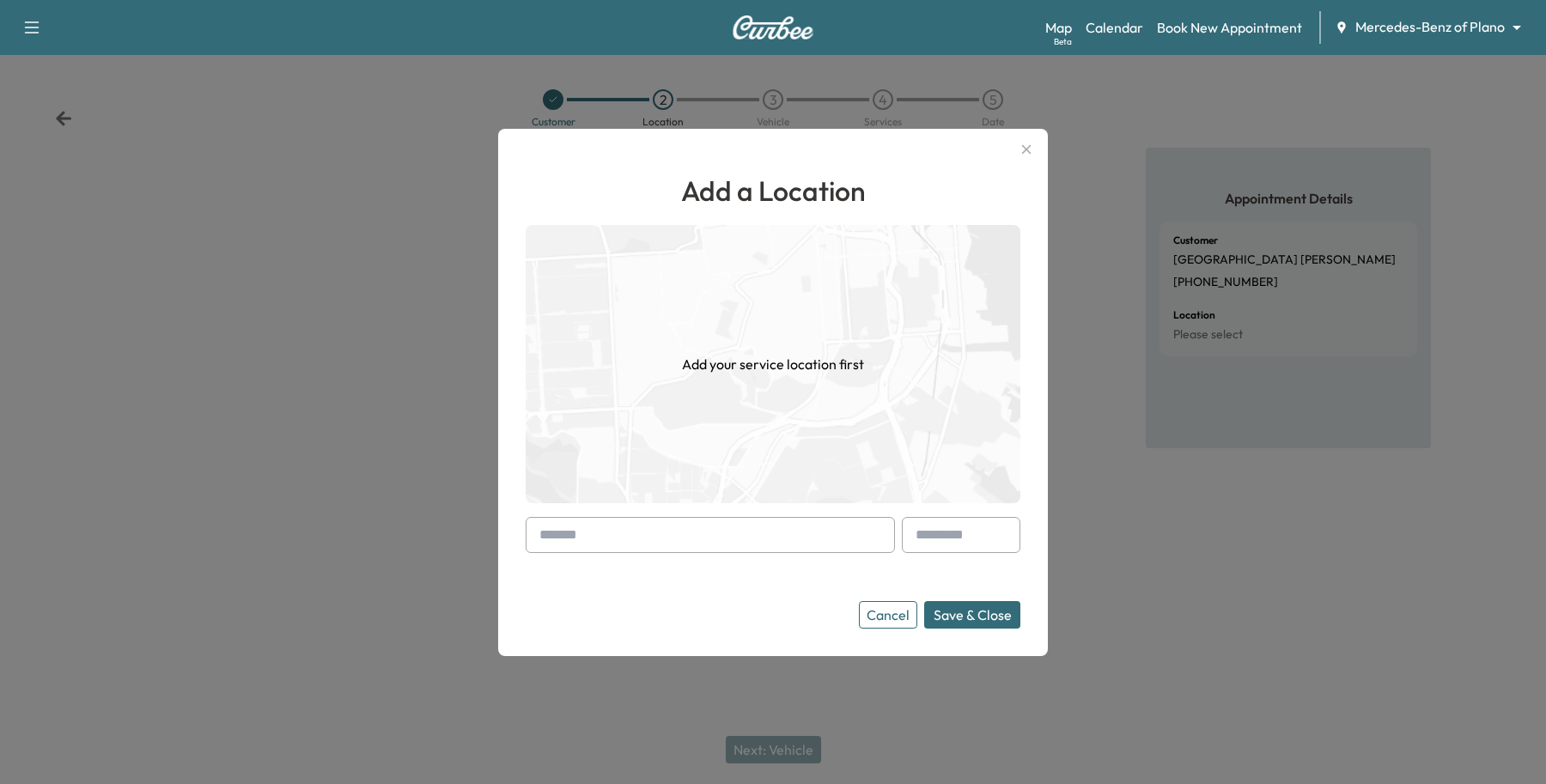
click at [672, 531] on input "text" at bounding box center [709, 534] width 369 height 36
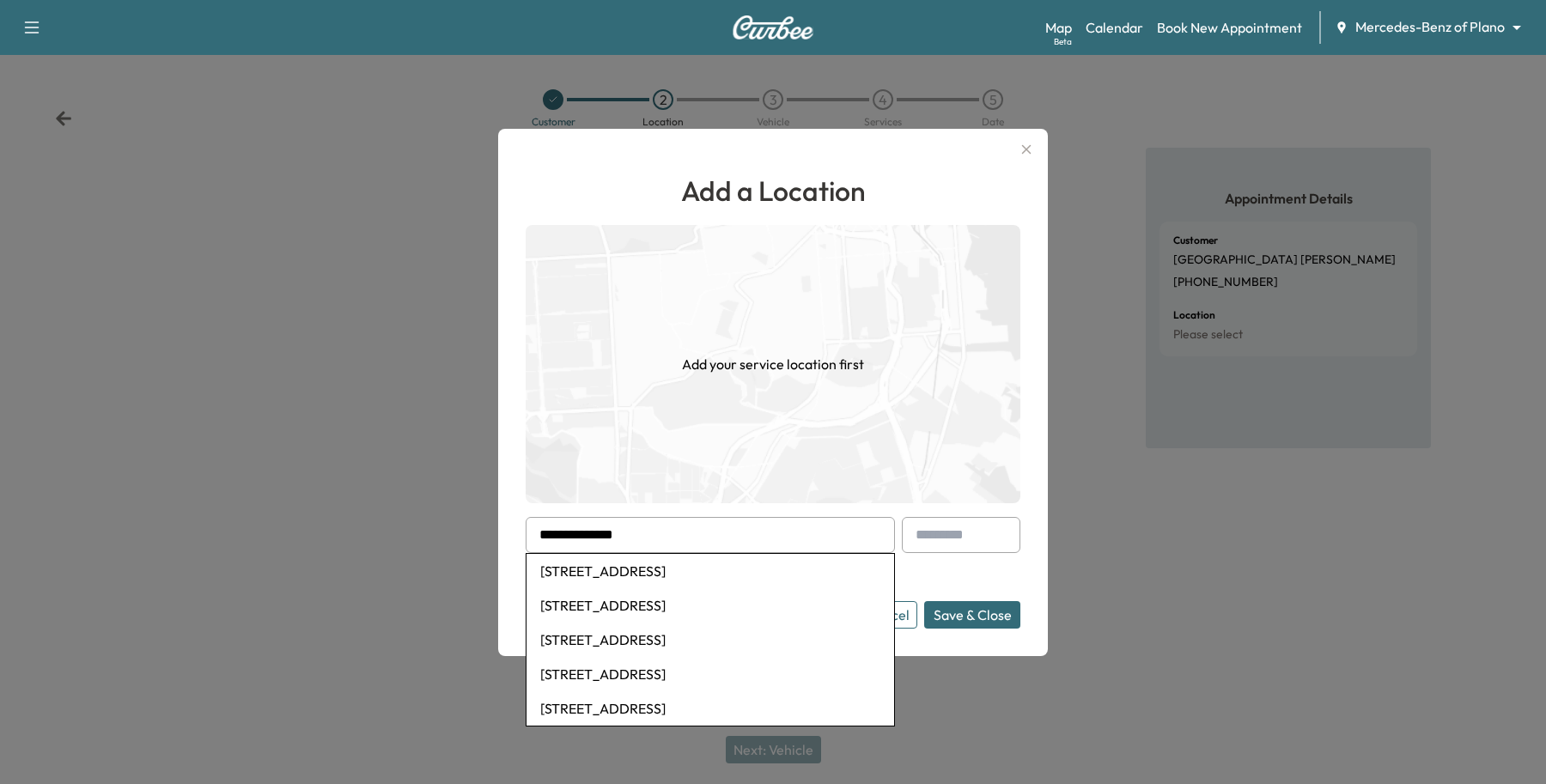
click at [615, 573] on li "[STREET_ADDRESS]" at bounding box center [709, 570] width 368 height 34
type input "**********"
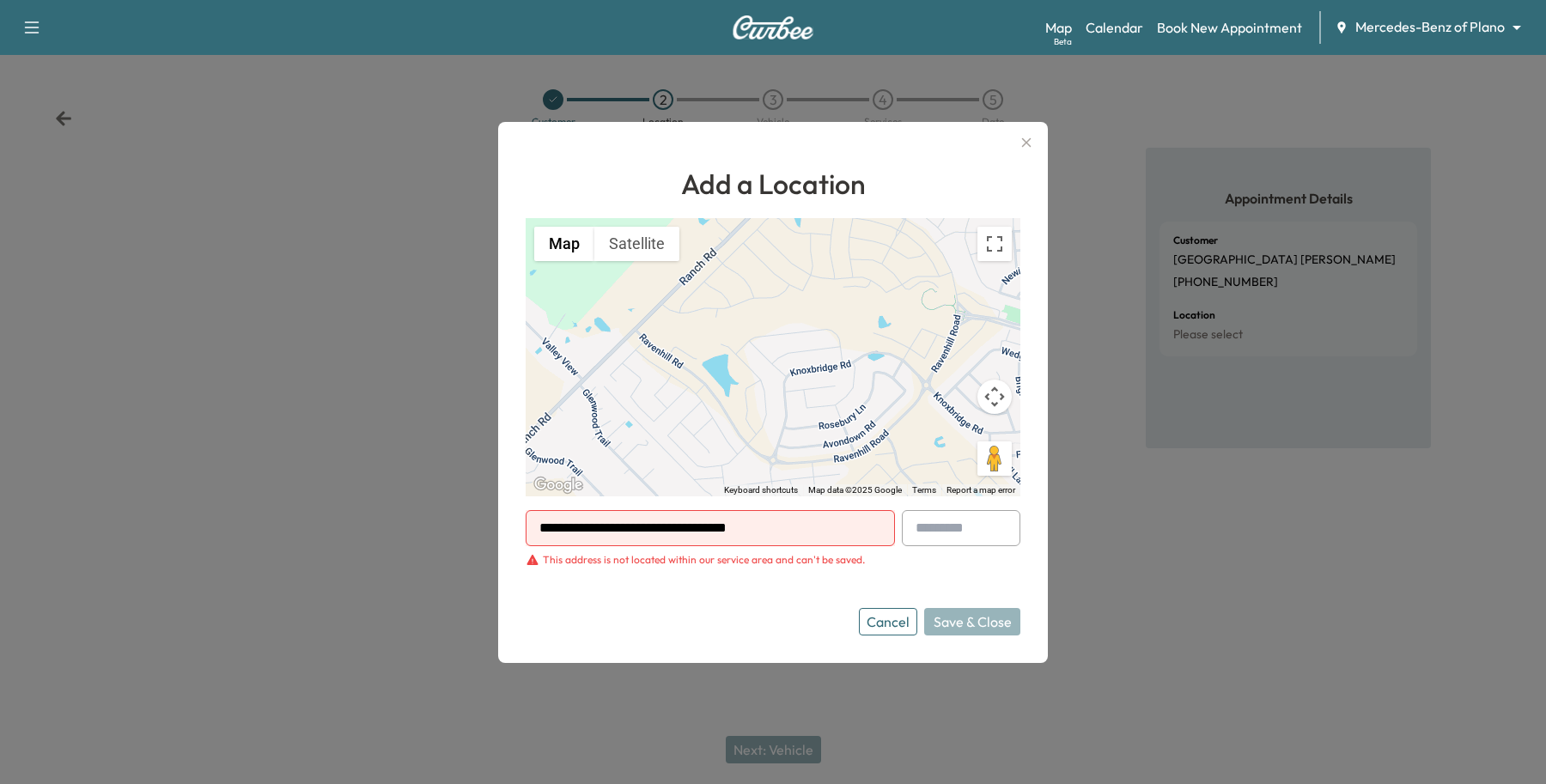
click at [765, 532] on input "**********" at bounding box center [709, 528] width 369 height 36
click at [767, 535] on input "**********" at bounding box center [709, 528] width 369 height 36
click at [916, 619] on button "Cancel" at bounding box center [887, 622] width 58 height 28
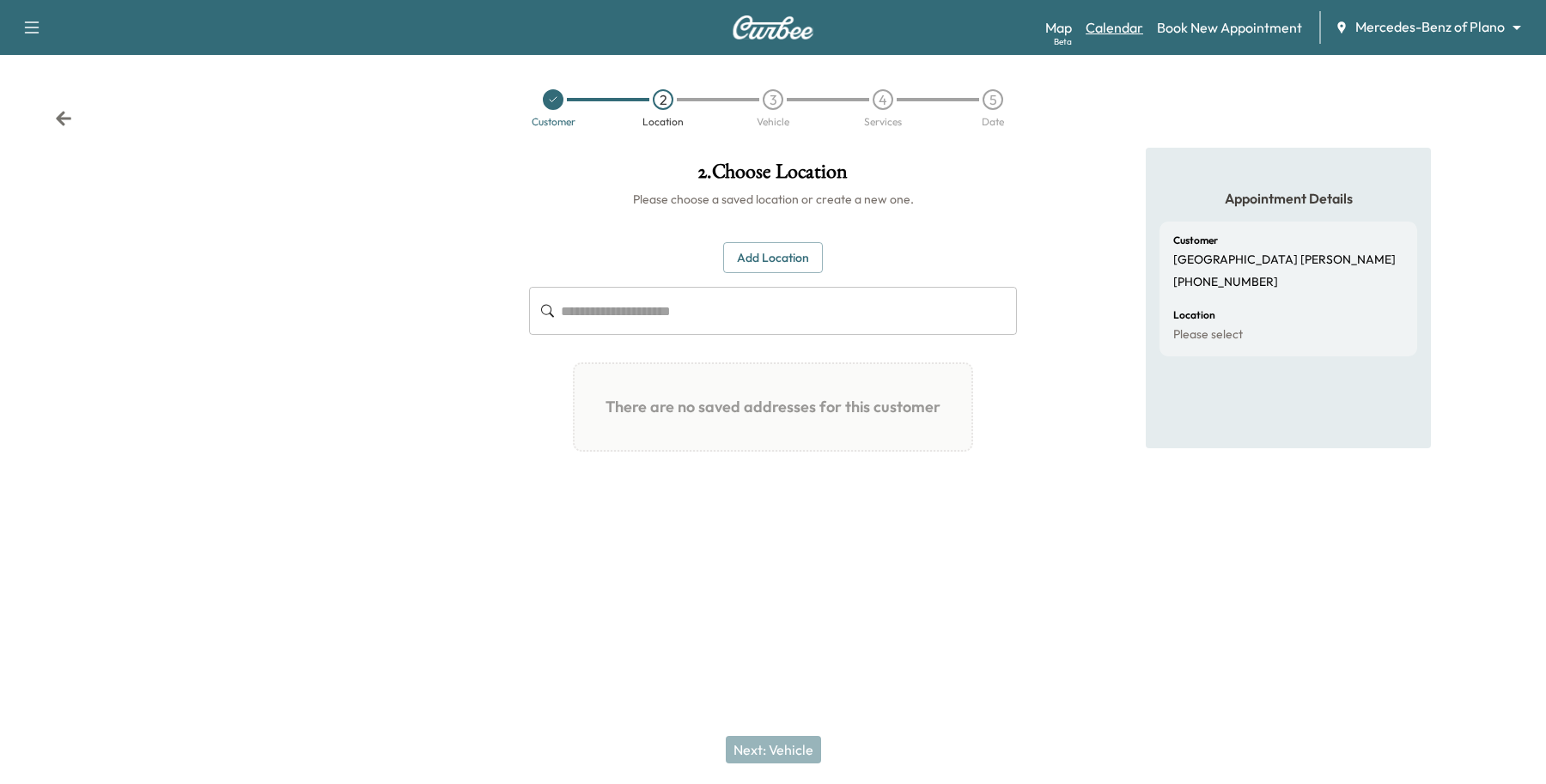
click at [1142, 35] on link "Calendar" at bounding box center [1114, 28] width 57 height 20
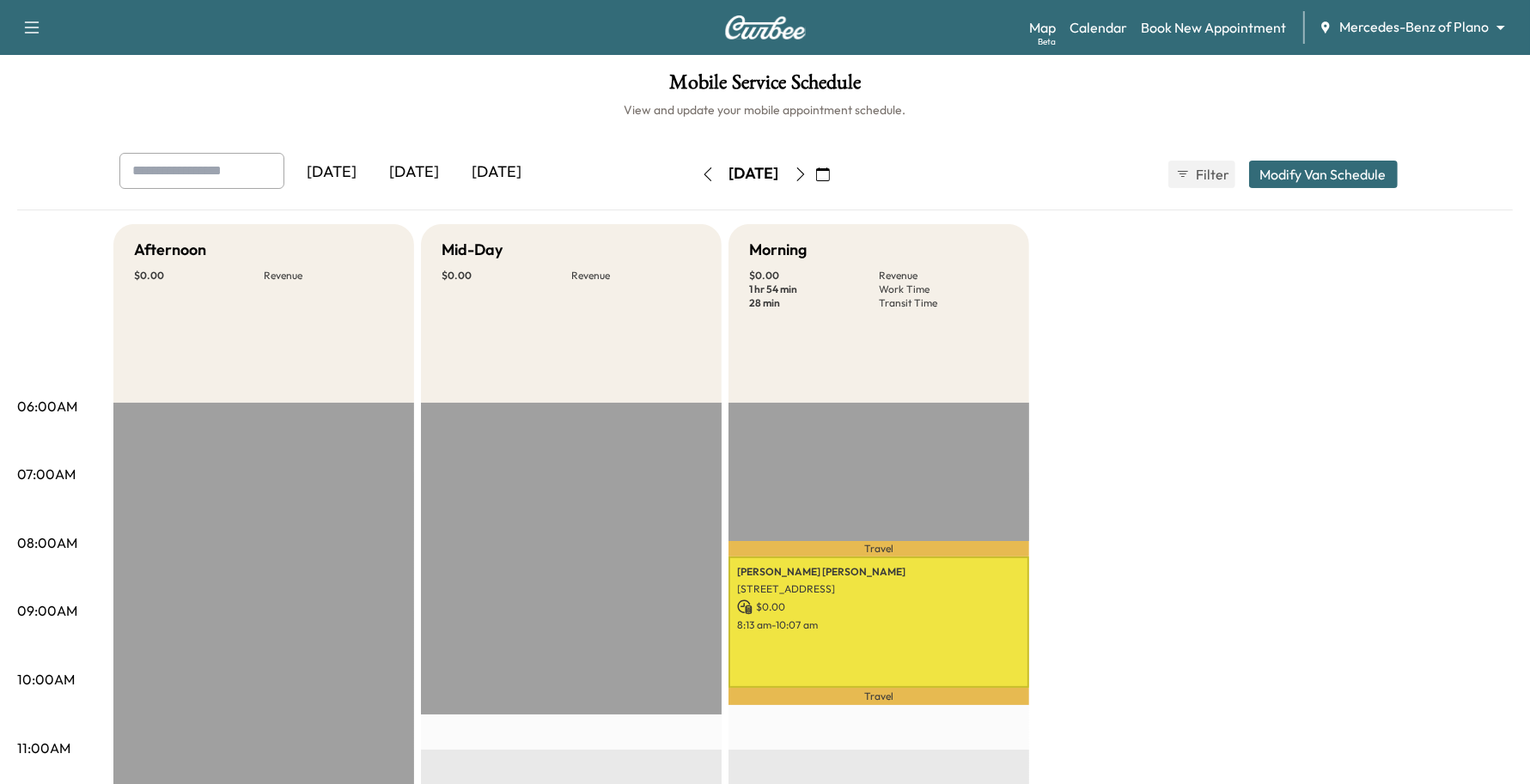
drag, startPoint x: 877, startPoint y: 170, endPoint x: 875, endPoint y: 179, distance: 9.2
click at [830, 172] on icon "button" at bounding box center [823, 174] width 14 height 14
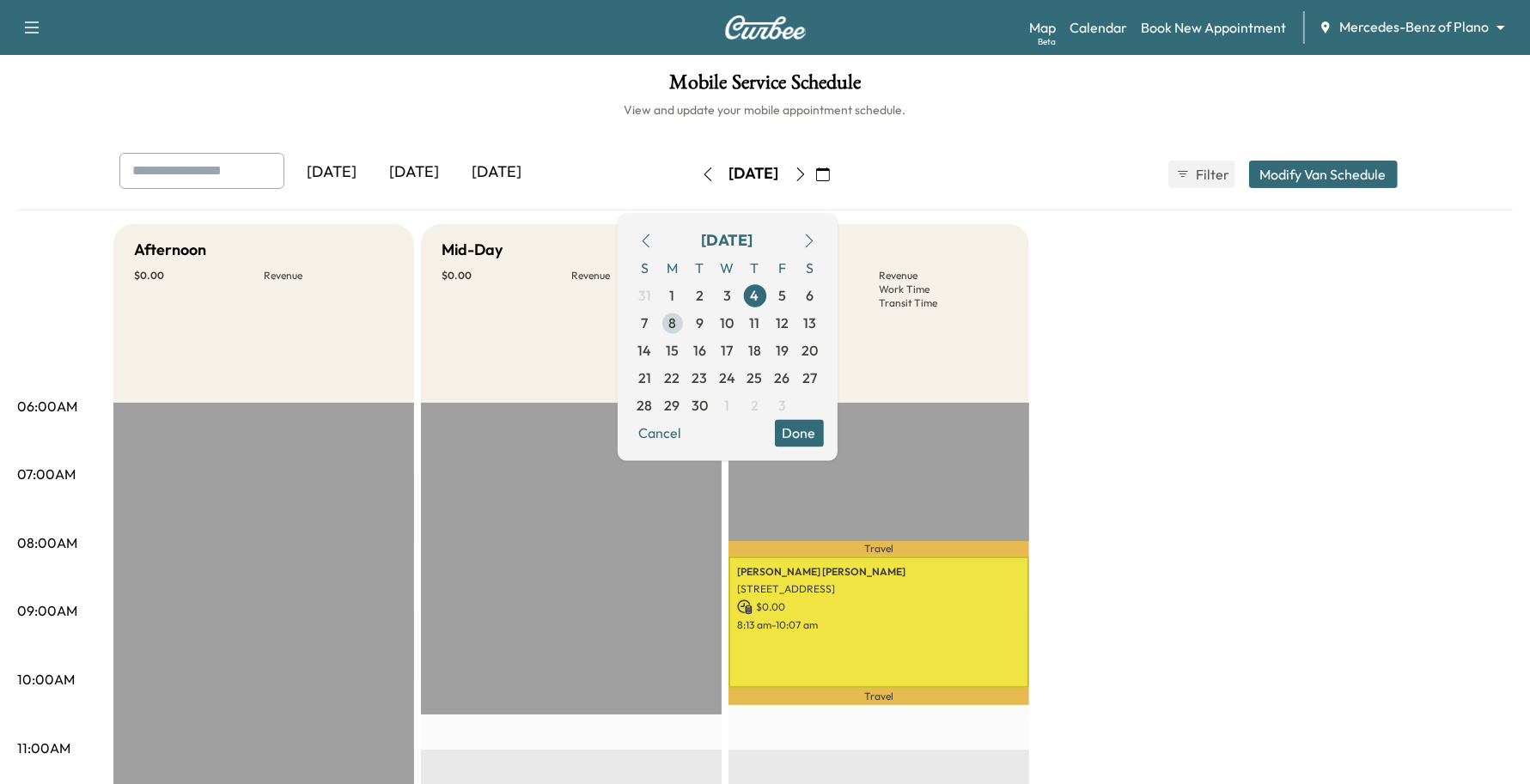
click at [687, 321] on span "8" at bounding box center [673, 323] width 28 height 28
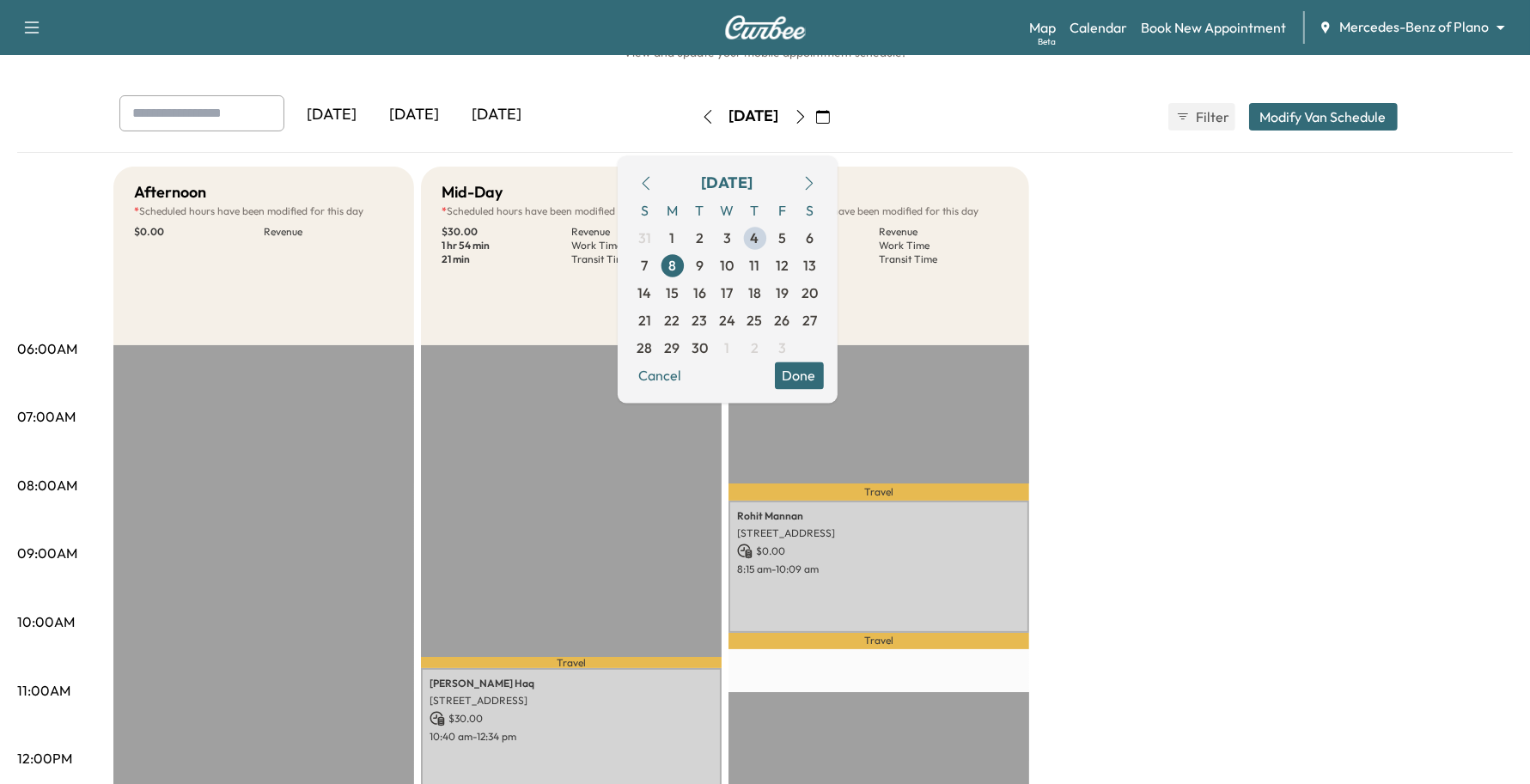
scroll to position [108, 0]
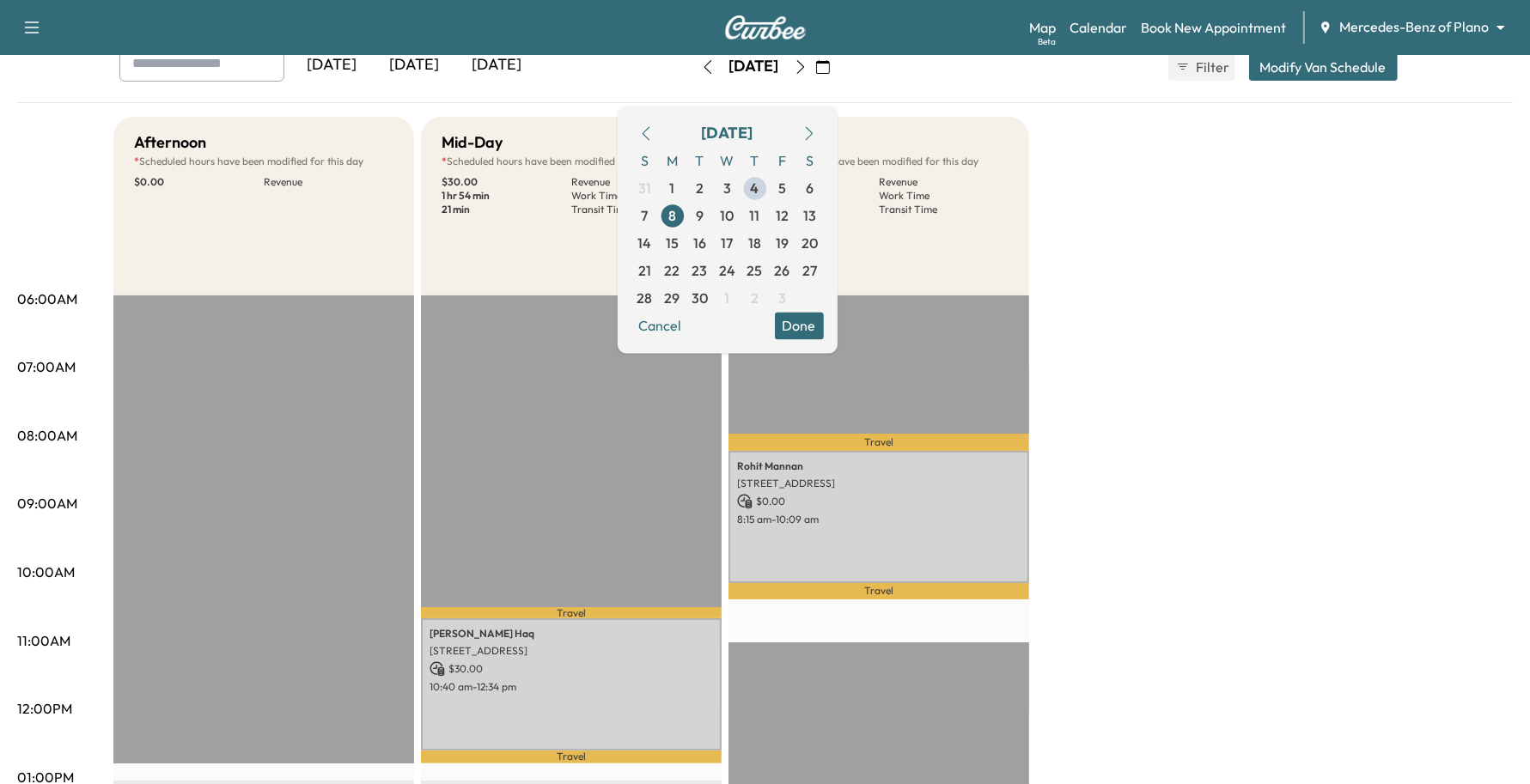
click at [1301, 284] on div "Afternoon * Scheduled hours have been modified for this day $ 0.00 Revenue EST …" at bounding box center [813, 761] width 1399 height 1288
